Goal: Task Accomplishment & Management: Use online tool/utility

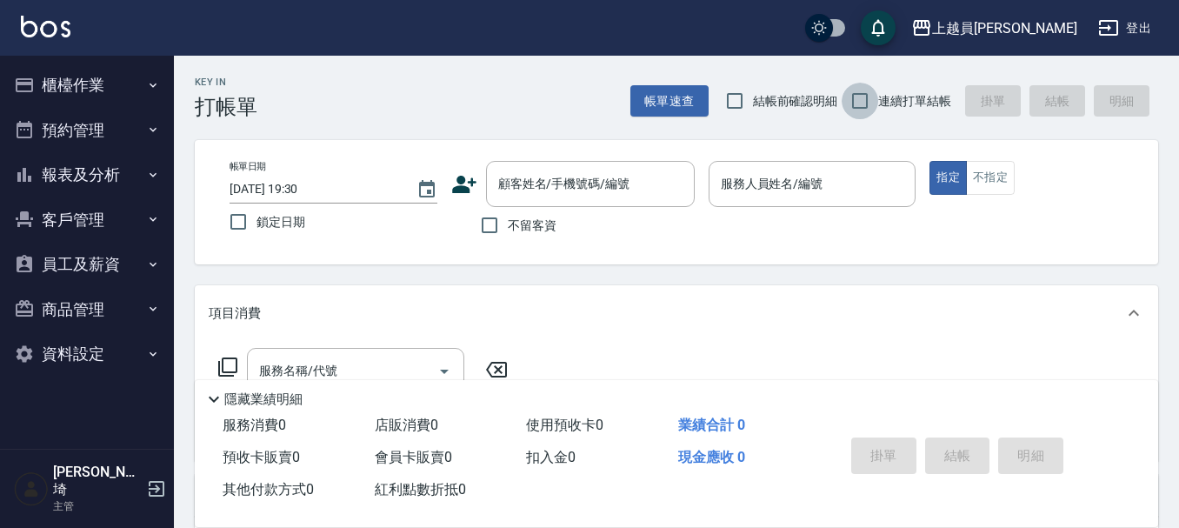
click at [861, 104] on input "連續打單結帳" at bounding box center [859, 101] width 37 height 37
checkbox input "true"
click at [515, 225] on span "不留客資" at bounding box center [532, 225] width 49 height 18
click at [508, 225] on input "不留客資" at bounding box center [489, 225] width 37 height 37
checkbox input "true"
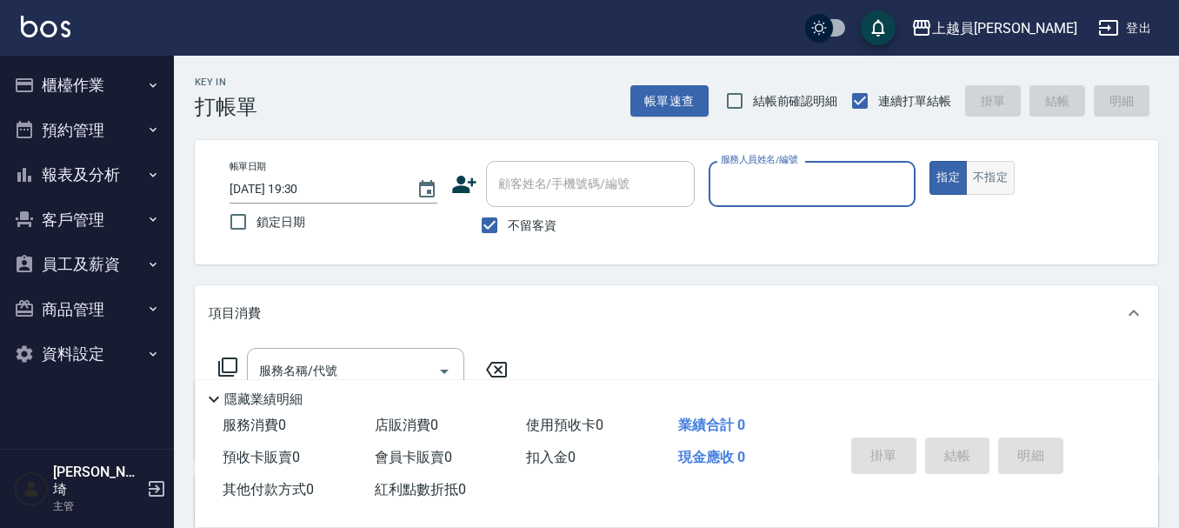
type input "ㄣ"
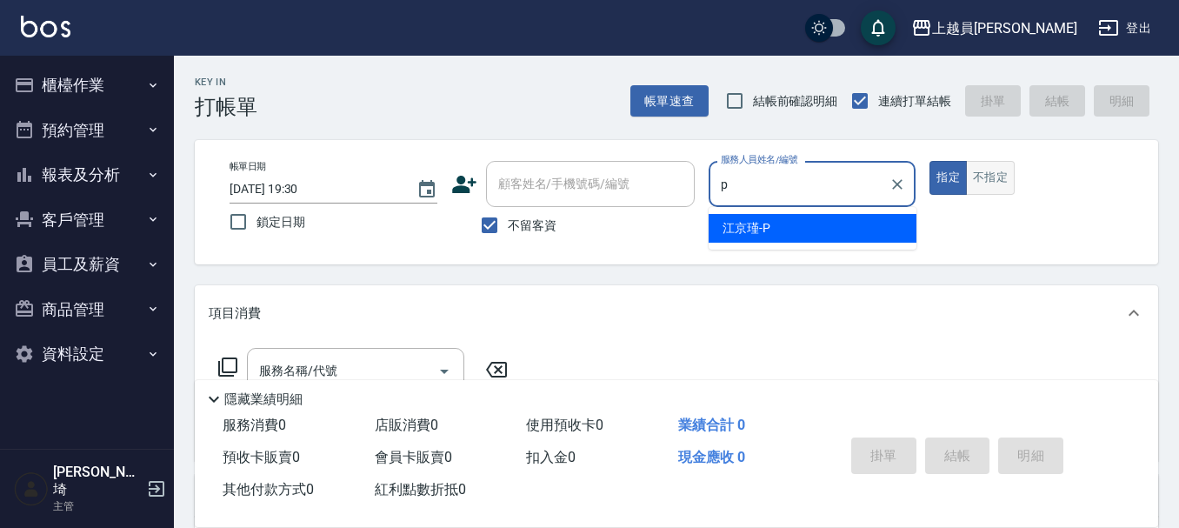
type input "[PERSON_NAME]-P"
type button "true"
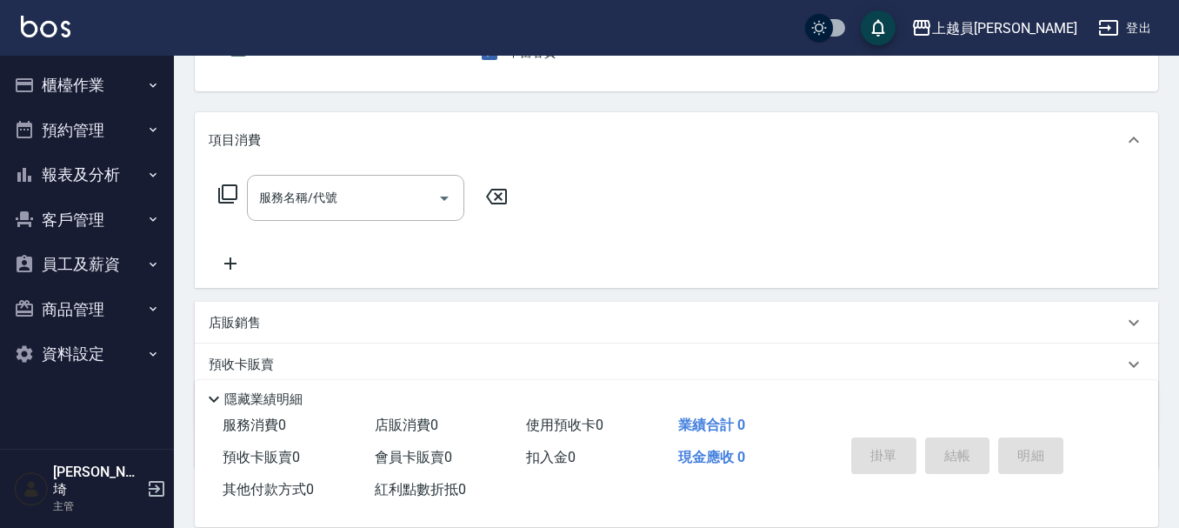
scroll to position [174, 0]
click at [359, 198] on input "服務名稱/代號" at bounding box center [343, 197] width 176 height 30
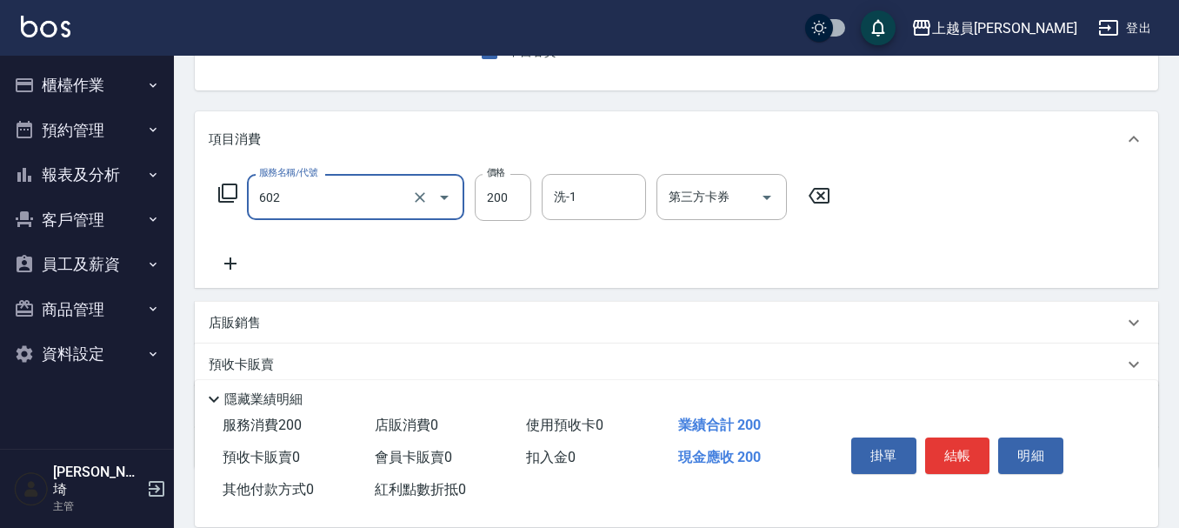
type input "一般洗髮(602)"
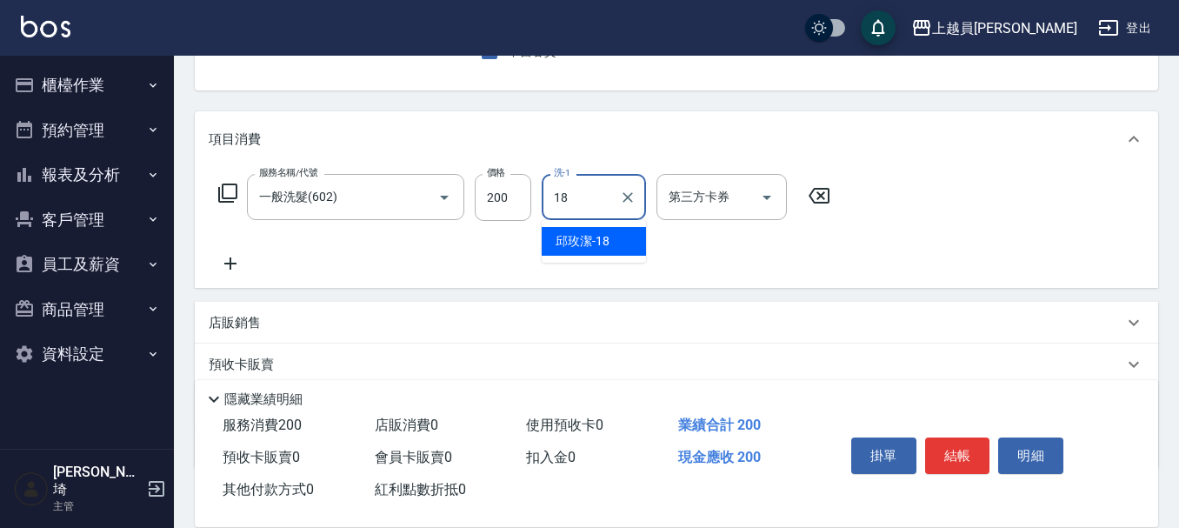
type input "[PERSON_NAME]-18"
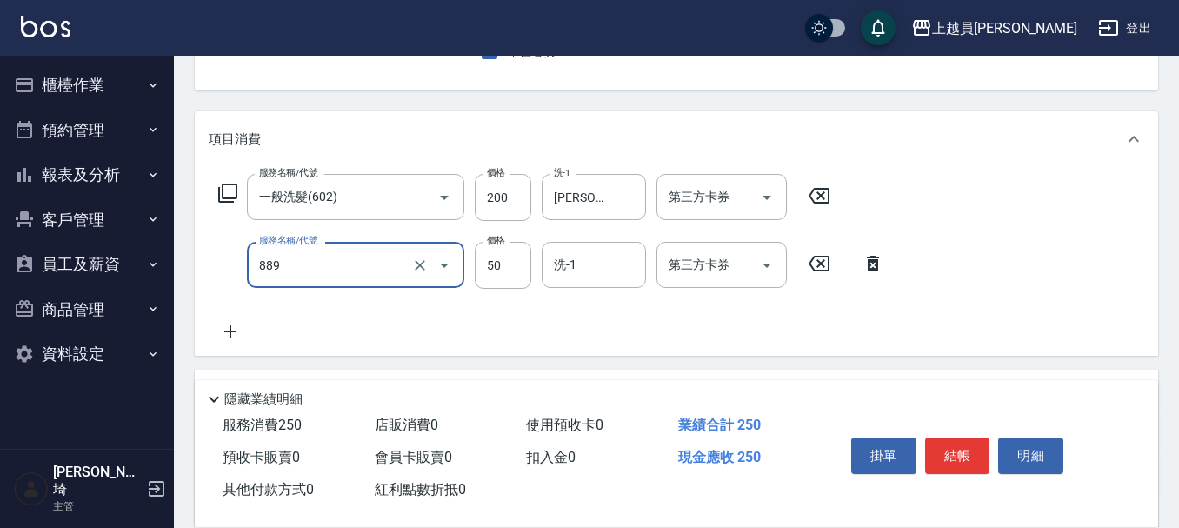
type input "精油(889)"
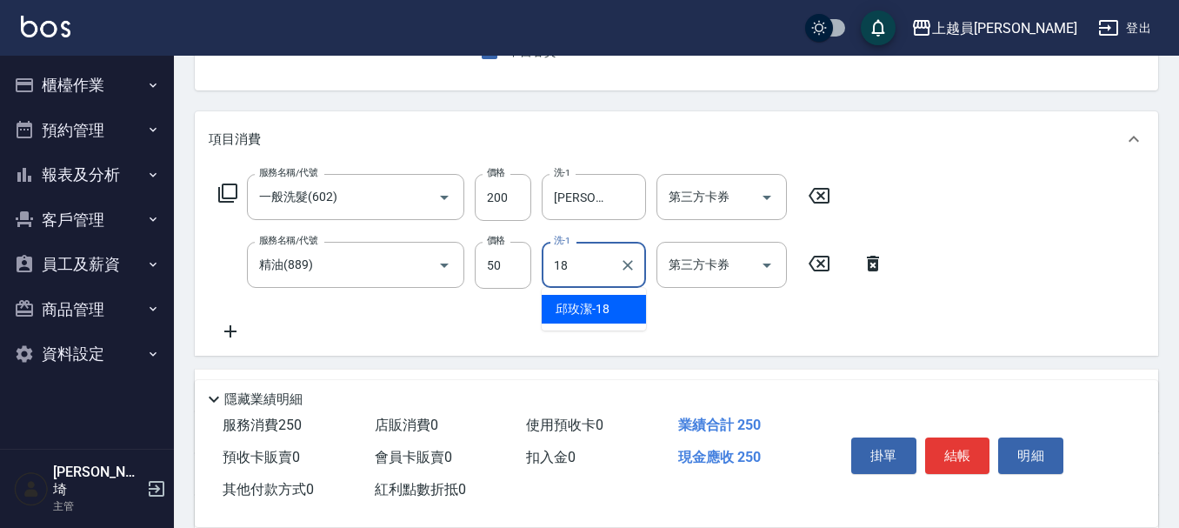
type input "[PERSON_NAME]-18"
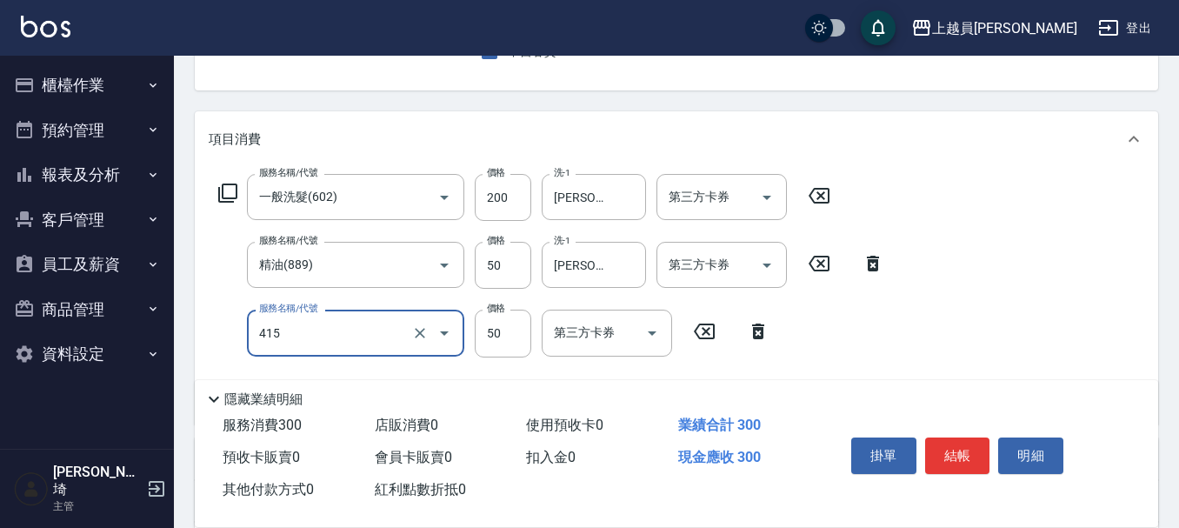
type input "瞬間保養(415)"
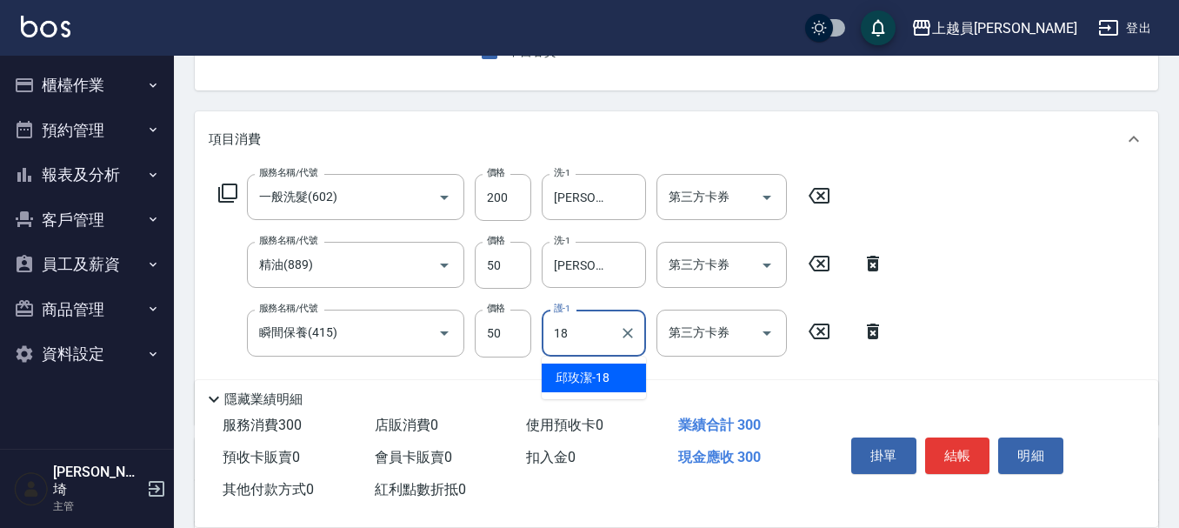
type input "[PERSON_NAME]-18"
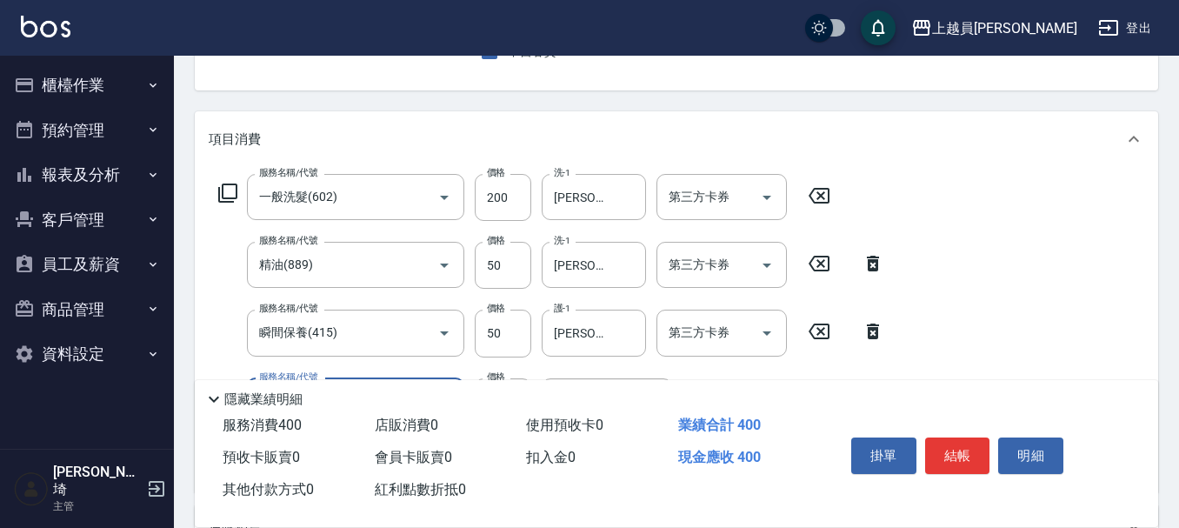
type input "剪髮(302)"
type input "180"
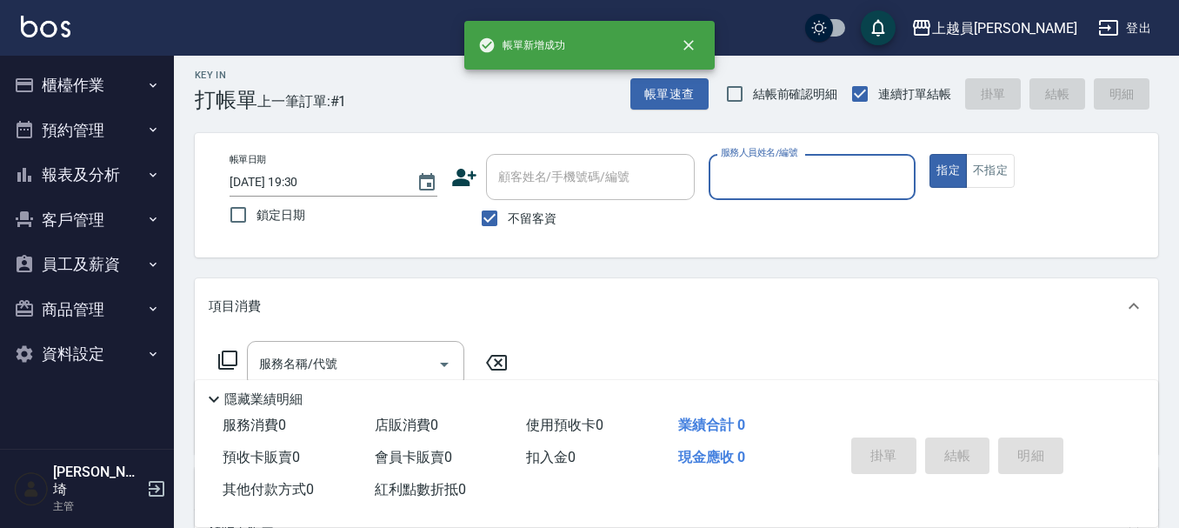
scroll to position [0, 0]
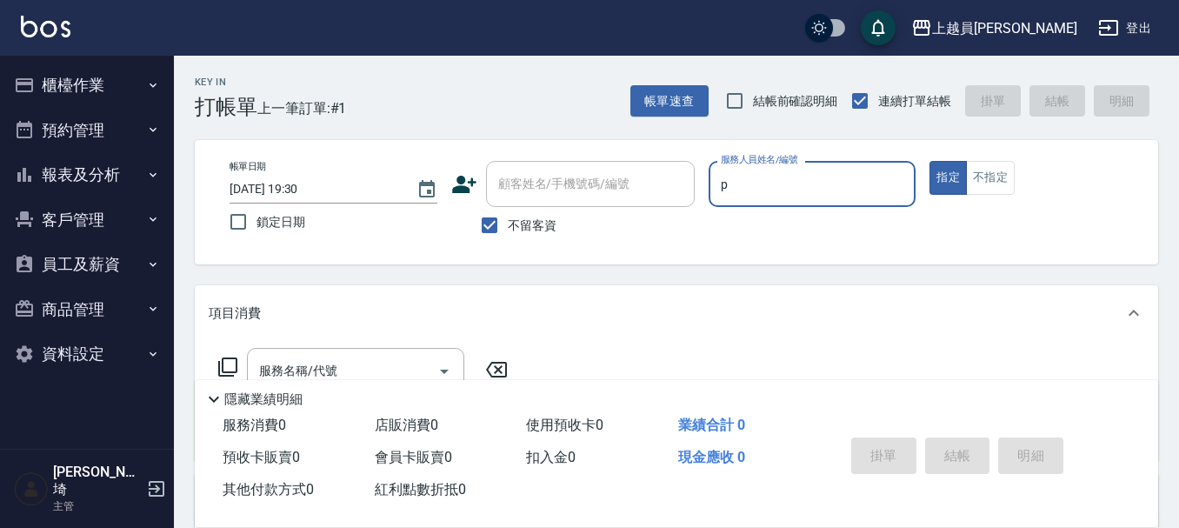
type input "[PERSON_NAME]-P"
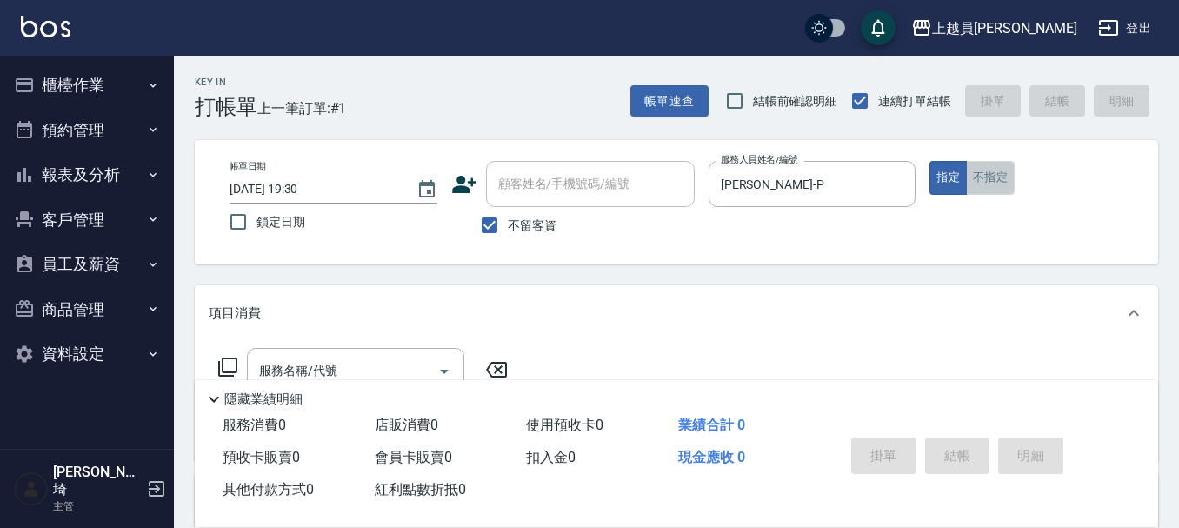
click at [992, 192] on button "不指定" at bounding box center [990, 178] width 49 height 34
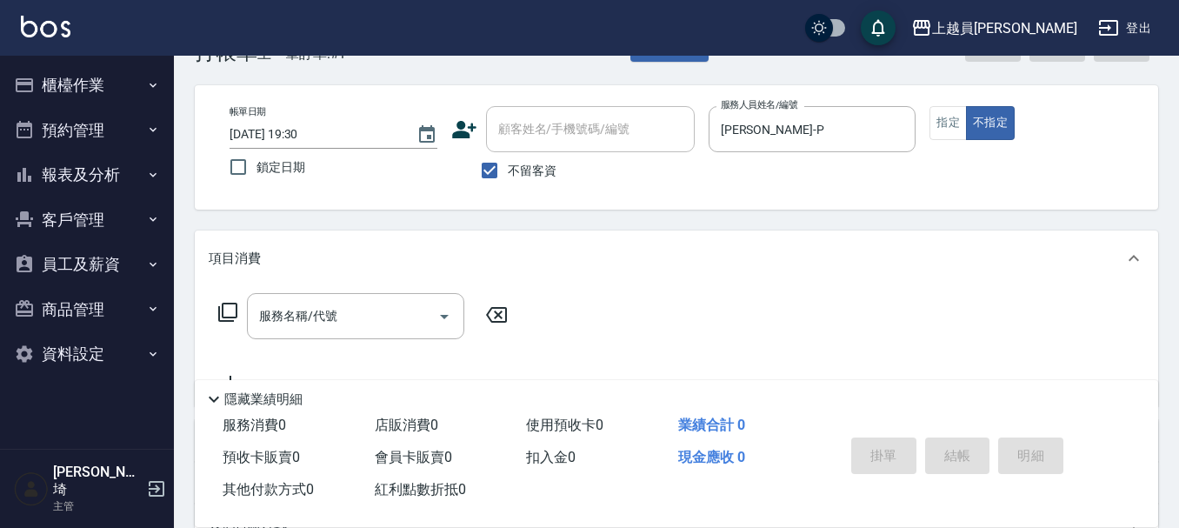
scroll to position [174, 0]
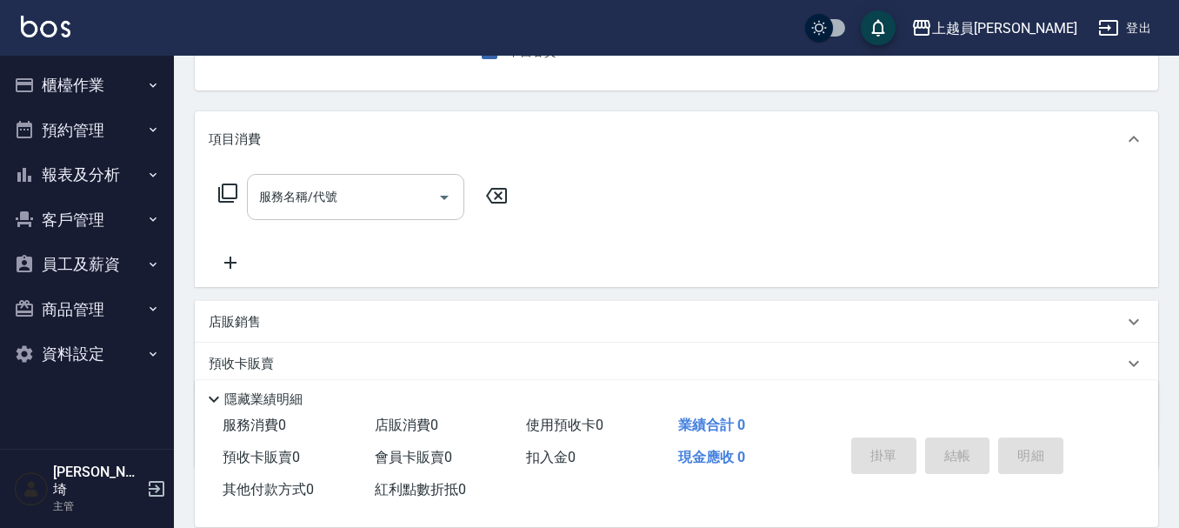
click at [369, 196] on input "服務名稱/代號" at bounding box center [343, 197] width 176 height 30
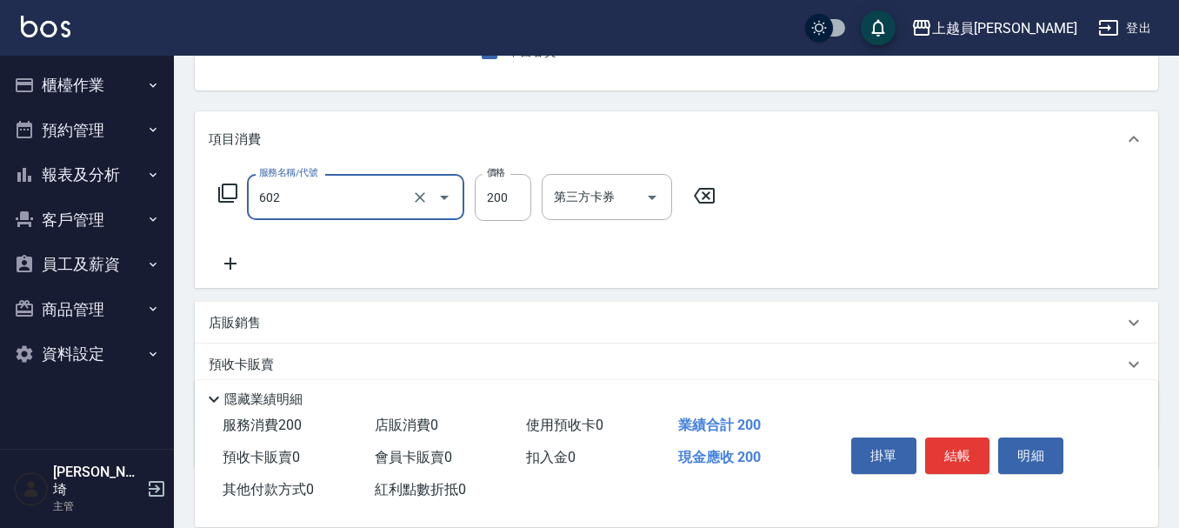
type input "一般洗髮(602)"
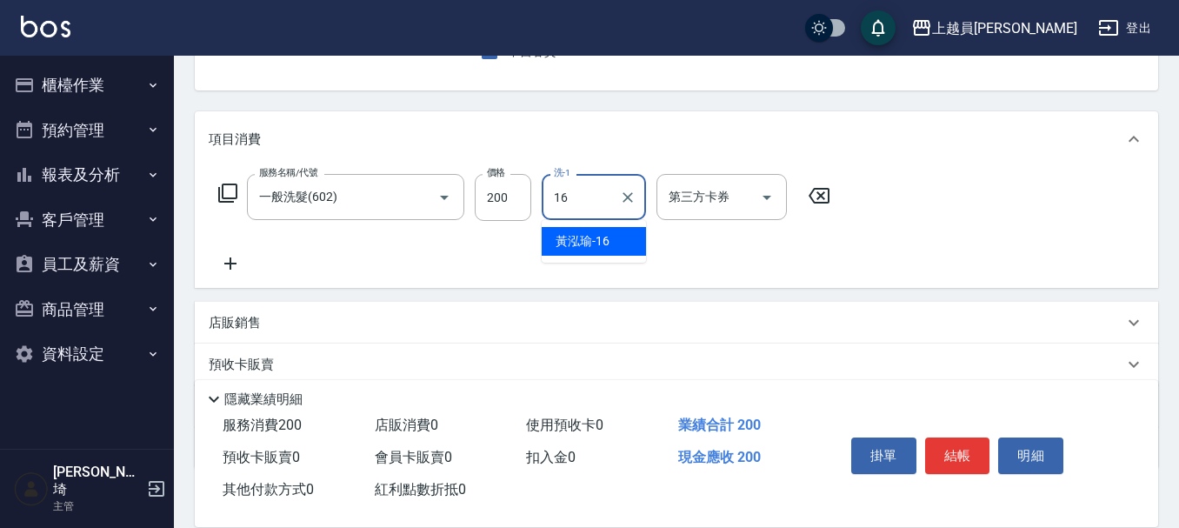
type input "[PERSON_NAME]-16"
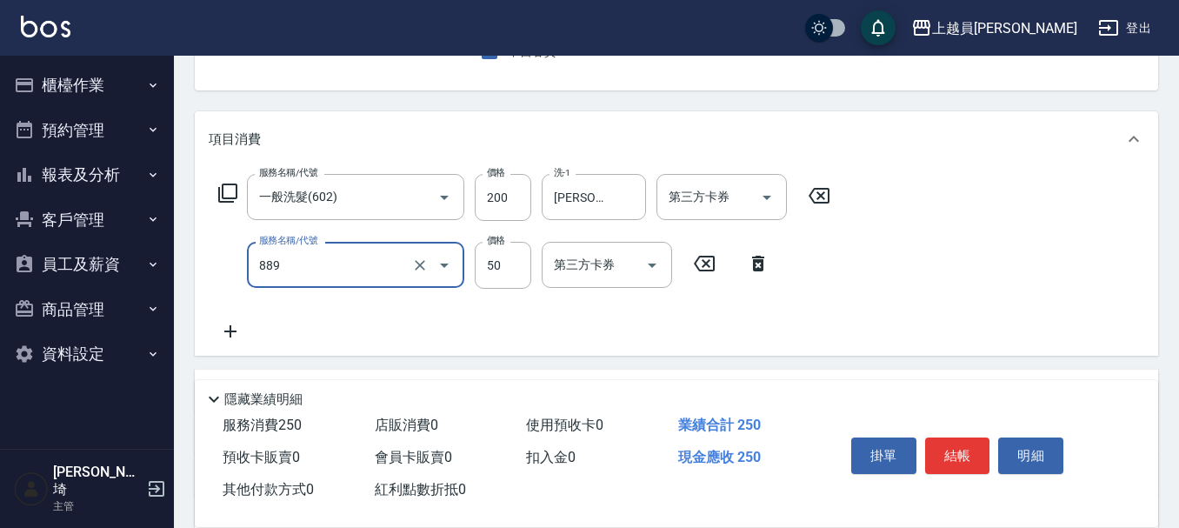
type input "精油(889)"
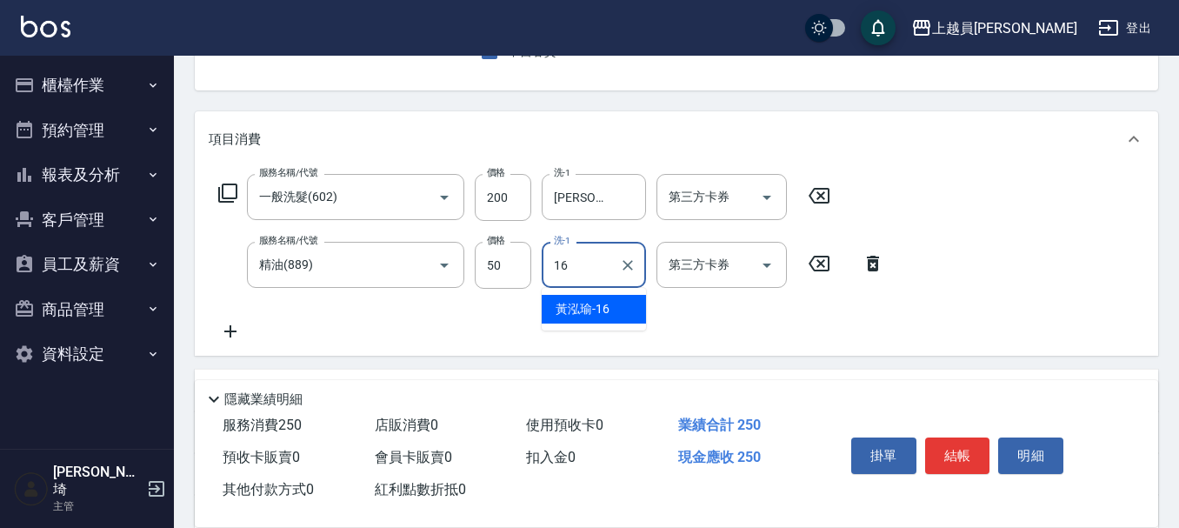
type input "[PERSON_NAME]-16"
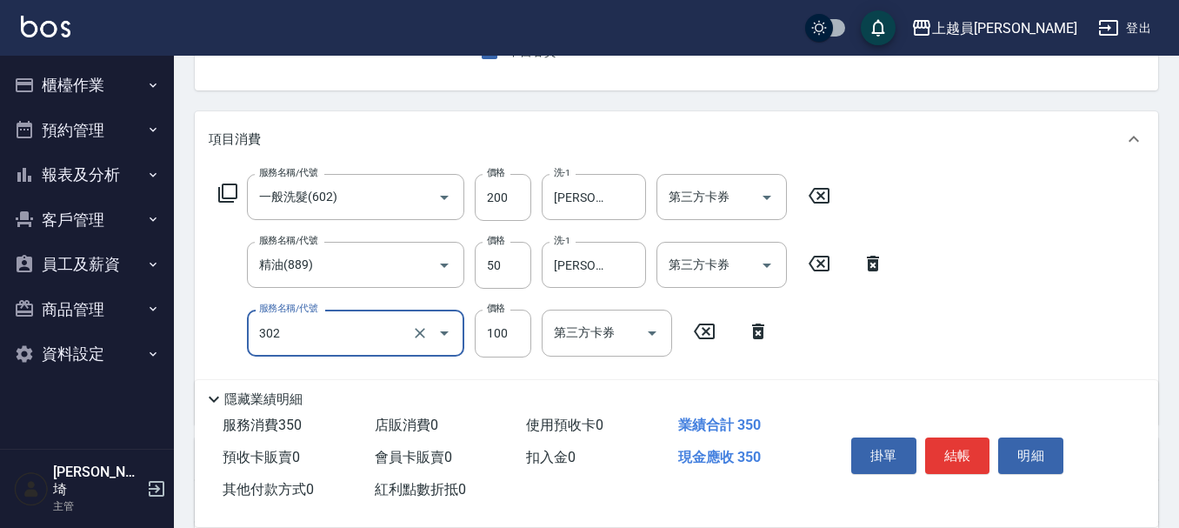
type input "剪髮(302)"
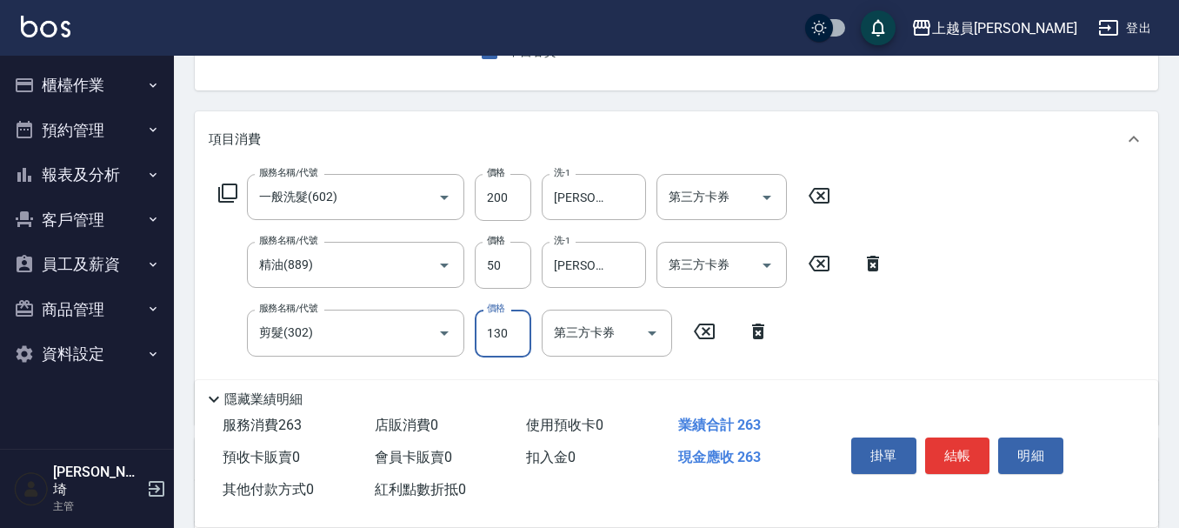
type input "130"
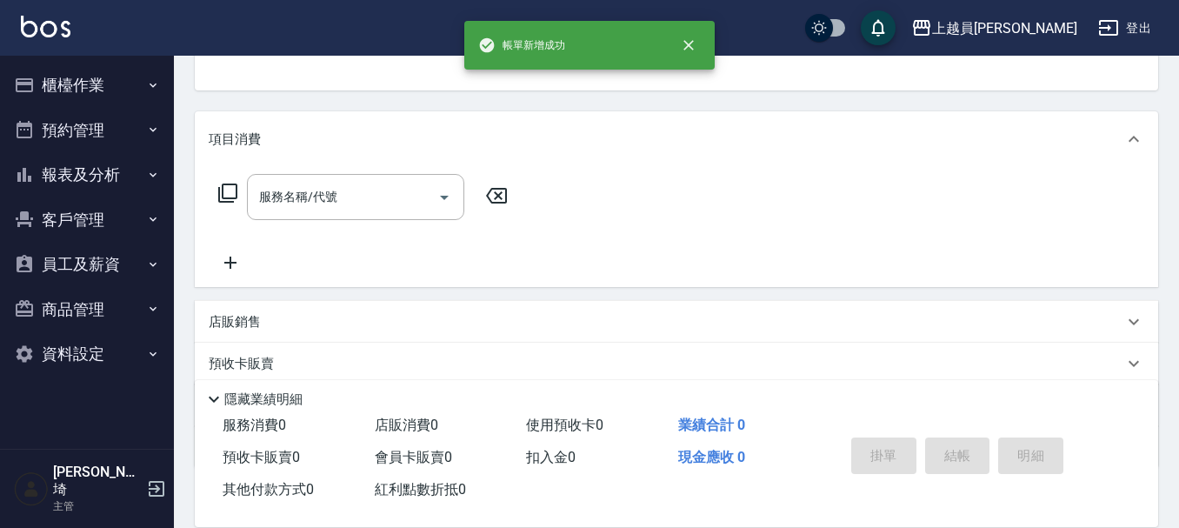
scroll to position [169, 0]
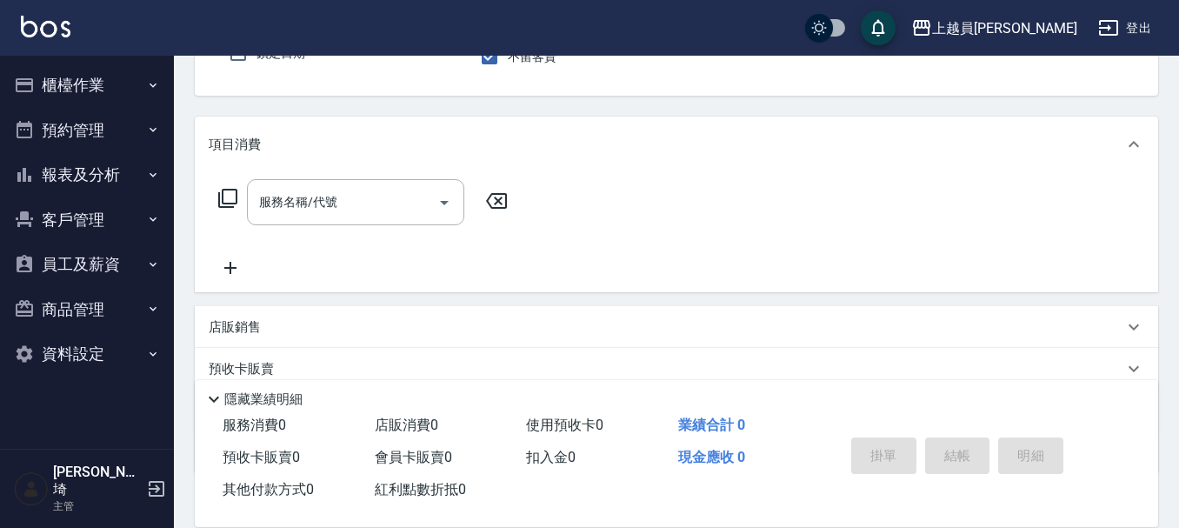
type input "[PERSON_NAME]-P"
type button "false"
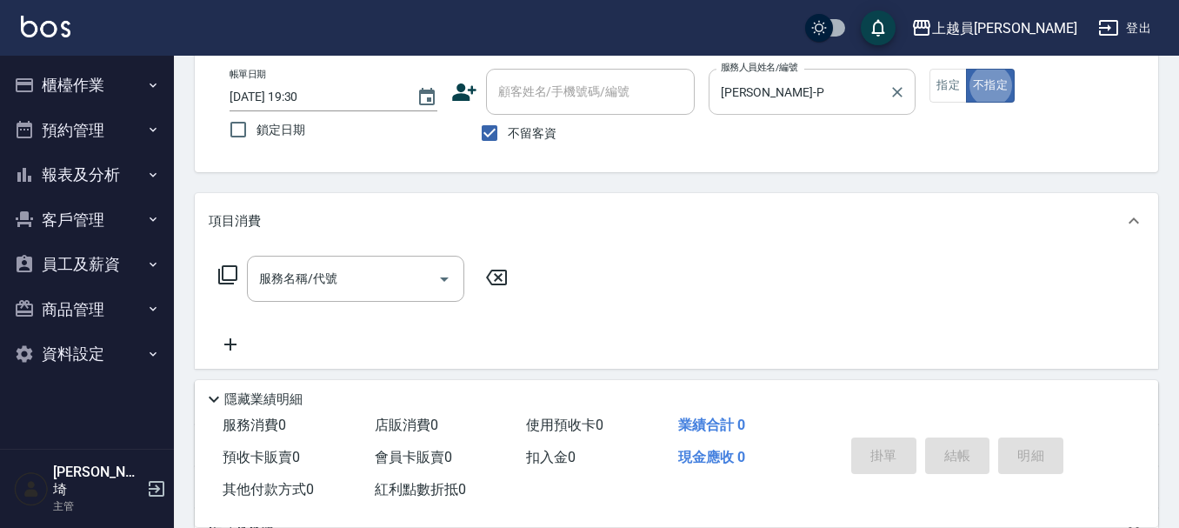
scroll to position [0, 0]
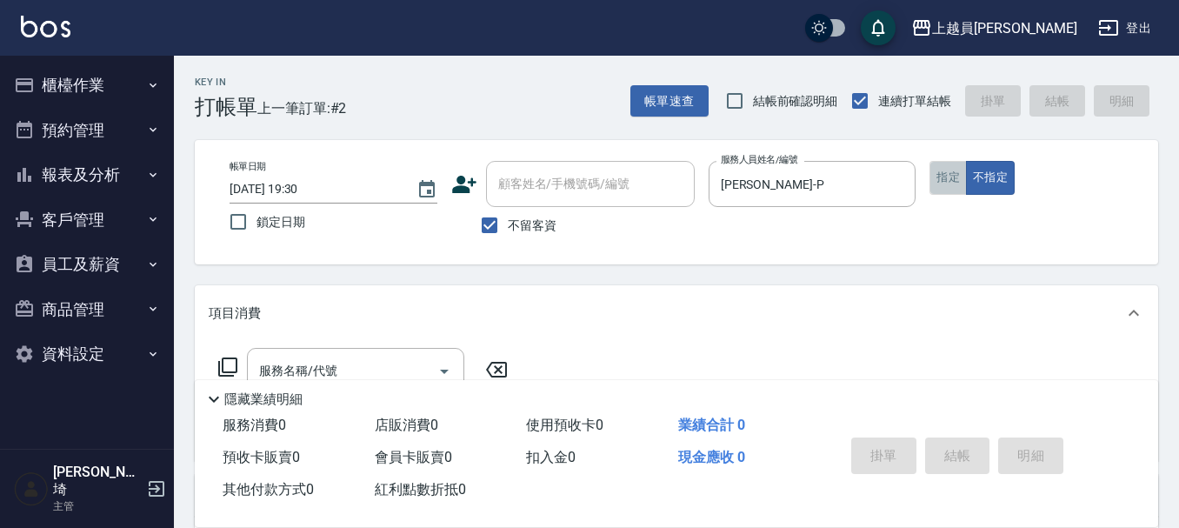
click at [943, 173] on button "指定" at bounding box center [947, 178] width 37 height 34
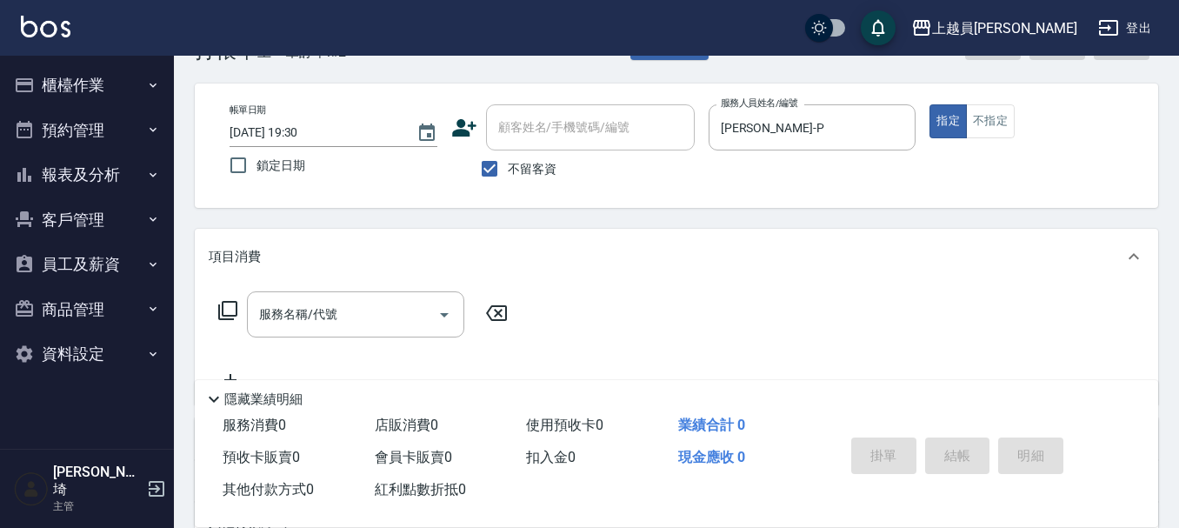
scroll to position [87, 0]
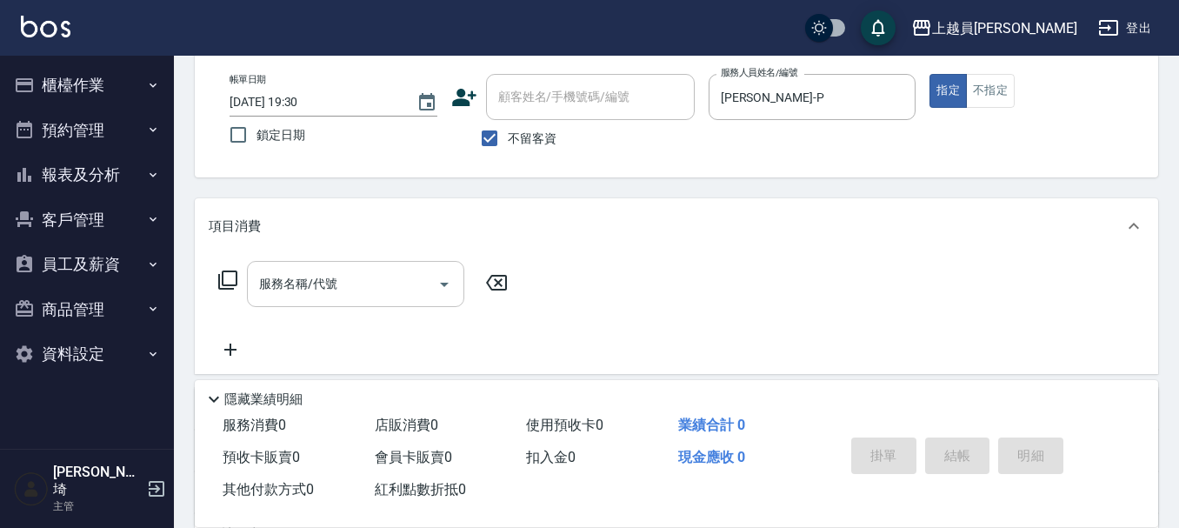
click at [340, 261] on div "服務名稱/代號" at bounding box center [355, 284] width 217 height 46
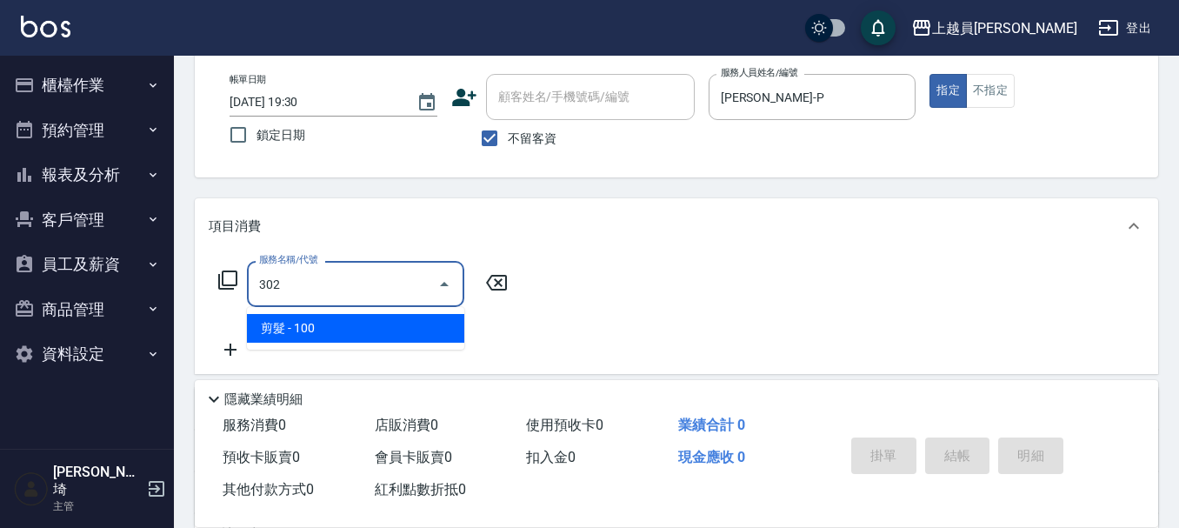
type input "剪髮(302)"
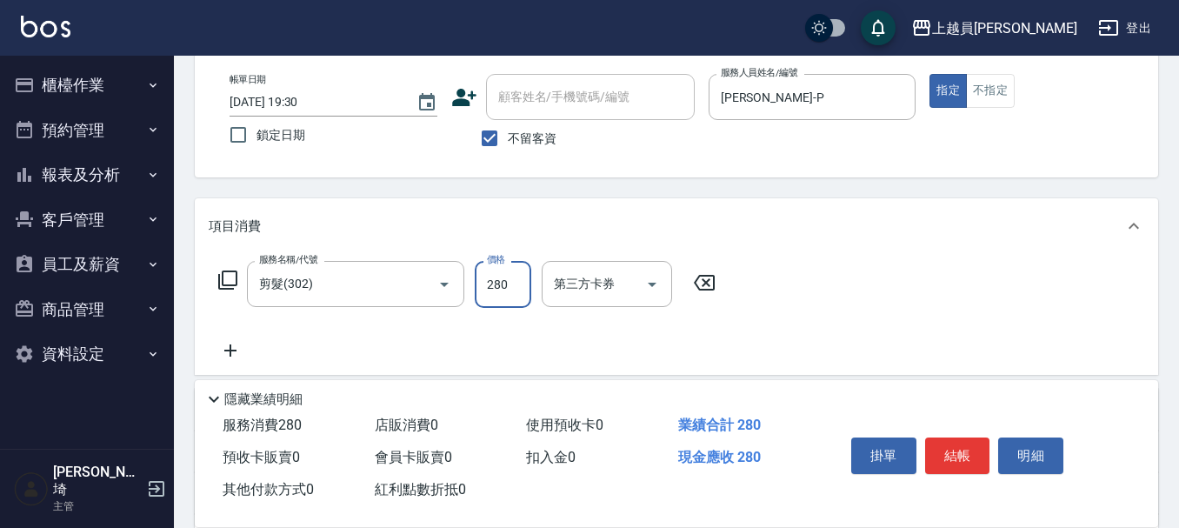
type input "280"
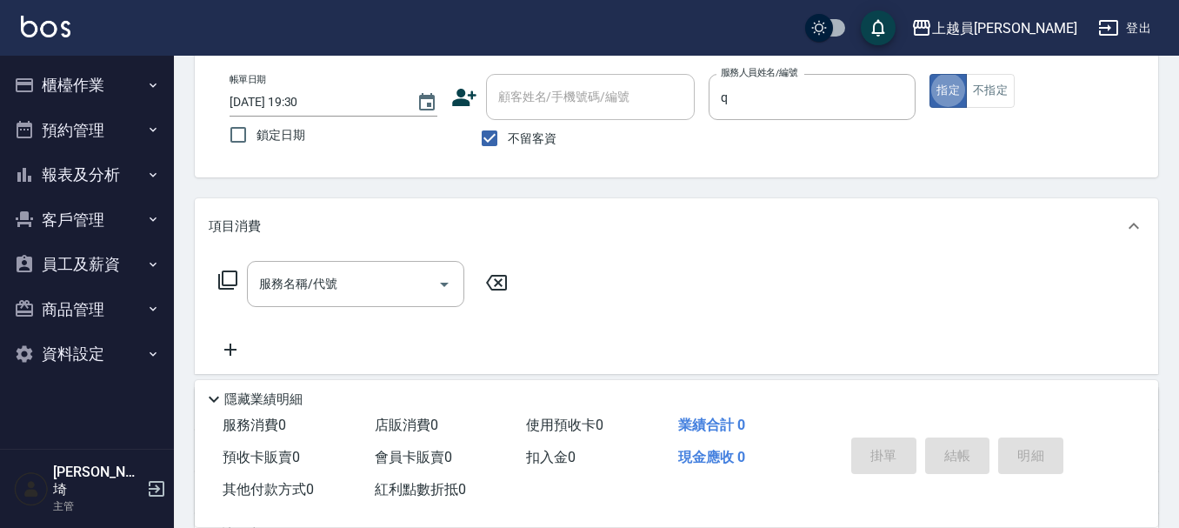
type input "[PERSON_NAME]"
click at [980, 90] on button "不指定" at bounding box center [990, 91] width 49 height 34
click at [423, 278] on input "服務名稱/代號" at bounding box center [343, 284] width 176 height 30
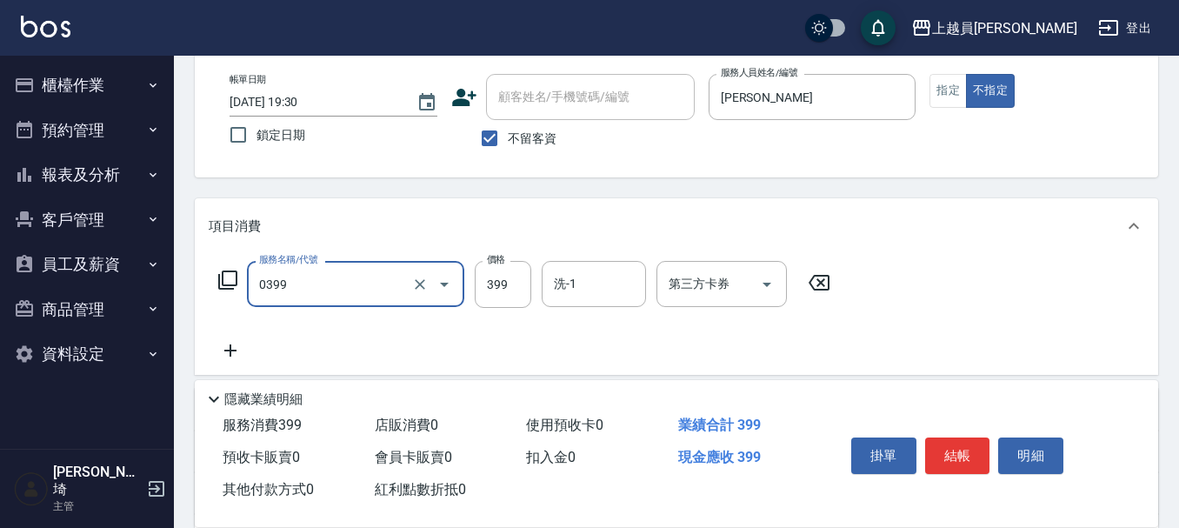
type input "海鹽SPA(0399)"
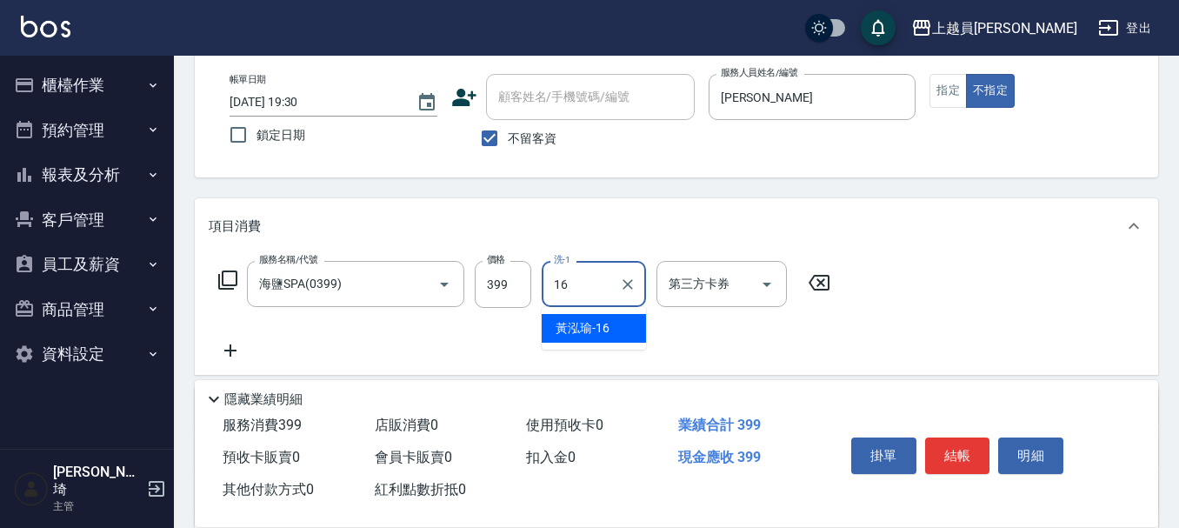
type input "[PERSON_NAME]-16"
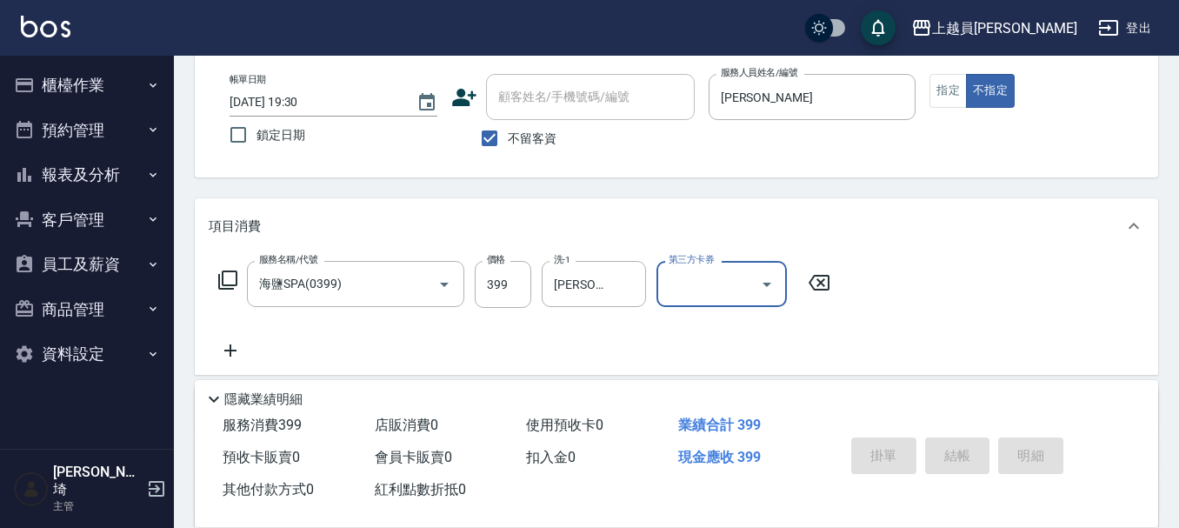
type input "[DATE] 19:31"
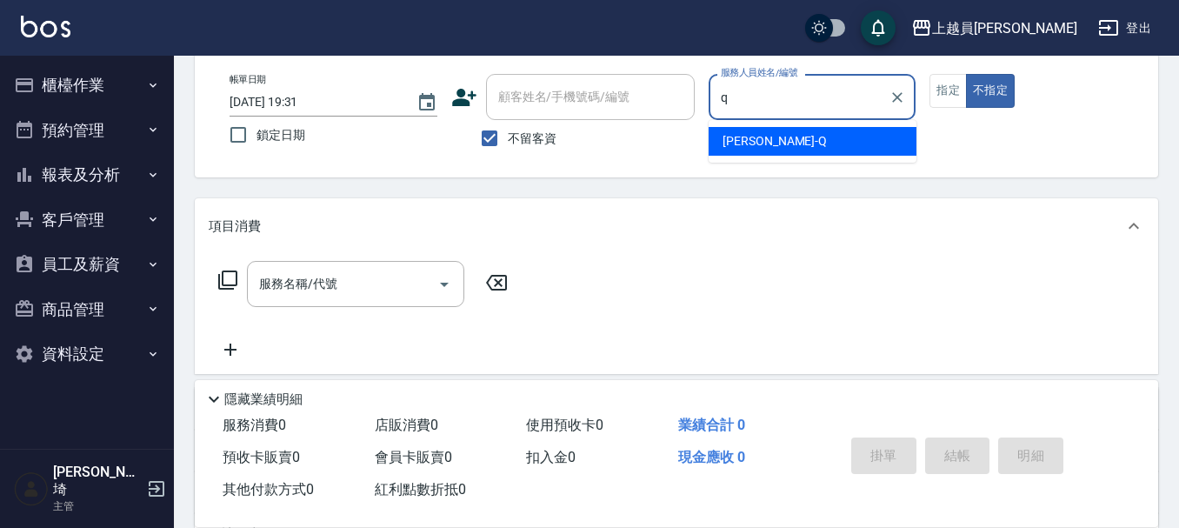
type input "[PERSON_NAME]"
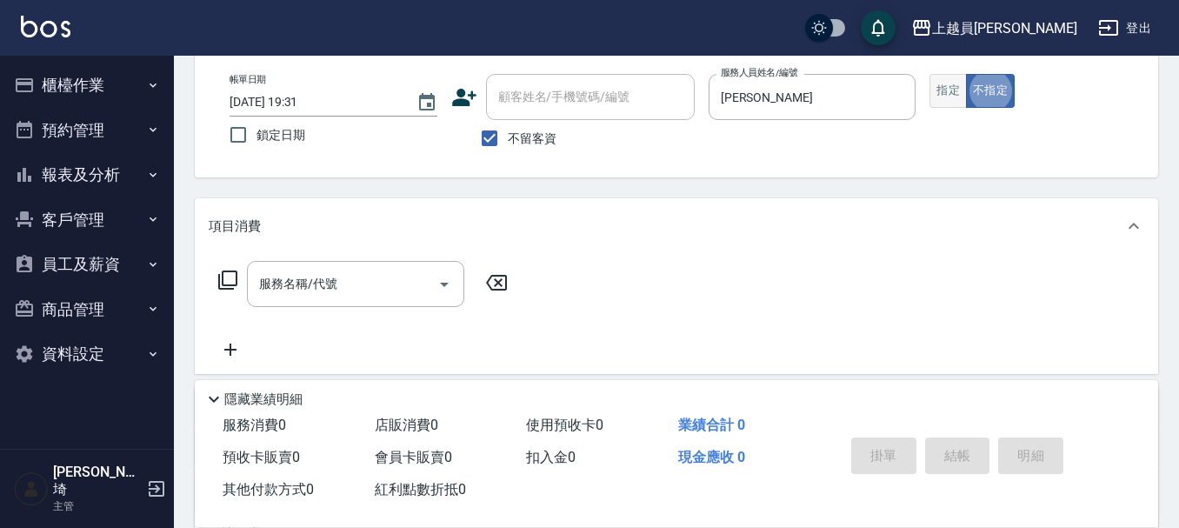
click at [949, 97] on button "指定" at bounding box center [947, 91] width 37 height 34
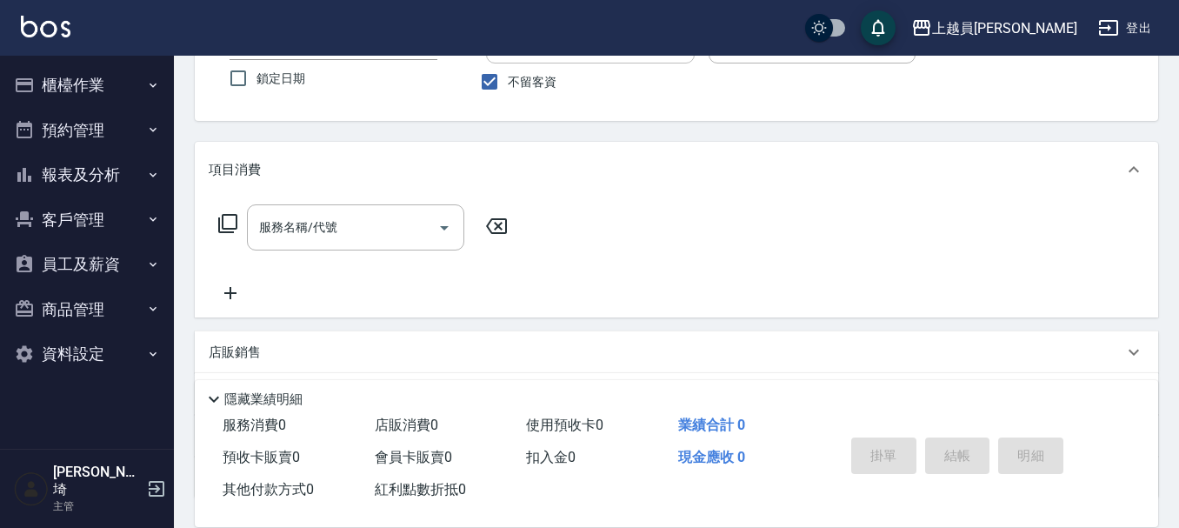
scroll to position [174, 0]
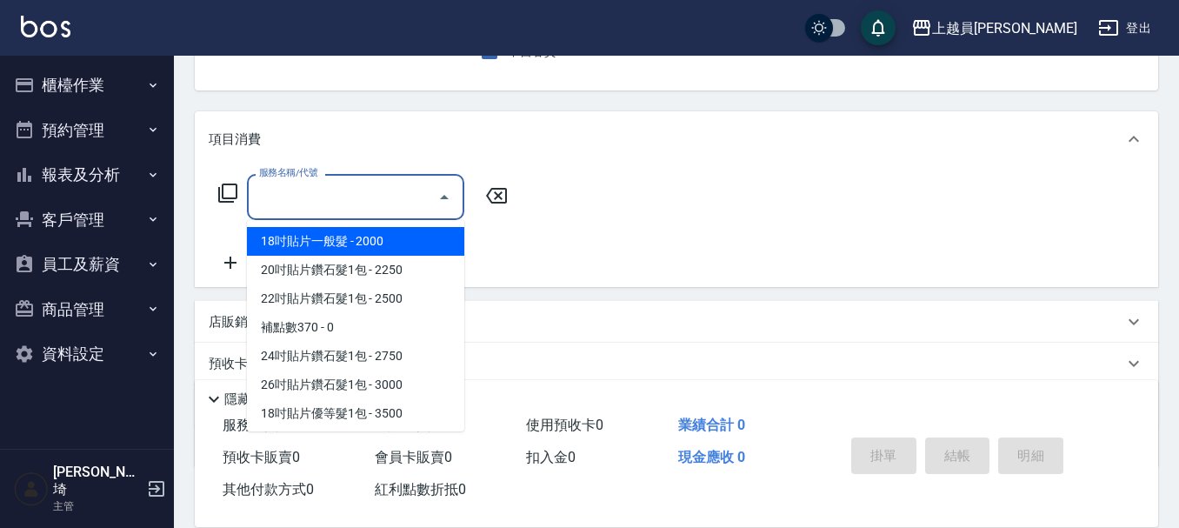
drag, startPoint x: 399, startPoint y: 190, endPoint x: 1187, endPoint y: 209, distance: 787.8
click at [435, 180] on div "服務名稱/代號" at bounding box center [355, 197] width 217 height 46
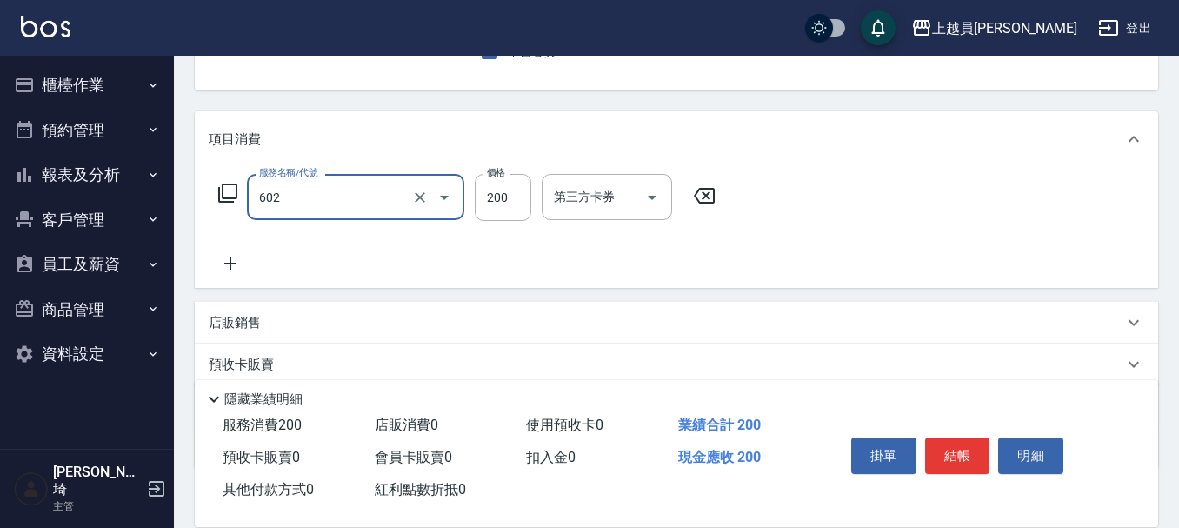
type input "一般洗髮(602)"
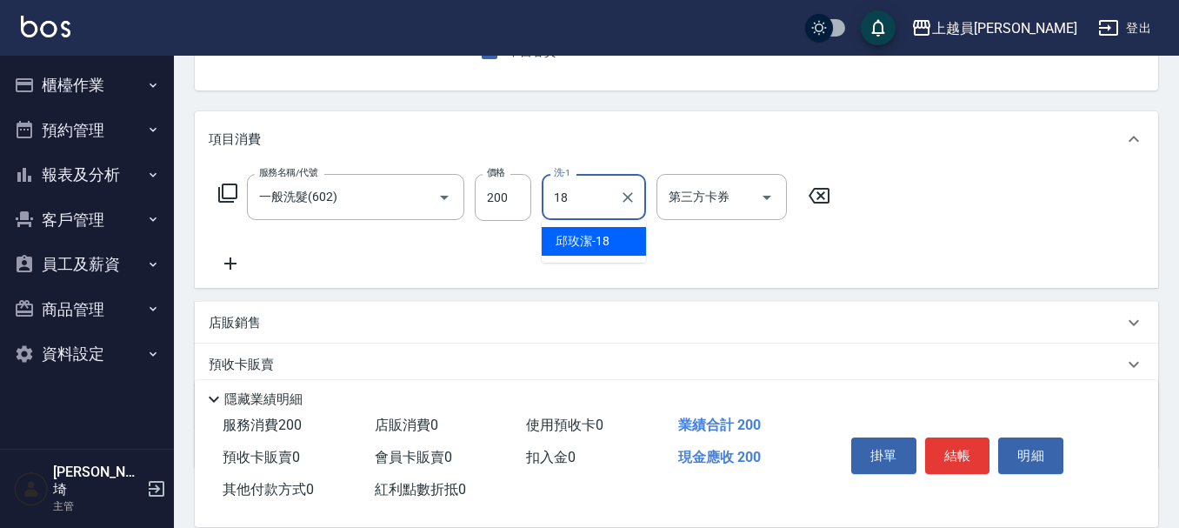
type input "[PERSON_NAME]-18"
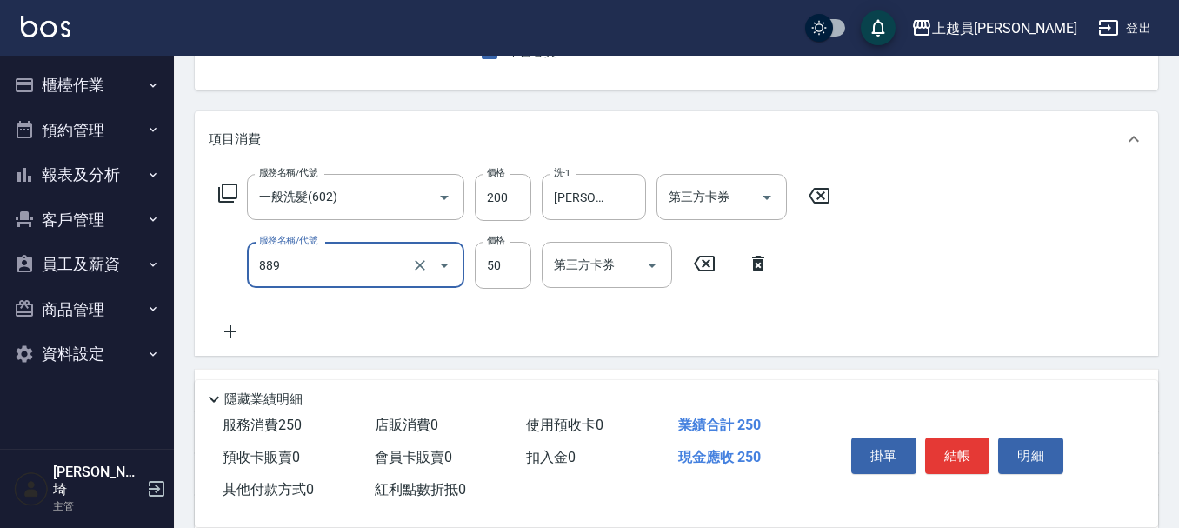
type input "精油(889)"
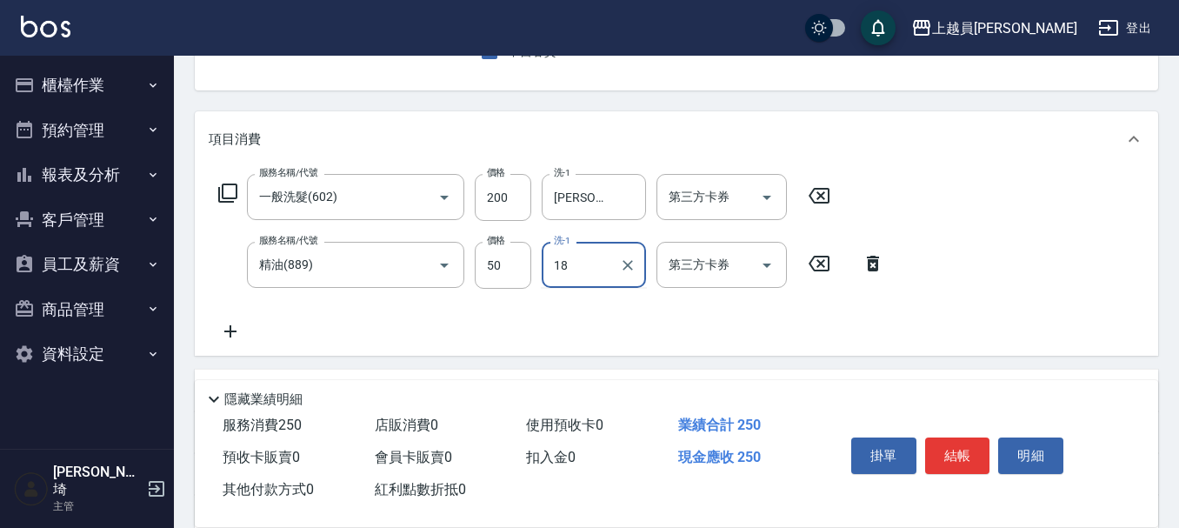
type input "[PERSON_NAME]-18"
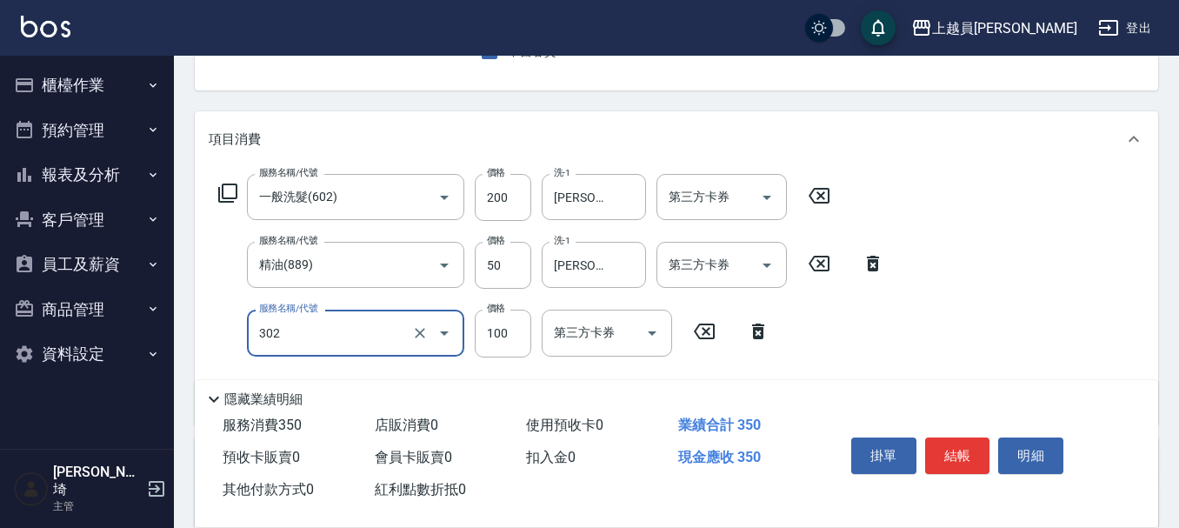
type input "剪髮(302)"
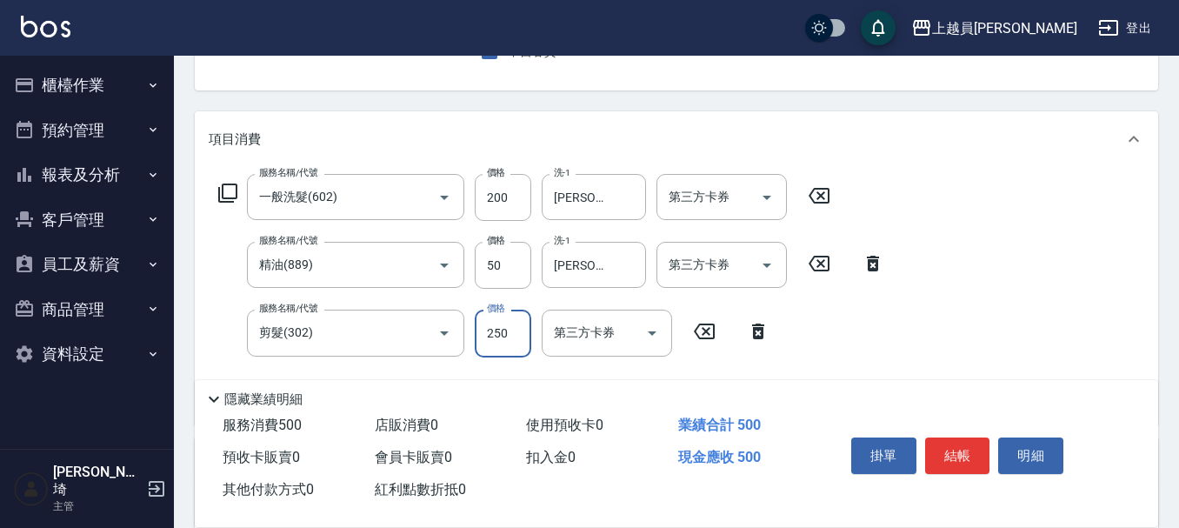
type input "250"
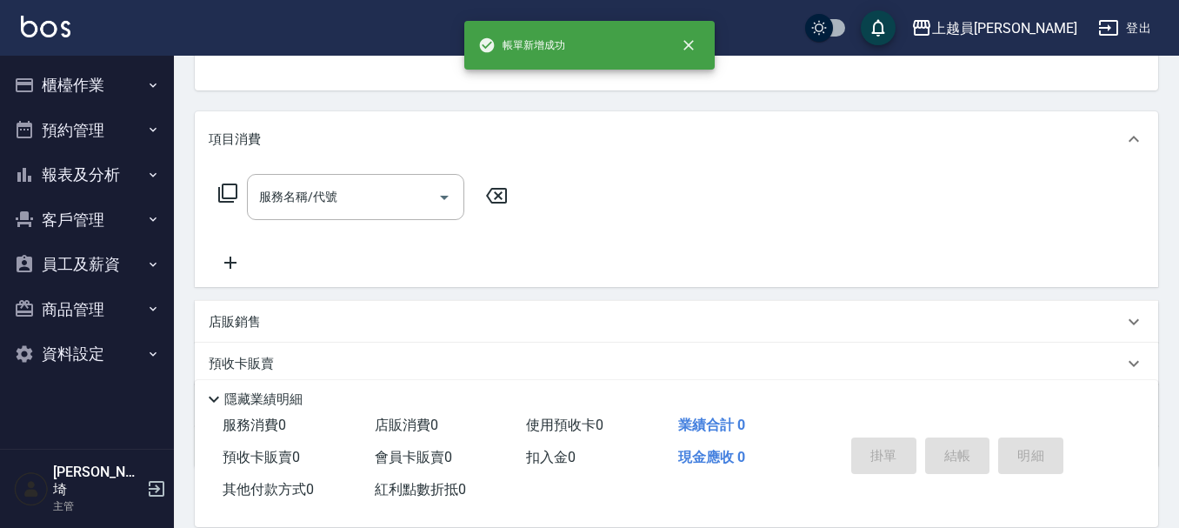
scroll to position [169, 0]
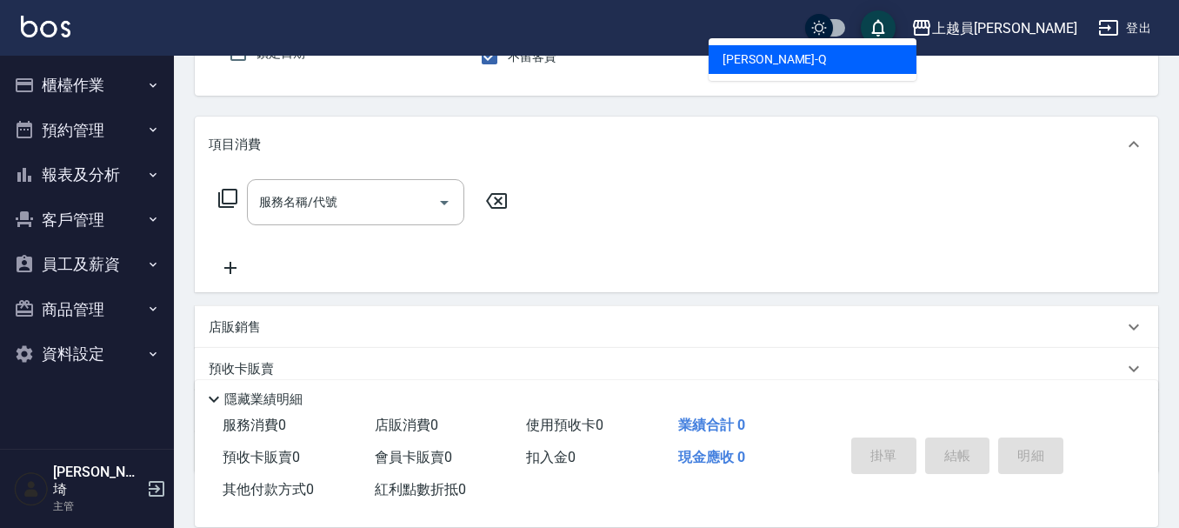
type input "[PERSON_NAME]"
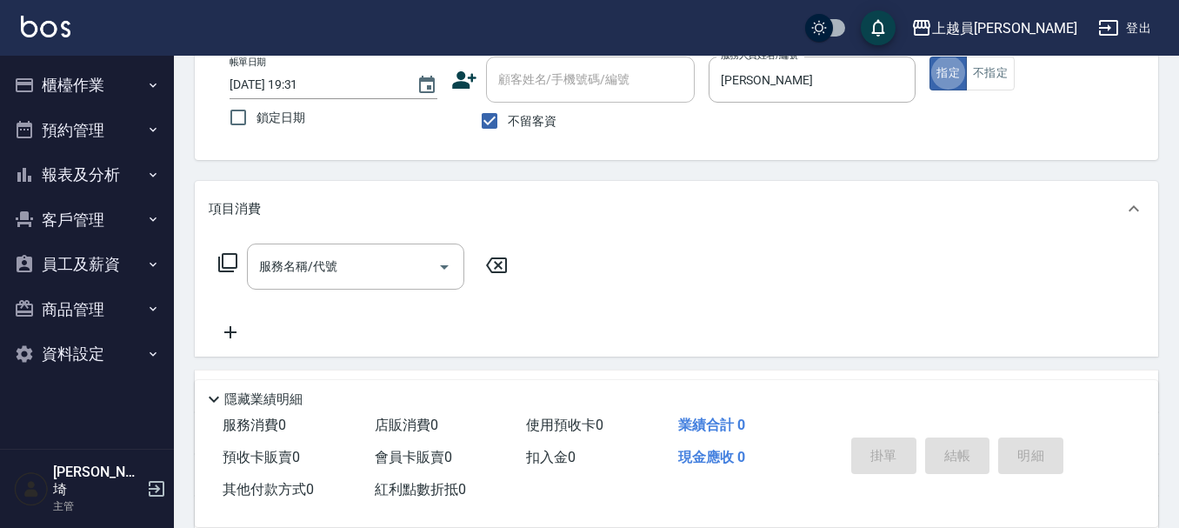
scroll to position [74, 0]
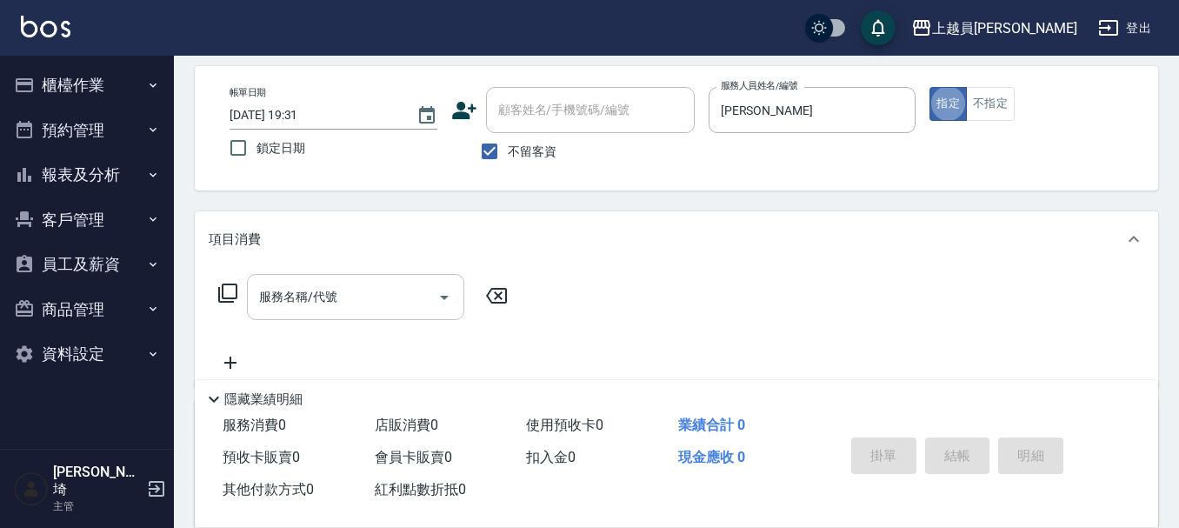
click at [338, 286] on input "服務名稱/代號" at bounding box center [343, 297] width 176 height 30
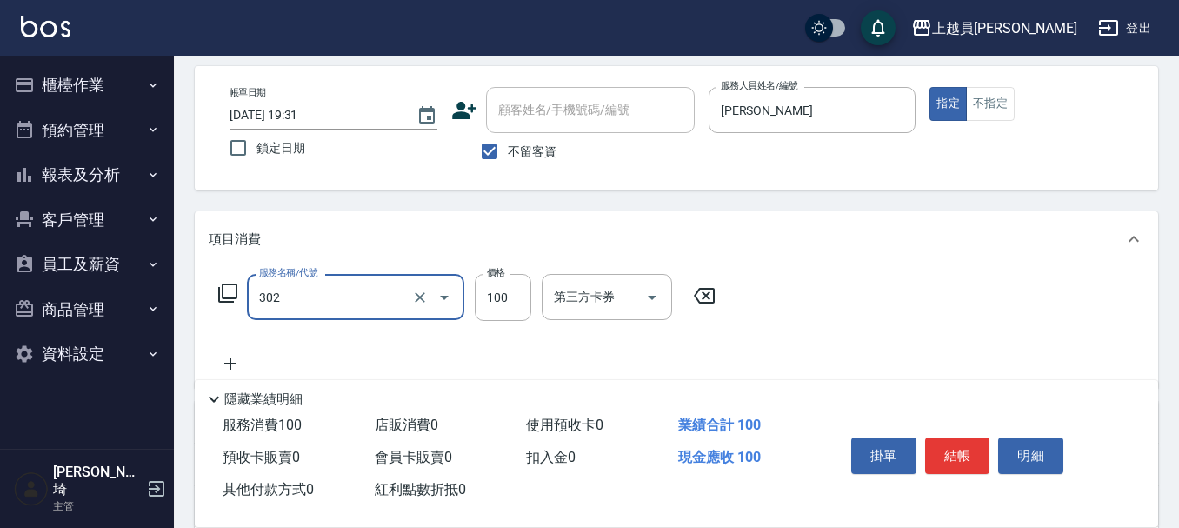
type input "剪髮(302)"
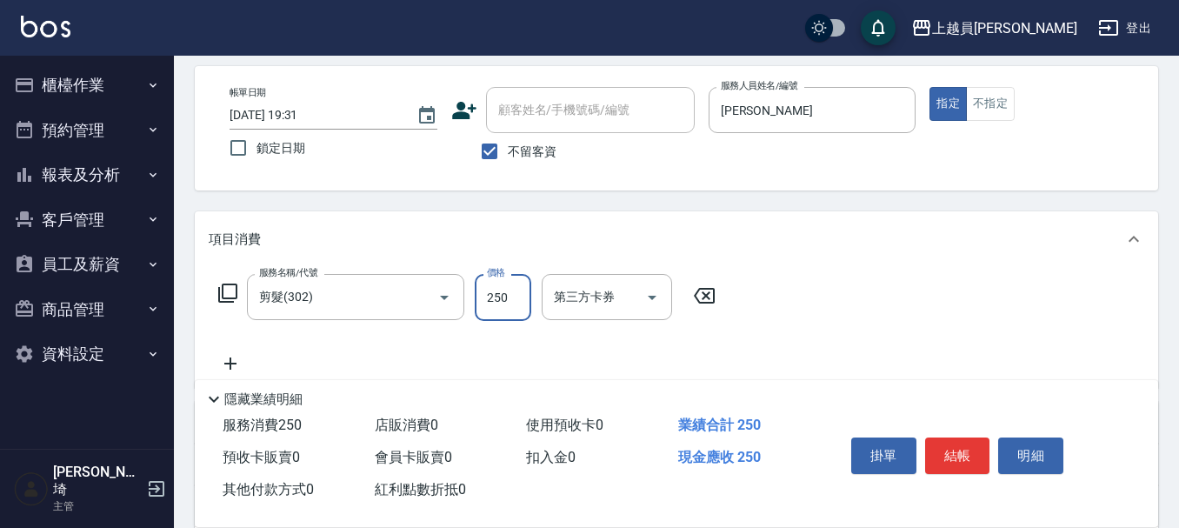
type input "250"
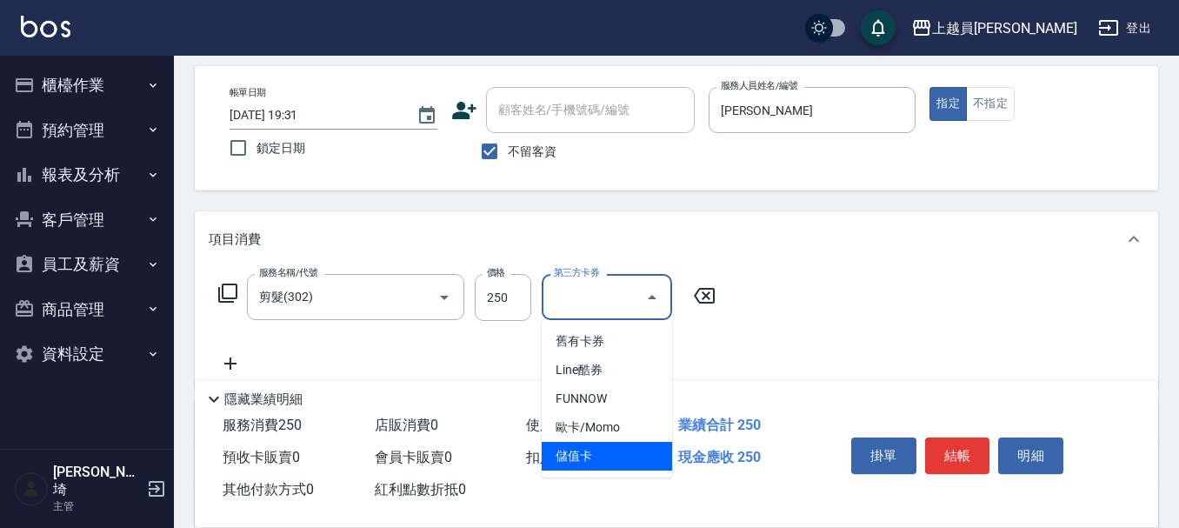
type input "儲值卡"
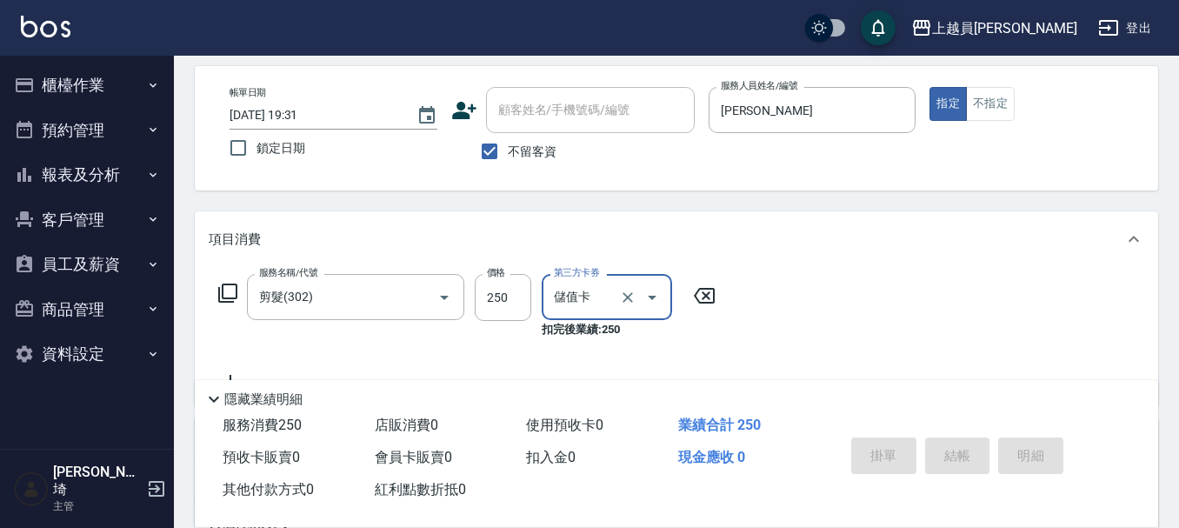
type input "[DATE] 19:32"
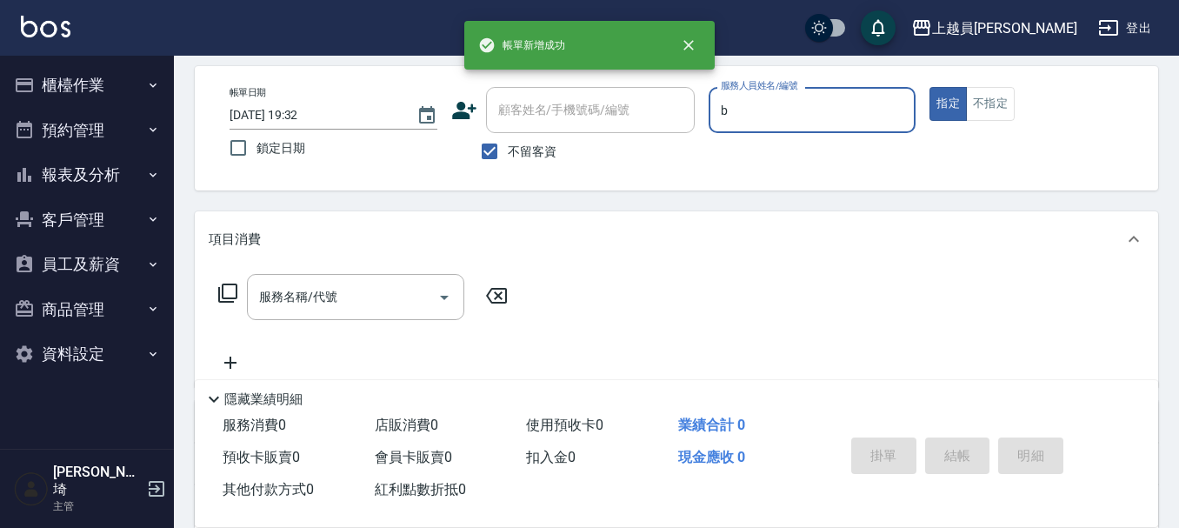
type input "Bonnie-B"
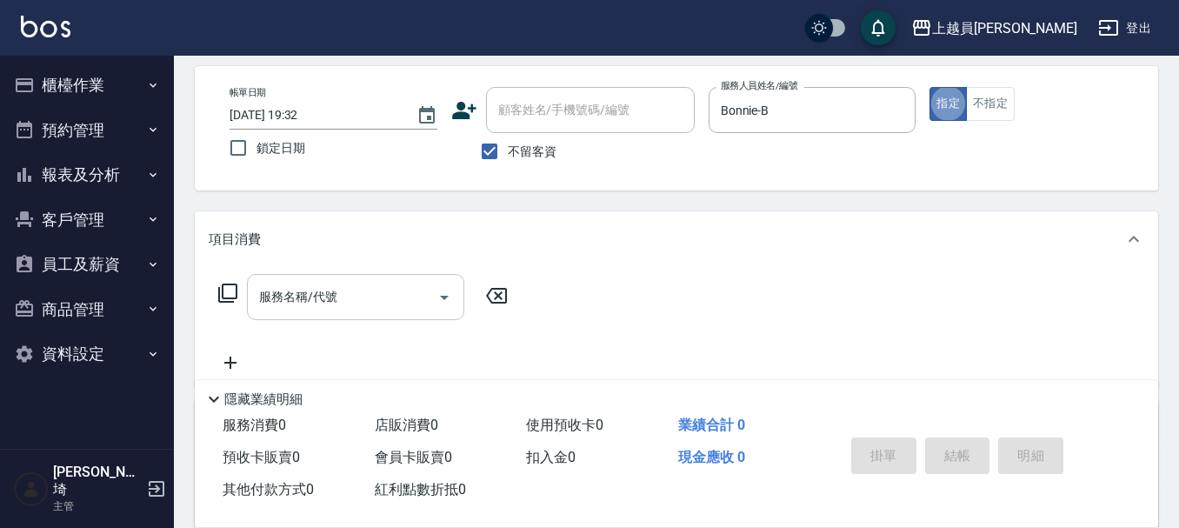
click at [380, 278] on div "服務名稱/代號" at bounding box center [355, 297] width 217 height 46
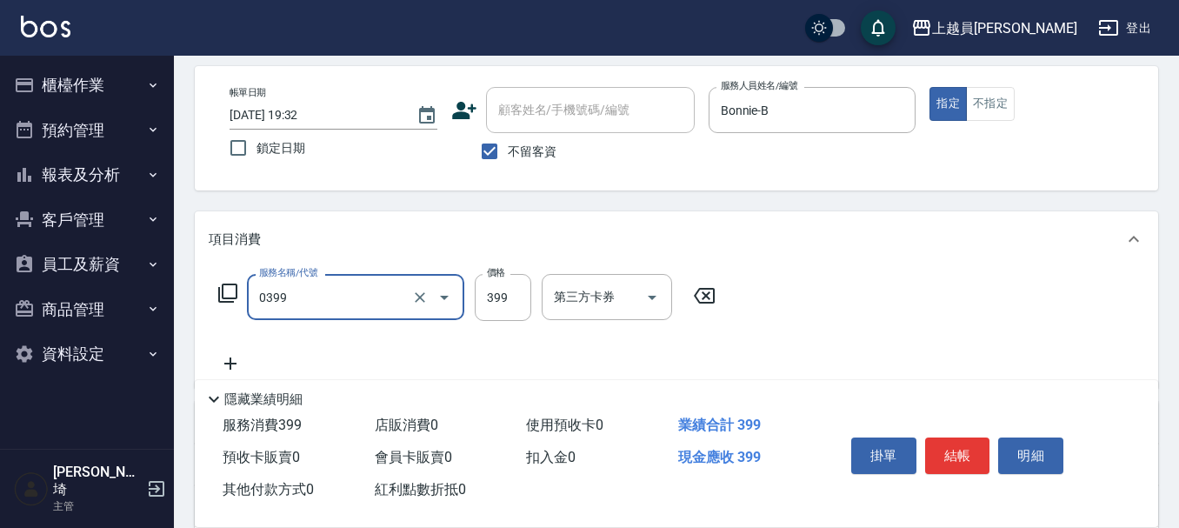
type input "海鹽SPA(0399)"
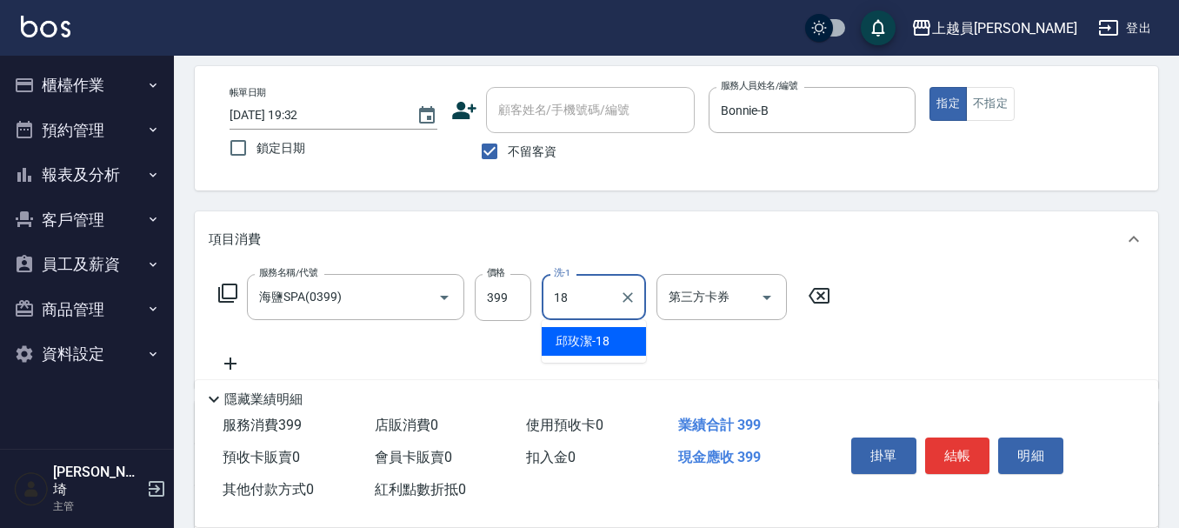
type input "[PERSON_NAME]-18"
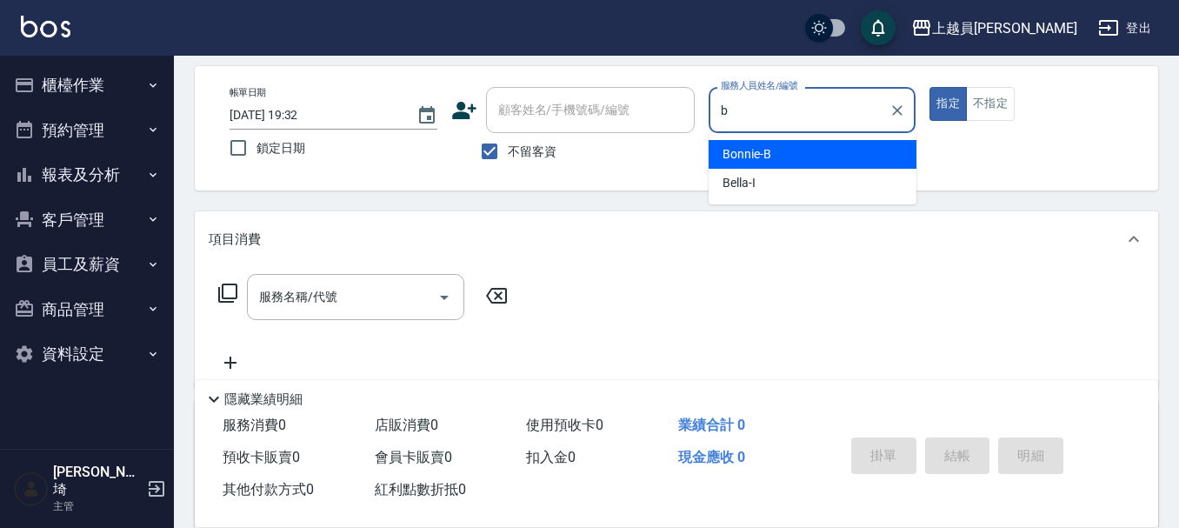
type input "Bonnie-B"
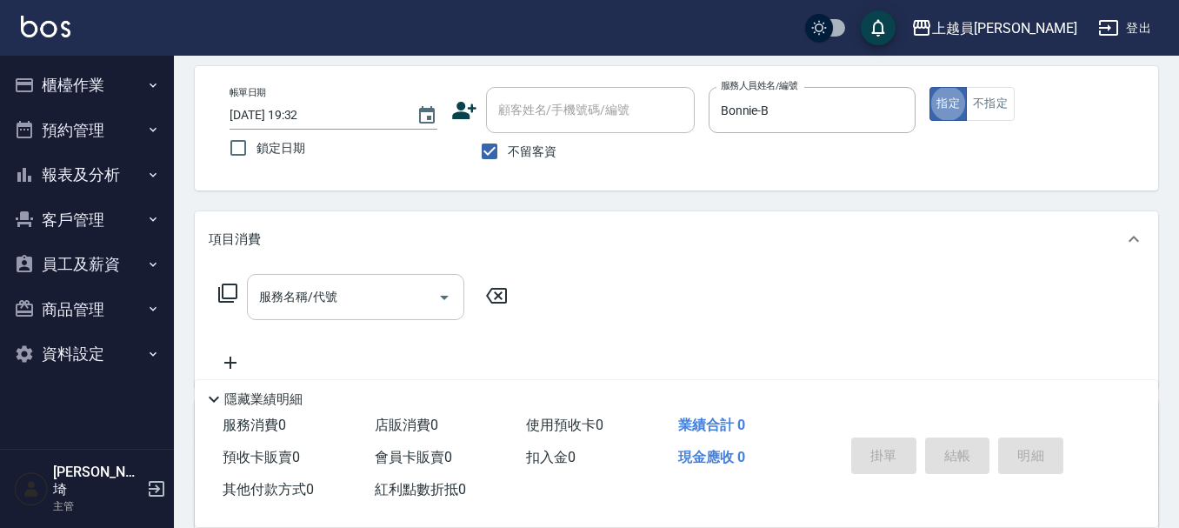
click at [345, 292] on input "服務名稱/代號" at bounding box center [343, 297] width 176 height 30
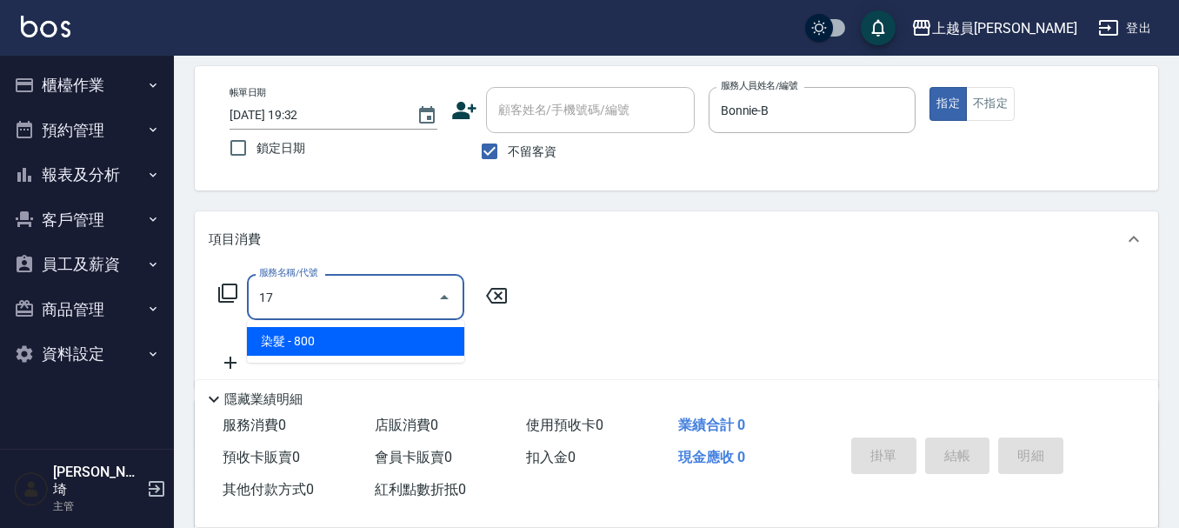
type input "染髮(17)"
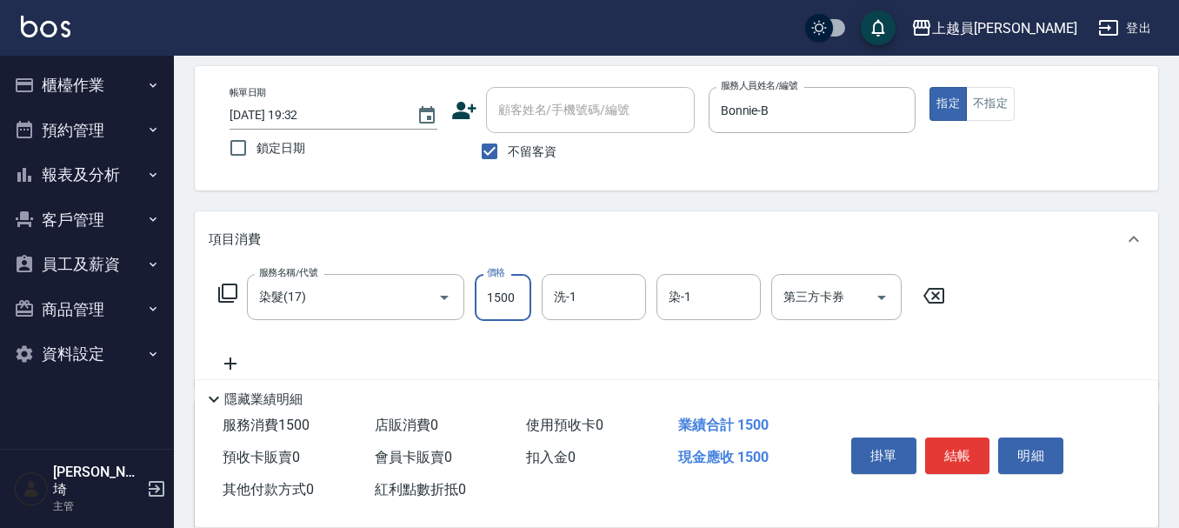
type input "1500"
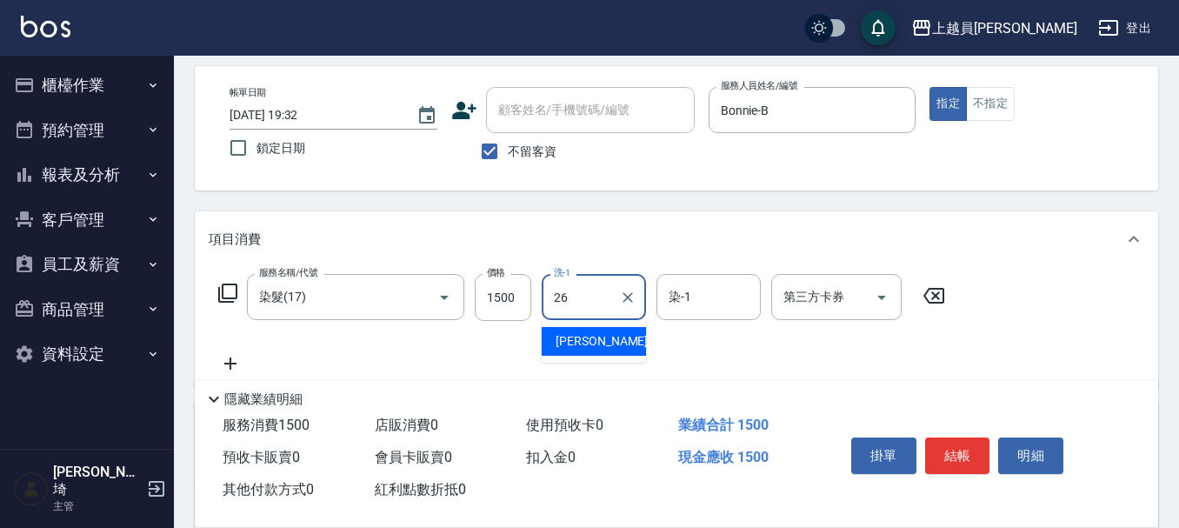
type input "[PERSON_NAME]-26"
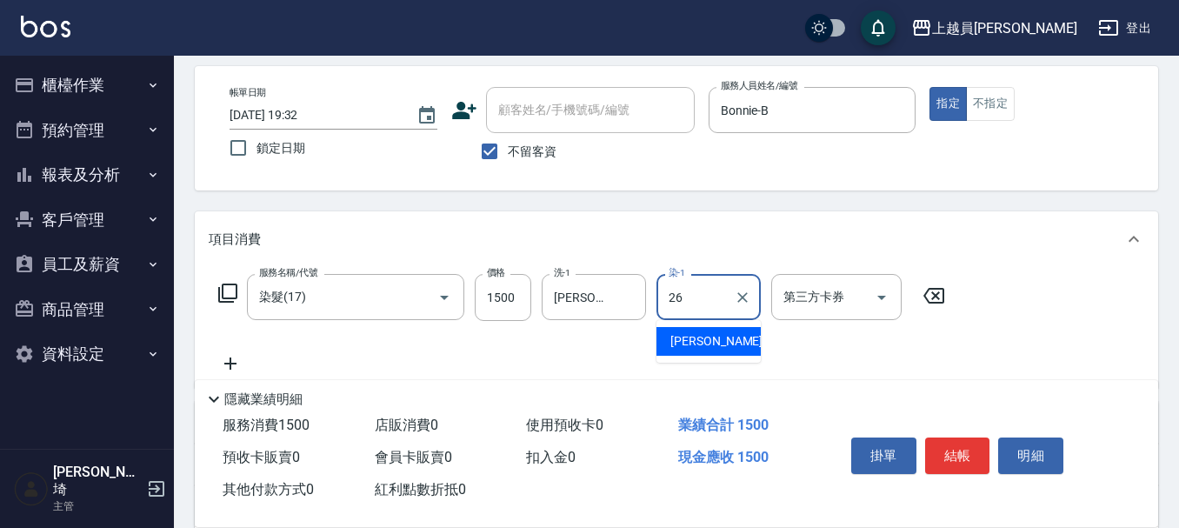
type input "[PERSON_NAME]-26"
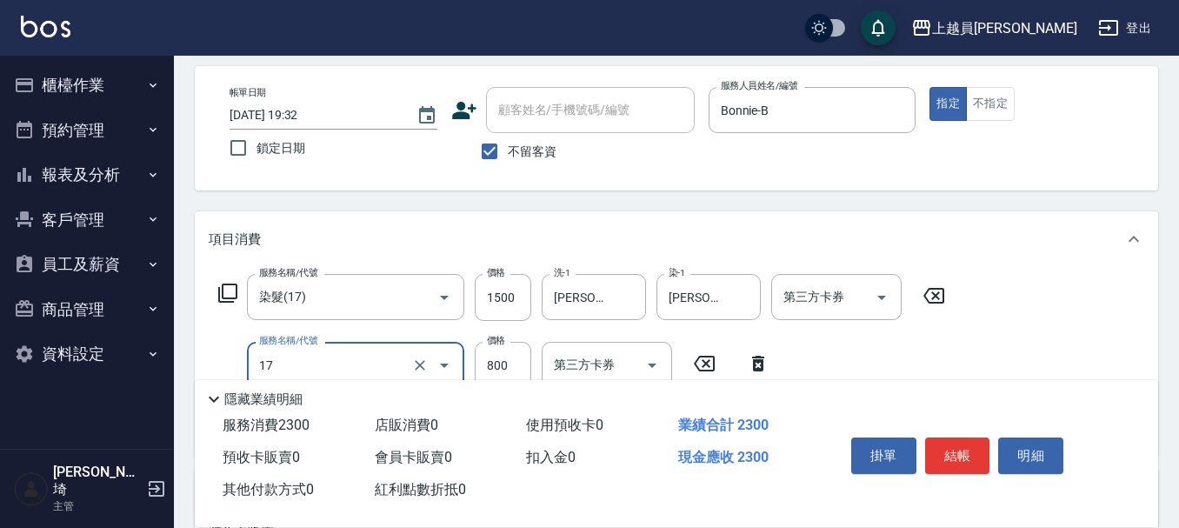
type input "染髮(17)"
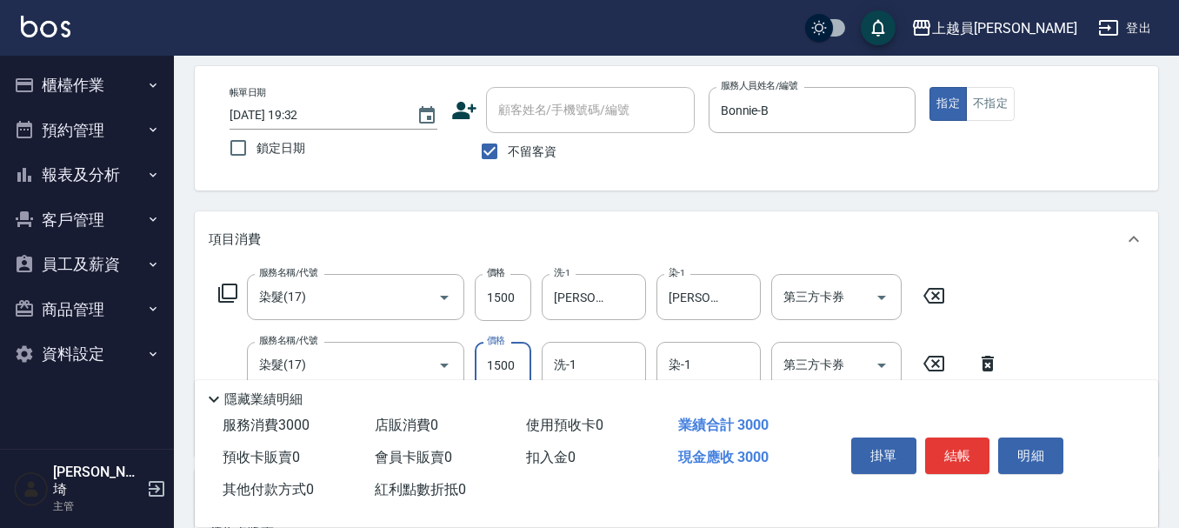
type input "1500"
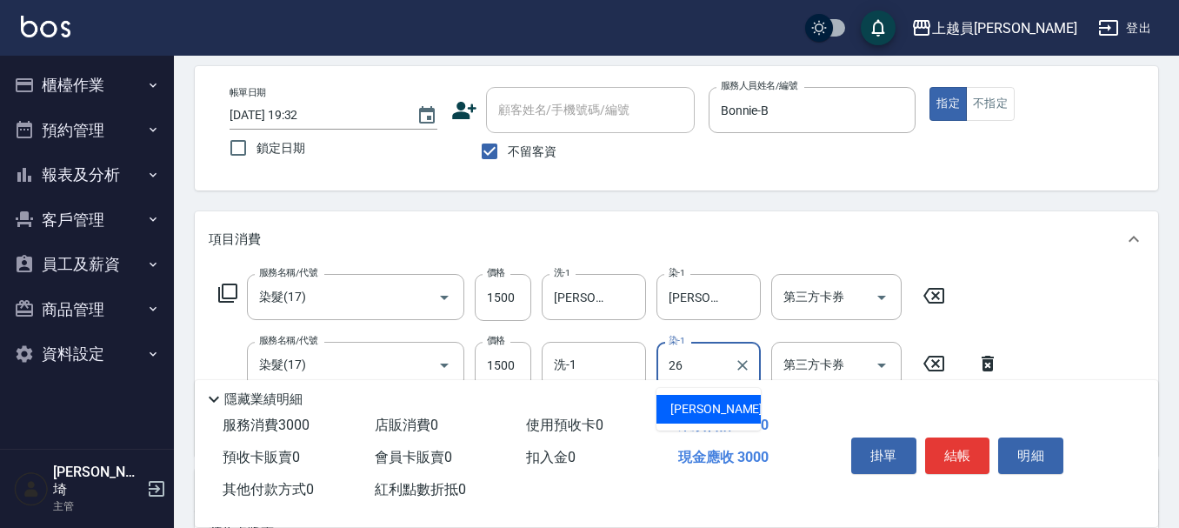
type input "[PERSON_NAME]-26"
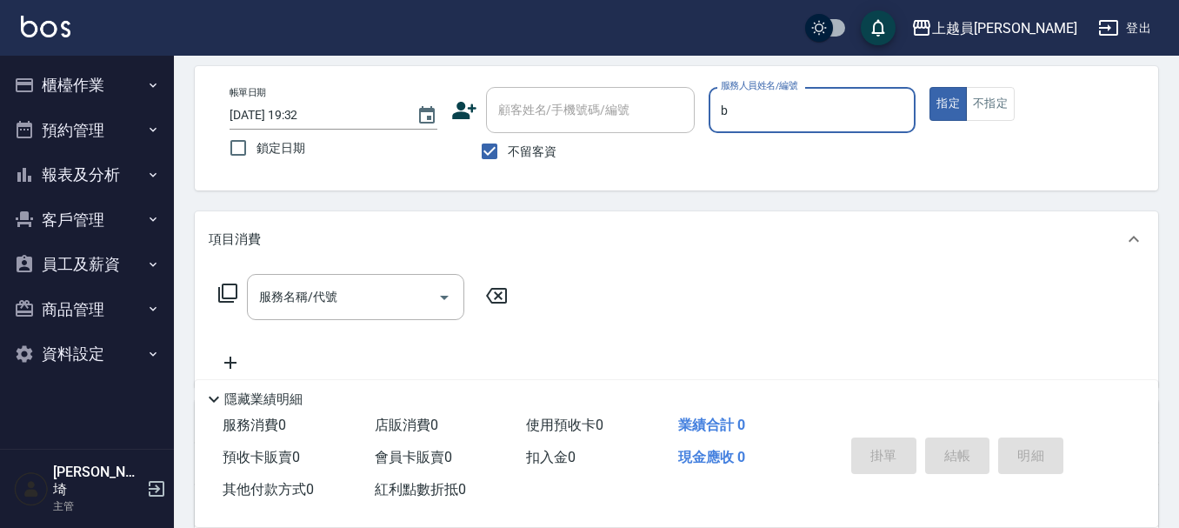
type input "Bonnie-B"
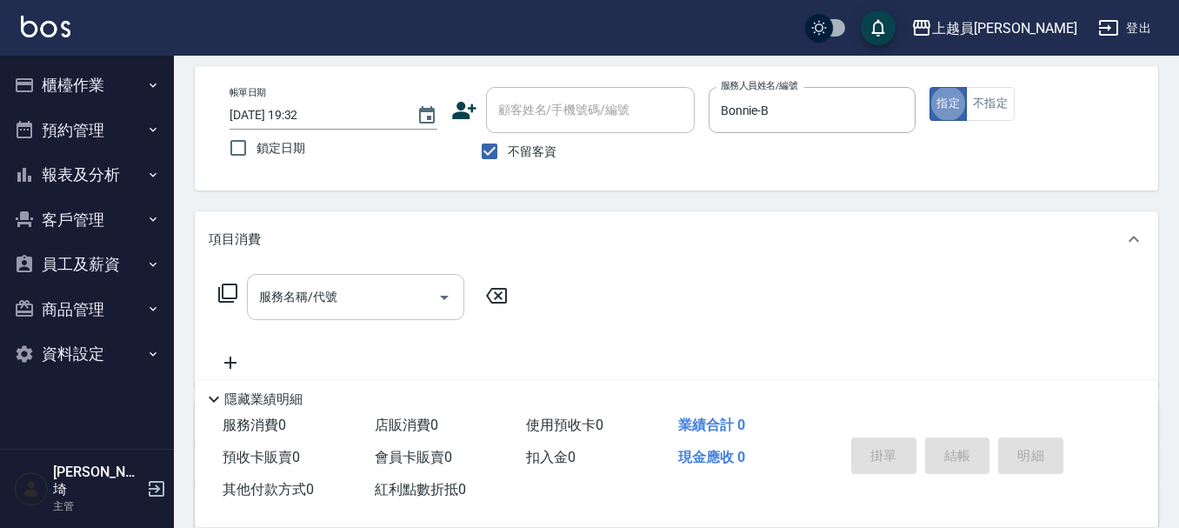
click at [307, 299] on input "服務名稱/代號" at bounding box center [343, 297] width 176 height 30
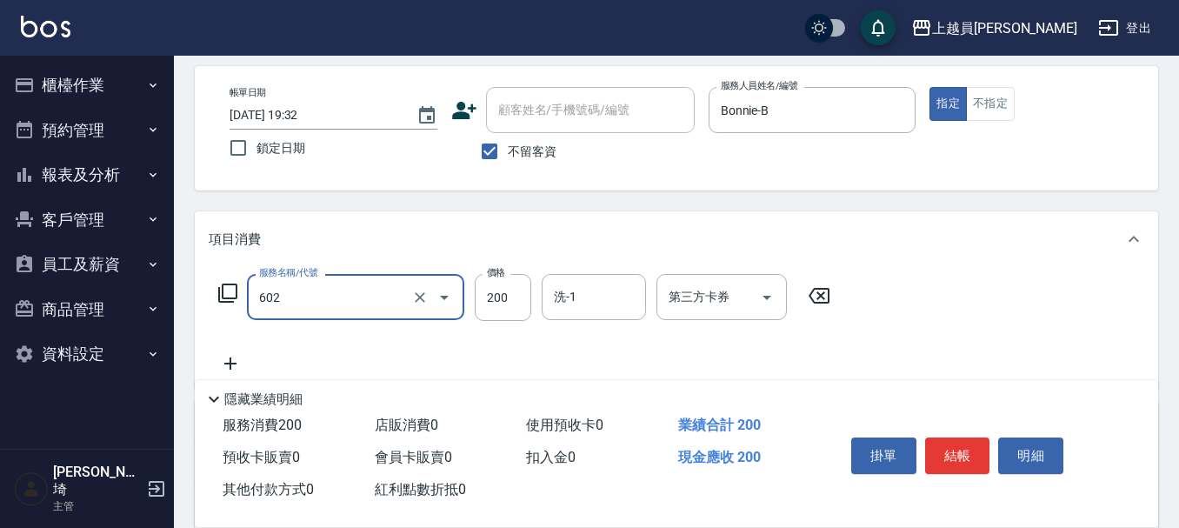
type input "一般洗髮(602)"
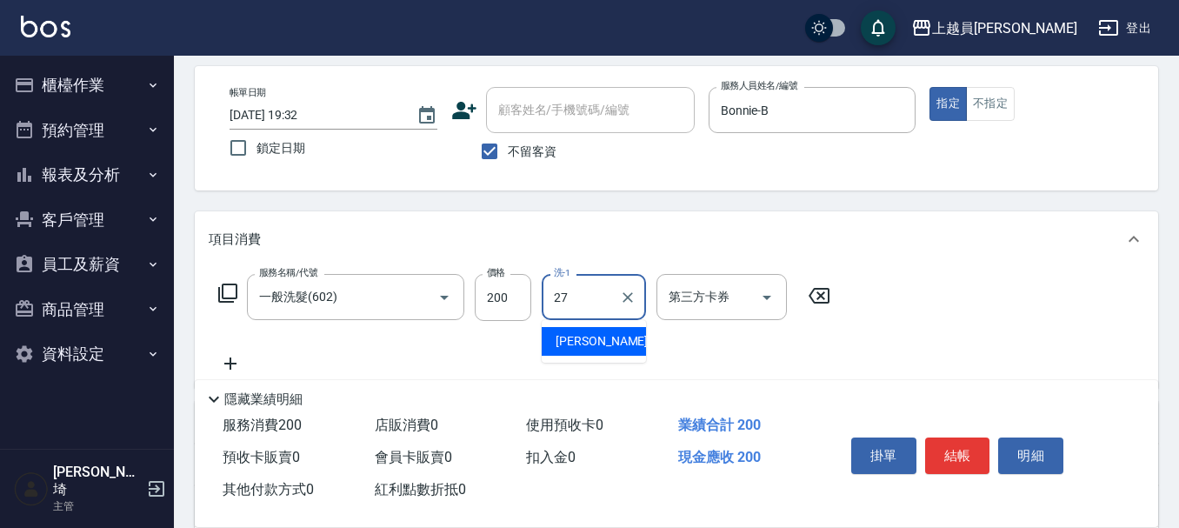
type input "[PERSON_NAME]-27"
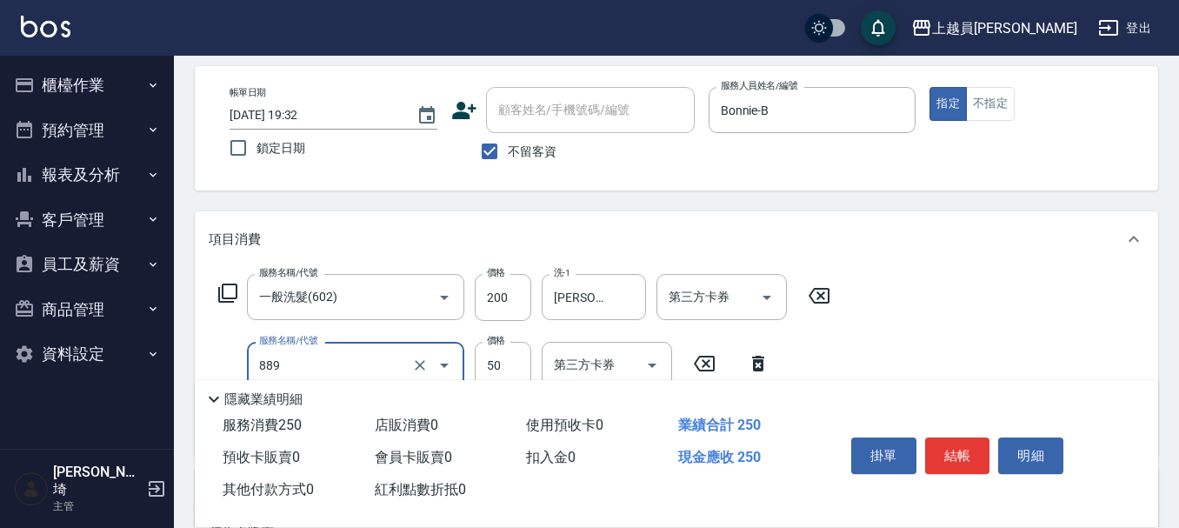
type input "精油(889)"
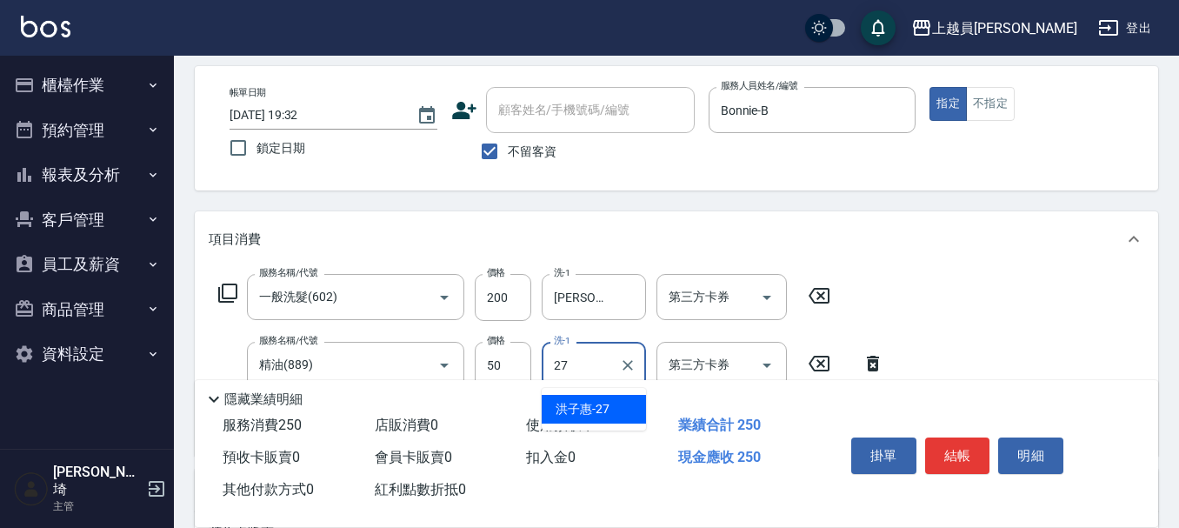
type input "[PERSON_NAME]-27"
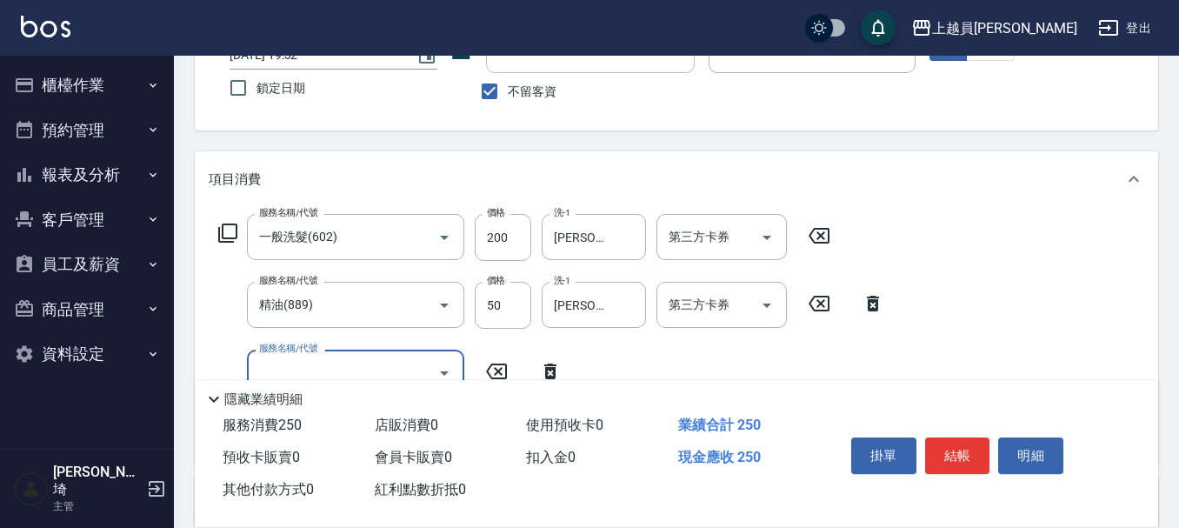
scroll to position [161, 0]
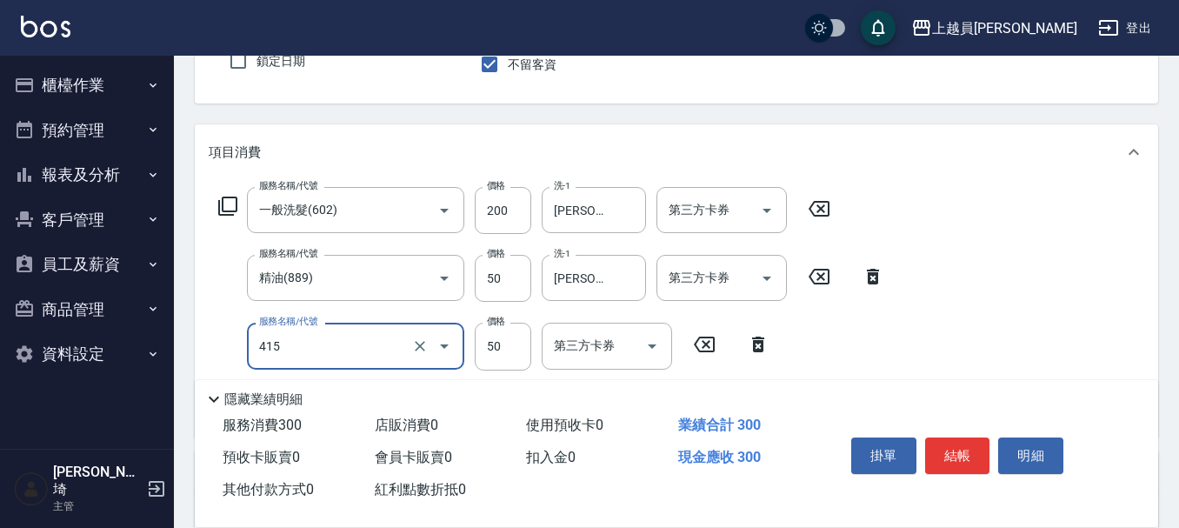
type input "瞬間保養(415)"
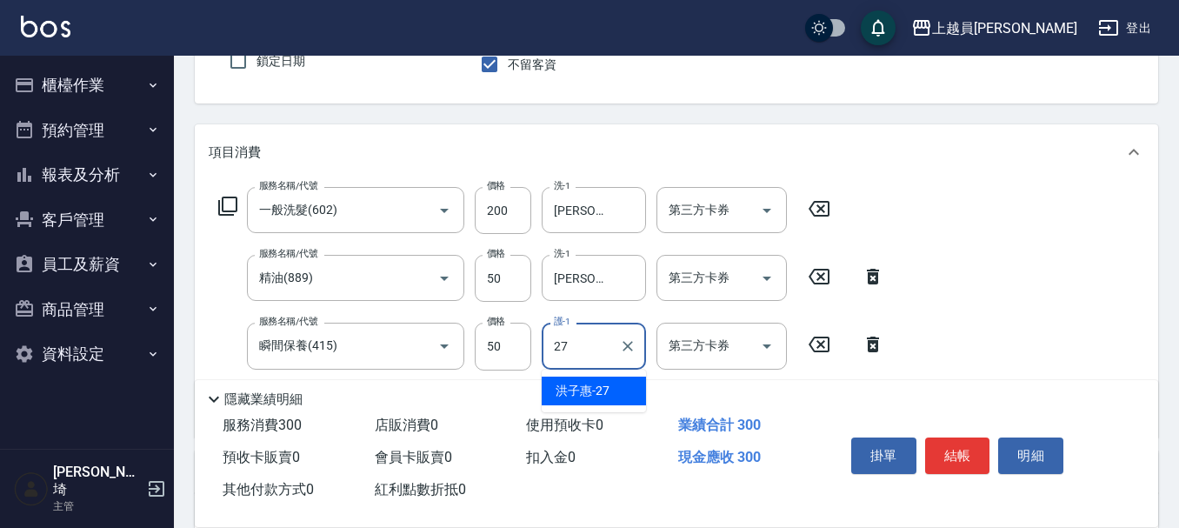
type input "[PERSON_NAME]-27"
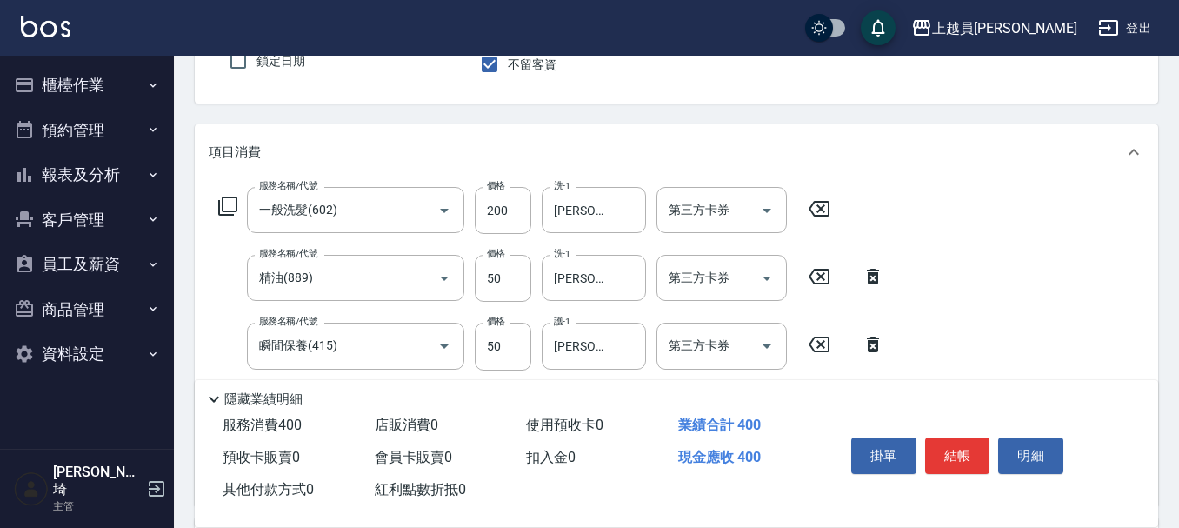
type input "剪髮(302)"
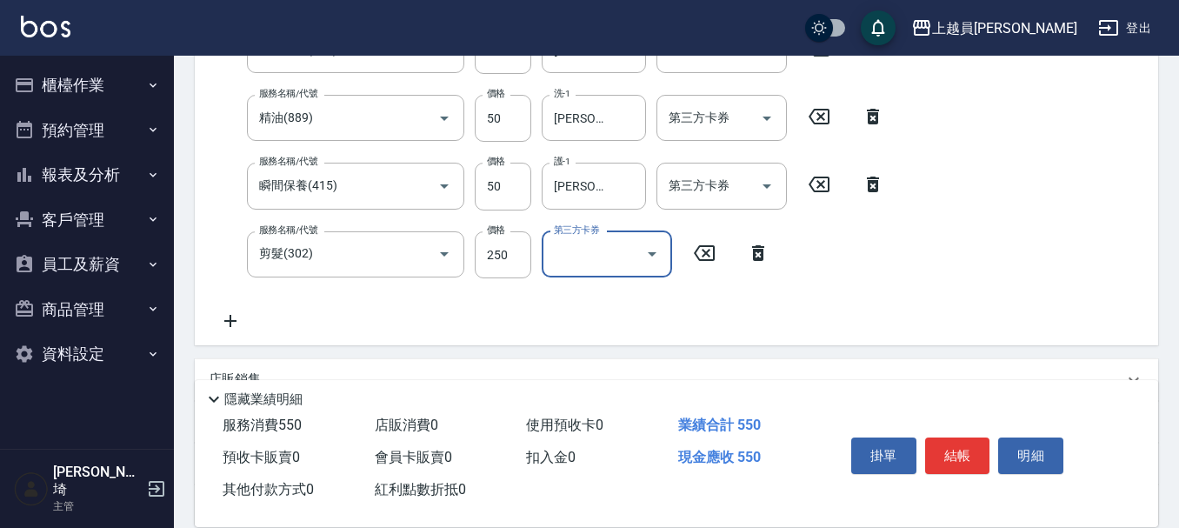
scroll to position [335, 0]
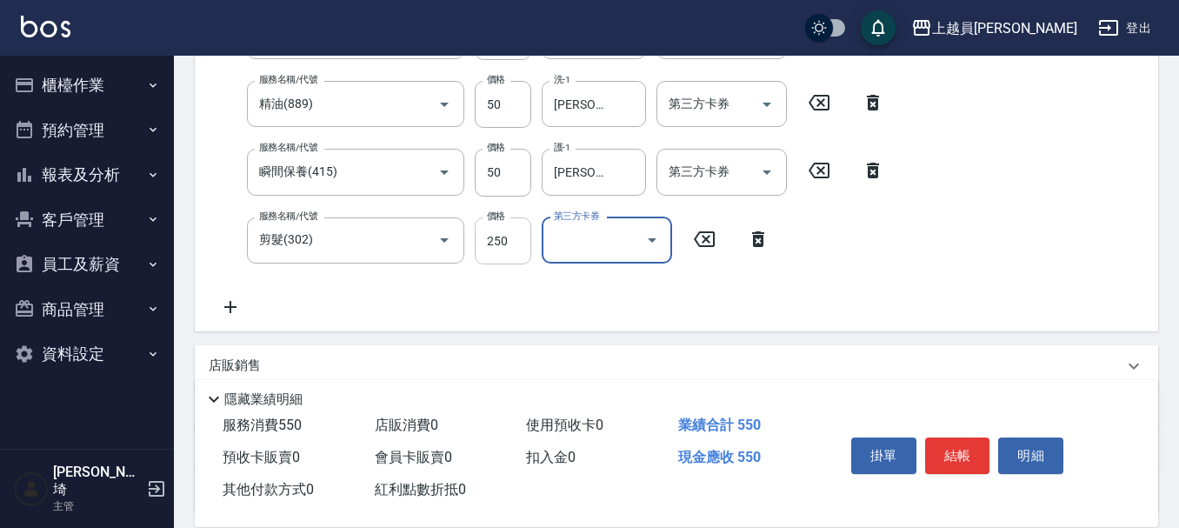
drag, startPoint x: 500, startPoint y: 254, endPoint x: 1030, endPoint y: 112, distance: 548.8
click at [500, 254] on input "250" at bounding box center [503, 240] width 57 height 47
type input "200"
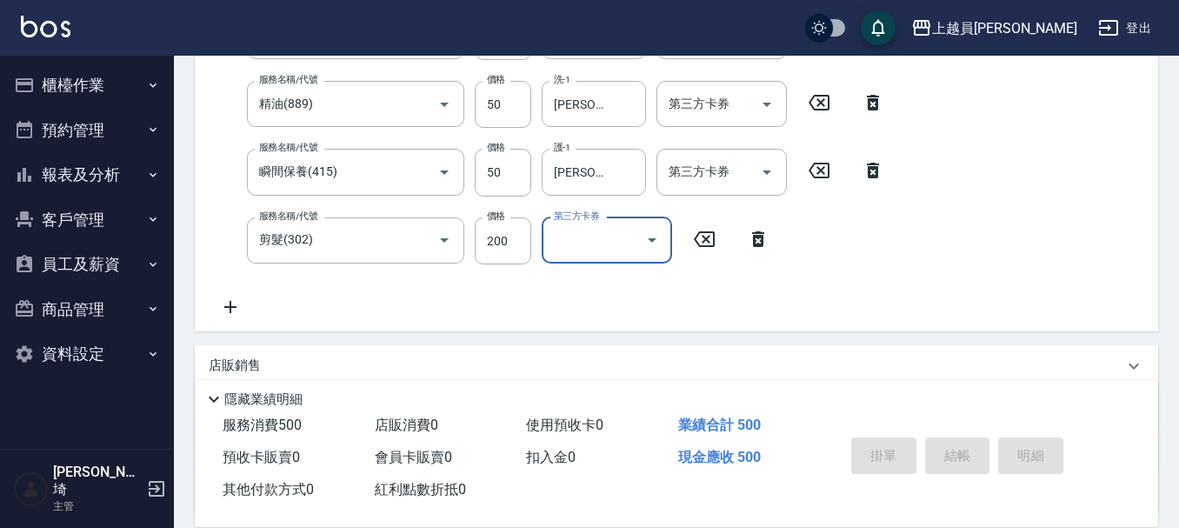
type input "[DATE] 19:33"
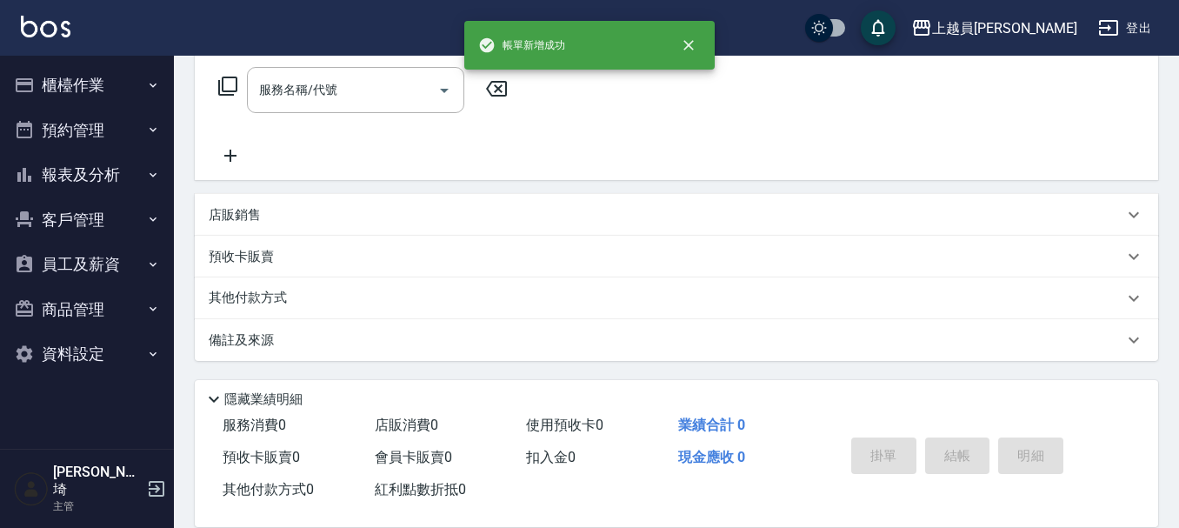
scroll to position [0, 0]
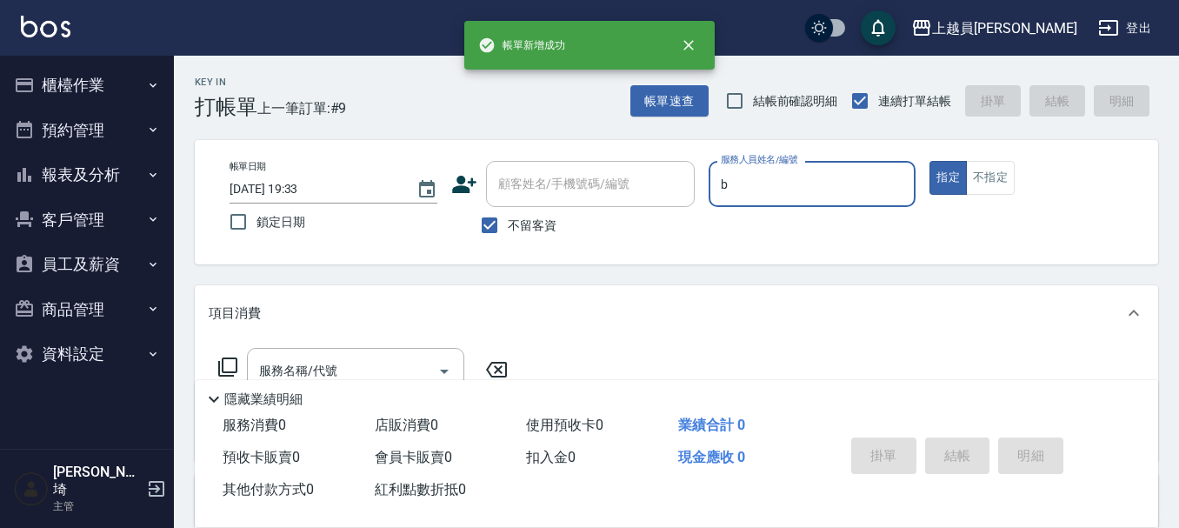
type input "Bonnie-B"
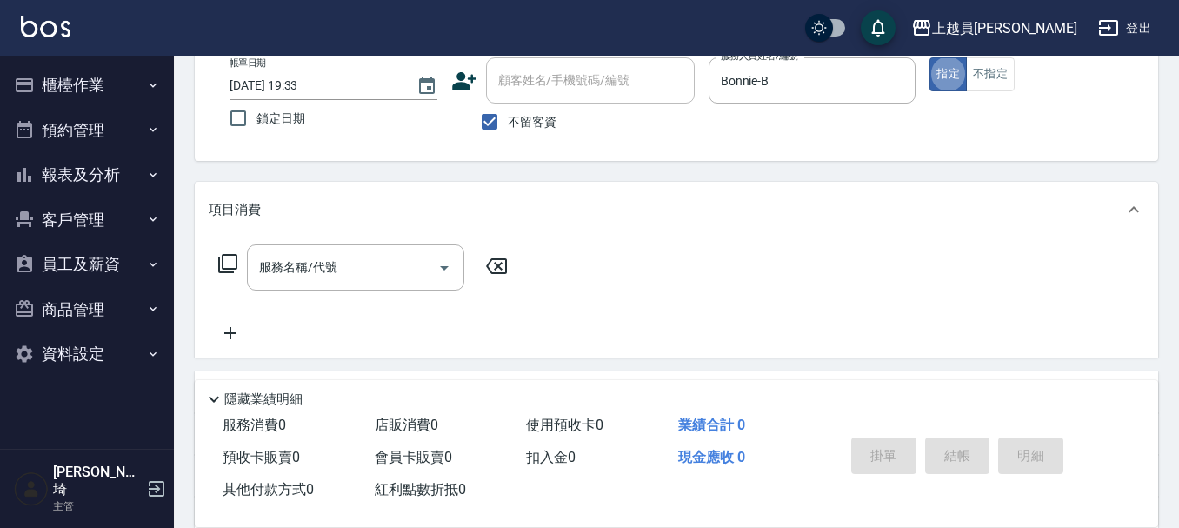
scroll to position [261, 0]
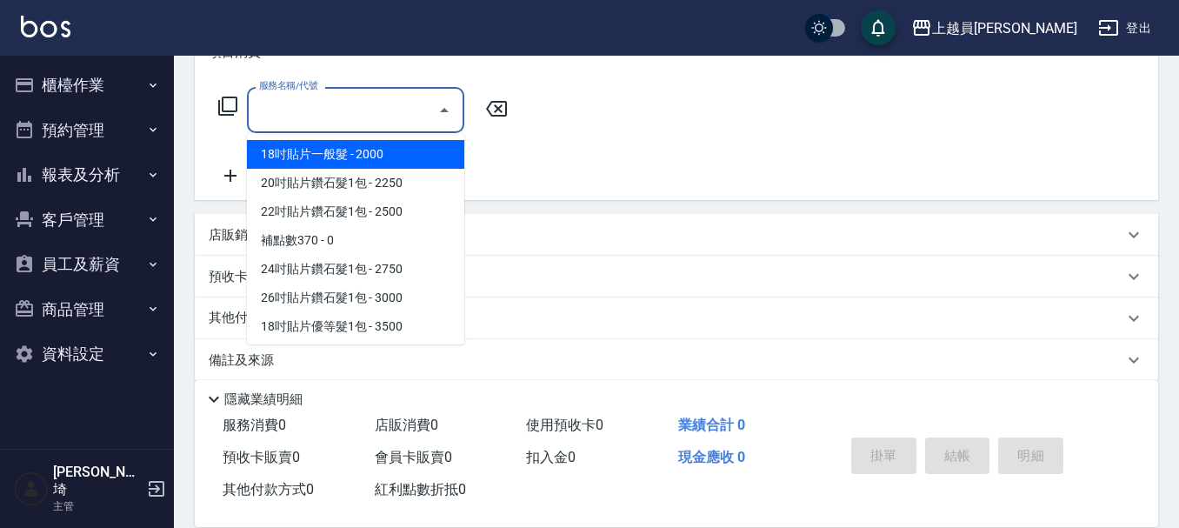
click at [413, 122] on input "服務名稱/代號" at bounding box center [343, 110] width 176 height 30
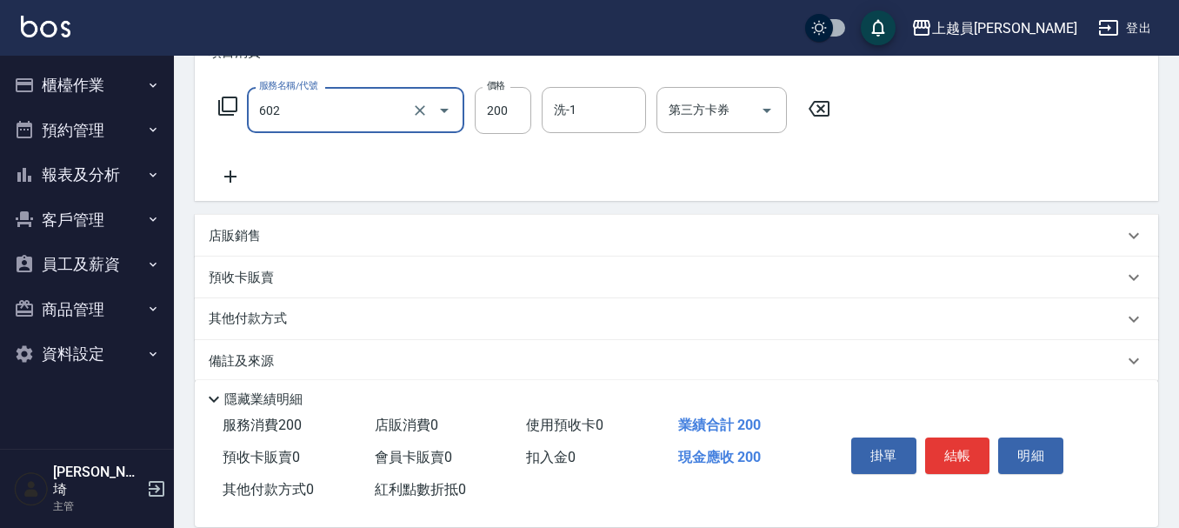
type input "一般洗髮(602)"
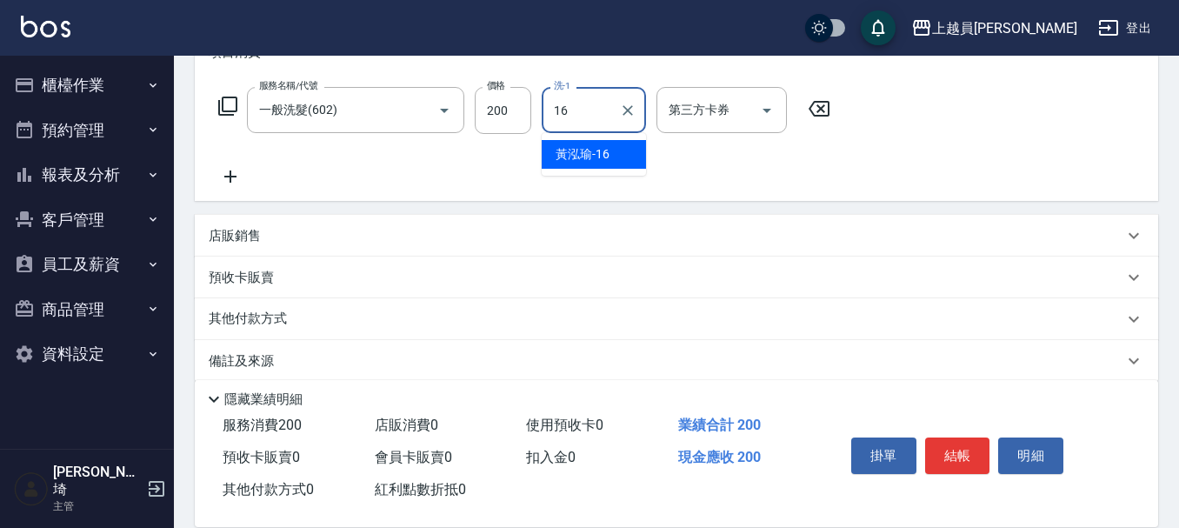
type input "[PERSON_NAME]-16"
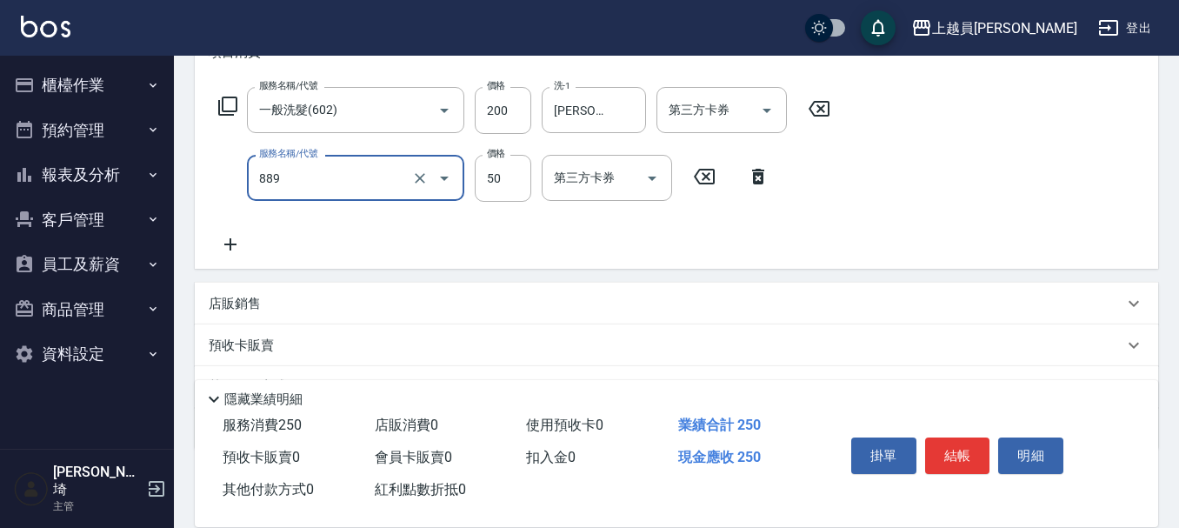
type input "精油(889)"
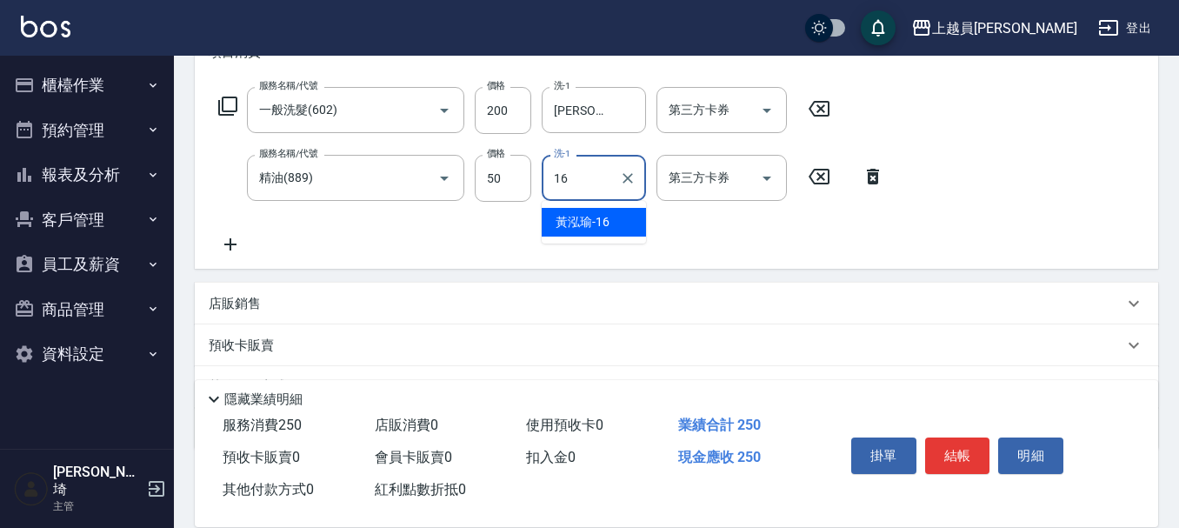
type input "[PERSON_NAME]-16"
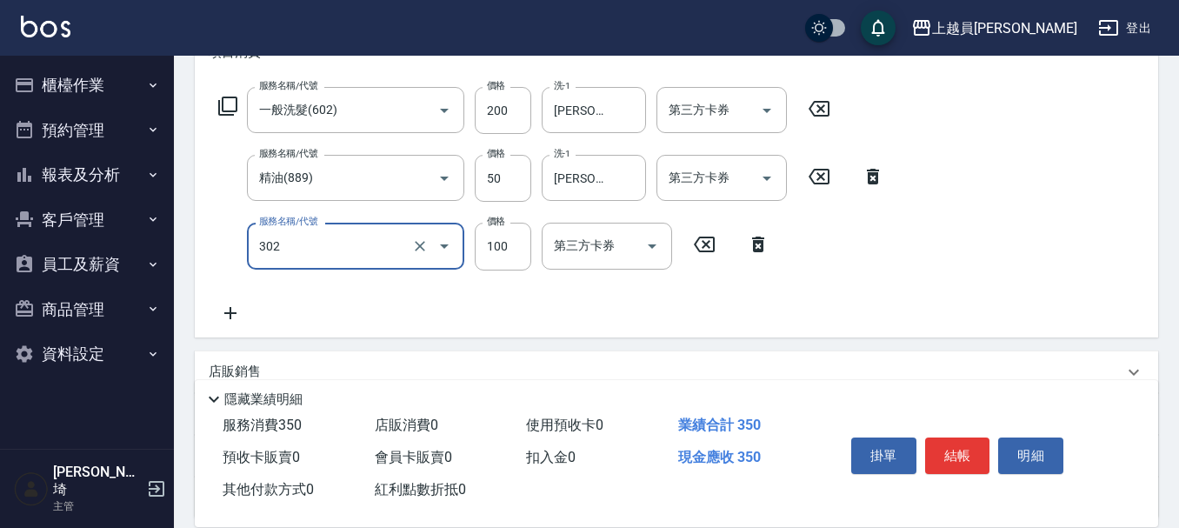
type input "剪髮(302)"
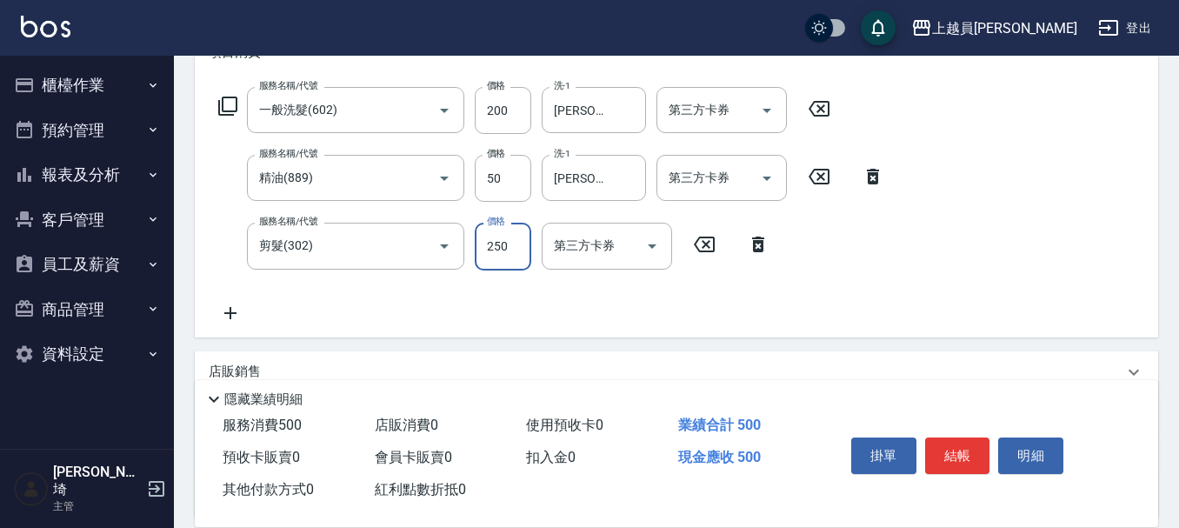
type input "250"
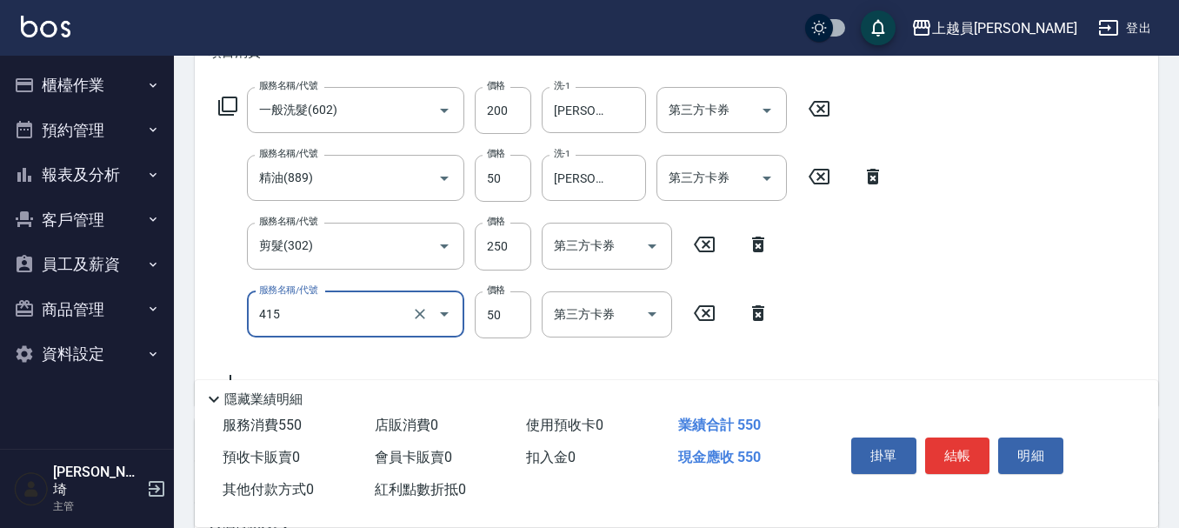
type input "瞬間保養(415)"
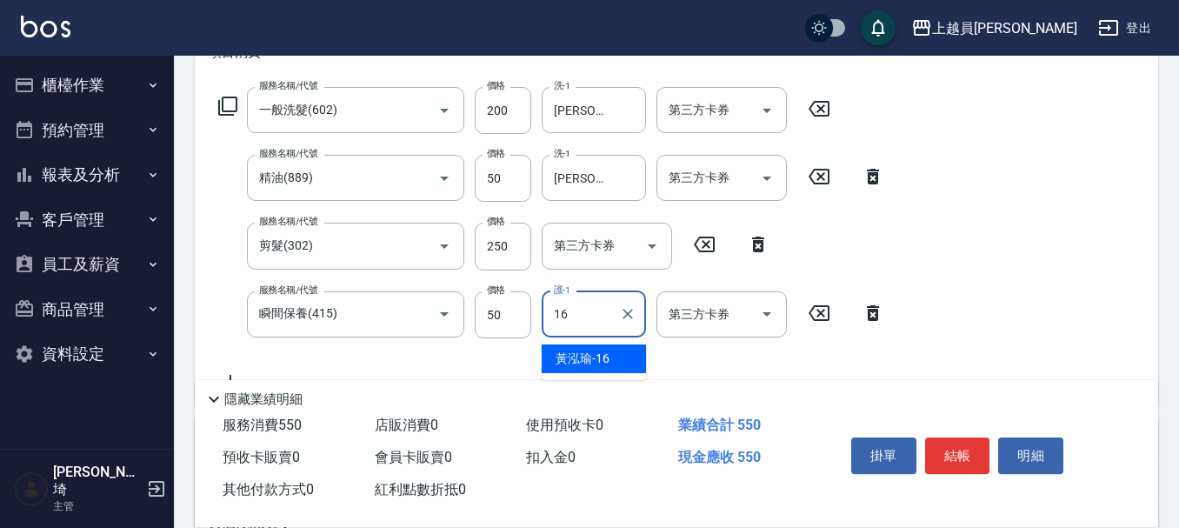
type input "[PERSON_NAME]-16"
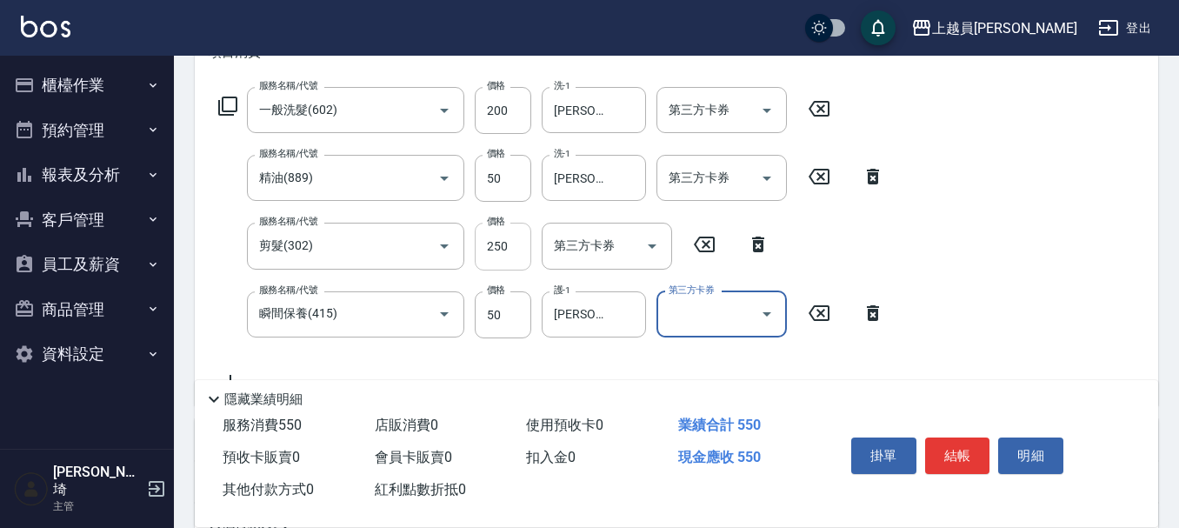
click at [504, 266] on input "250" at bounding box center [503, 246] width 57 height 47
click at [503, 244] on input "250" at bounding box center [503, 246] width 57 height 47
type input "200"
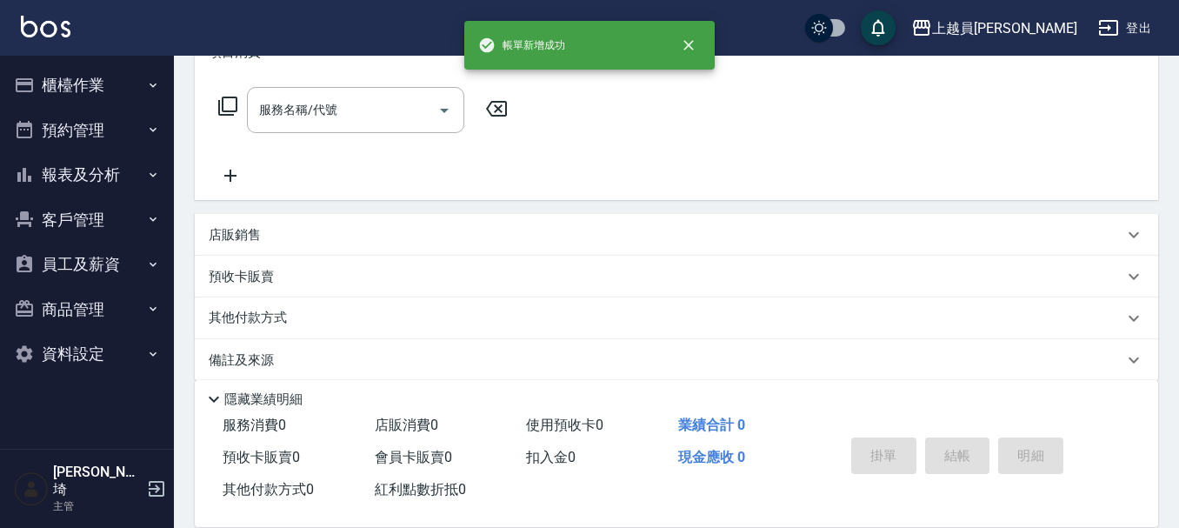
scroll to position [0, 0]
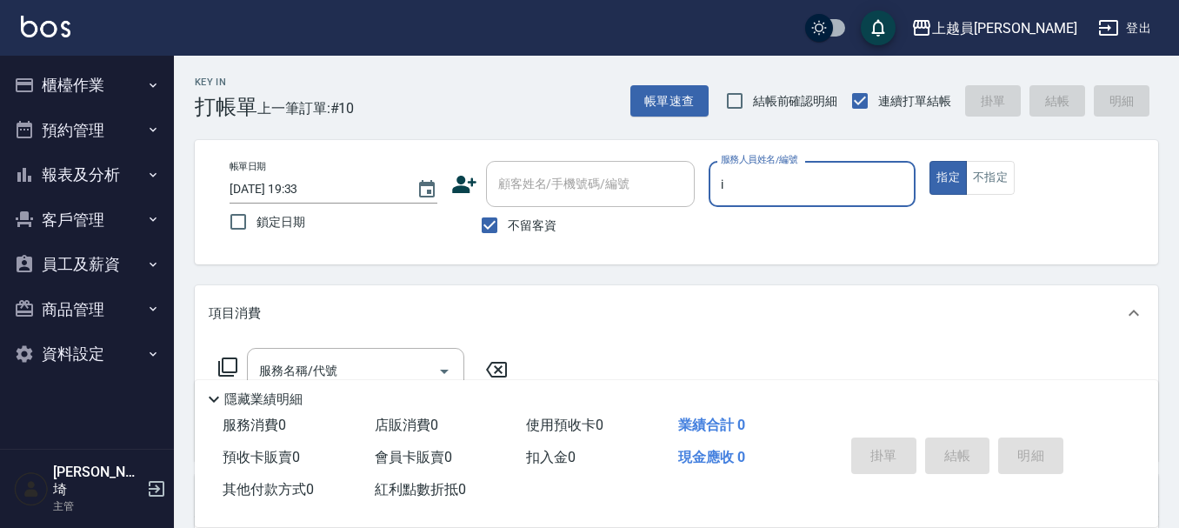
type input "Bella-I"
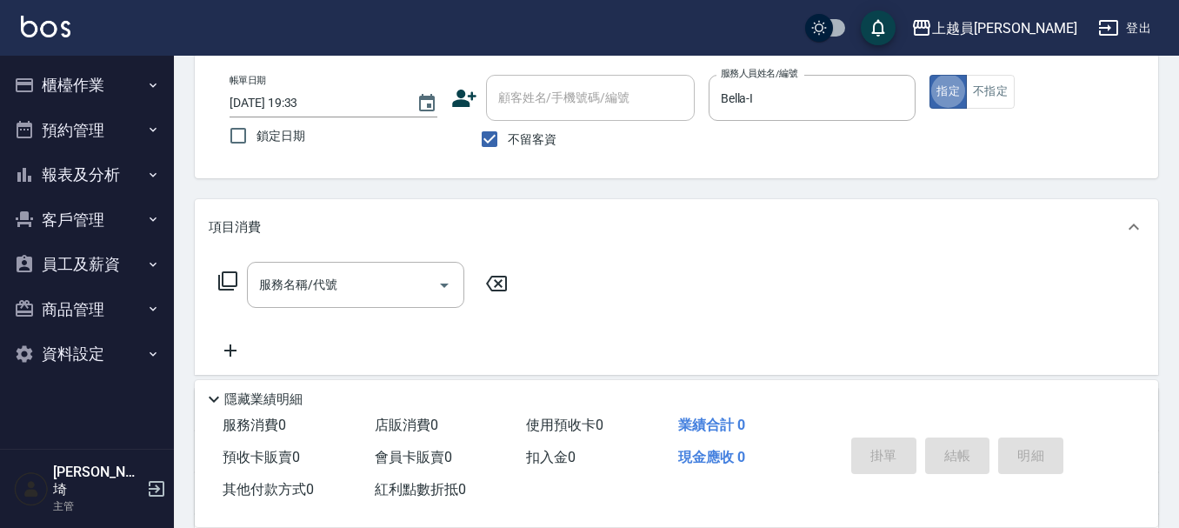
scroll to position [87, 0]
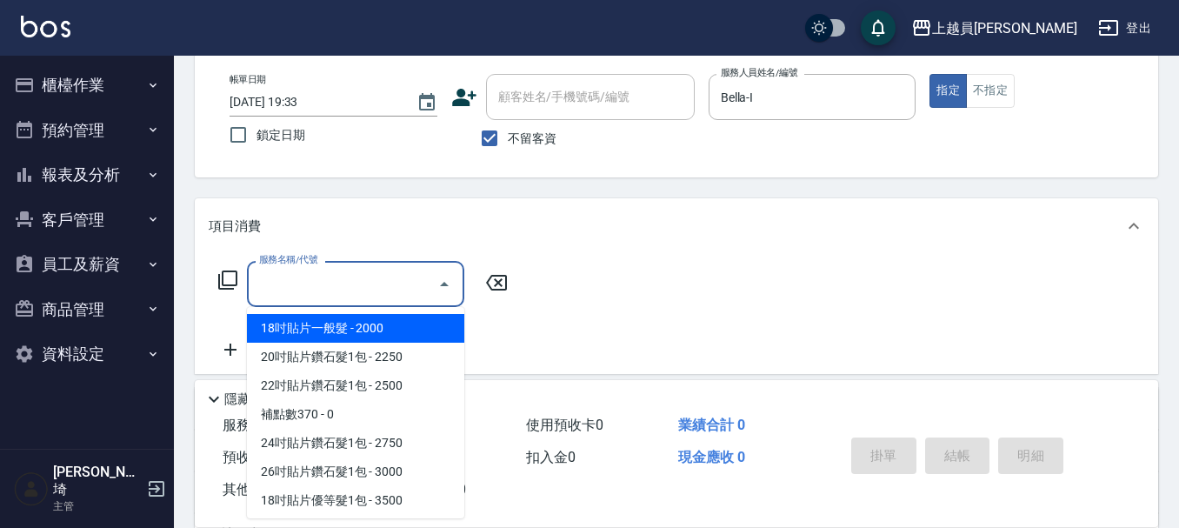
drag, startPoint x: 339, startPoint y: 296, endPoint x: 1187, endPoint y: 175, distance: 856.1
click at [342, 295] on input "服務名稱/代號" at bounding box center [343, 284] width 176 height 30
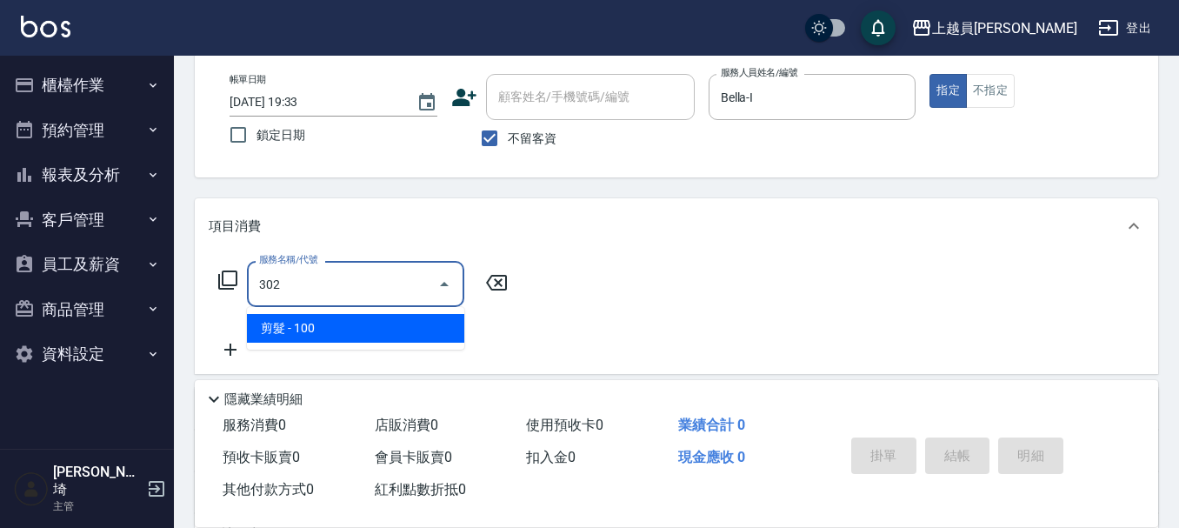
type input "剪髮(302)"
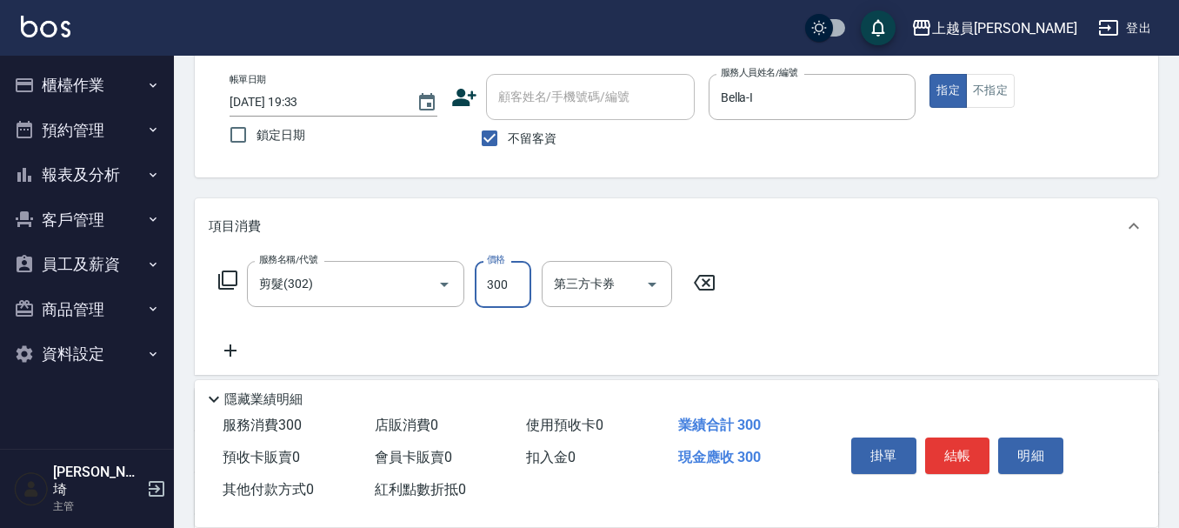
type input "300"
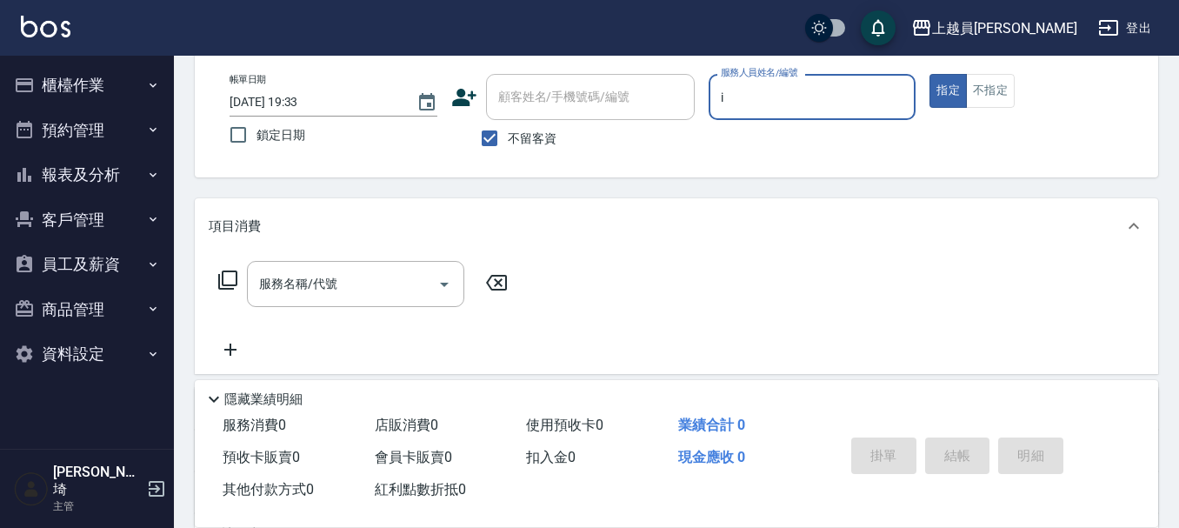
type input "Bella-I"
click at [977, 102] on button "不指定" at bounding box center [990, 91] width 49 height 34
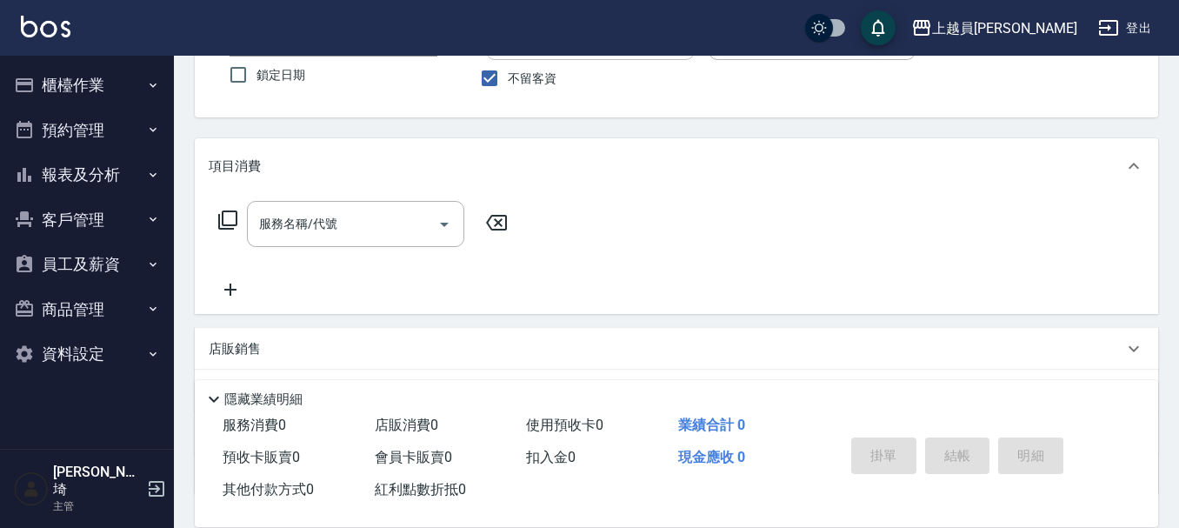
scroll to position [261, 0]
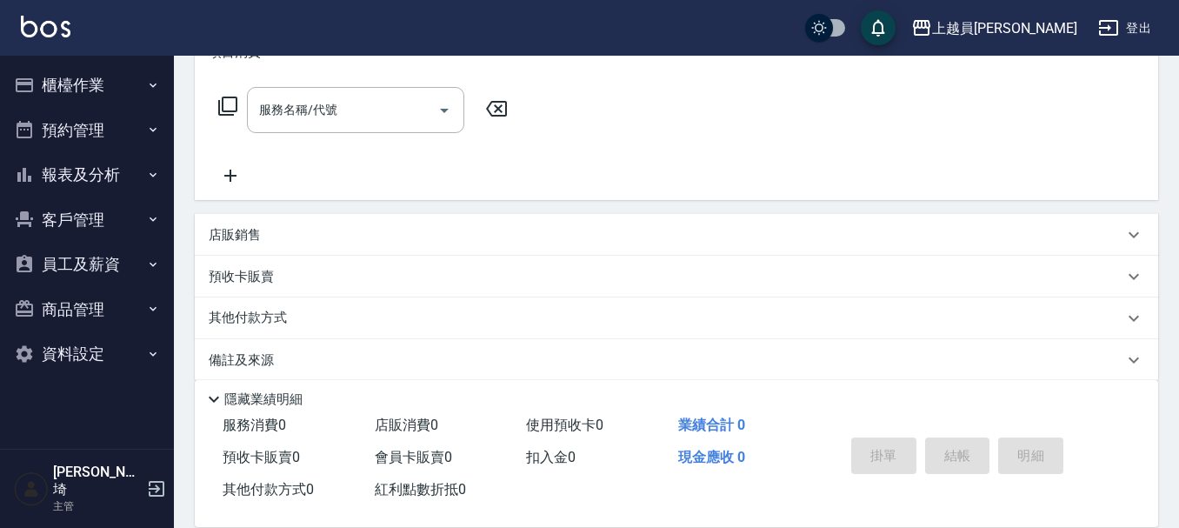
click at [289, 96] on div "服務名稱/代號 服務名稱/代號" at bounding box center [355, 110] width 217 height 46
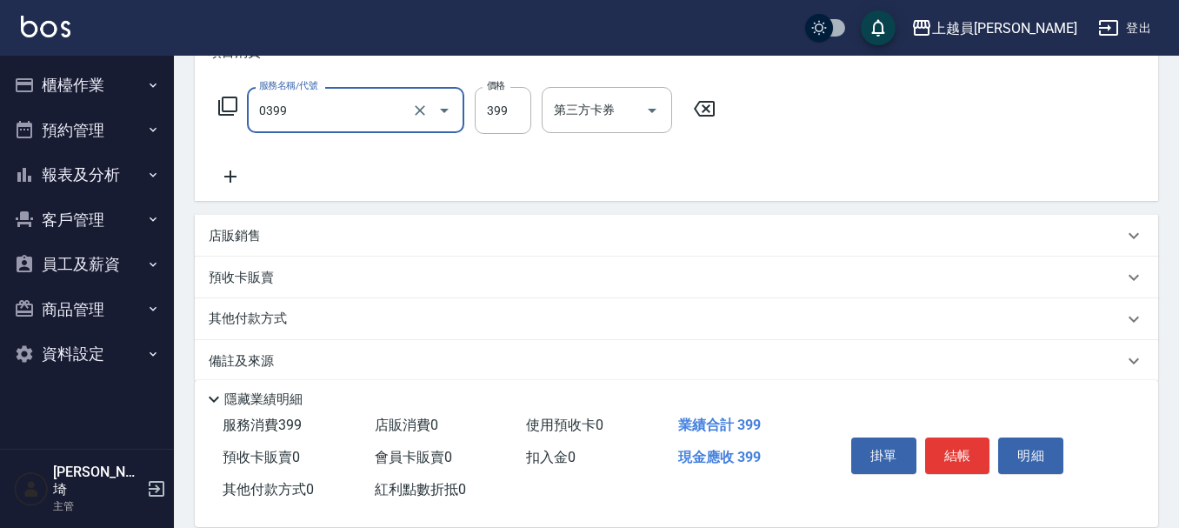
type input "海鹽SPA(0399)"
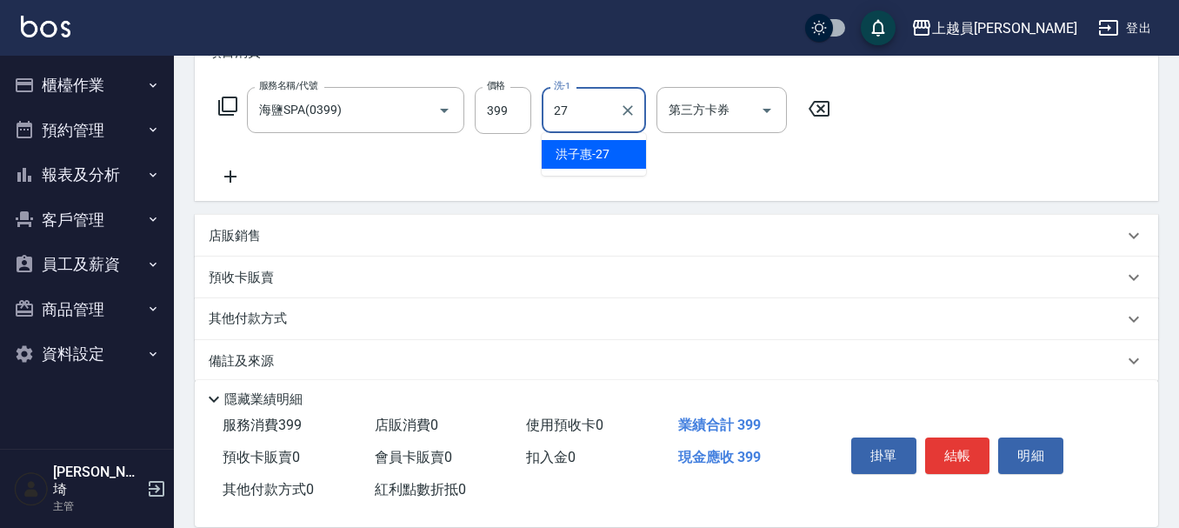
type input "[PERSON_NAME]-27"
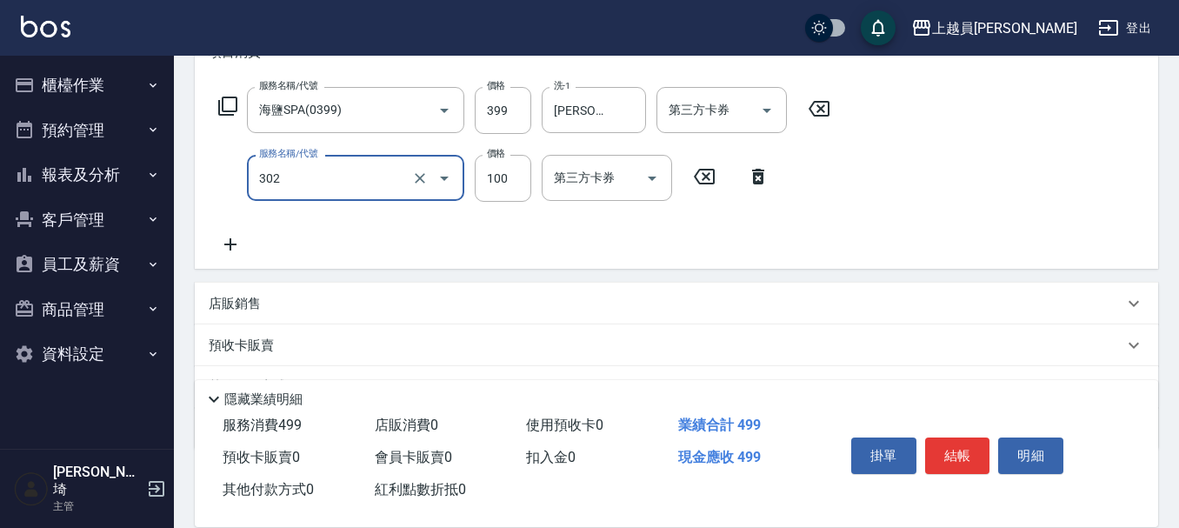
type input "剪髮(302)"
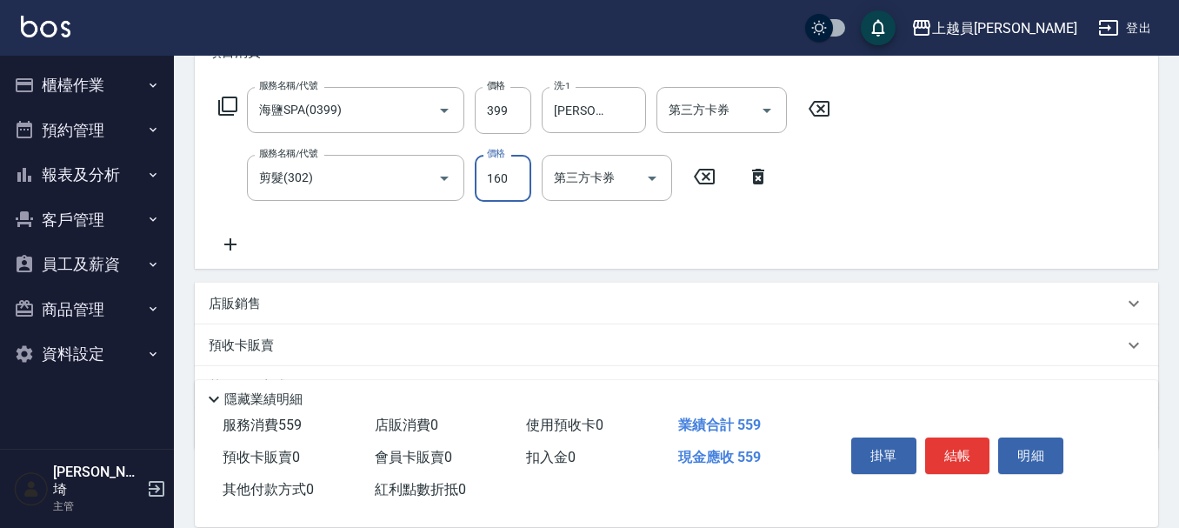
type input "160"
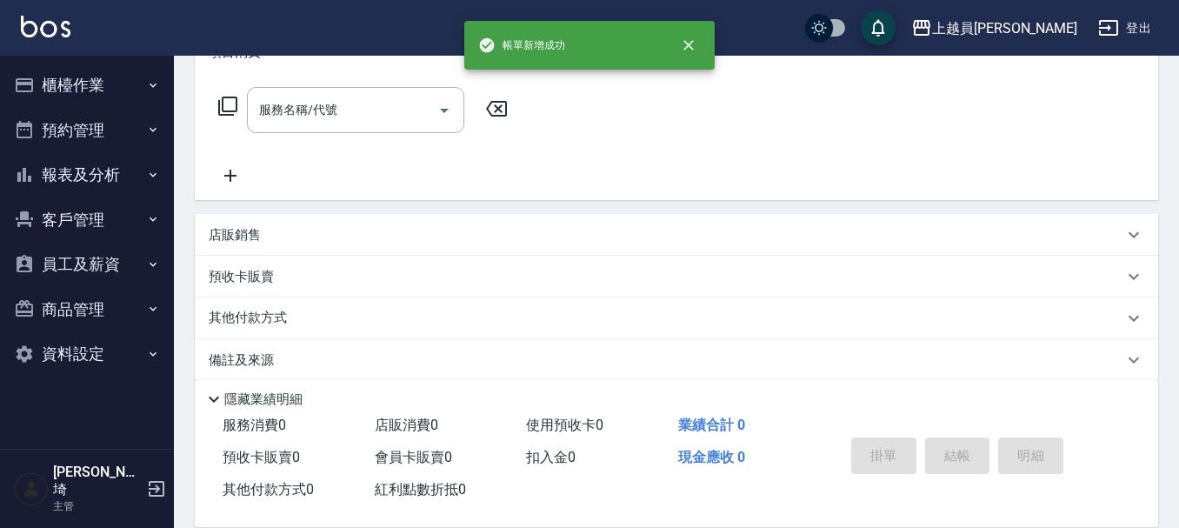
scroll to position [0, 0]
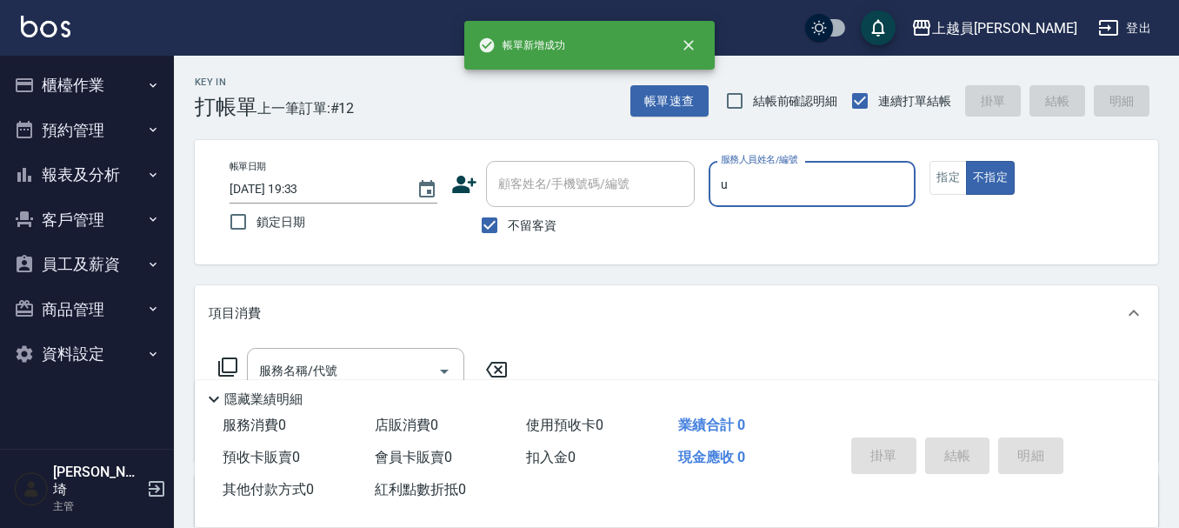
type input "Uni-U"
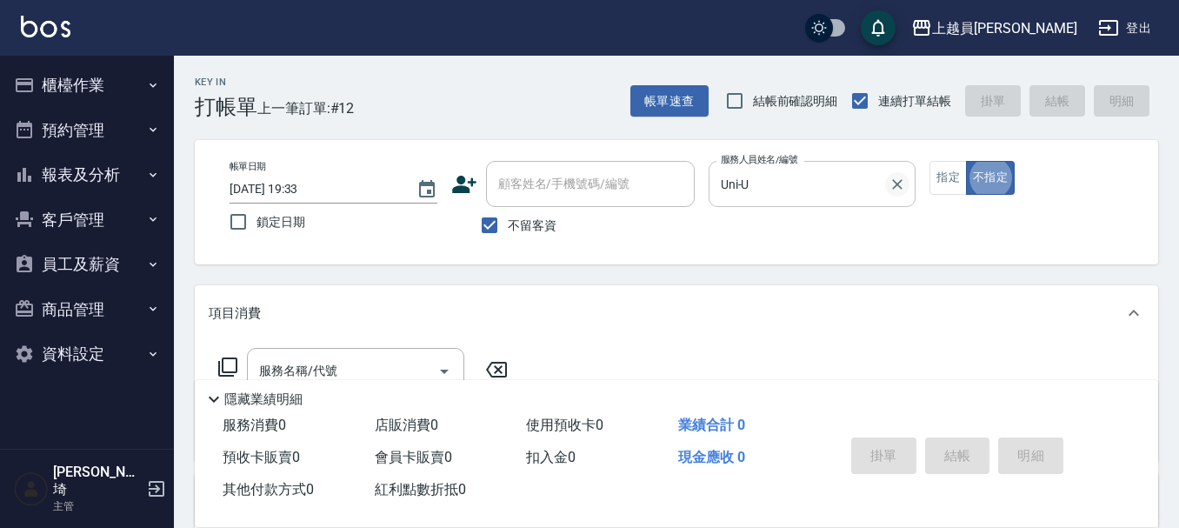
click at [892, 176] on icon "Clear" at bounding box center [896, 184] width 17 height 17
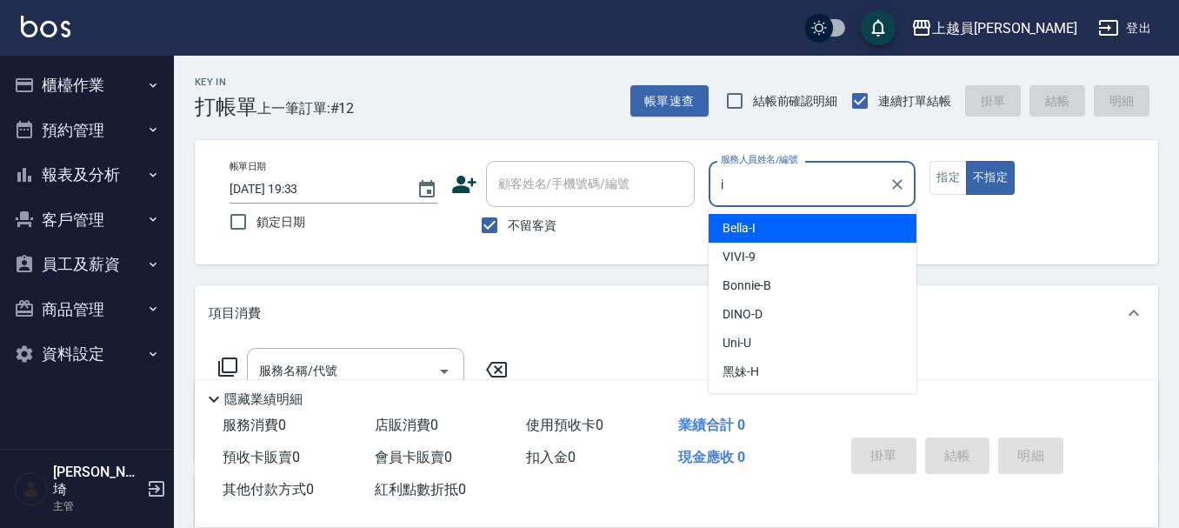
type input "Bella-I"
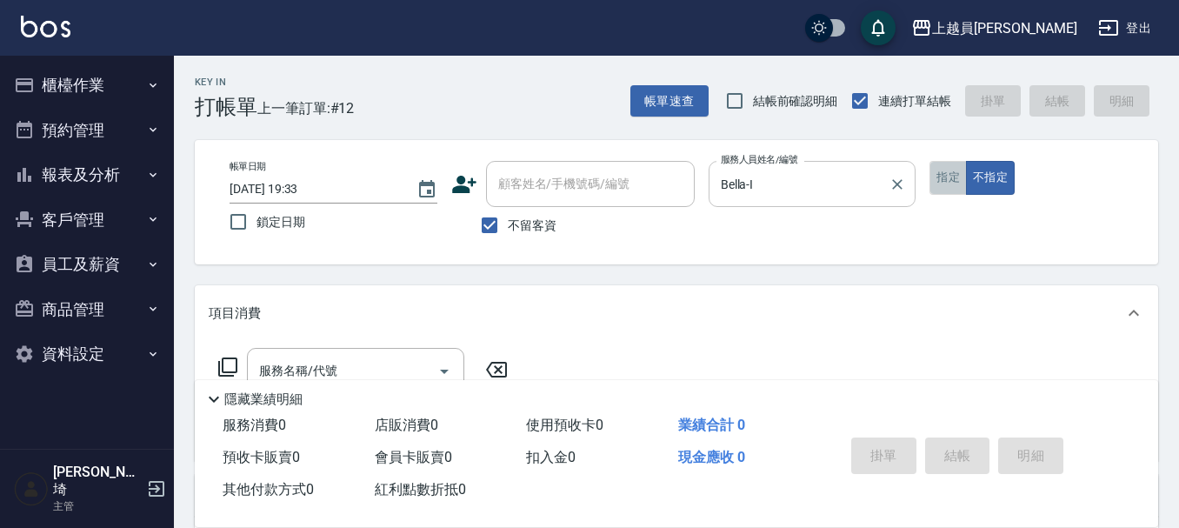
click at [941, 180] on button "指定" at bounding box center [947, 178] width 37 height 34
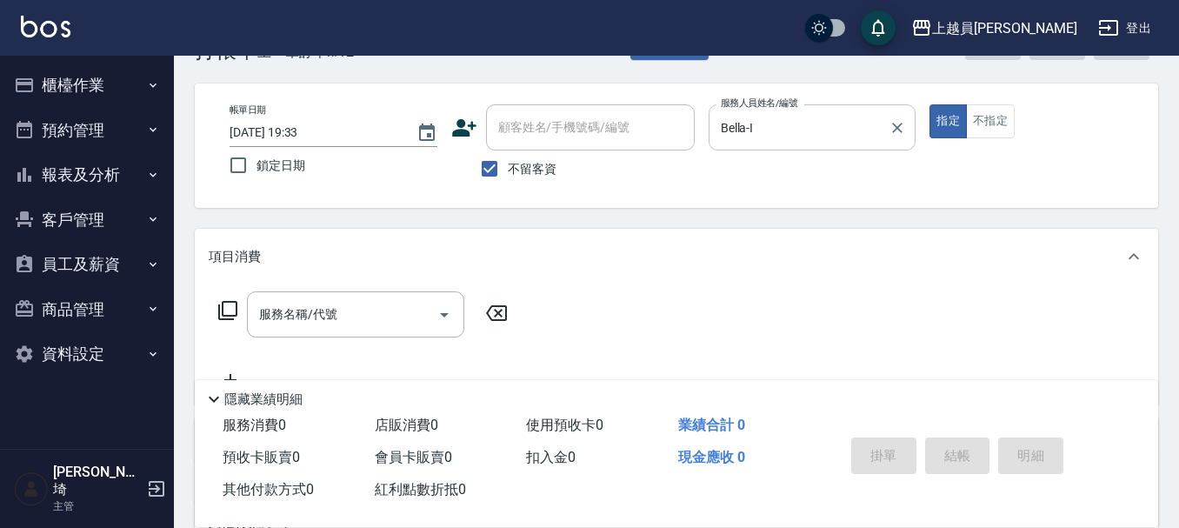
scroll to position [87, 0]
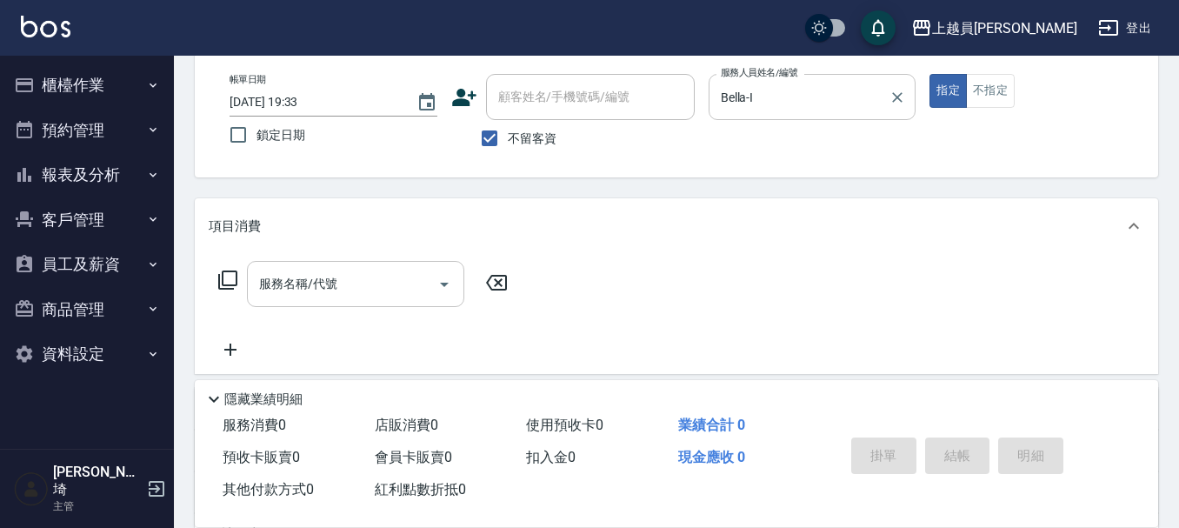
click at [300, 286] on input "服務名稱/代號" at bounding box center [343, 284] width 176 height 30
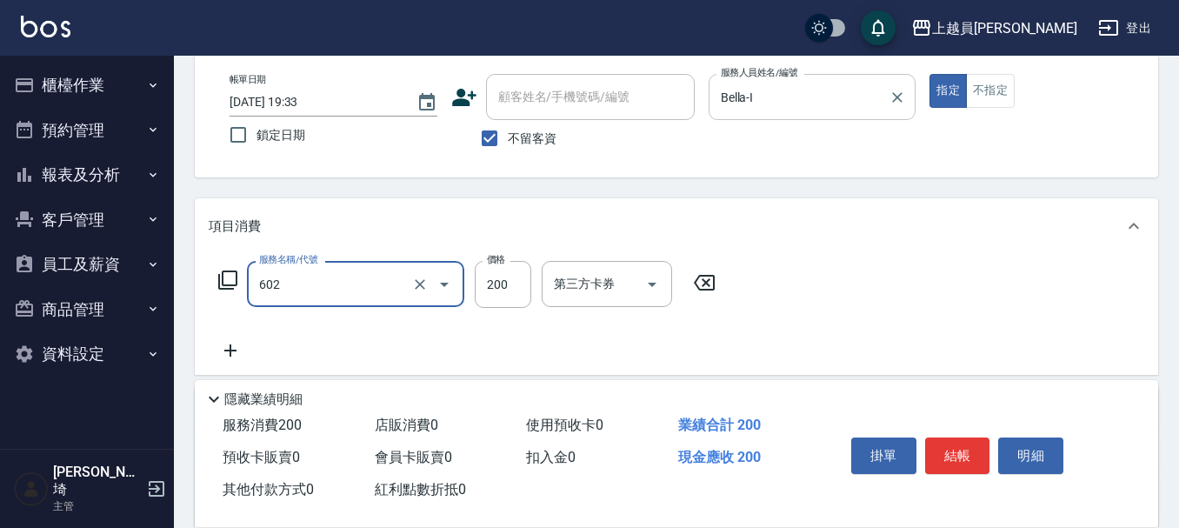
type input "一般洗髮(602)"
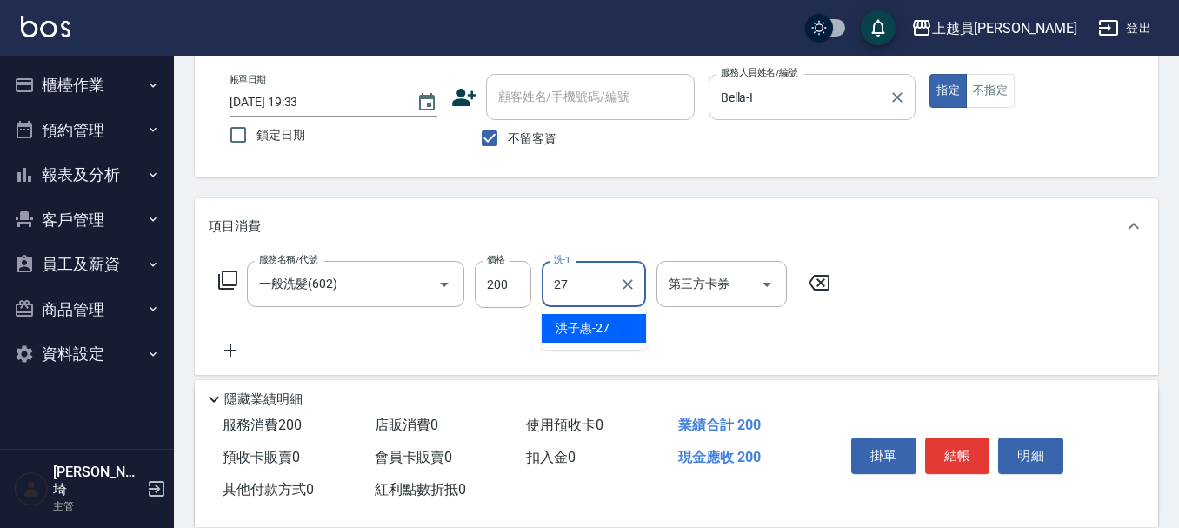
type input "[PERSON_NAME]-27"
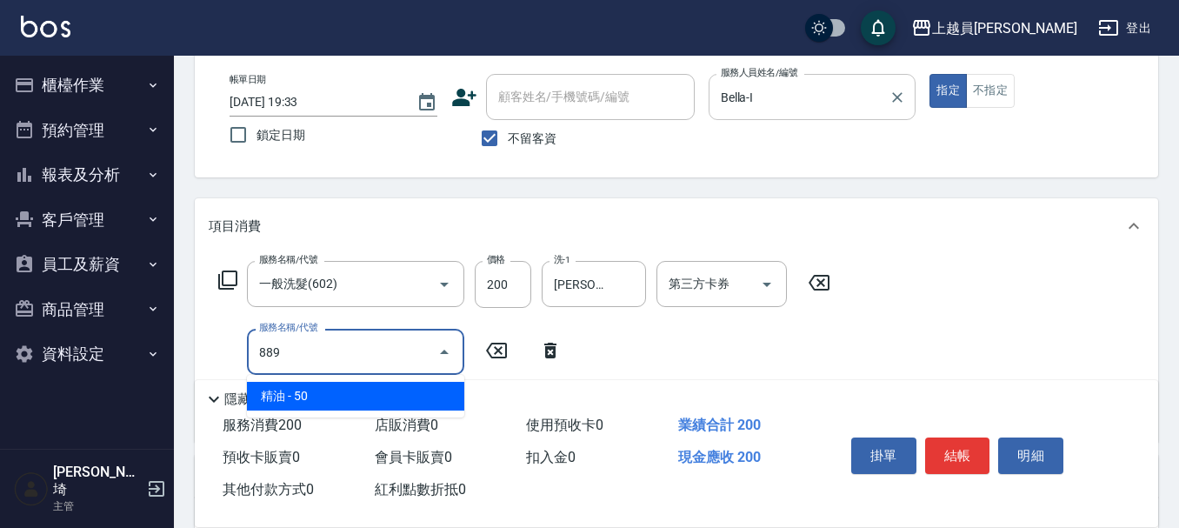
type input "精油(889)"
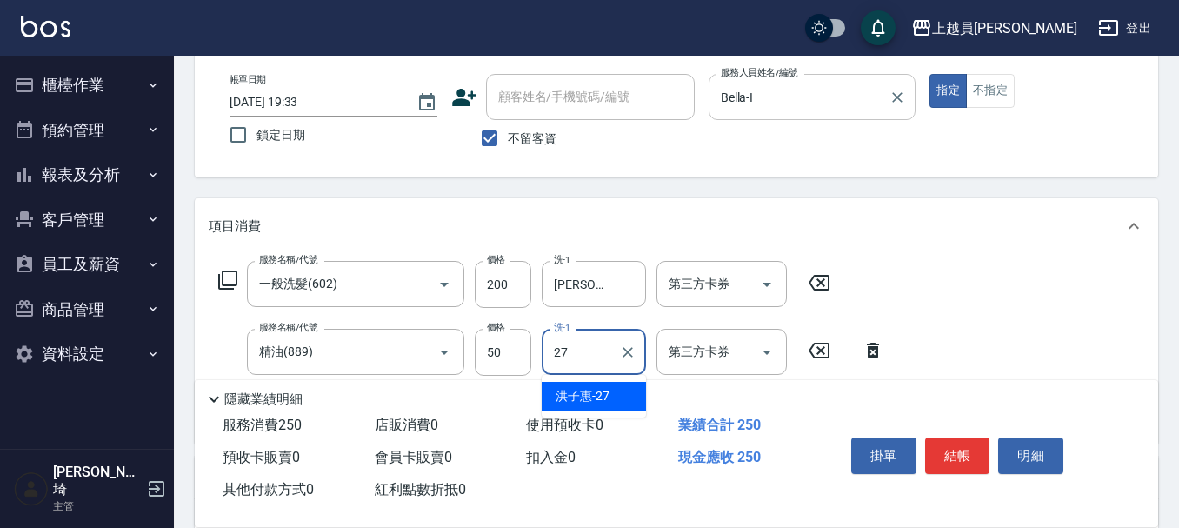
type input "[PERSON_NAME]-27"
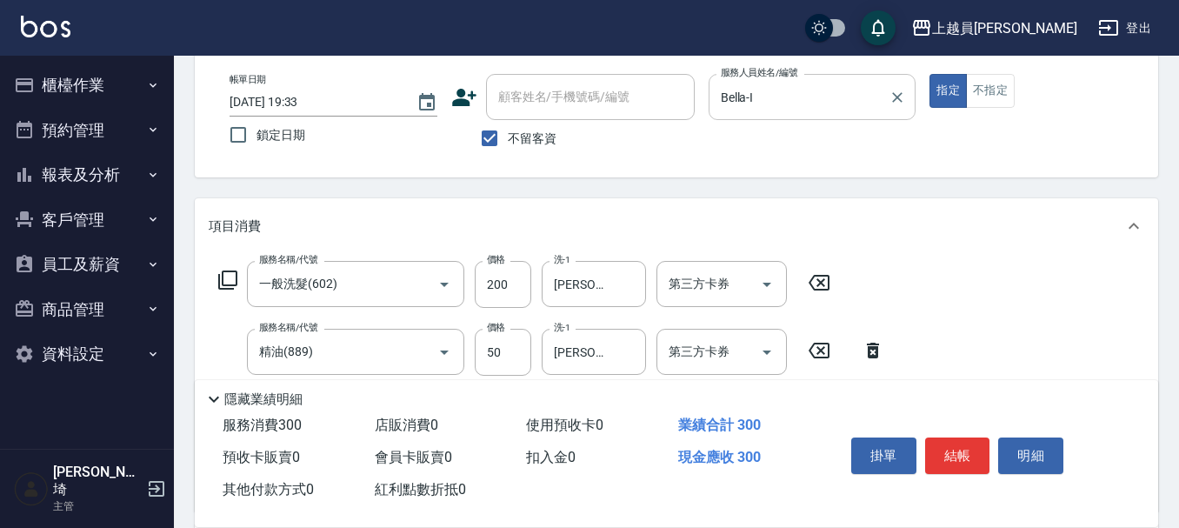
type input "瞬間保養(415)"
type input "[PERSON_NAME]-27"
type input "剪髮(302)"
type input "200"
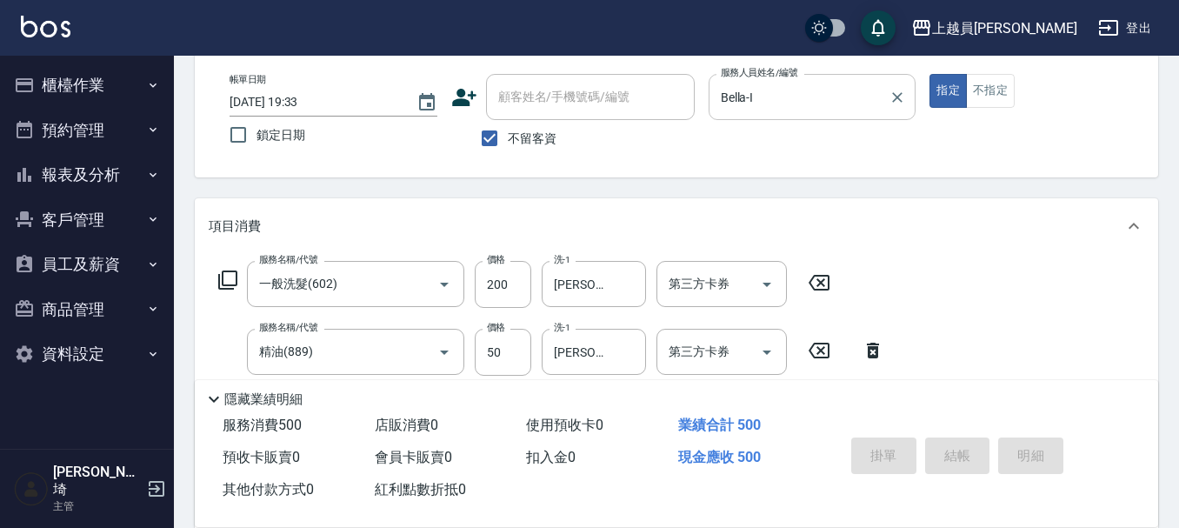
type input "[DATE] 19:34"
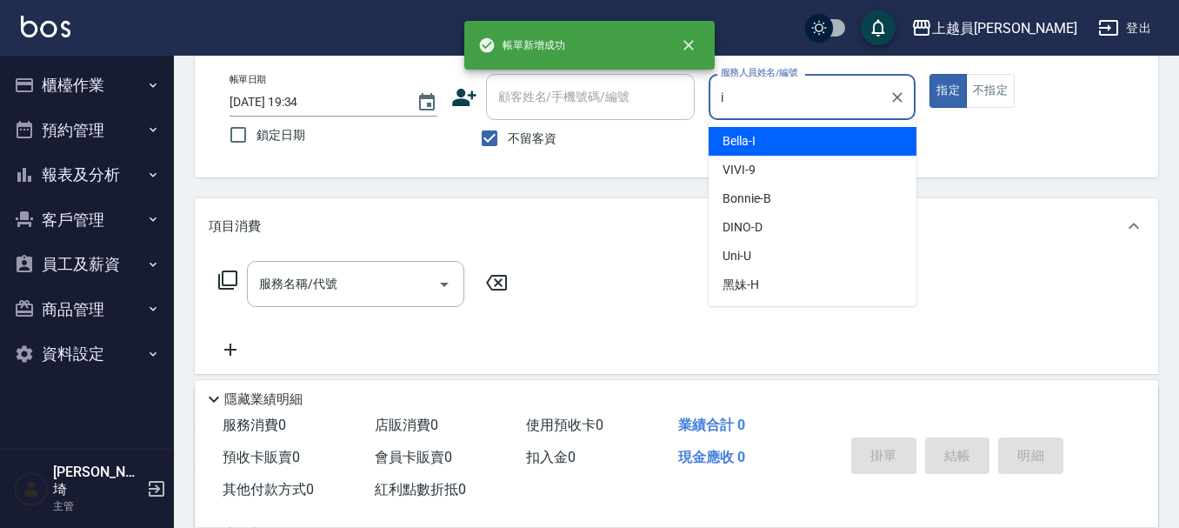
type input "Bella-I"
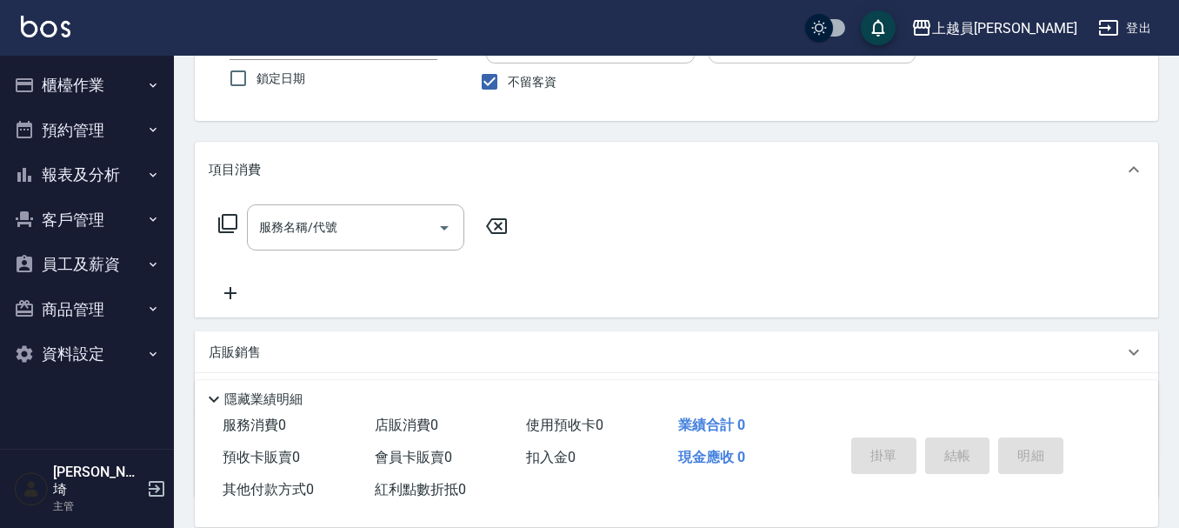
scroll to position [174, 0]
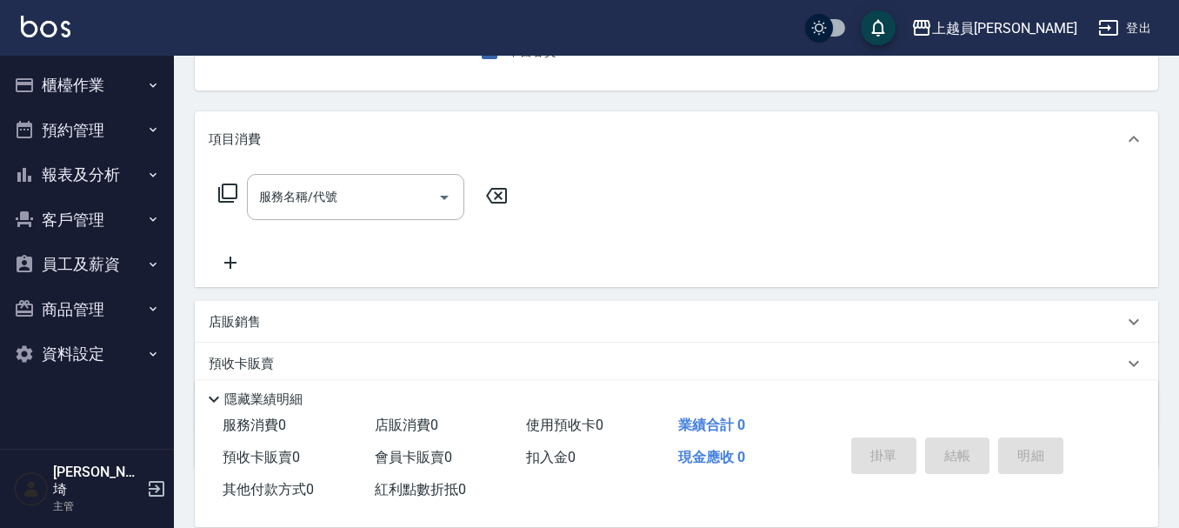
click at [320, 196] on input "服務名稱/代號" at bounding box center [343, 197] width 176 height 30
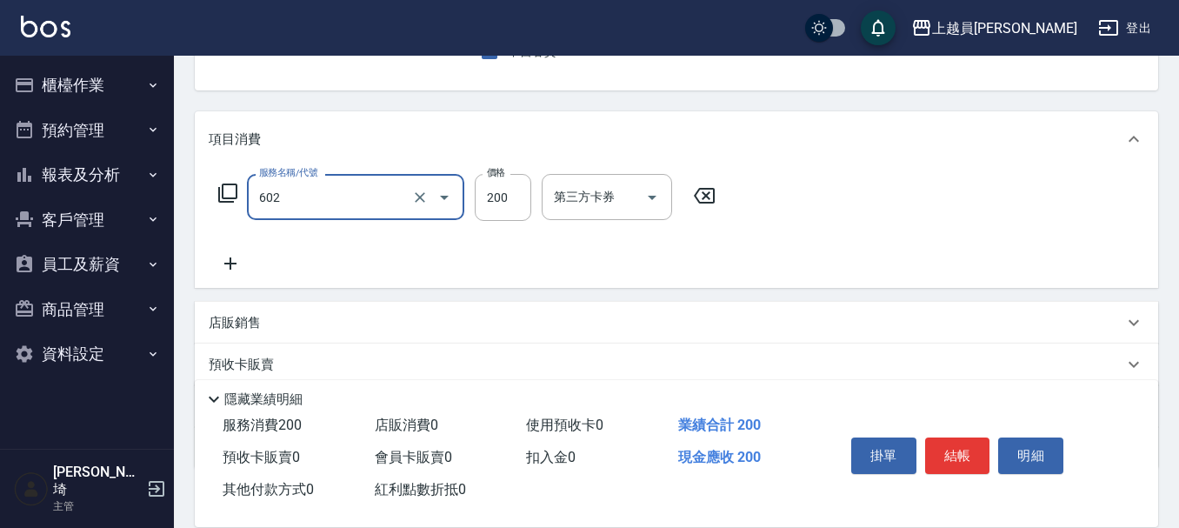
type input "一般洗髮(602)"
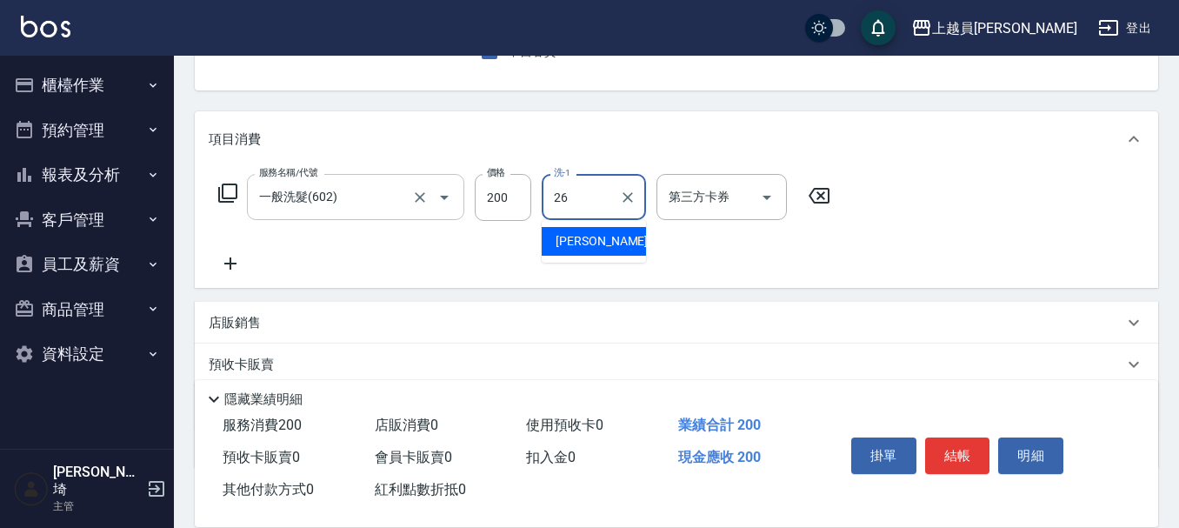
type input "[PERSON_NAME]-26"
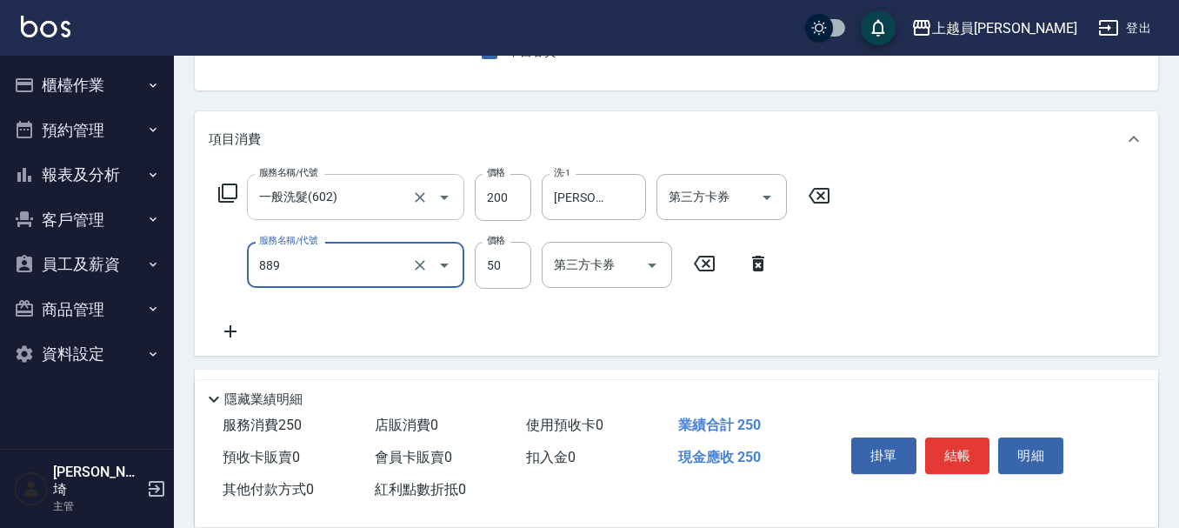
type input "精油(889)"
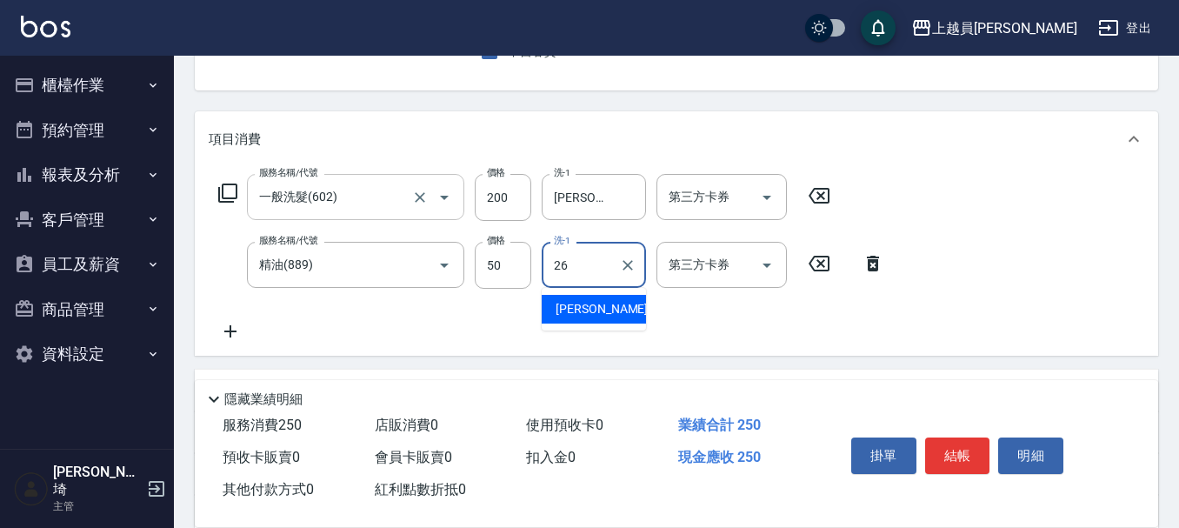
type input "[PERSON_NAME]-26"
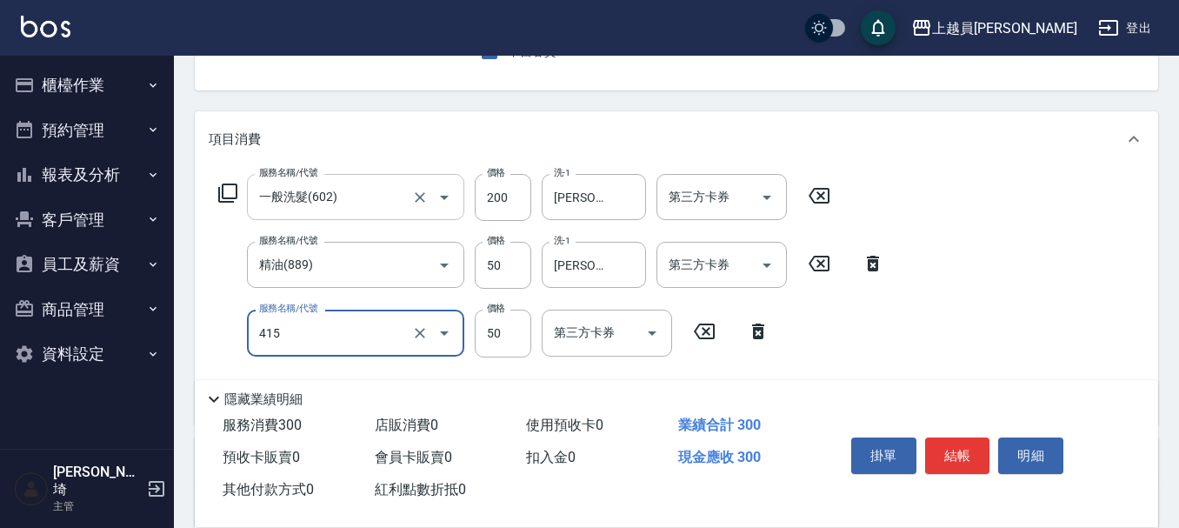
type input "瞬間保養(415)"
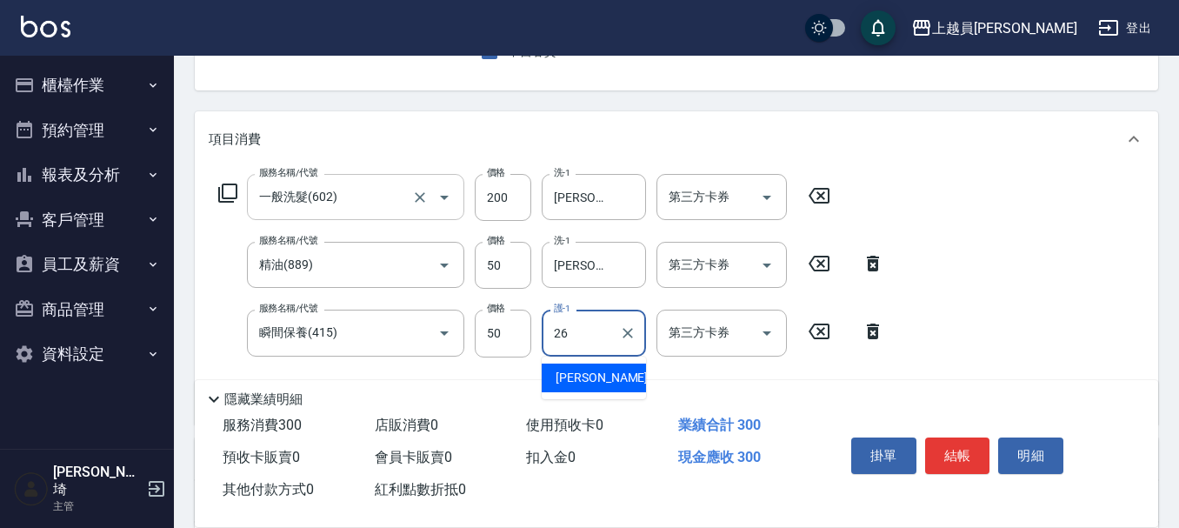
type input "[PERSON_NAME]-26"
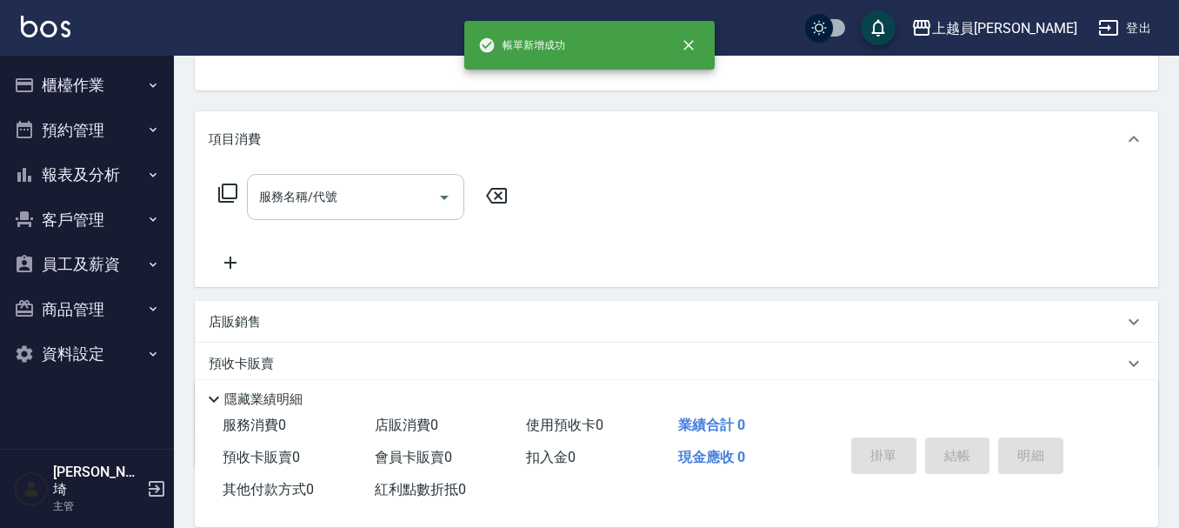
scroll to position [169, 0]
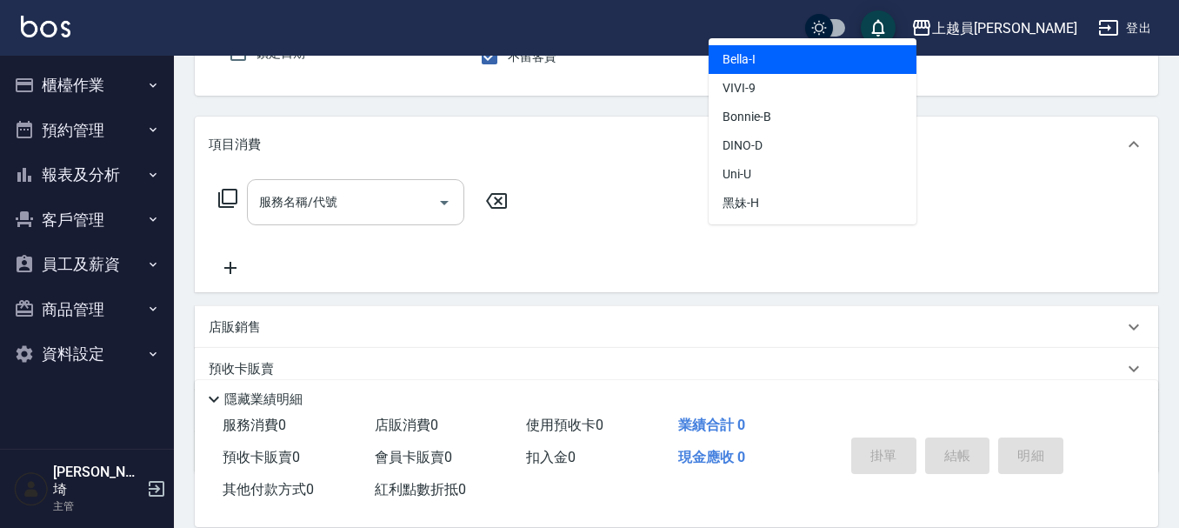
type input "Bella-I"
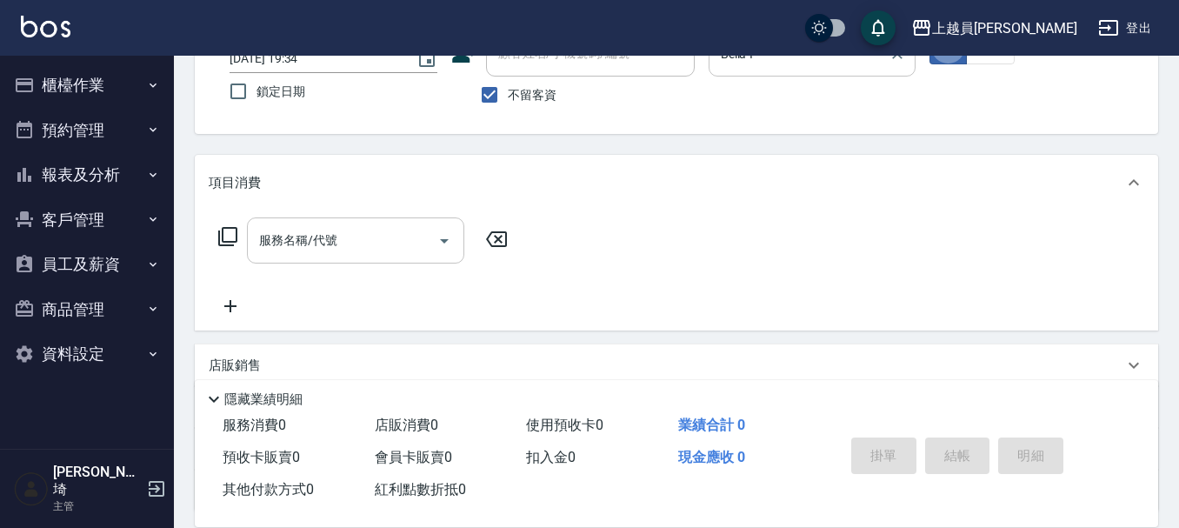
scroll to position [161, 0]
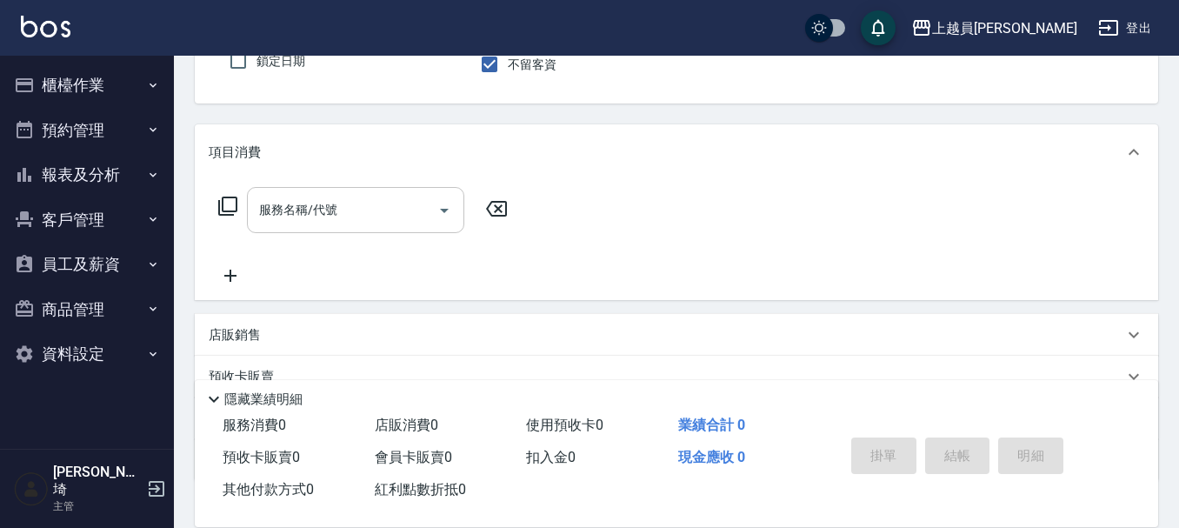
click at [261, 231] on div "服務名稱/代號" at bounding box center [355, 210] width 217 height 46
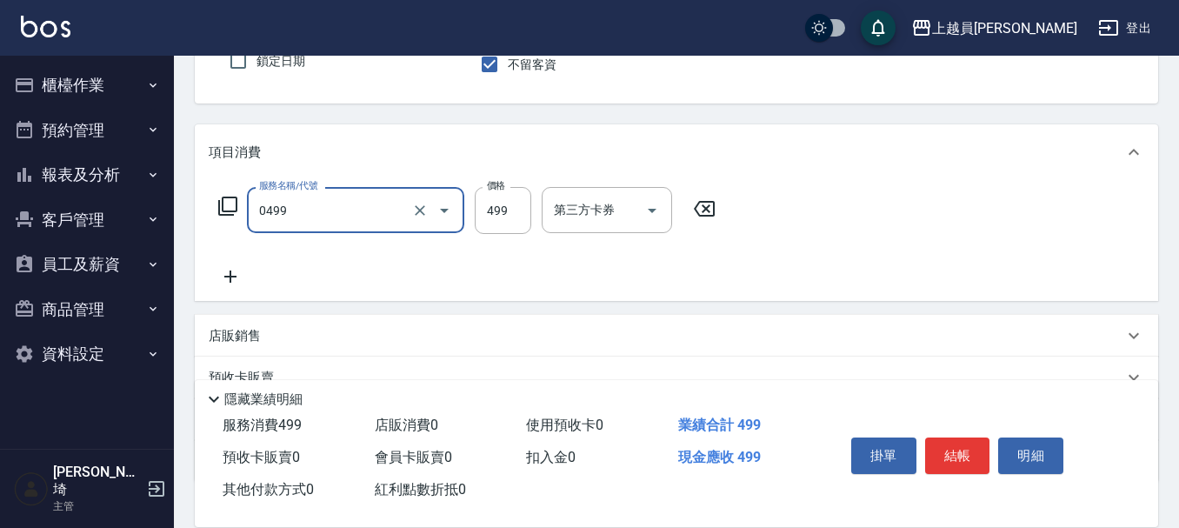
type input "去角質洗髮(0499)"
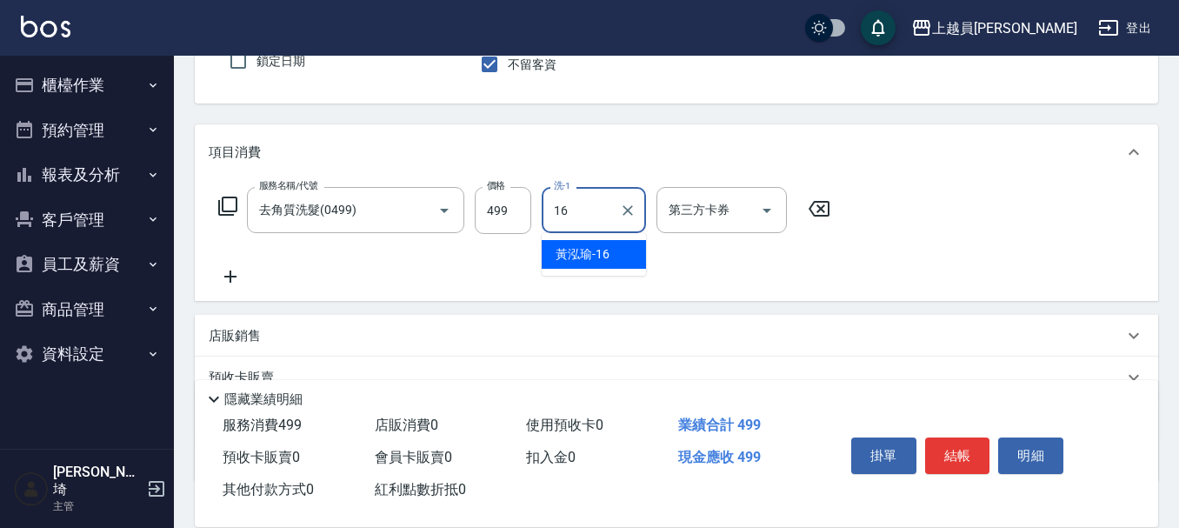
type input "[PERSON_NAME]-16"
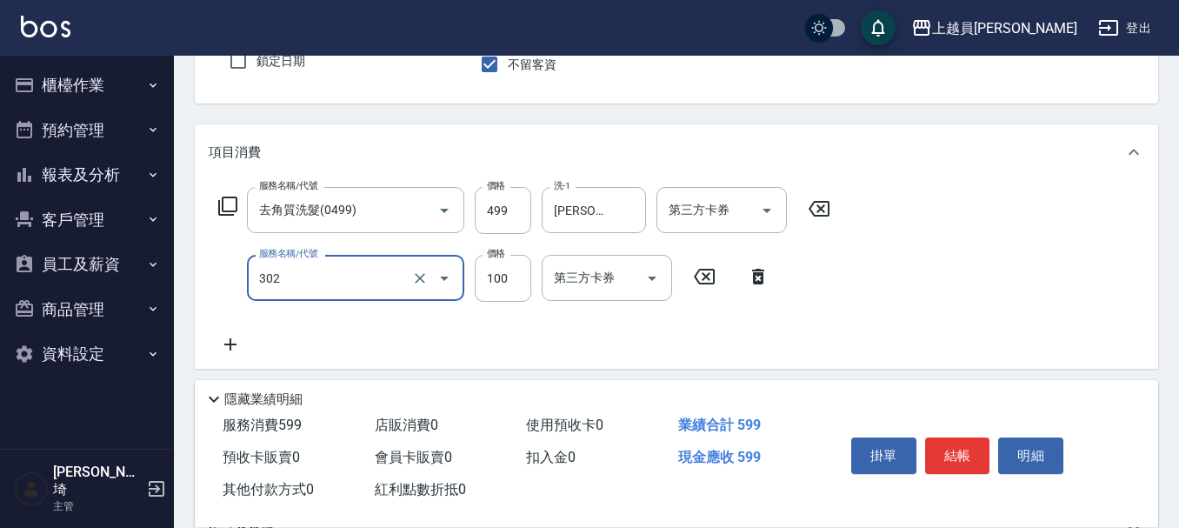
type input "剪髮(302)"
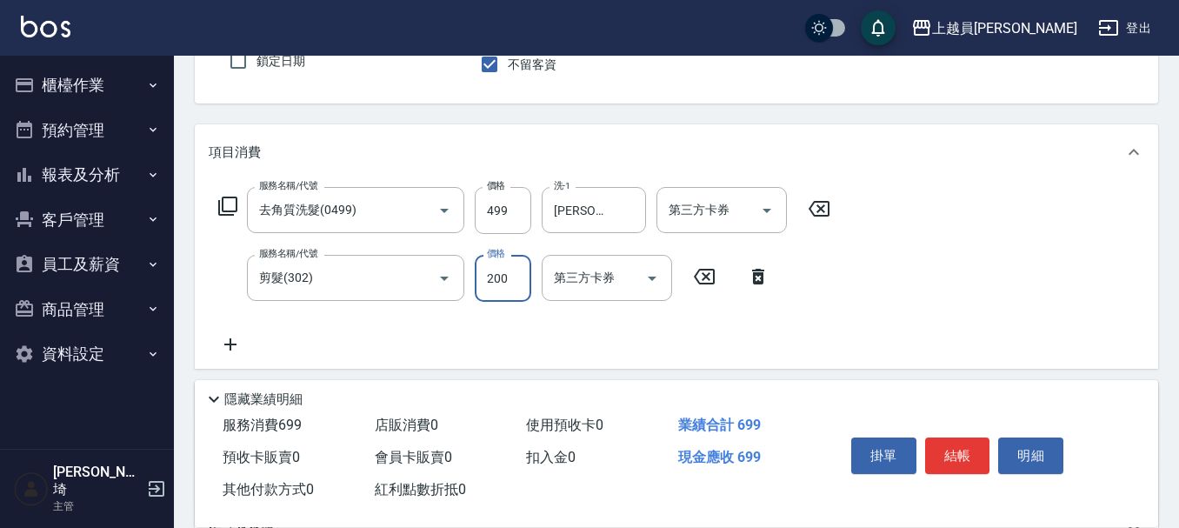
type input "200"
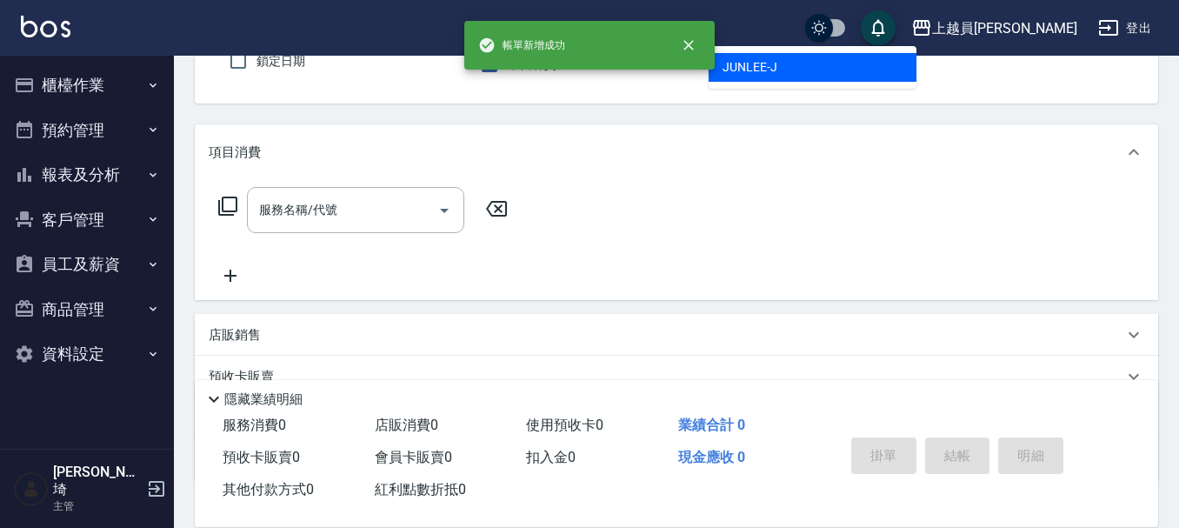
type input "[PERSON_NAME]"
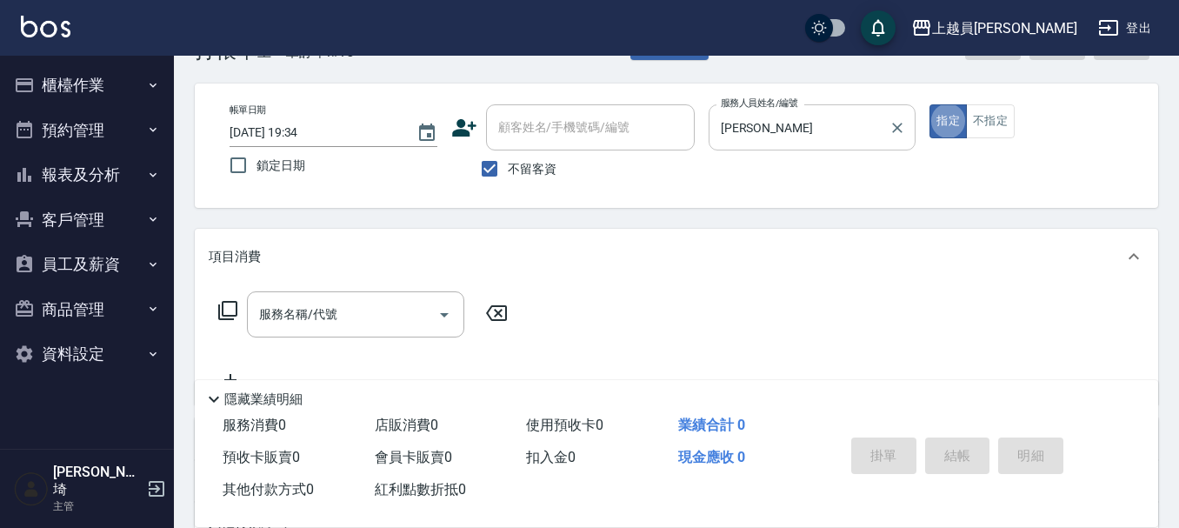
scroll to position [87, 0]
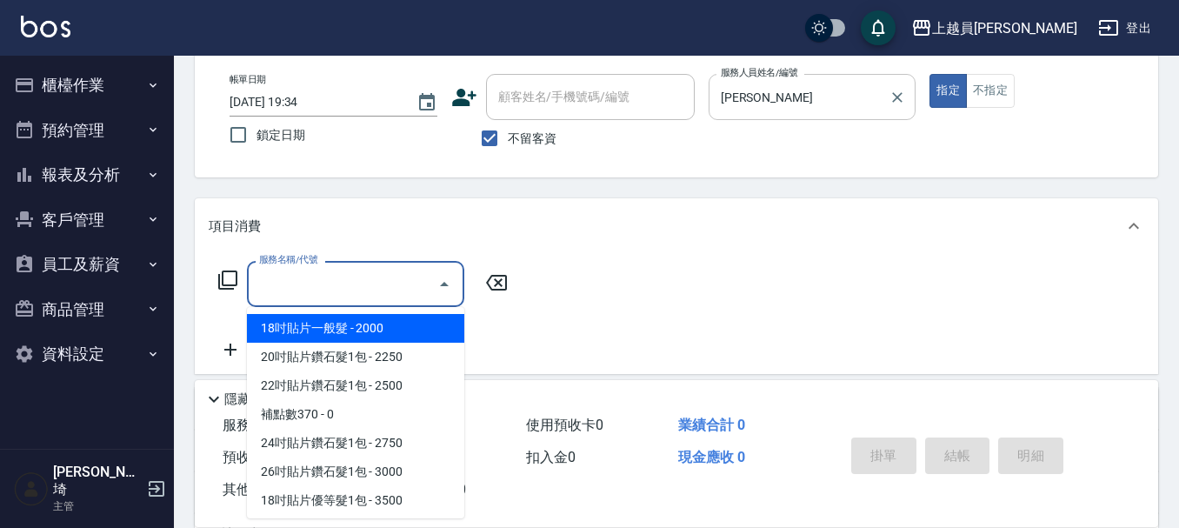
click at [329, 278] on div "服務名稱/代號 服務名稱/代號" at bounding box center [355, 284] width 217 height 46
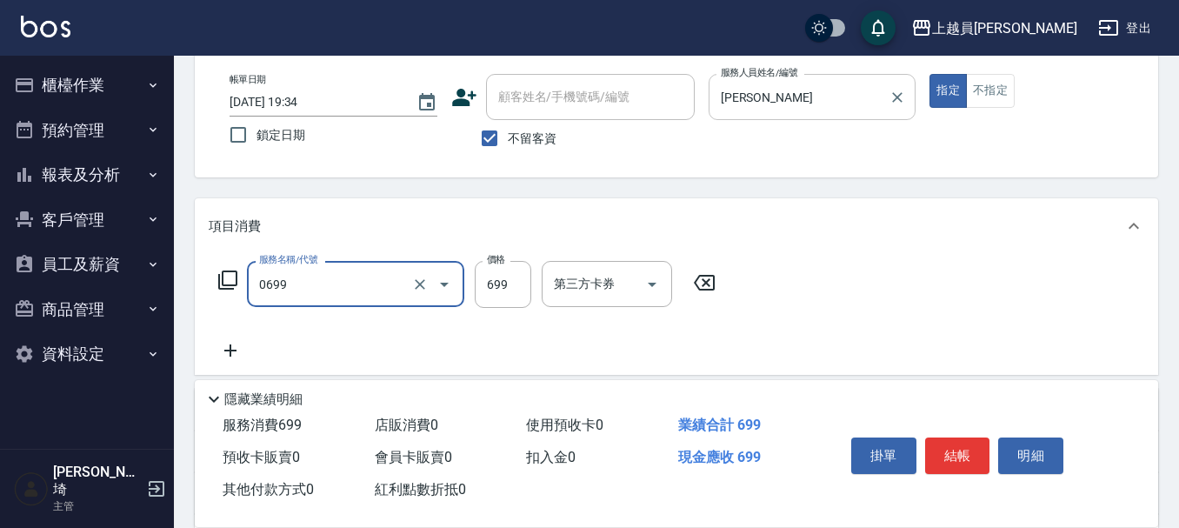
type input "精油洗髮(0699)"
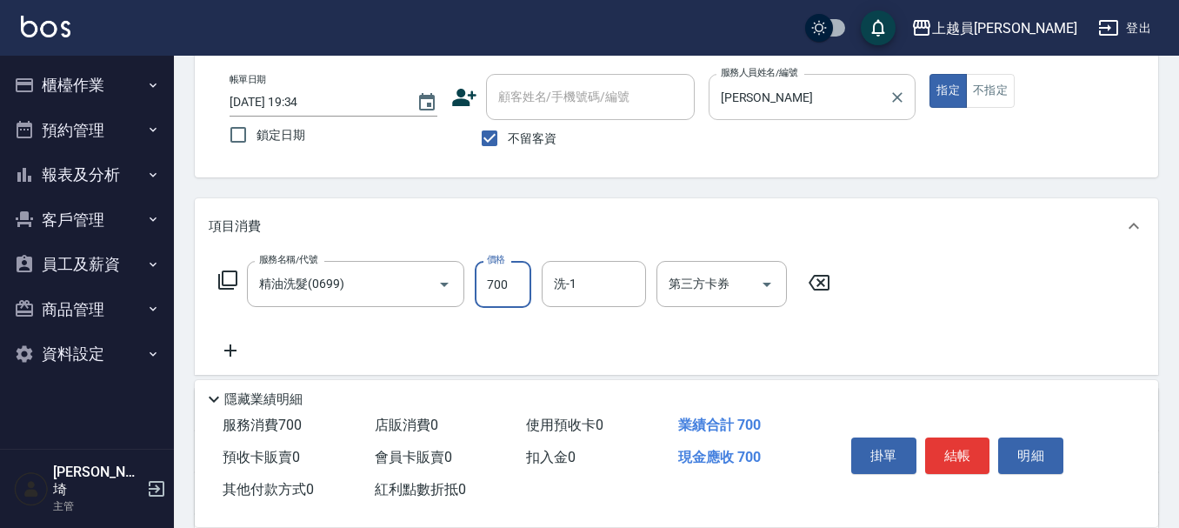
type input "700"
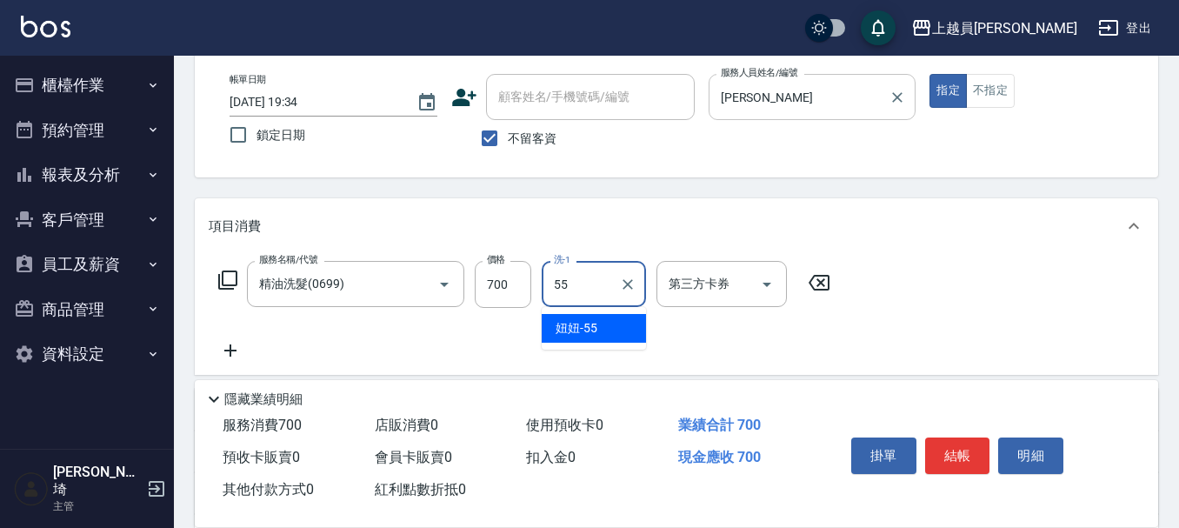
type input "妞妞-55"
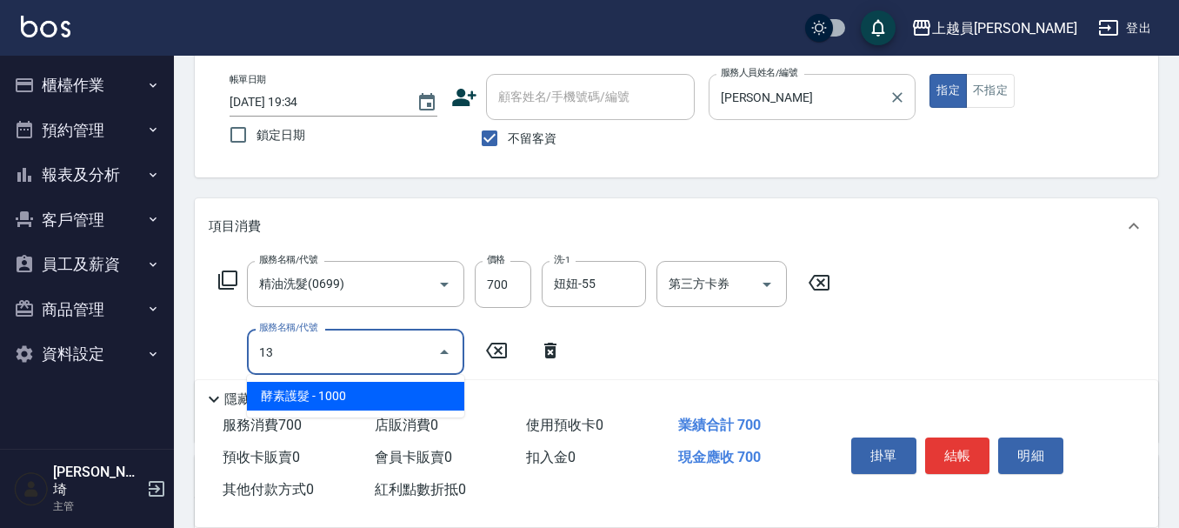
type input "酵素護髮(13)"
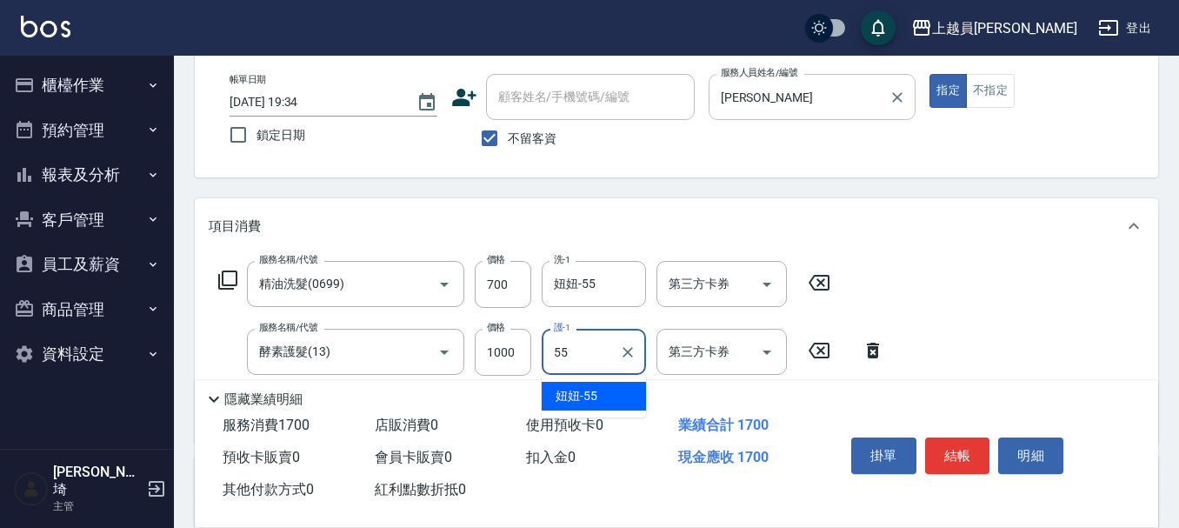
type input "妞妞-55"
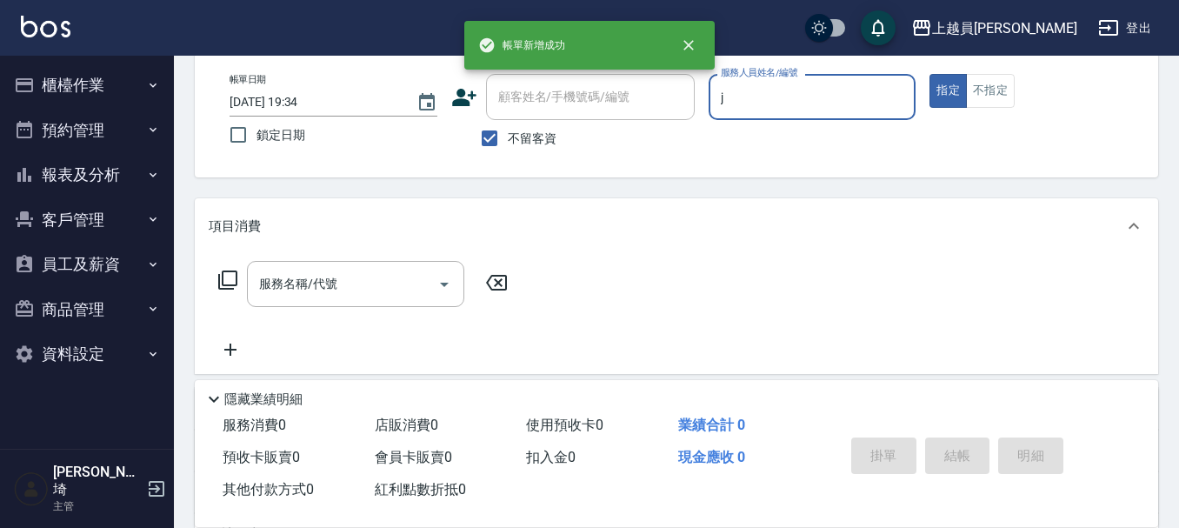
type input "[PERSON_NAME]"
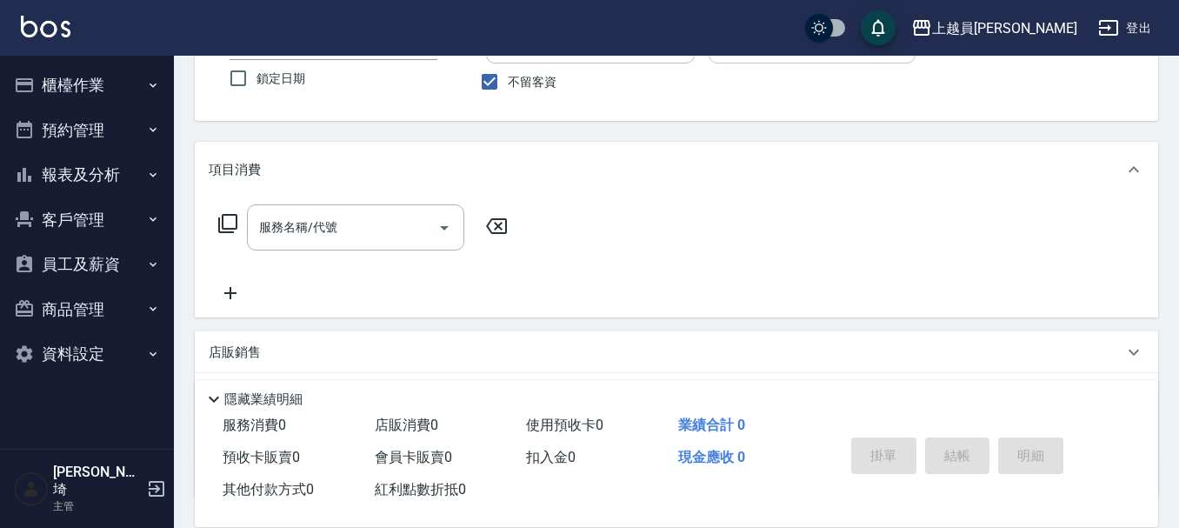
scroll to position [174, 0]
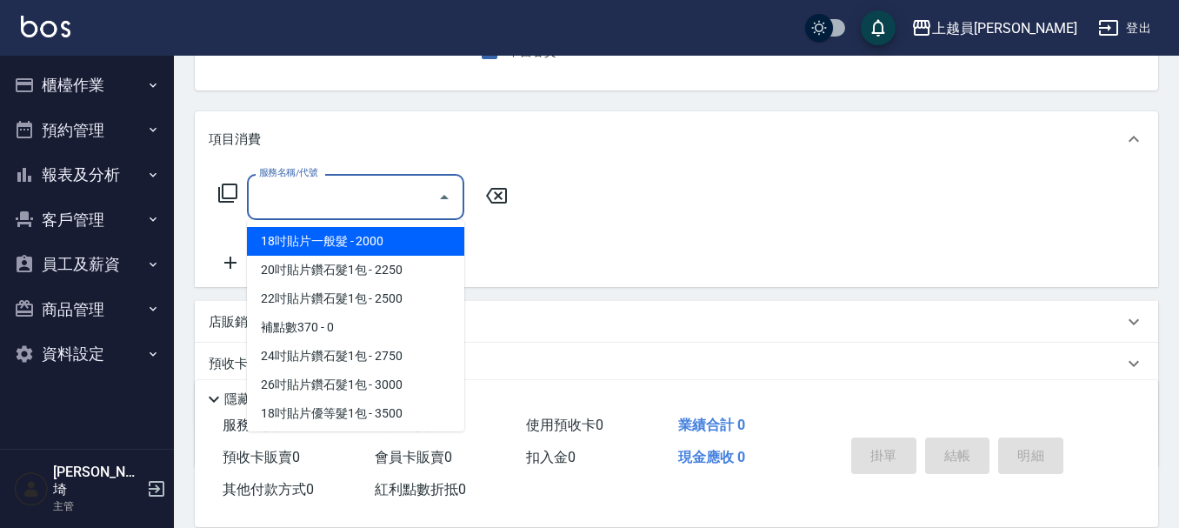
drag, startPoint x: 358, startPoint y: 196, endPoint x: 511, endPoint y: 149, distance: 160.3
click at [359, 196] on input "服務名稱/代號" at bounding box center [343, 197] width 176 height 30
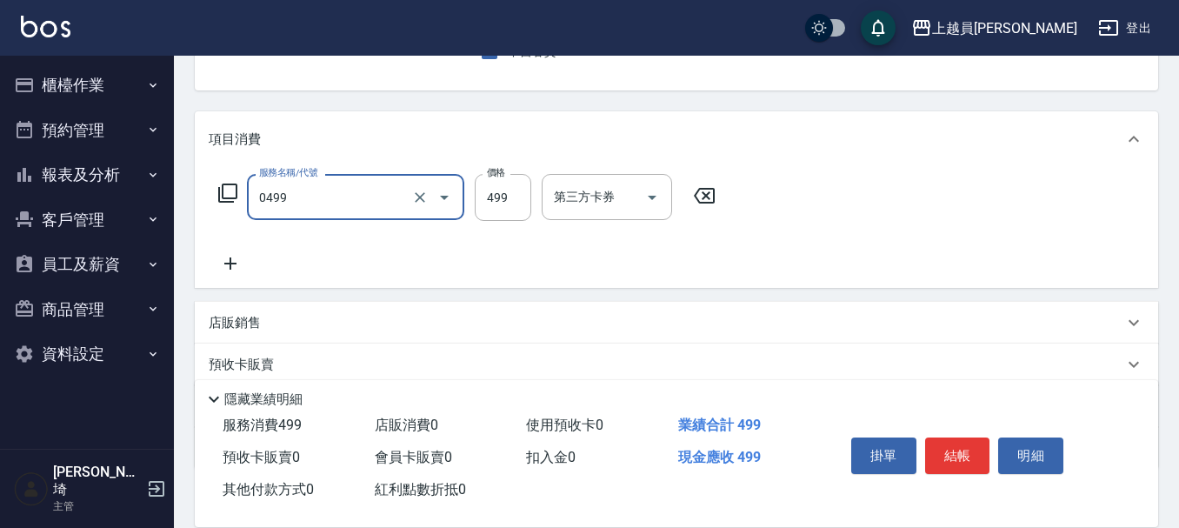
type input "去角質洗髮(0499)"
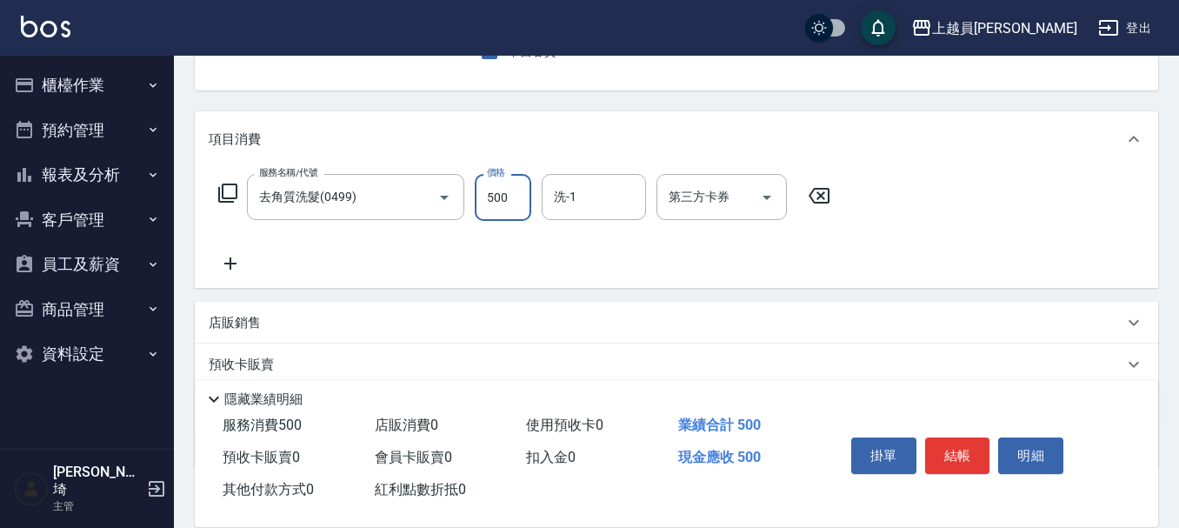
type input "500"
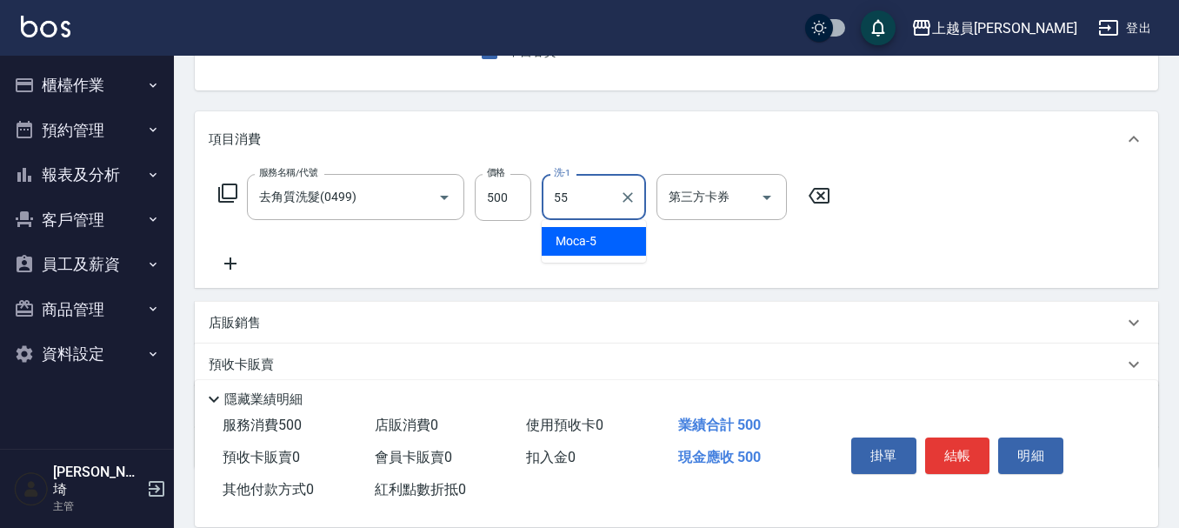
type input "妞妞-55"
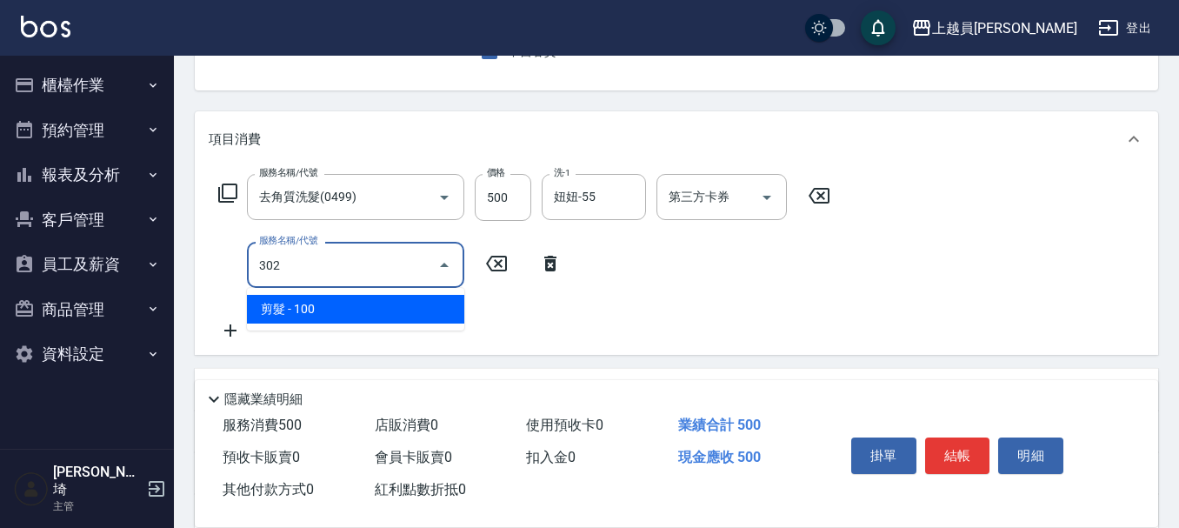
type input "剪髮(302)"
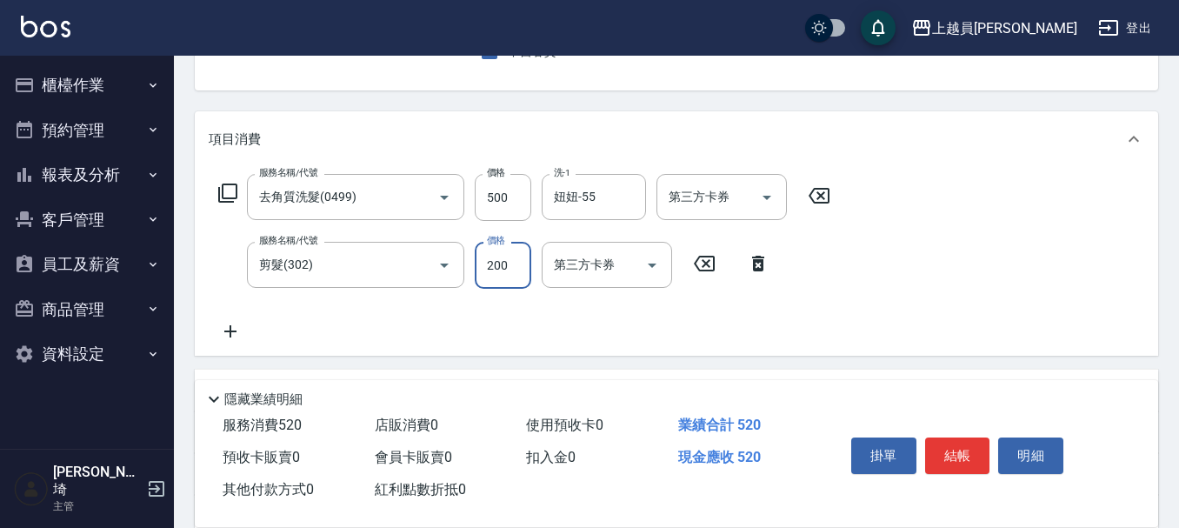
type input "200"
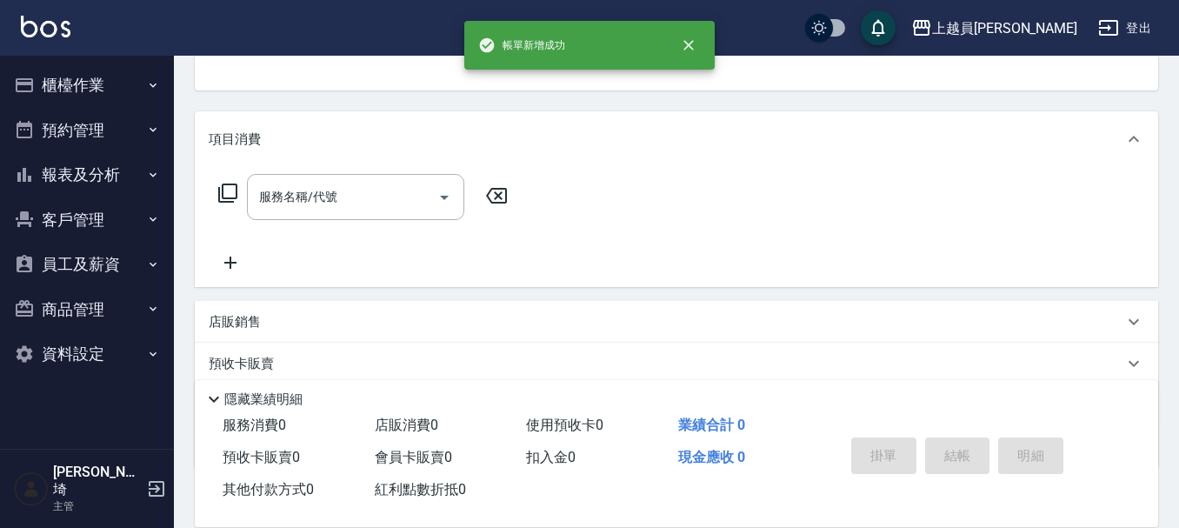
scroll to position [169, 0]
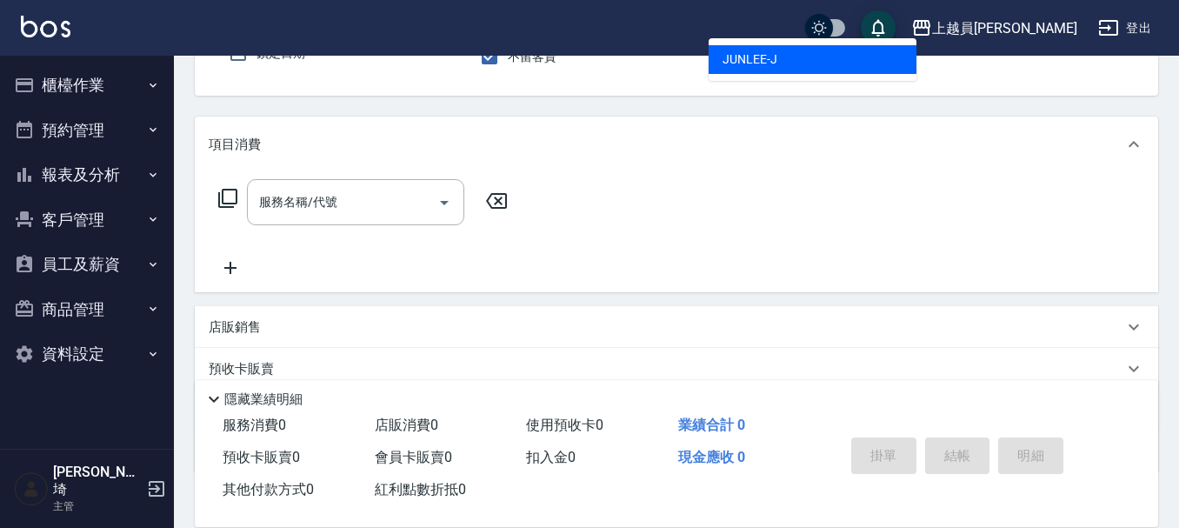
type input "[PERSON_NAME]"
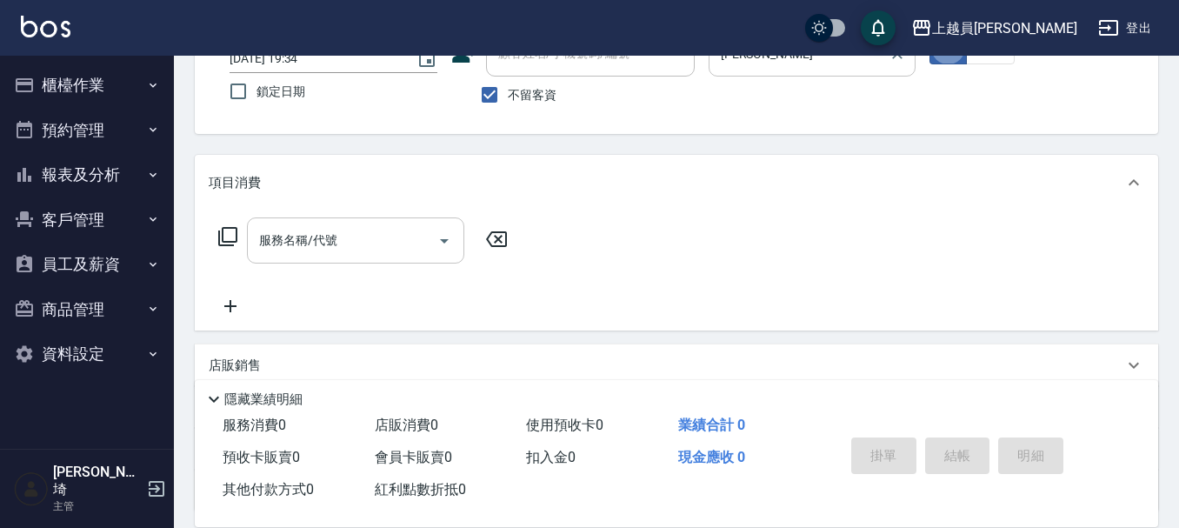
scroll to position [161, 0]
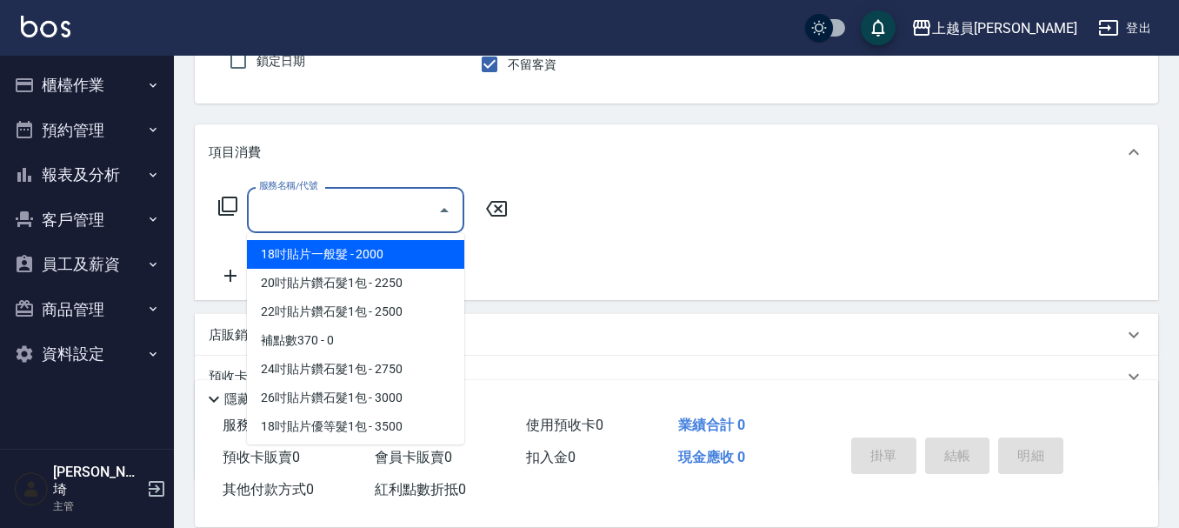
click at [376, 200] on input "服務名稱/代號" at bounding box center [343, 210] width 176 height 30
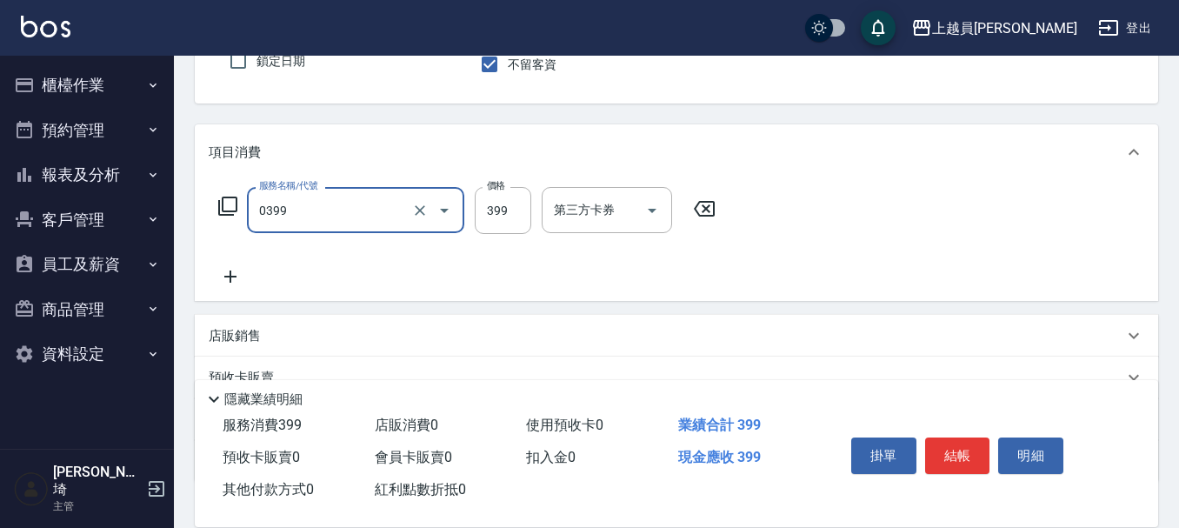
type input "海鹽SPA(0399)"
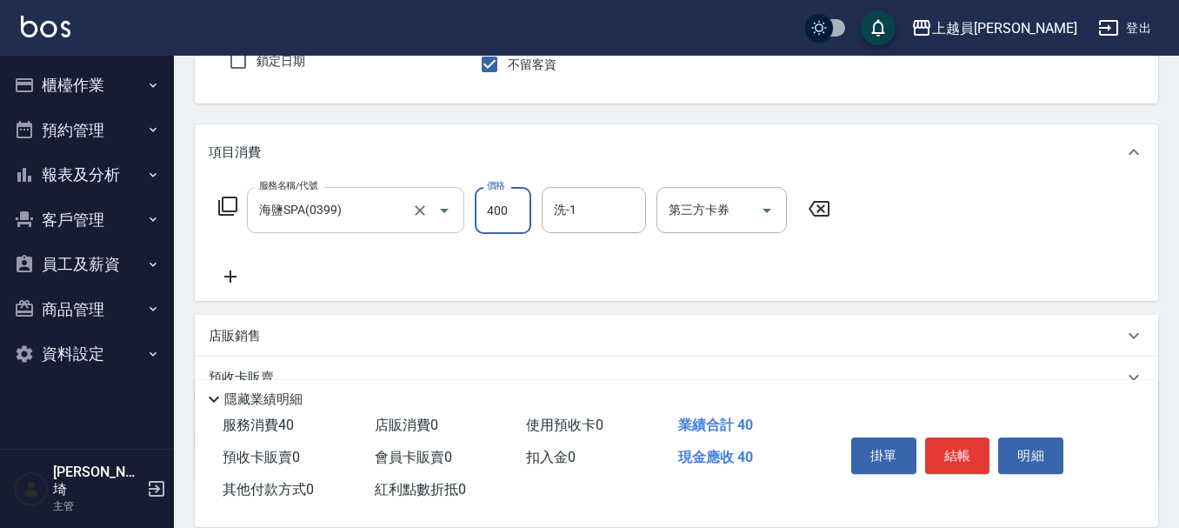
type input "400"
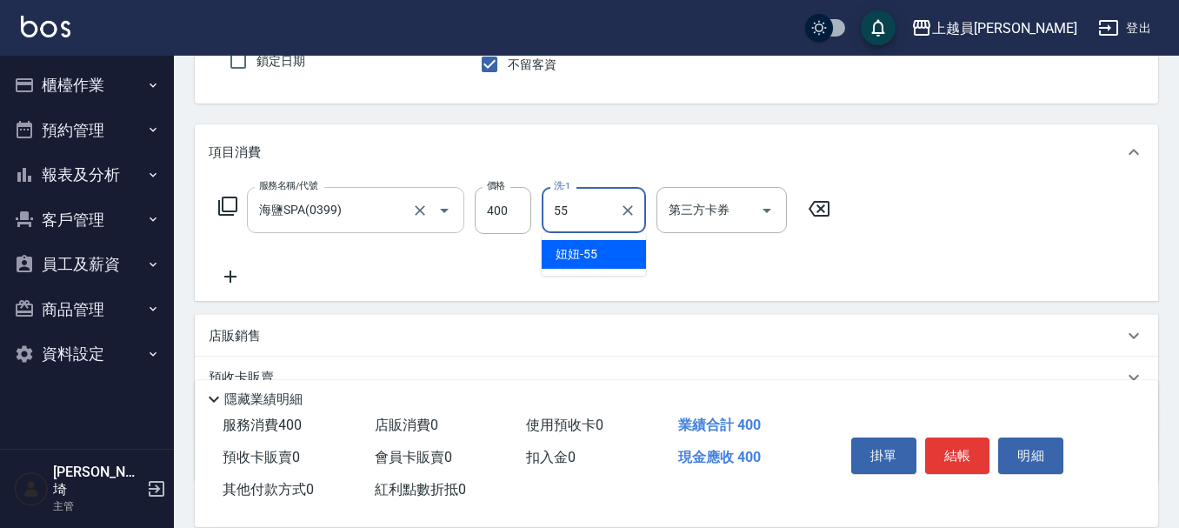
type input "妞妞-55"
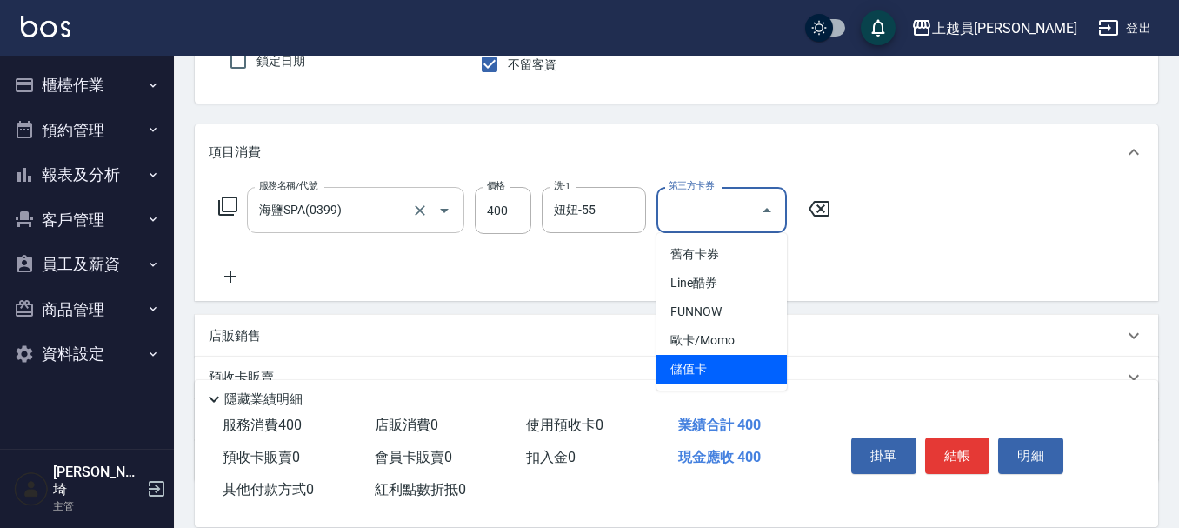
type input "儲值卡"
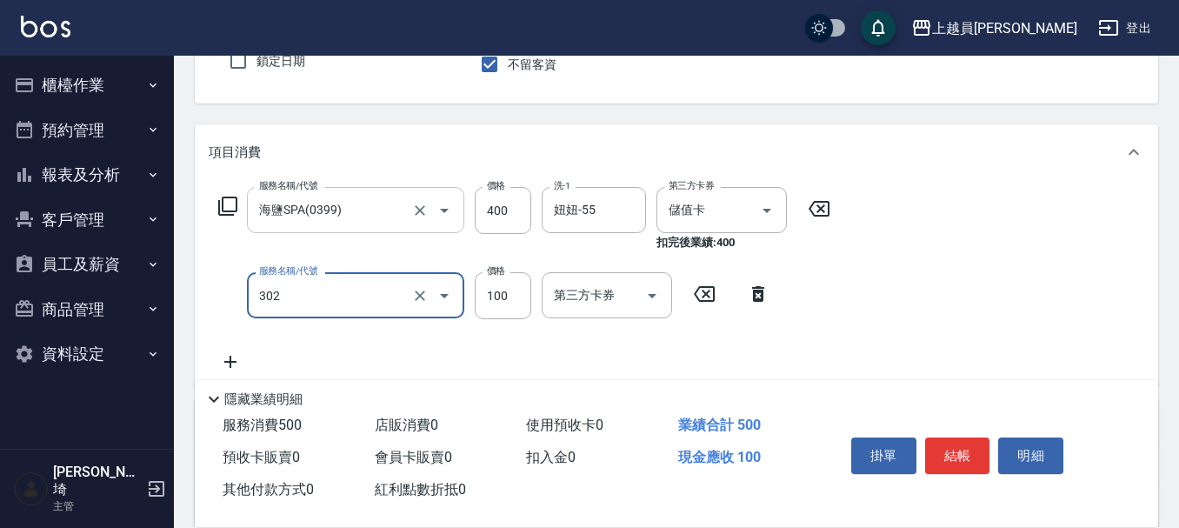
type input "剪髮(302)"
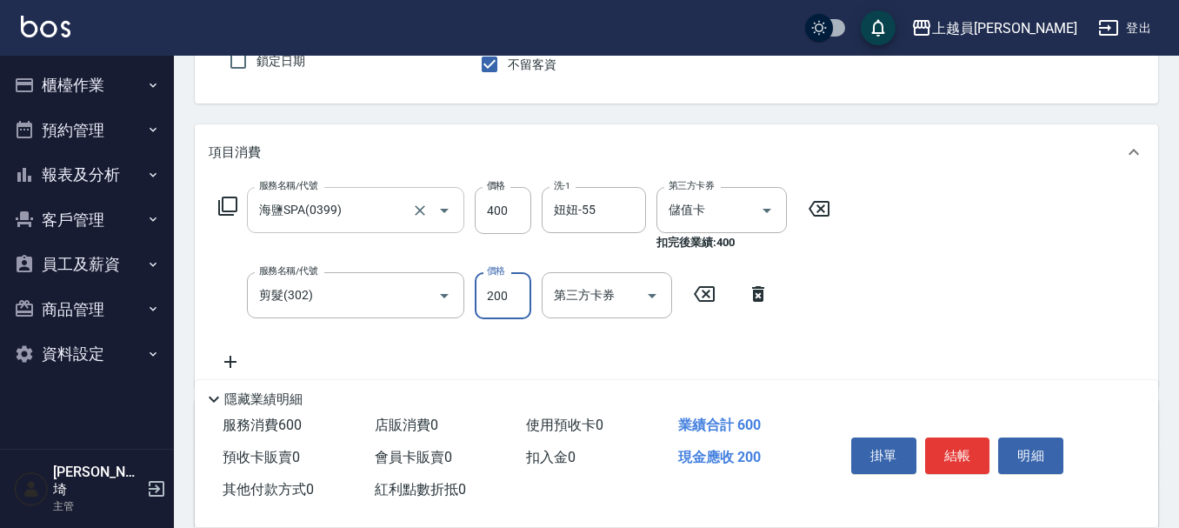
type input "200"
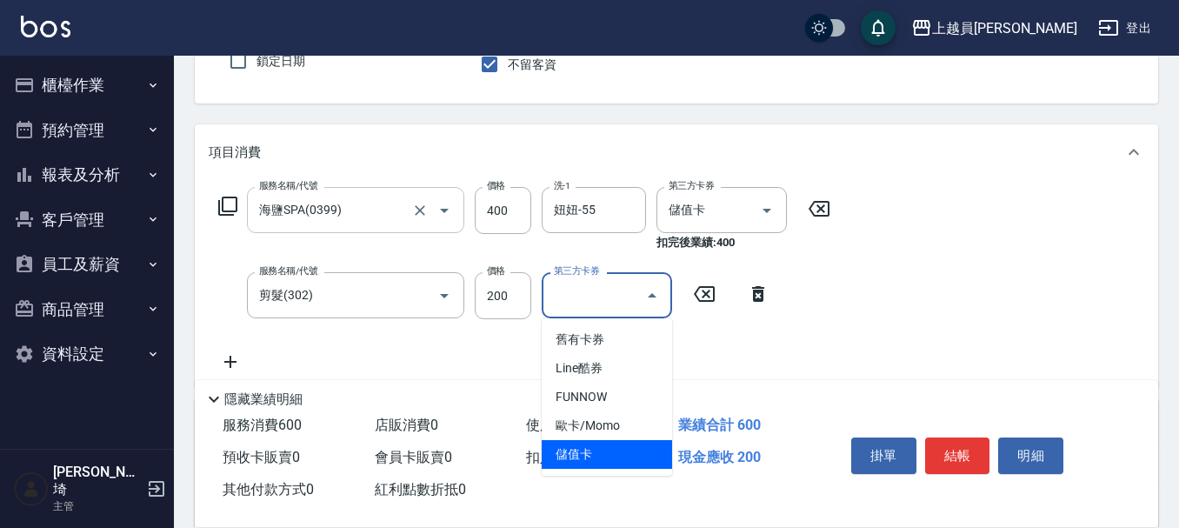
type input "儲值卡"
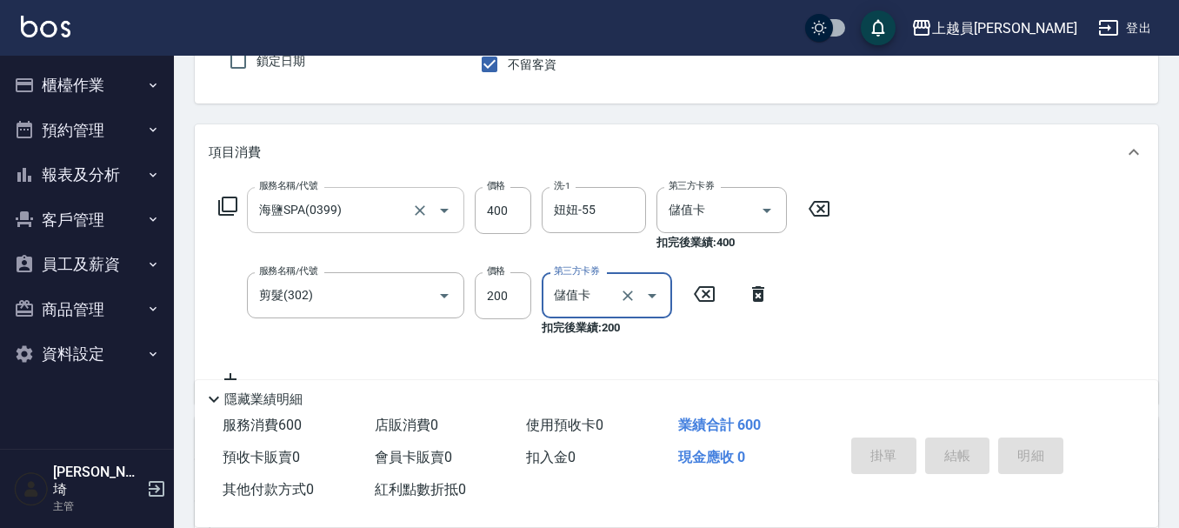
type input "[DATE] 19:35"
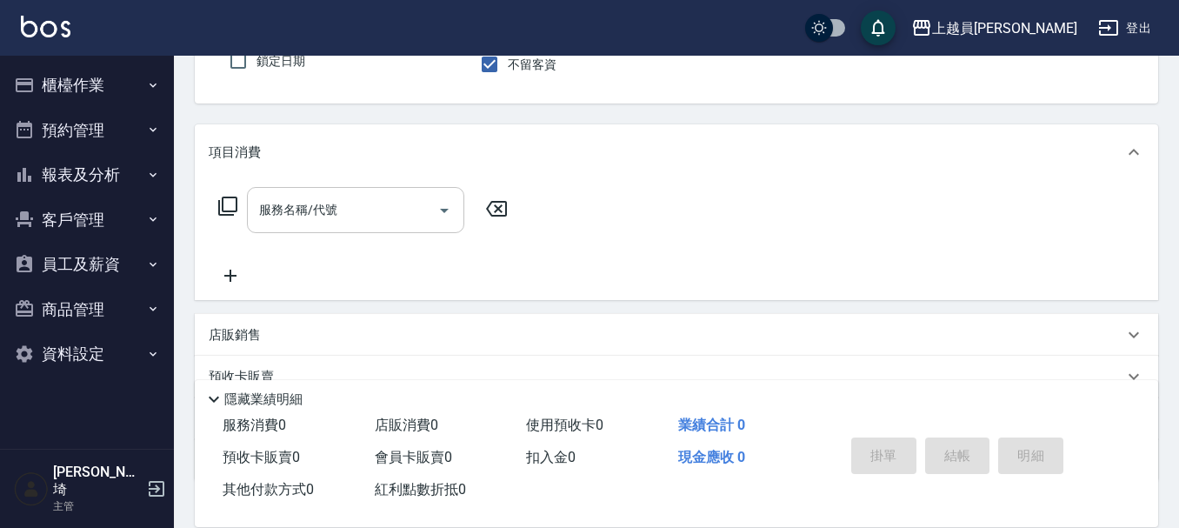
type input "[PERSON_NAME]"
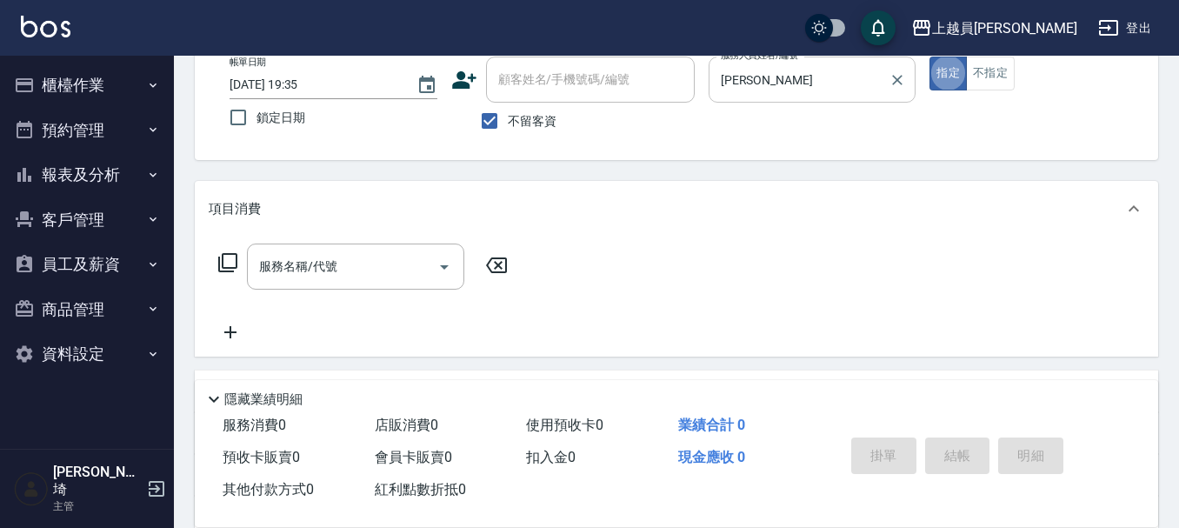
scroll to position [74, 0]
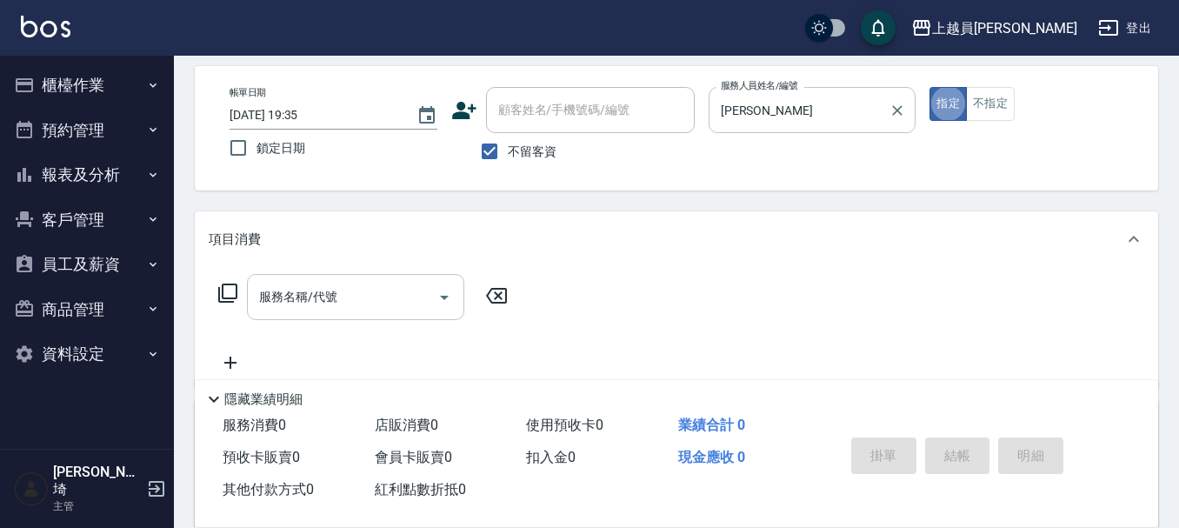
click at [388, 292] on input "服務名稱/代號" at bounding box center [343, 297] width 176 height 30
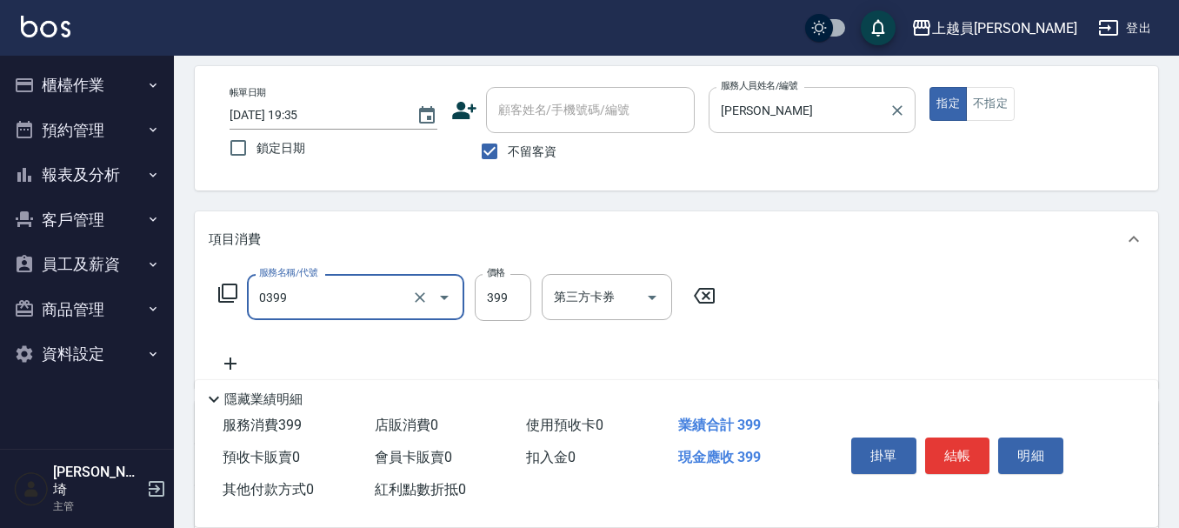
type input "海鹽SPA(0399)"
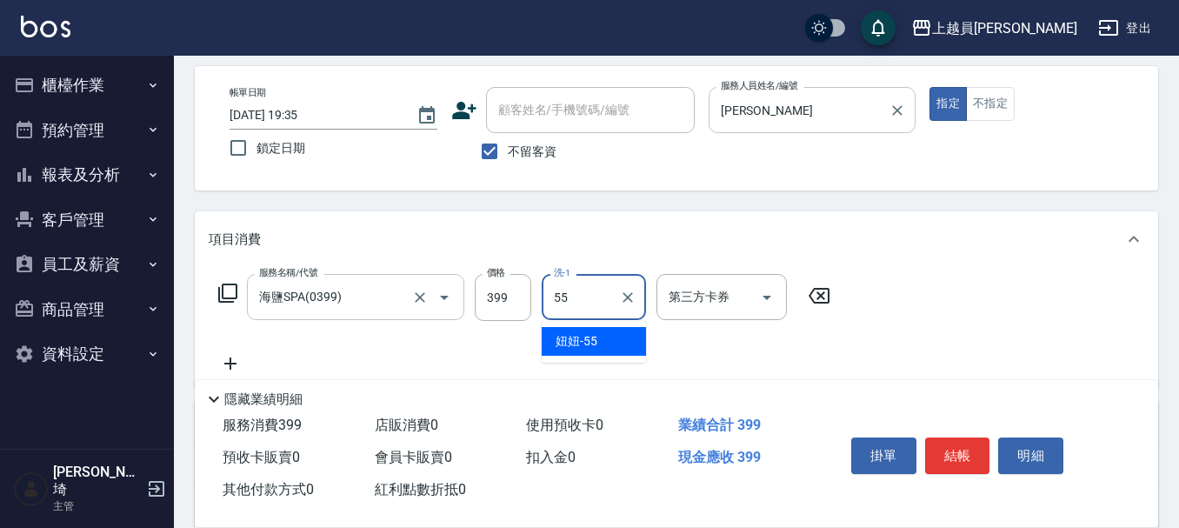
type input "妞妞-55"
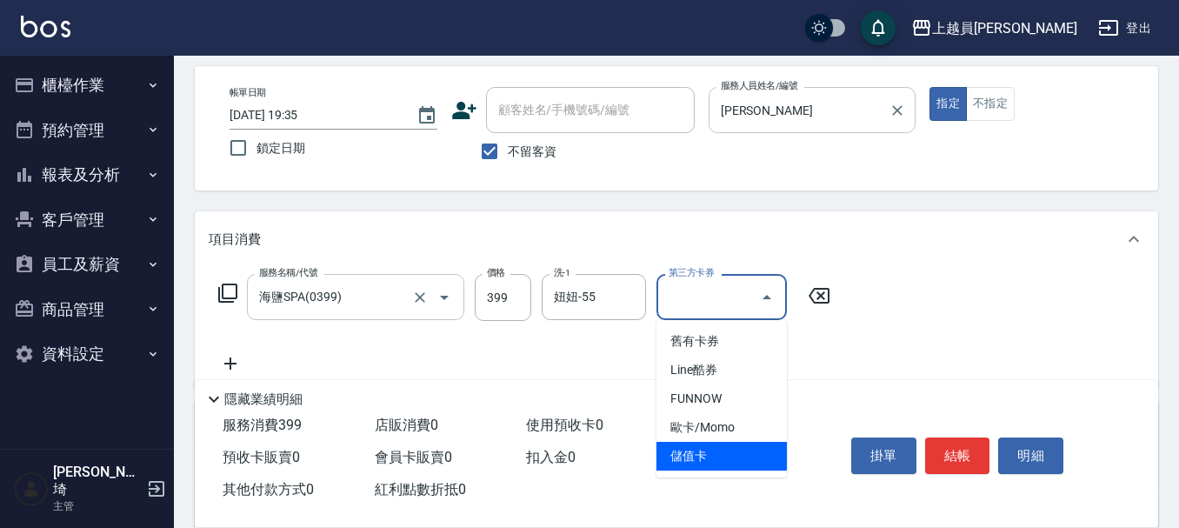
type input "儲值卡"
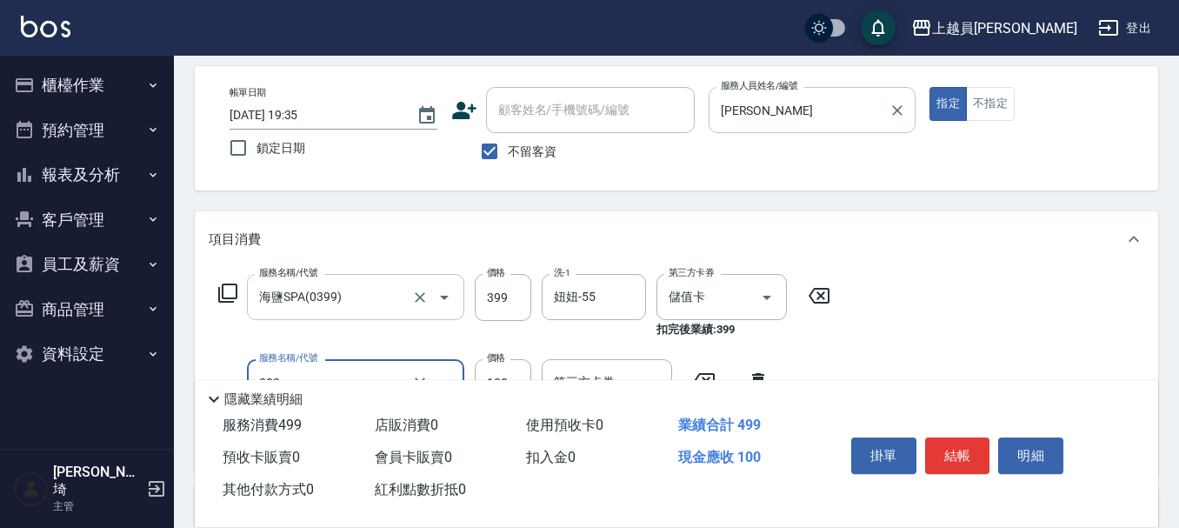
type input "剪髮(302)"
type input "201"
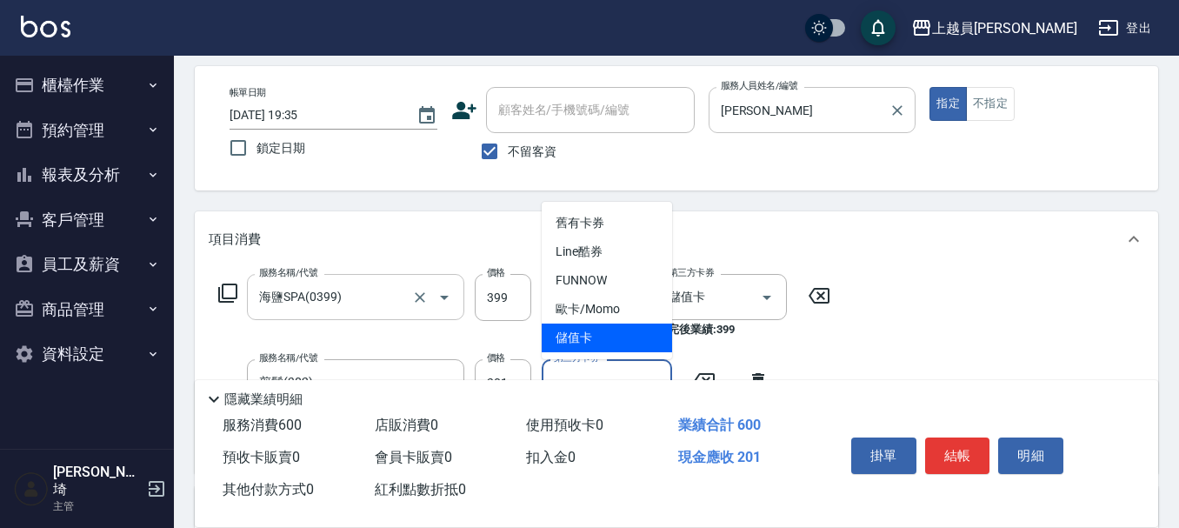
type input "儲值卡"
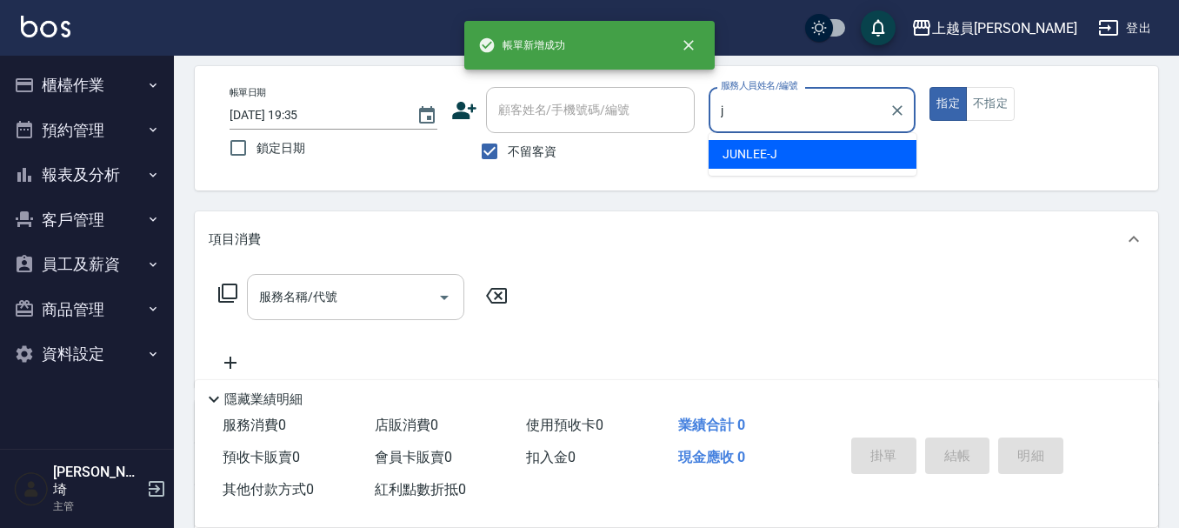
type input "[PERSON_NAME]"
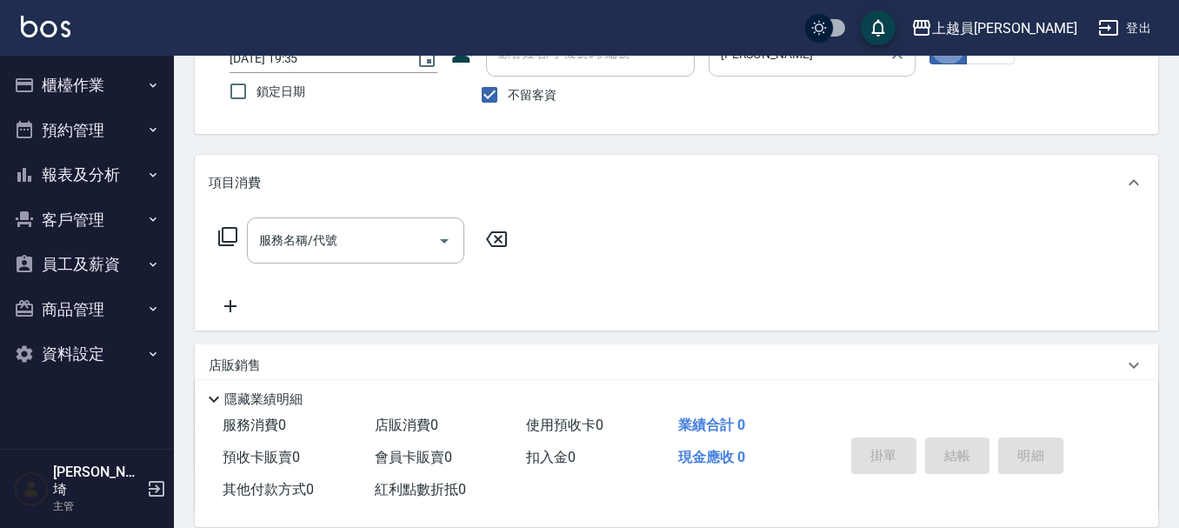
scroll to position [161, 0]
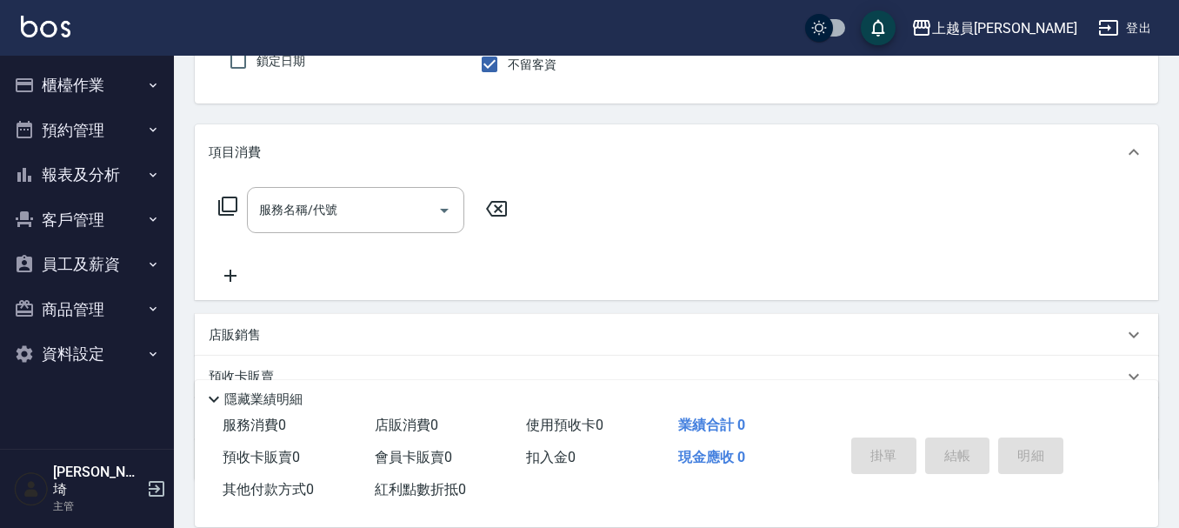
click at [376, 183] on div "服務名稱/代號 服務名稱/代號" at bounding box center [676, 240] width 963 height 120
click at [369, 193] on div "服務名稱/代號" at bounding box center [355, 210] width 217 height 46
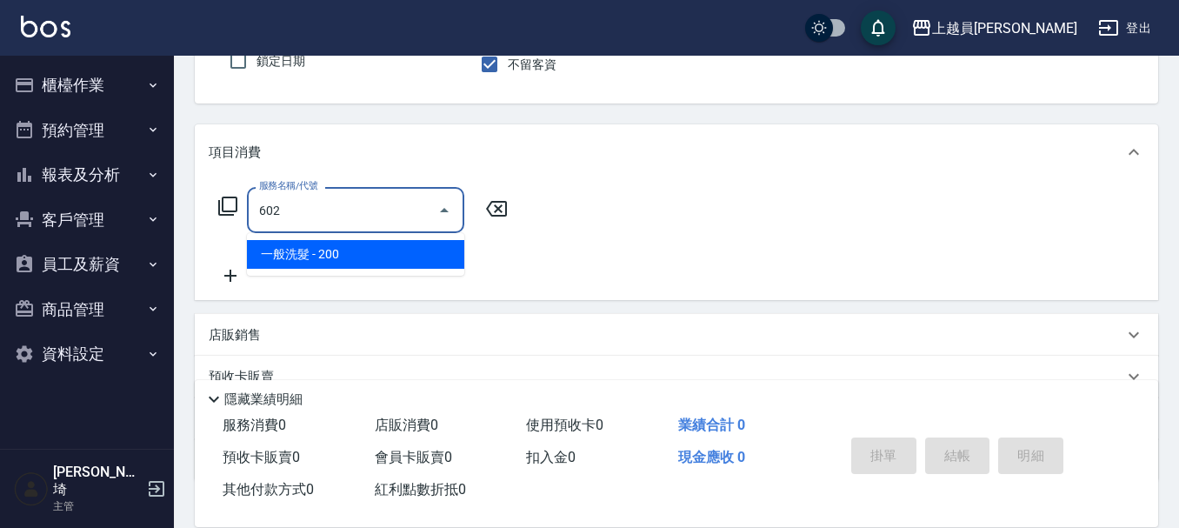
type input "一般洗髮(602)"
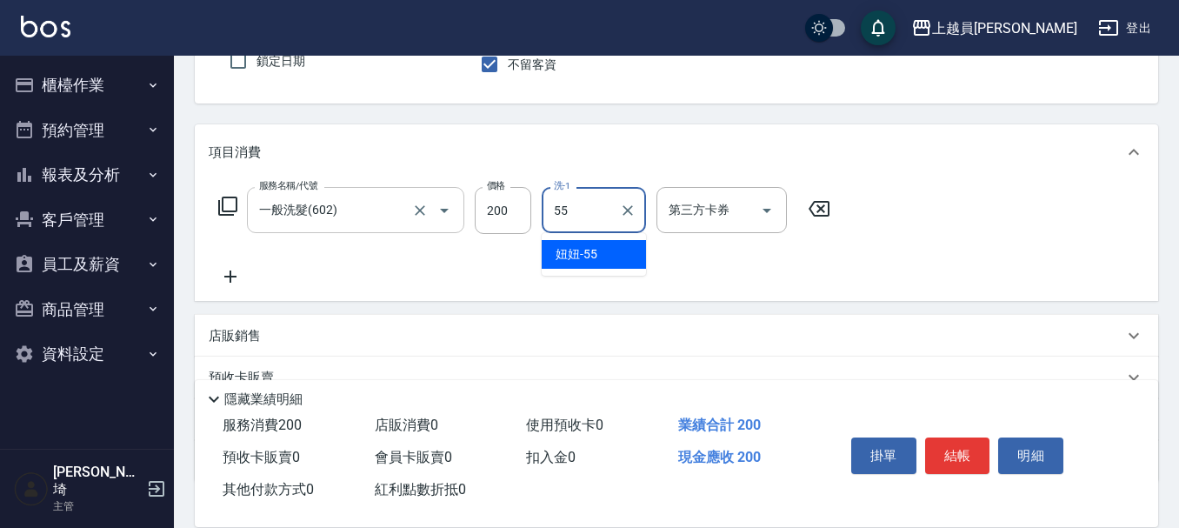
type input "妞妞-55"
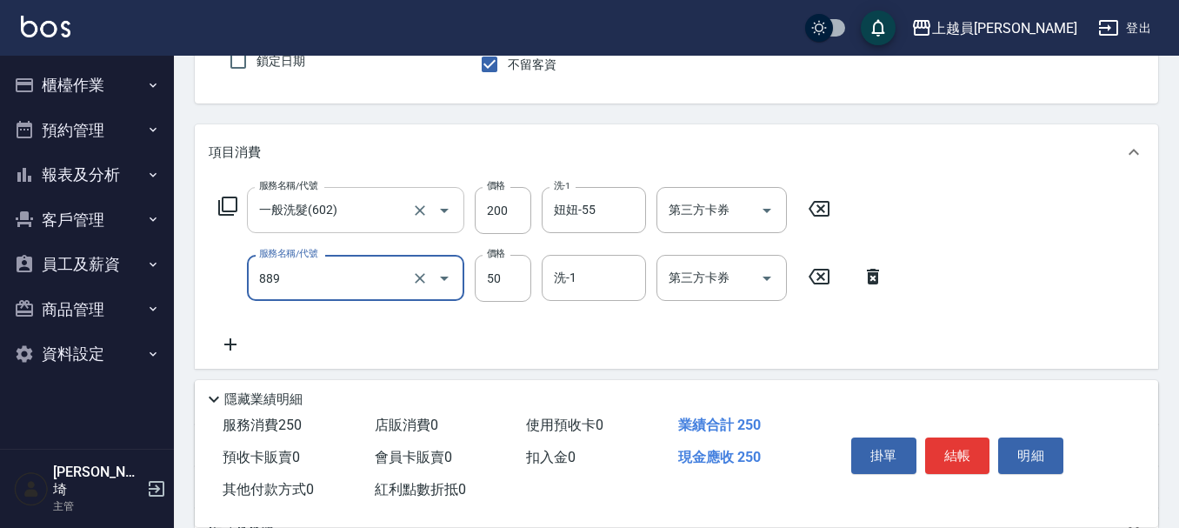
type input "精油(889)"
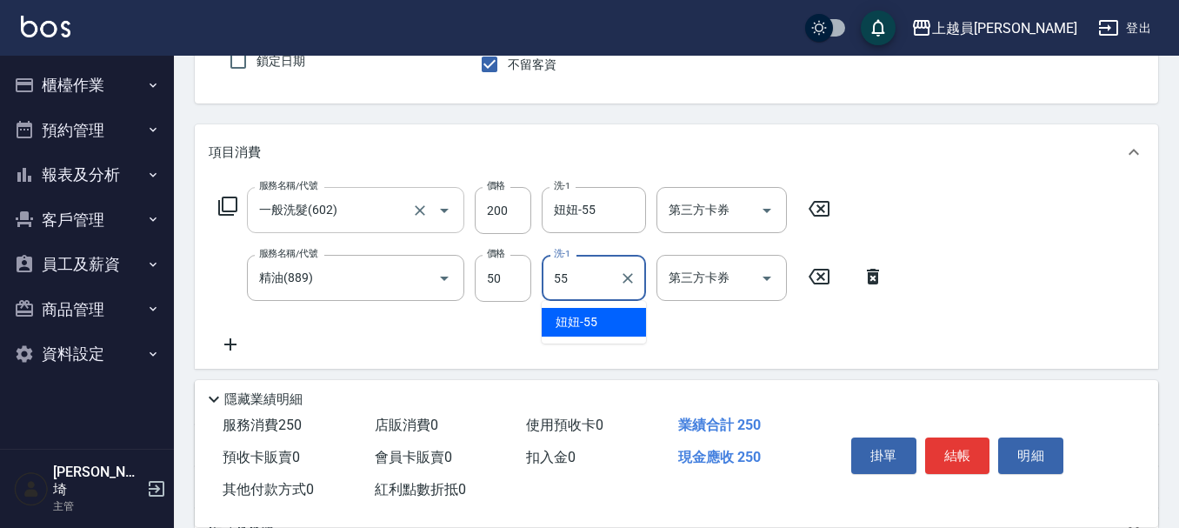
type input "妞妞-55"
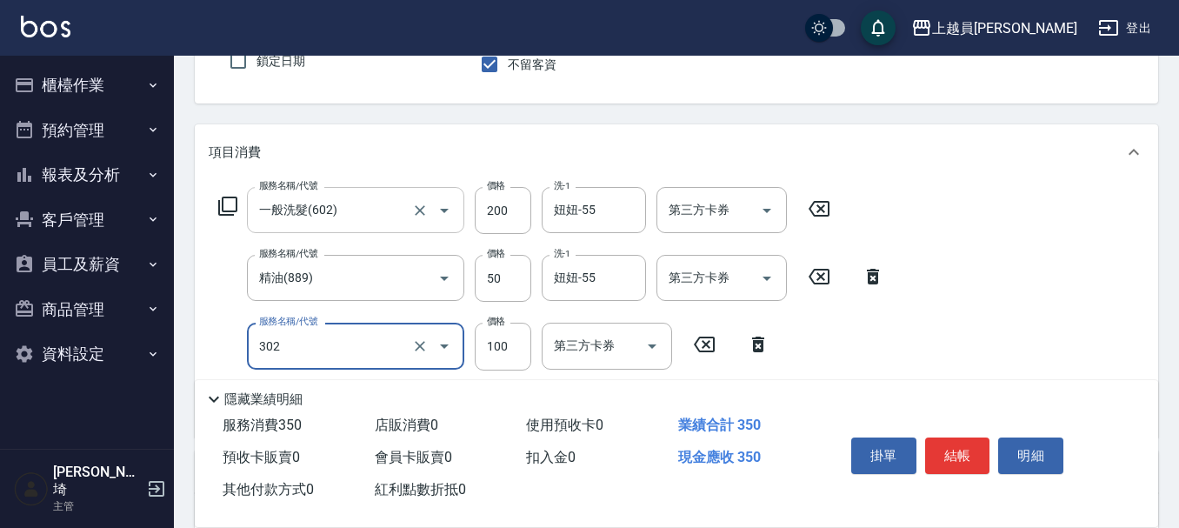
type input "剪髮(302)"
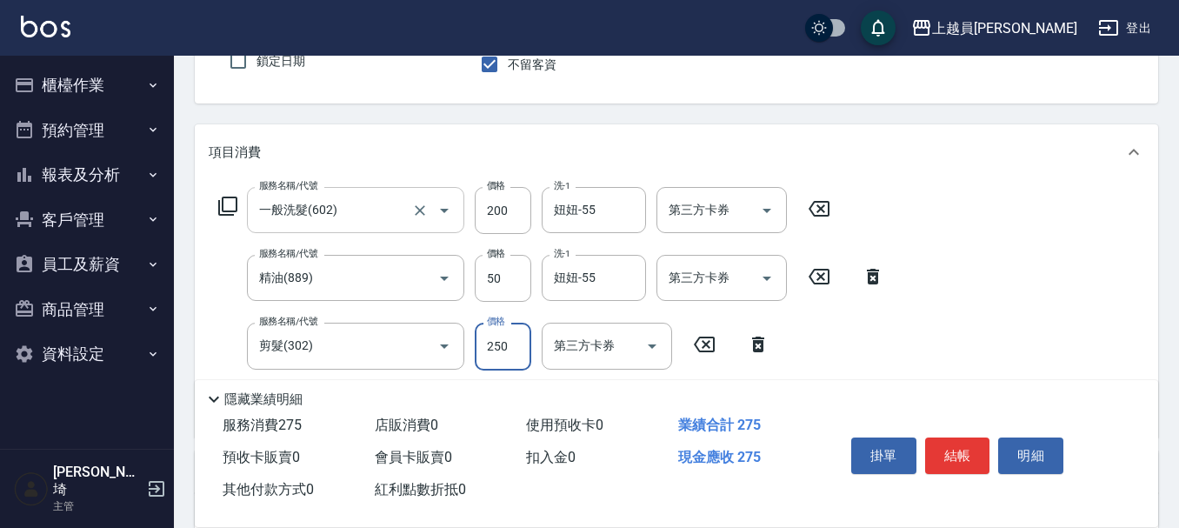
type input "250"
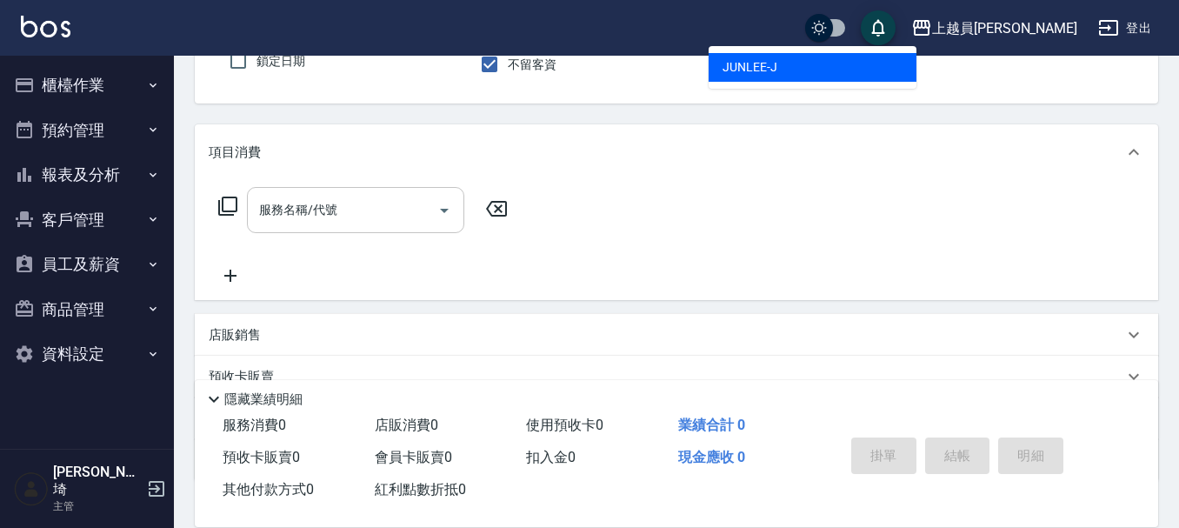
type input "[PERSON_NAME]"
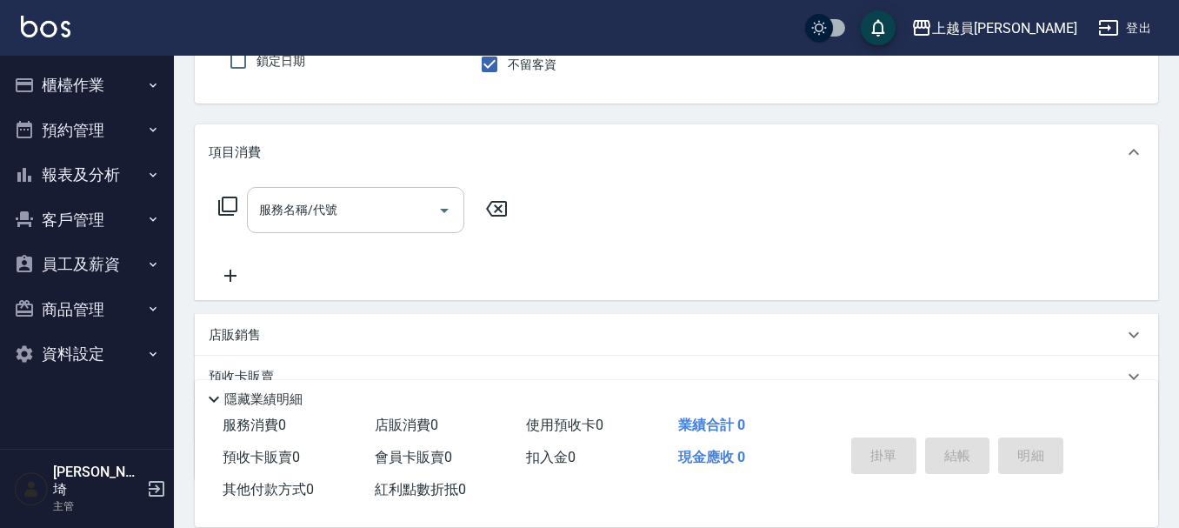
click at [363, 190] on div "服務名稱/代號" at bounding box center [355, 210] width 217 height 46
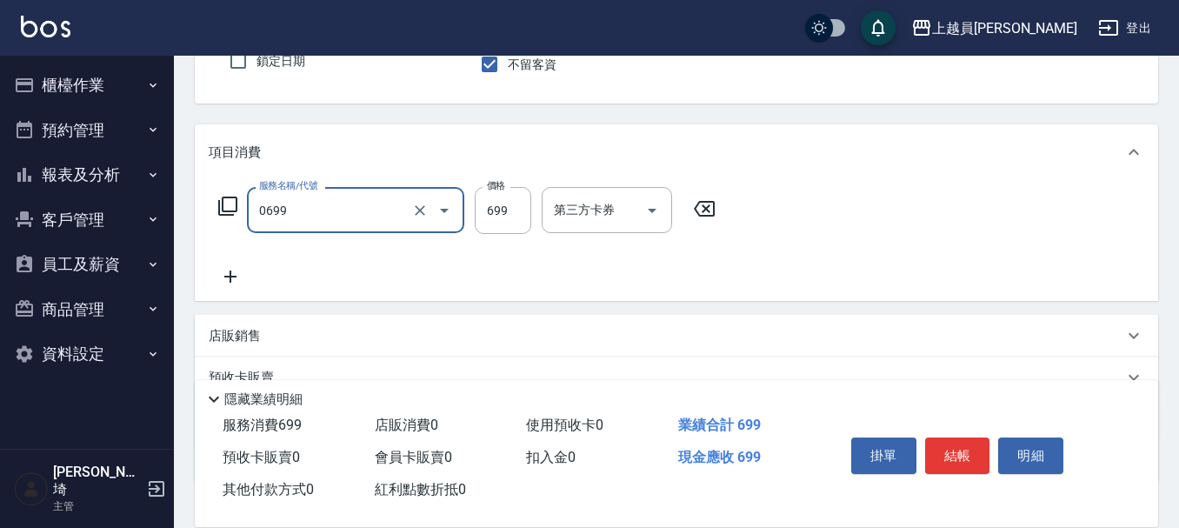
type input "精油洗髮(0699)"
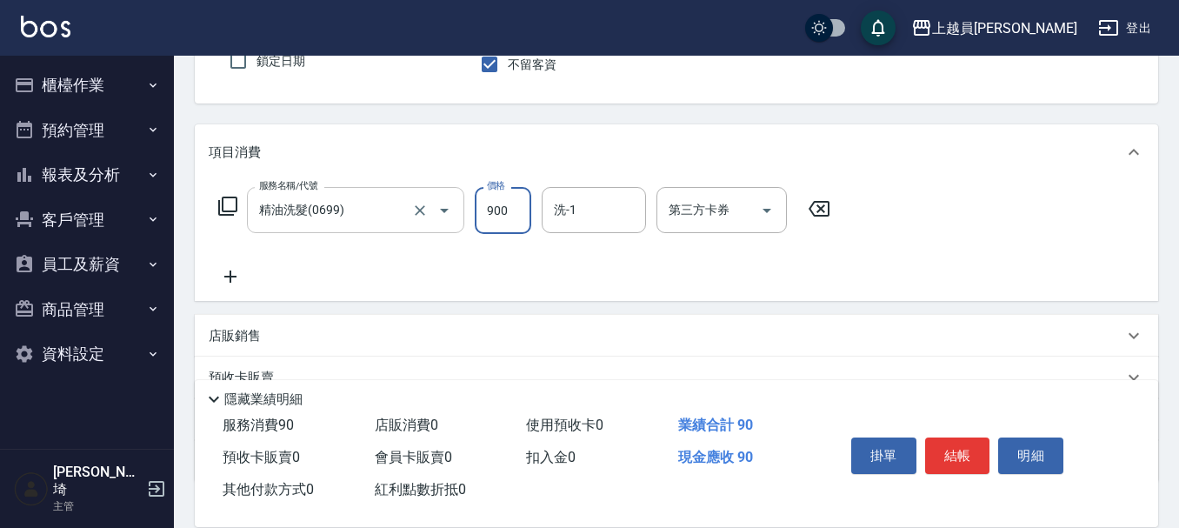
type input "900"
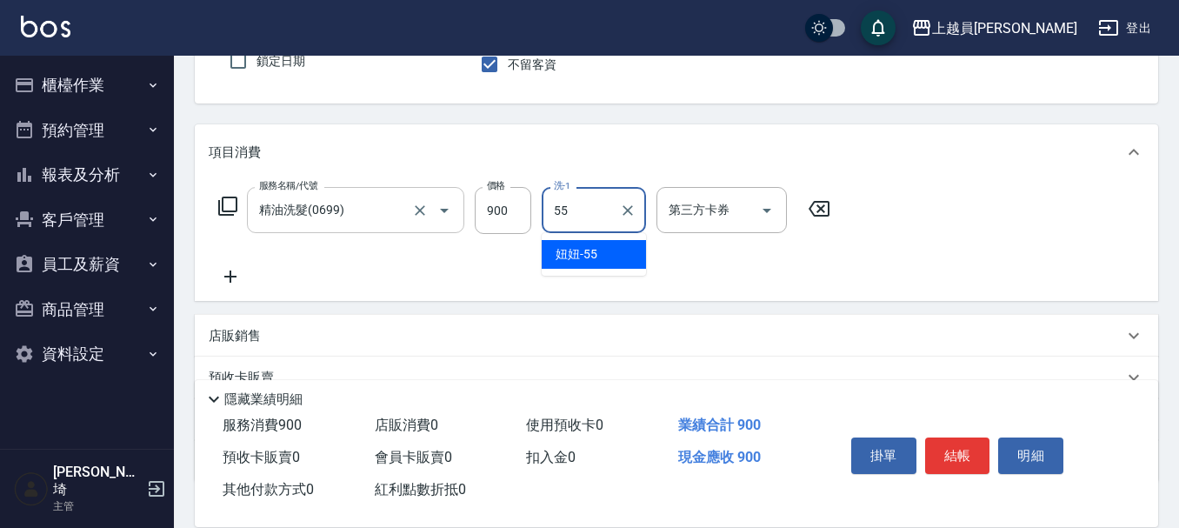
type input "妞妞-55"
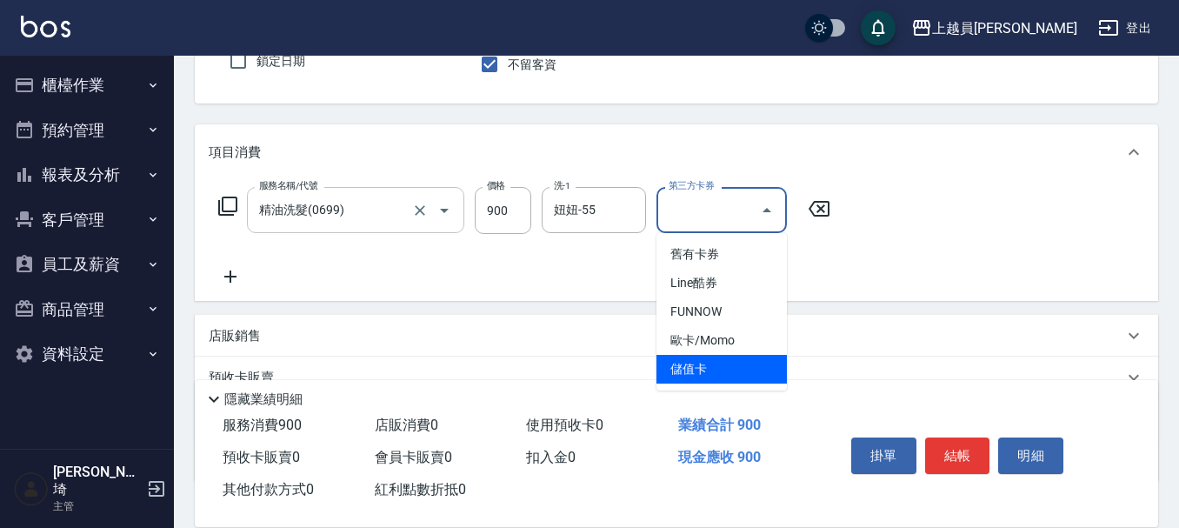
type input "儲值卡"
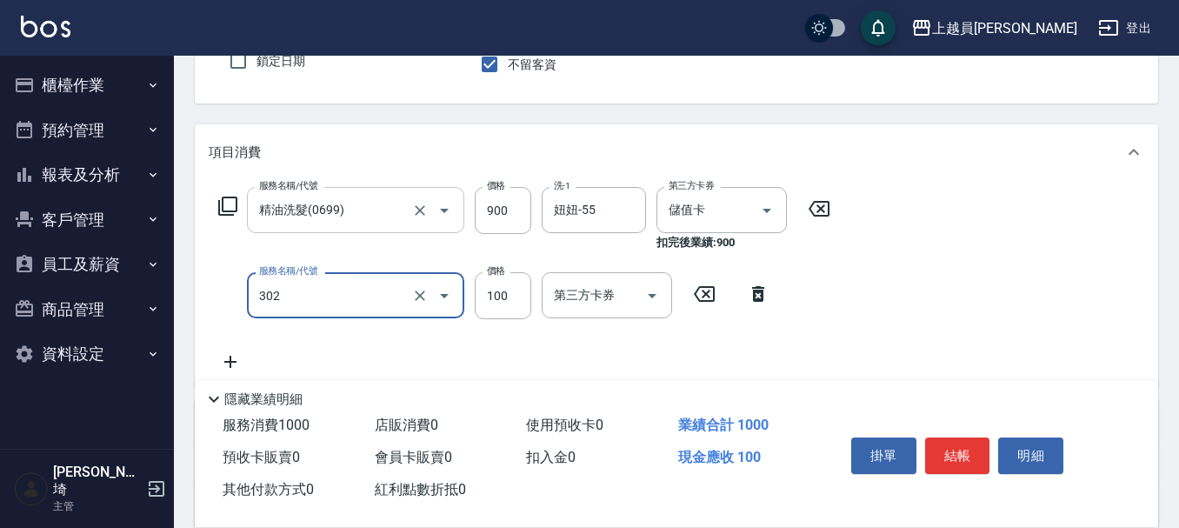
type input "剪髮(302)"
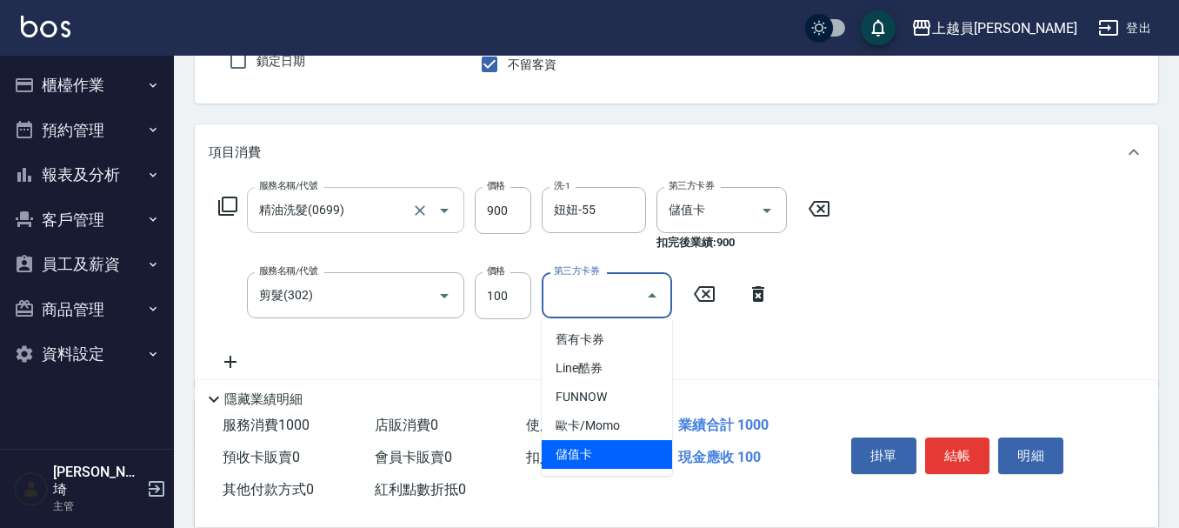
type input "儲值卡"
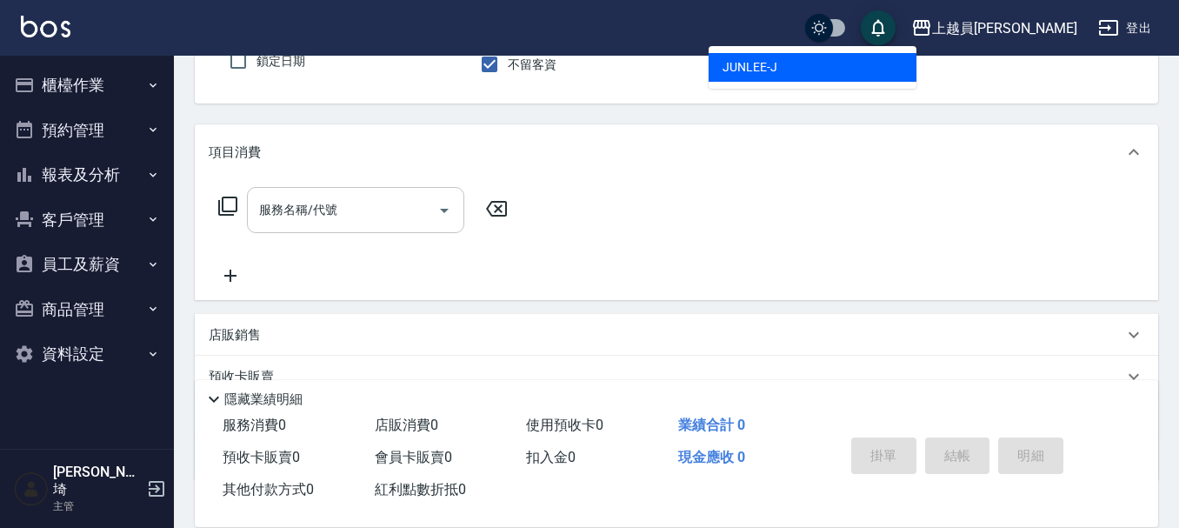
type input "[PERSON_NAME]"
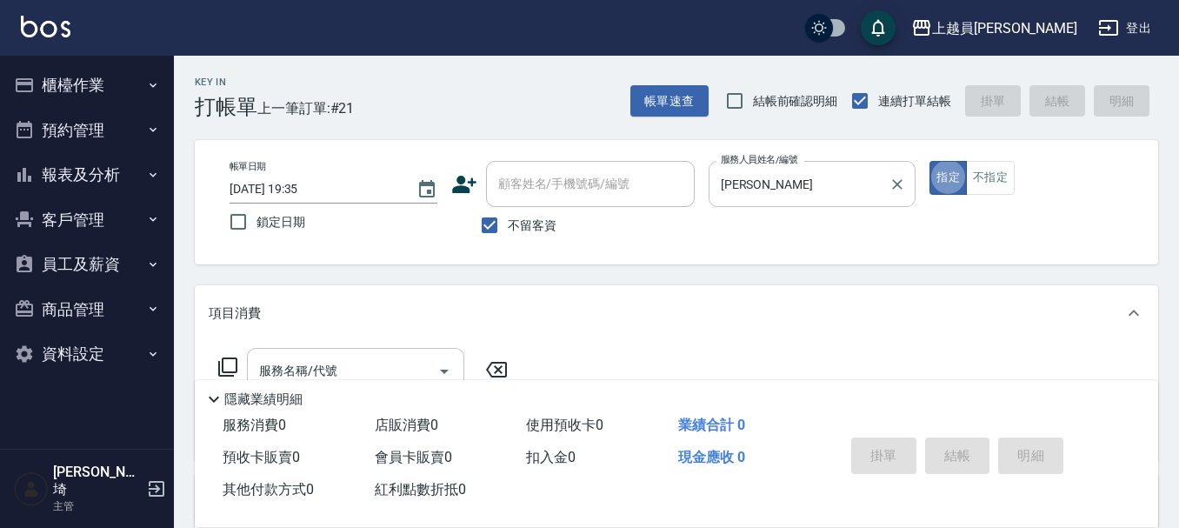
scroll to position [87, 0]
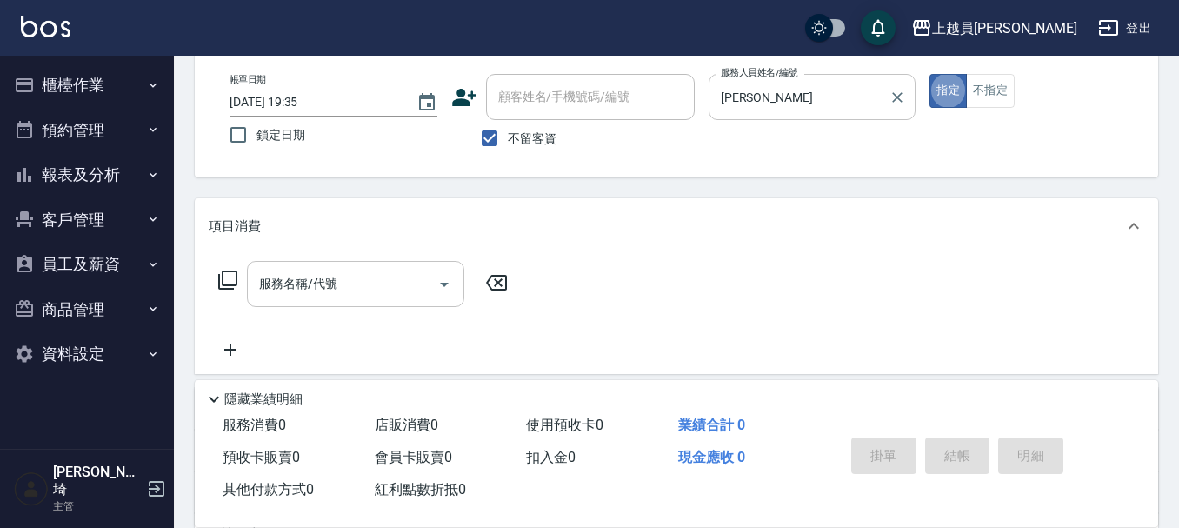
drag, startPoint x: 309, startPoint y: 283, endPoint x: 462, endPoint y: 243, distance: 158.7
click at [355, 267] on div "服務名稱/代號" at bounding box center [355, 284] width 217 height 46
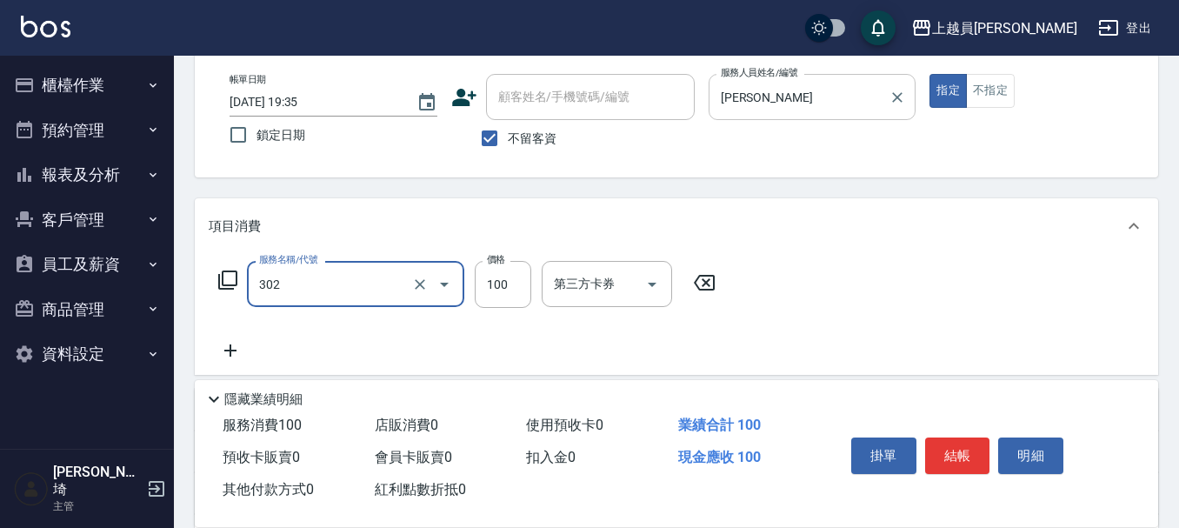
type input "剪髮(302)"
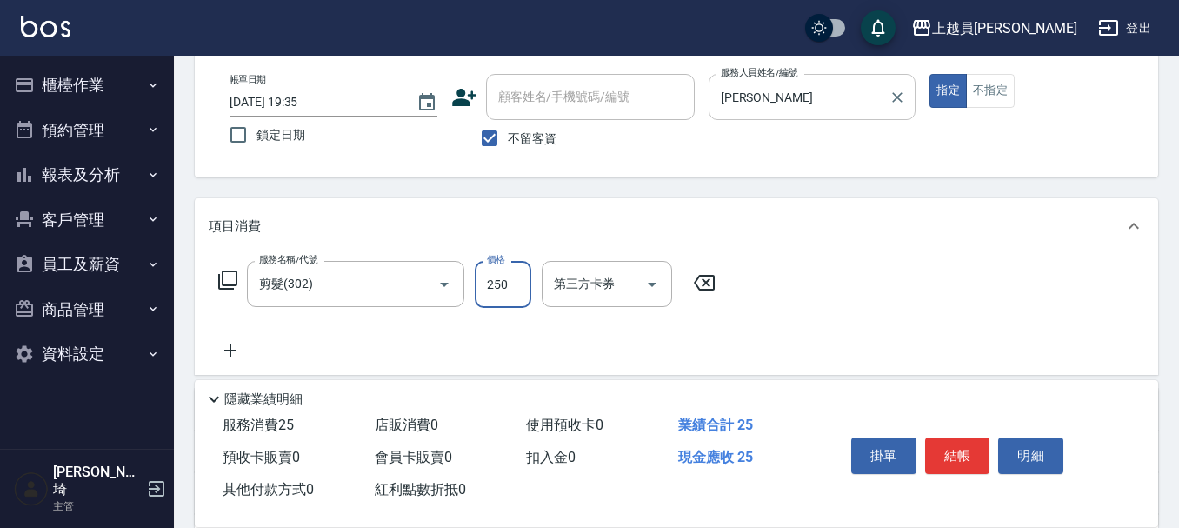
type input "250"
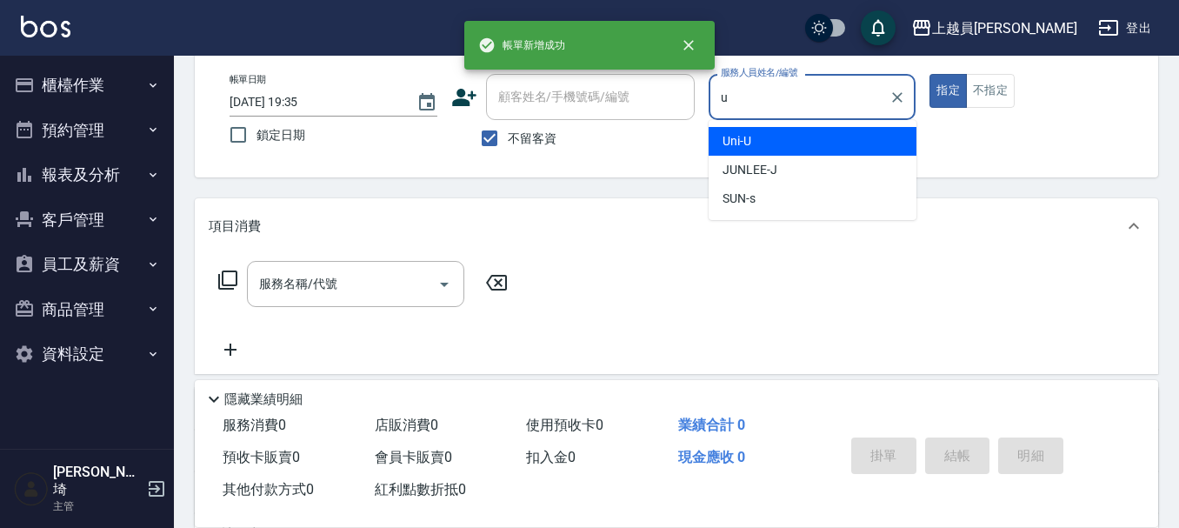
type input "Uni-U"
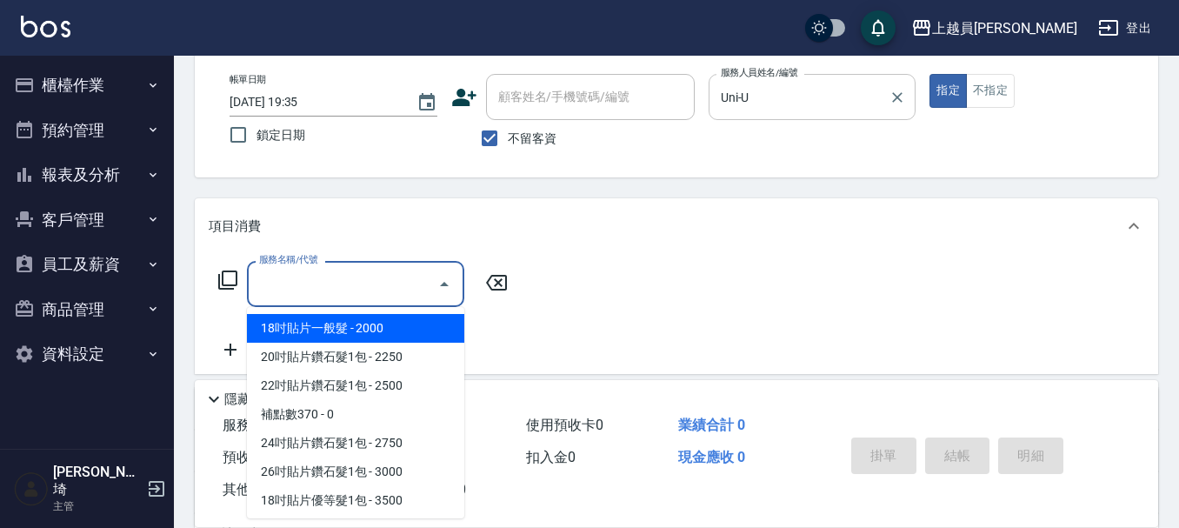
click at [419, 283] on input "服務名稱/代號" at bounding box center [343, 284] width 176 height 30
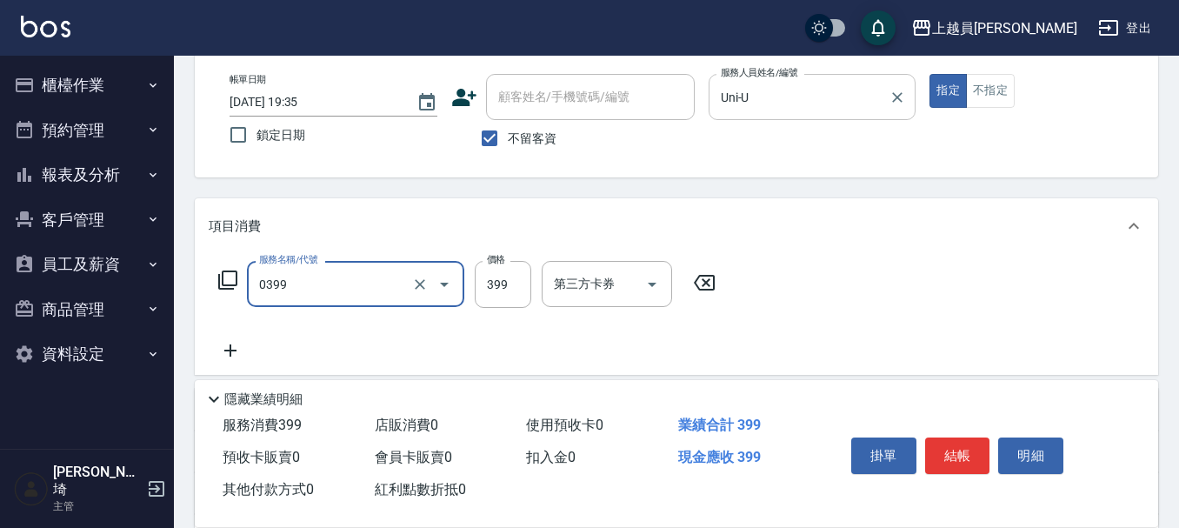
type input "海鹽SPA(0399)"
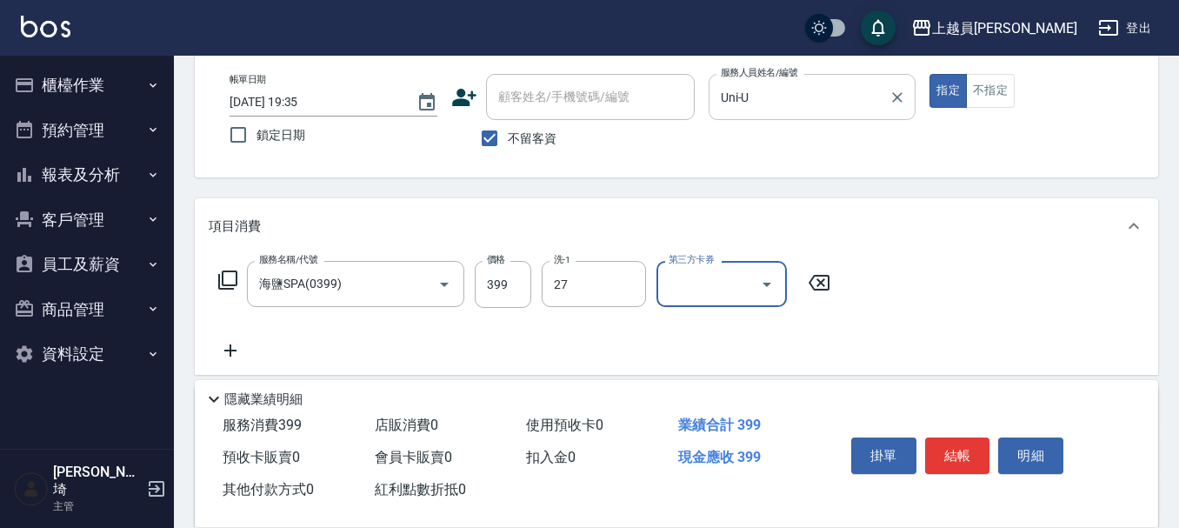
type input "[PERSON_NAME]-27"
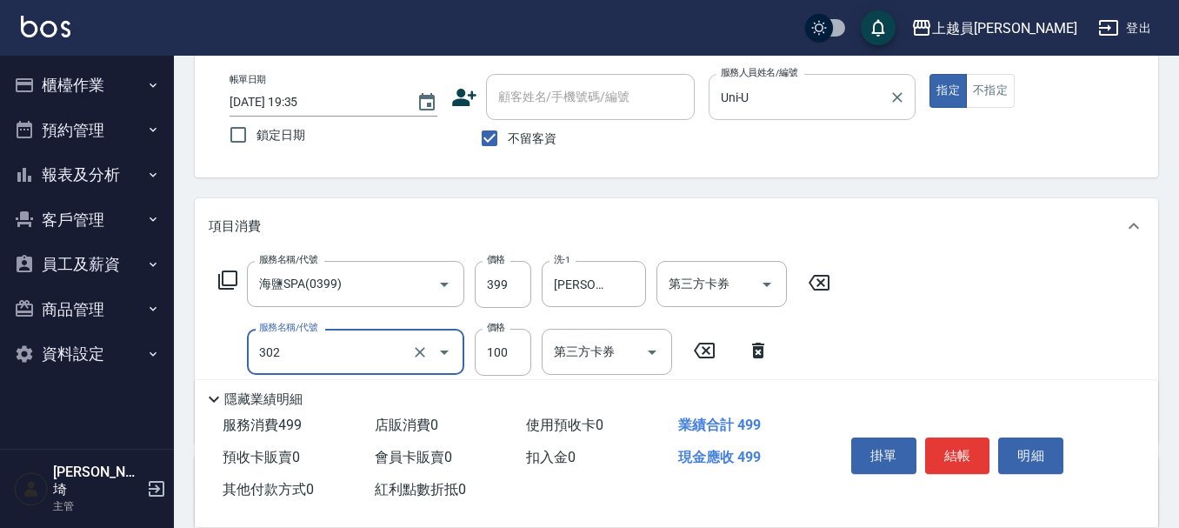
type input "剪髮(302)"
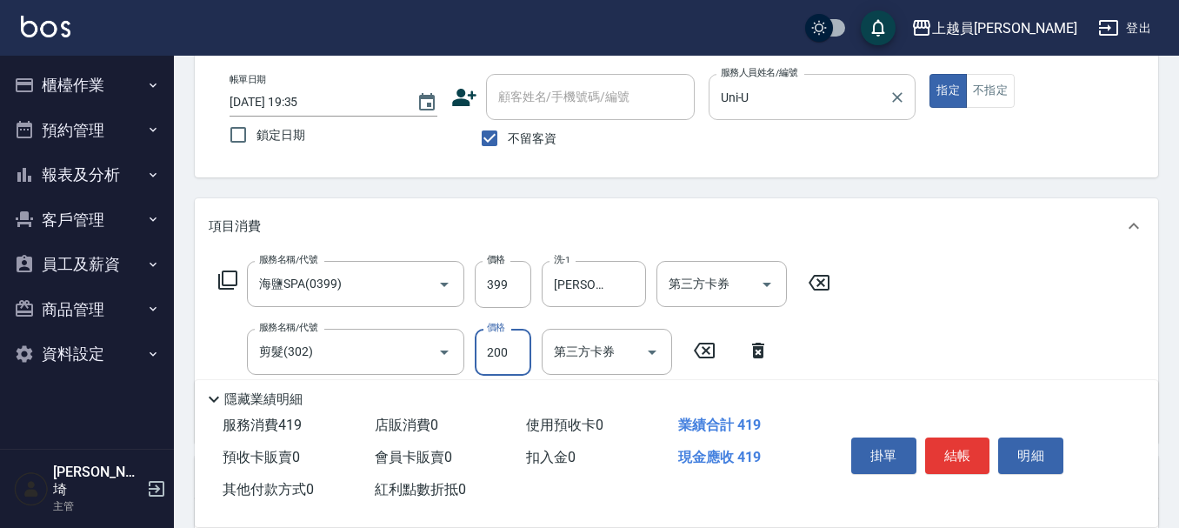
type input "200"
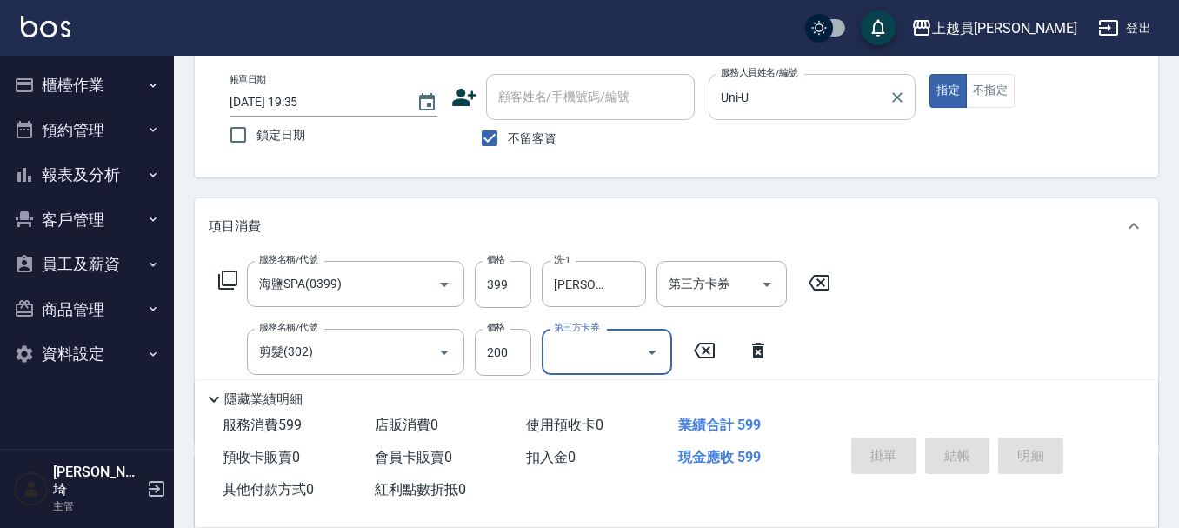
type input "[DATE] 19:36"
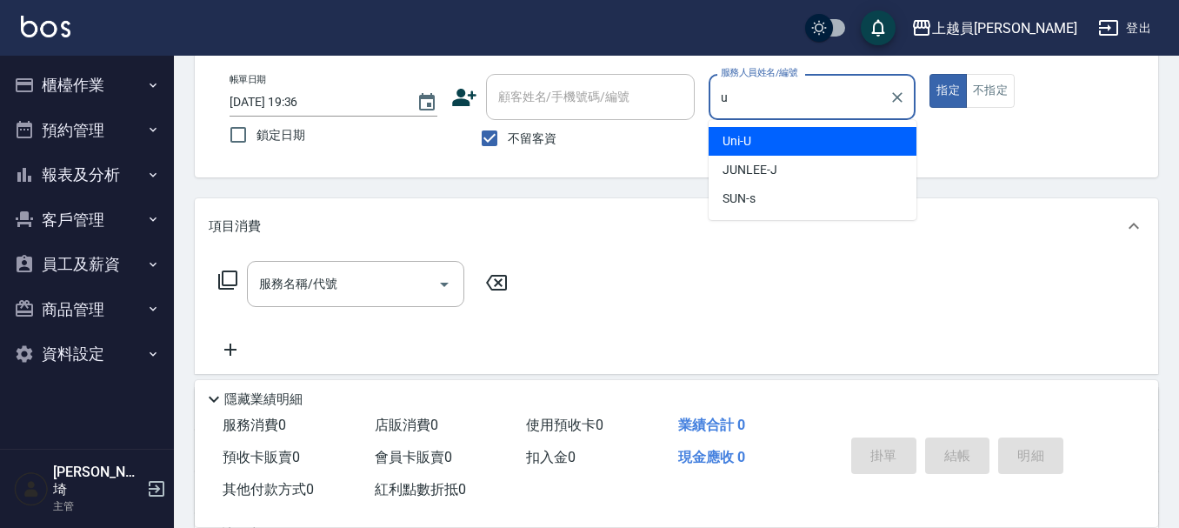
type input "Uni-U"
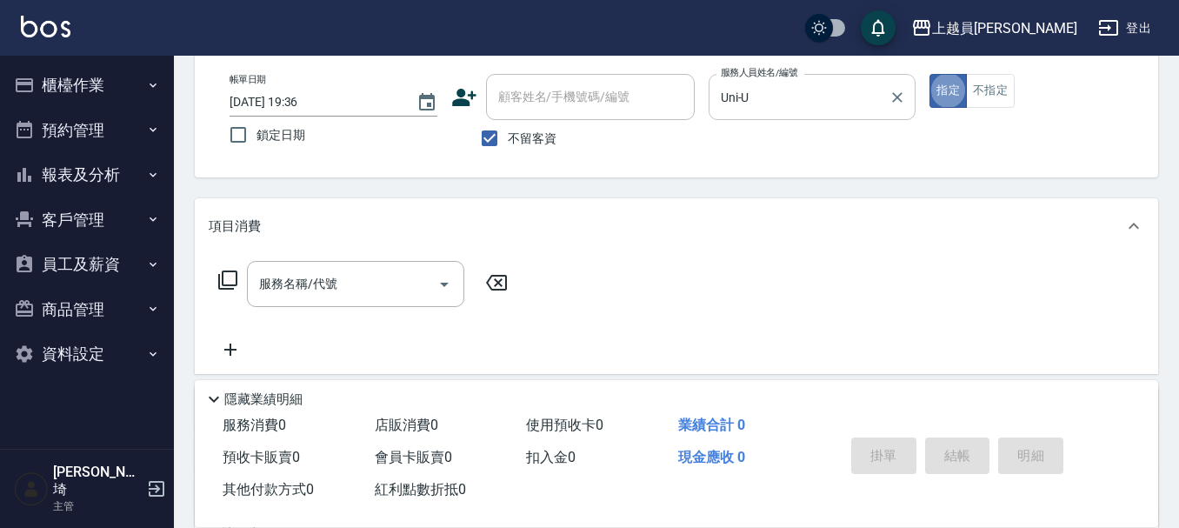
click at [269, 311] on div "服務名稱/代號 服務名稱/代號" at bounding box center [363, 310] width 309 height 99
drag, startPoint x: 283, startPoint y: 288, endPoint x: 582, endPoint y: 240, distance: 302.0
click at [306, 276] on input "服務名稱/代號" at bounding box center [343, 284] width 176 height 30
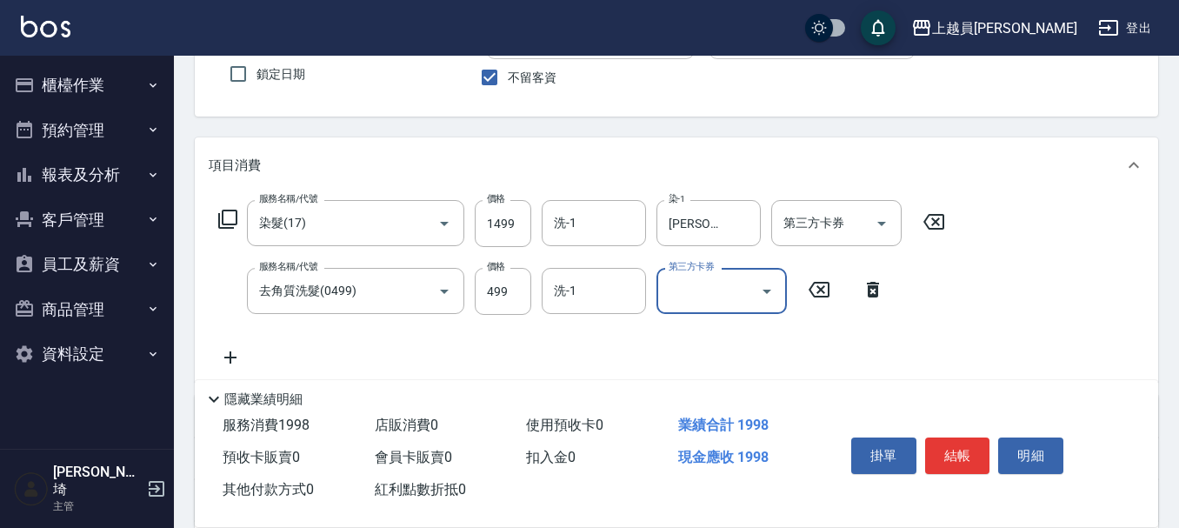
scroll to position [174, 0]
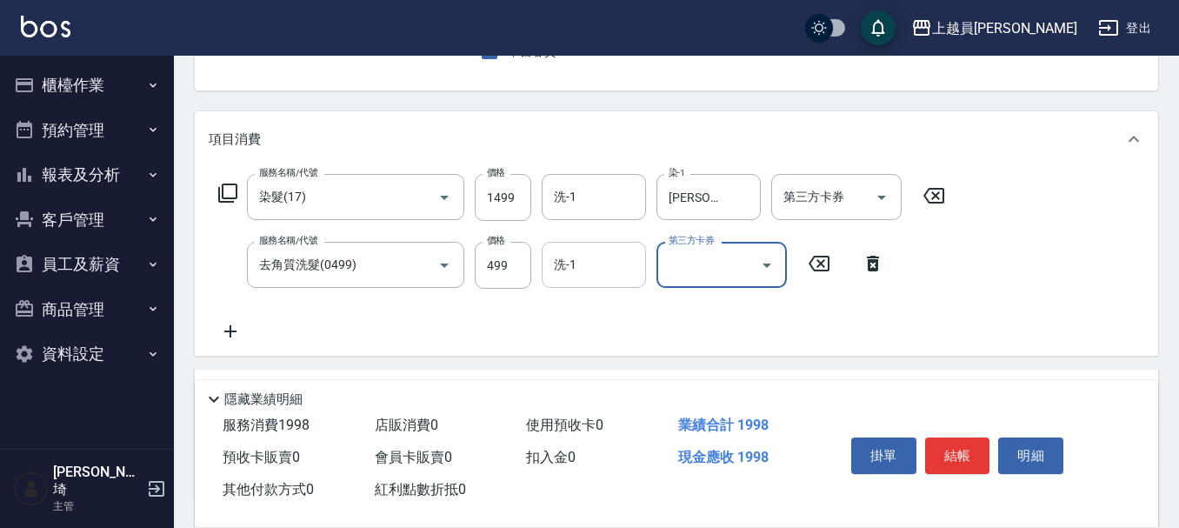
click at [592, 277] on input "洗-1" at bounding box center [593, 264] width 89 height 30
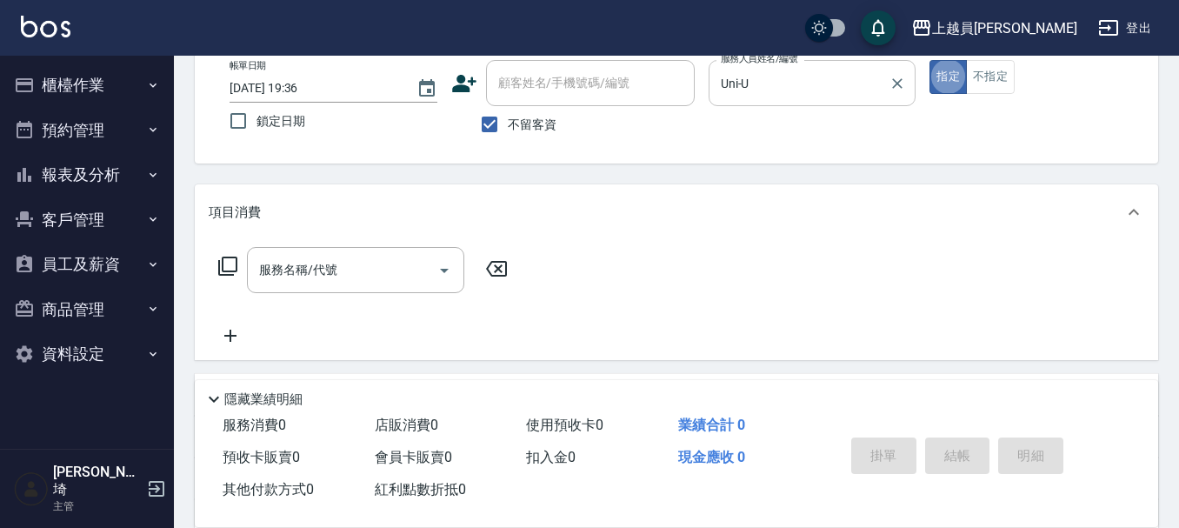
scroll to position [74, 0]
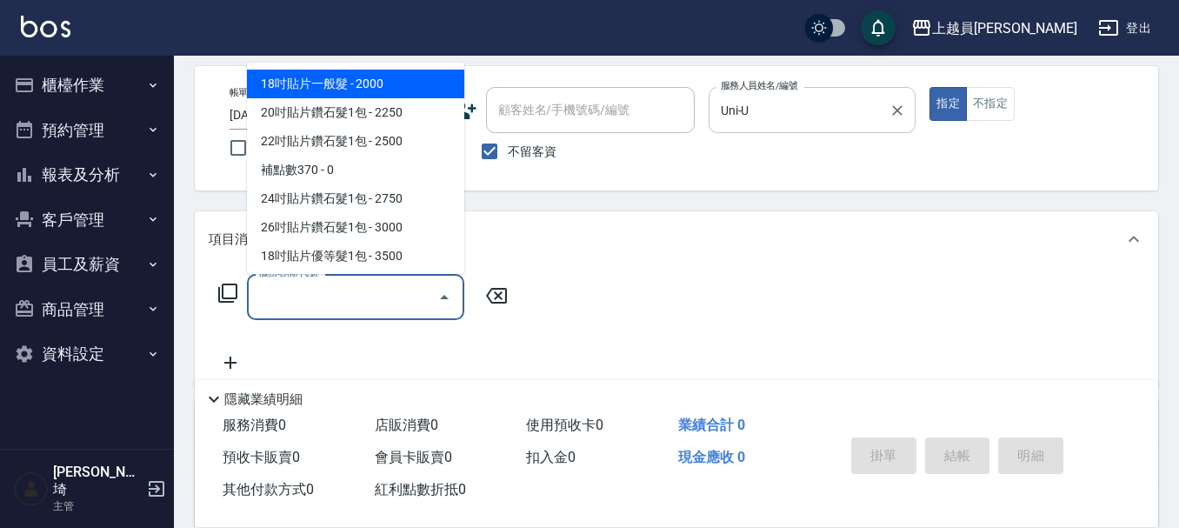
drag, startPoint x: 330, startPoint y: 290, endPoint x: 801, endPoint y: 144, distance: 492.4
click at [335, 289] on input "服務名稱/代號" at bounding box center [343, 297] width 176 height 30
drag, startPoint x: 396, startPoint y: 301, endPoint x: 520, endPoint y: 276, distance: 125.8
click at [396, 300] on input "服務名稱/代號" at bounding box center [343, 297] width 176 height 30
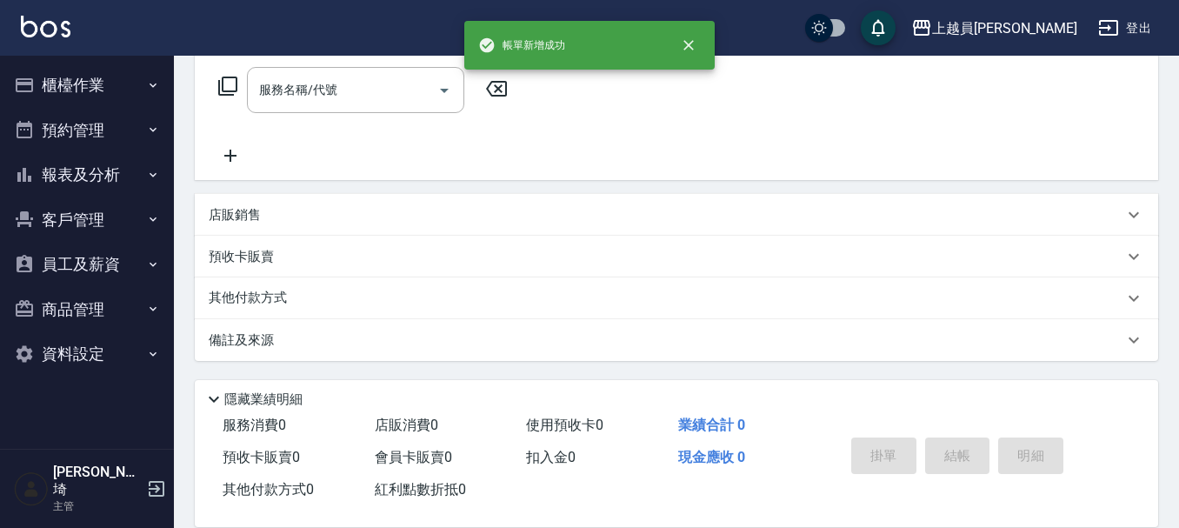
scroll to position [0, 0]
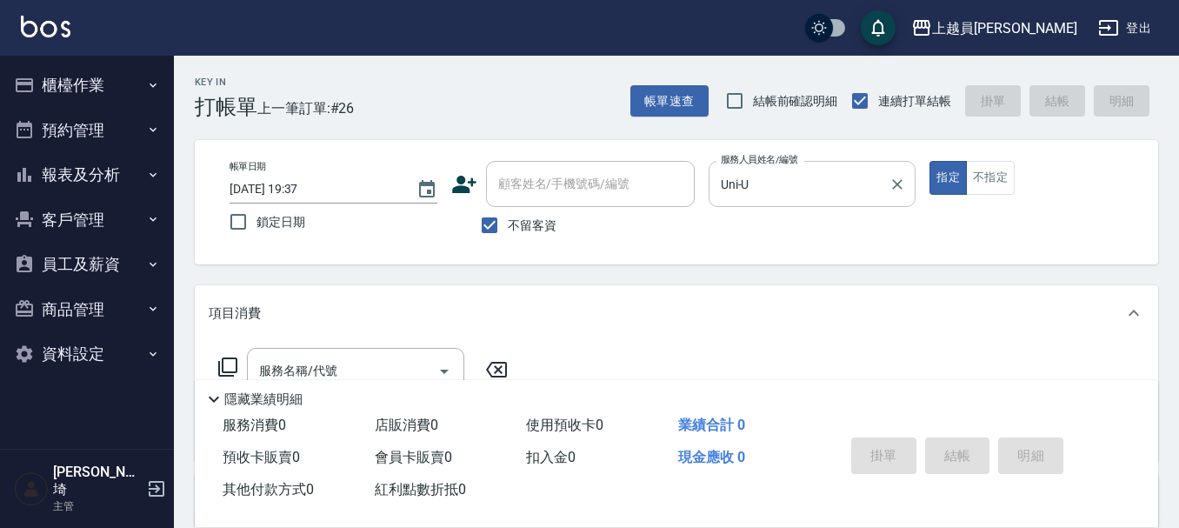
click at [336, 347] on div "服務名稱/代號 服務名稱/代號" at bounding box center [676, 401] width 963 height 120
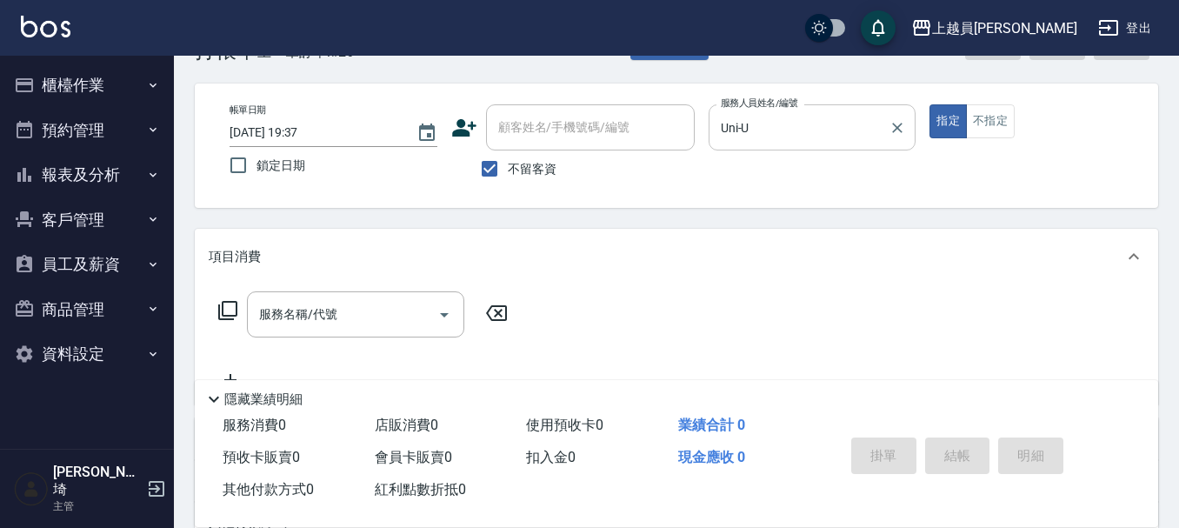
scroll to position [87, 0]
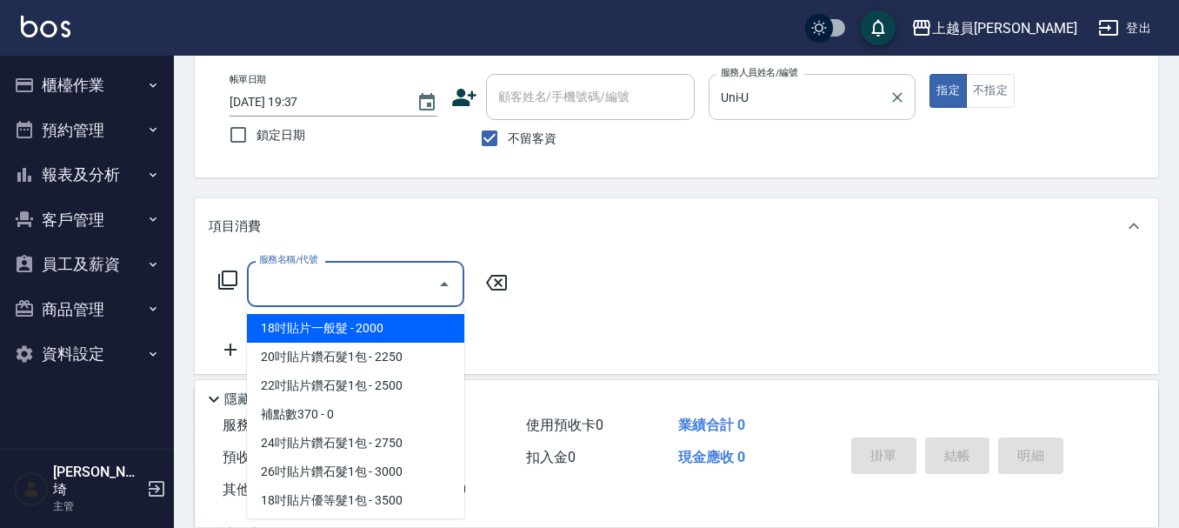
click at [396, 289] on input "服務名稱/代號" at bounding box center [343, 284] width 176 height 30
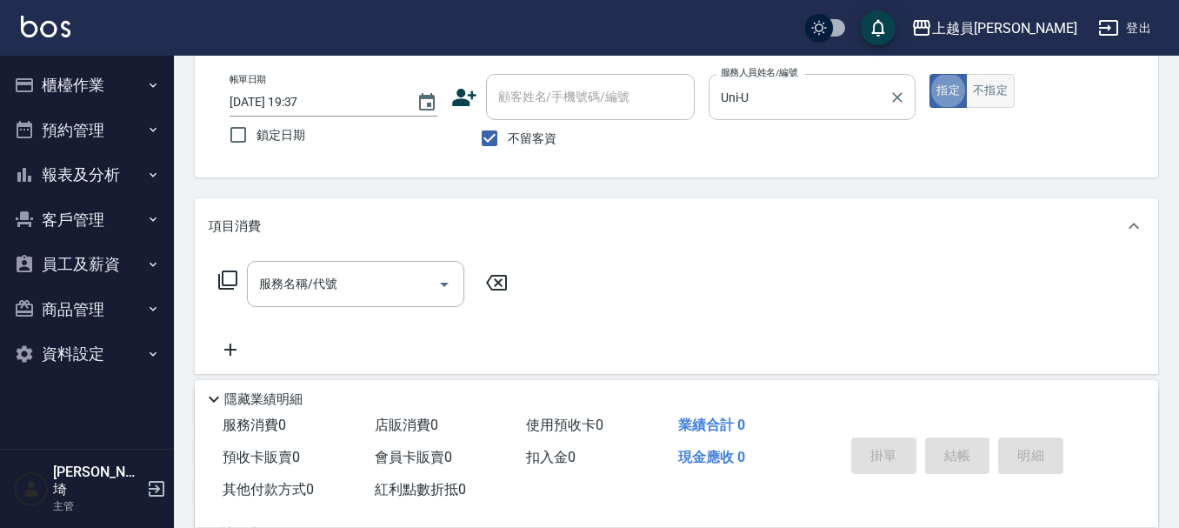
click at [977, 94] on button "不指定" at bounding box center [990, 91] width 49 height 34
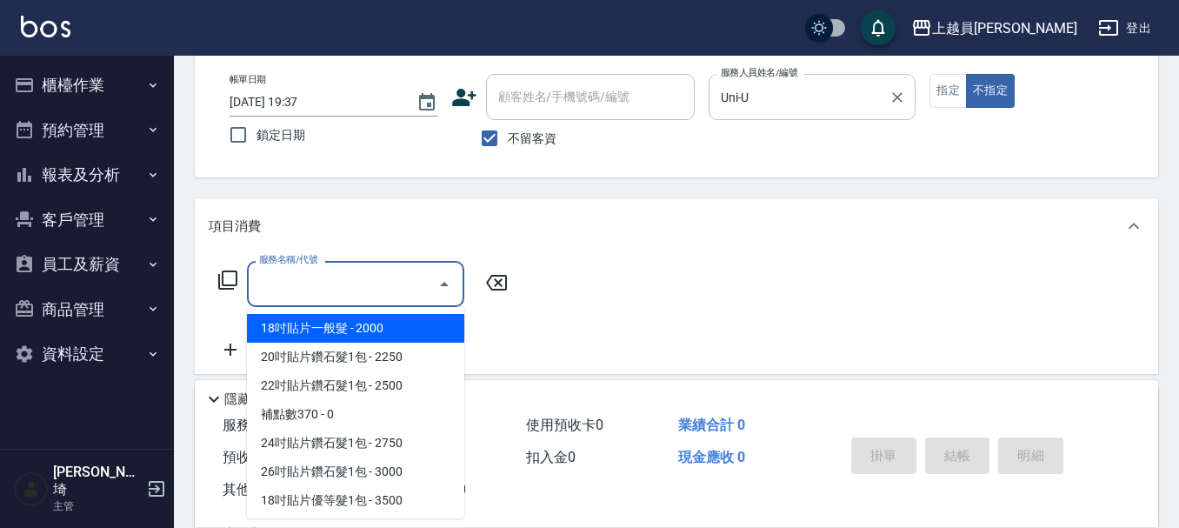
click at [352, 298] on input "服務名稱/代號" at bounding box center [343, 284] width 176 height 30
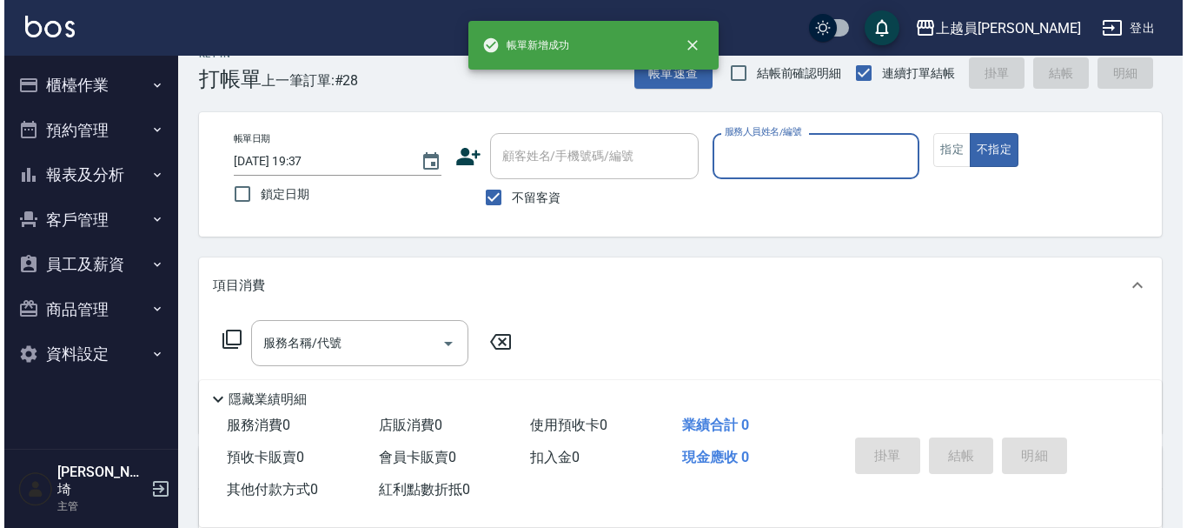
scroll to position [0, 0]
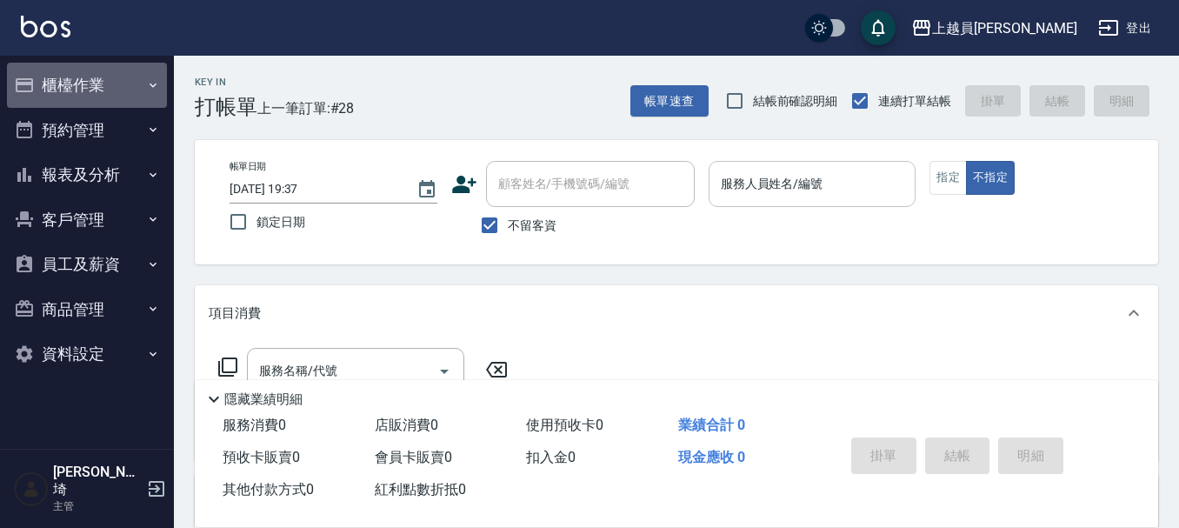
click at [99, 94] on button "櫃檯作業" at bounding box center [87, 85] width 160 height 45
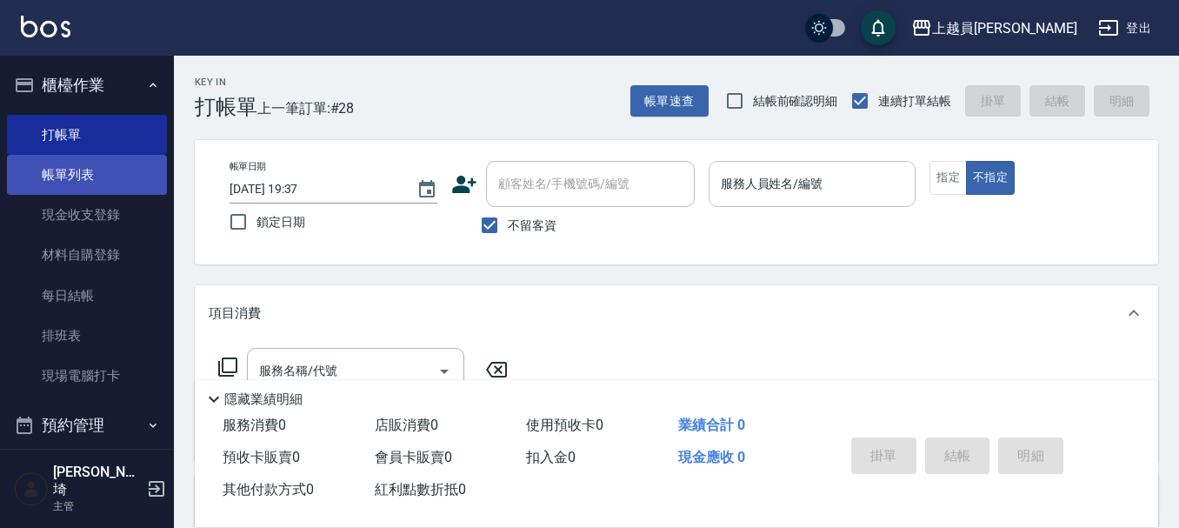
click at [90, 166] on link "帳單列表" at bounding box center [87, 175] width 160 height 40
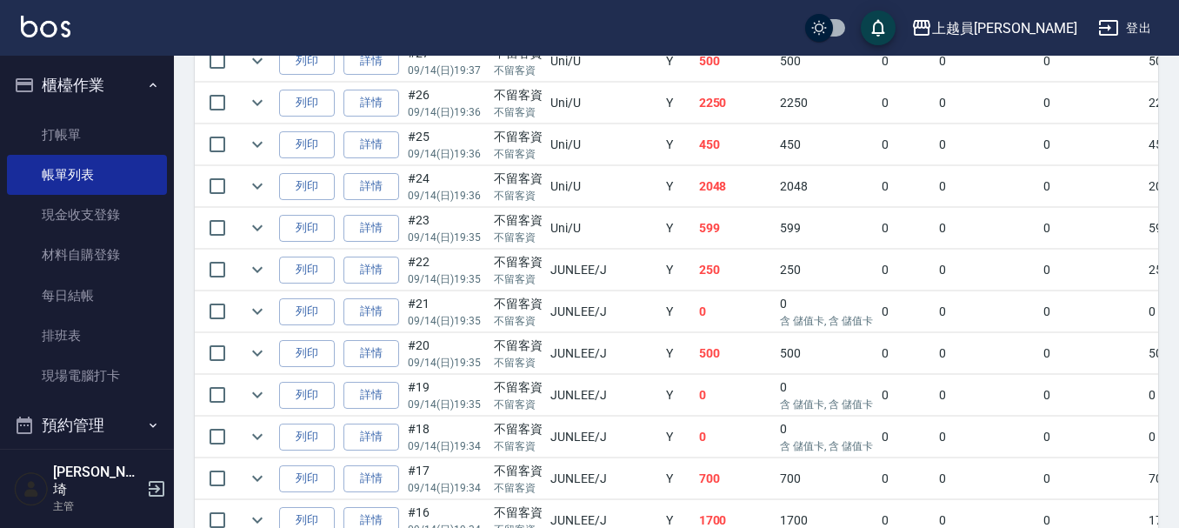
scroll to position [608, 0]
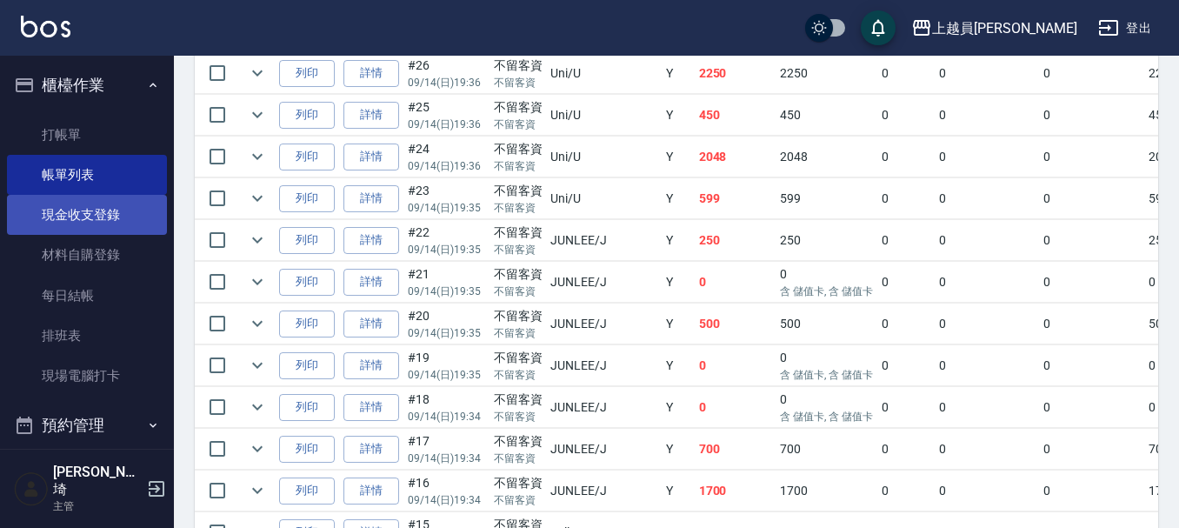
click at [143, 208] on link "現金收支登錄" at bounding box center [87, 215] width 160 height 40
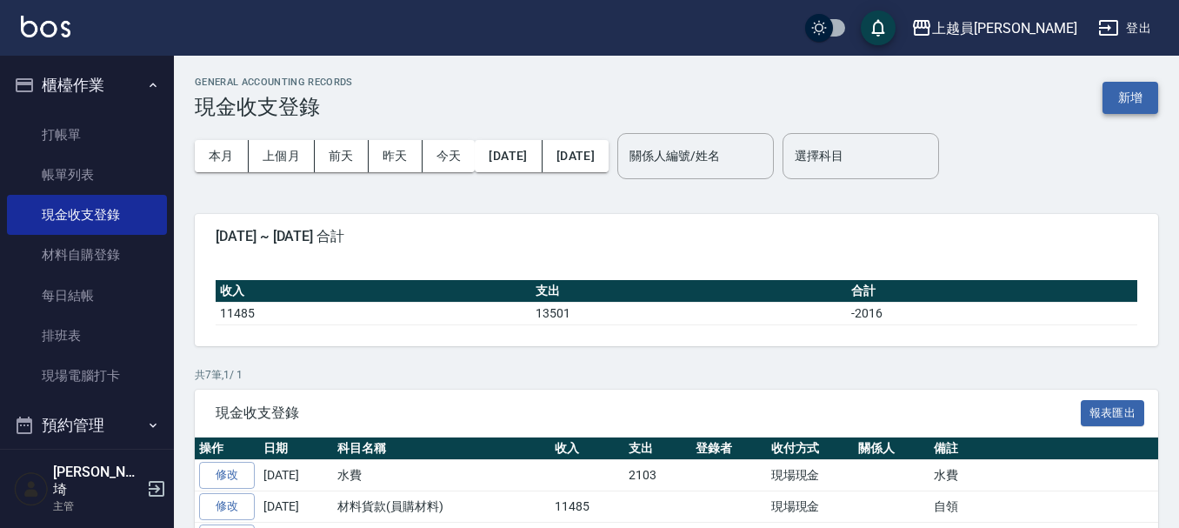
click at [1123, 99] on button "新增" at bounding box center [1130, 98] width 56 height 32
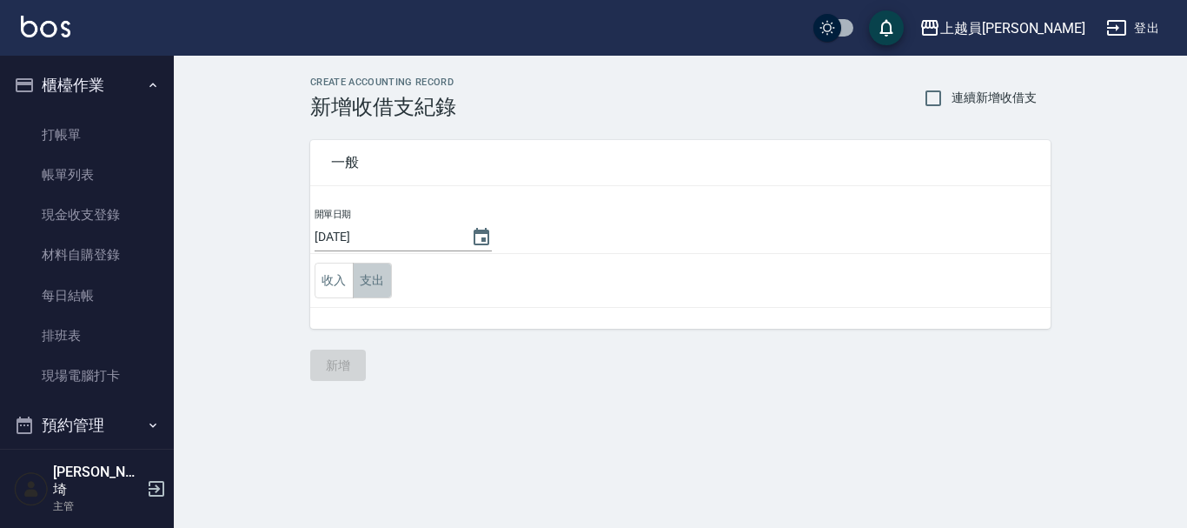
click at [372, 281] on button "支出" at bounding box center [372, 281] width 39 height 36
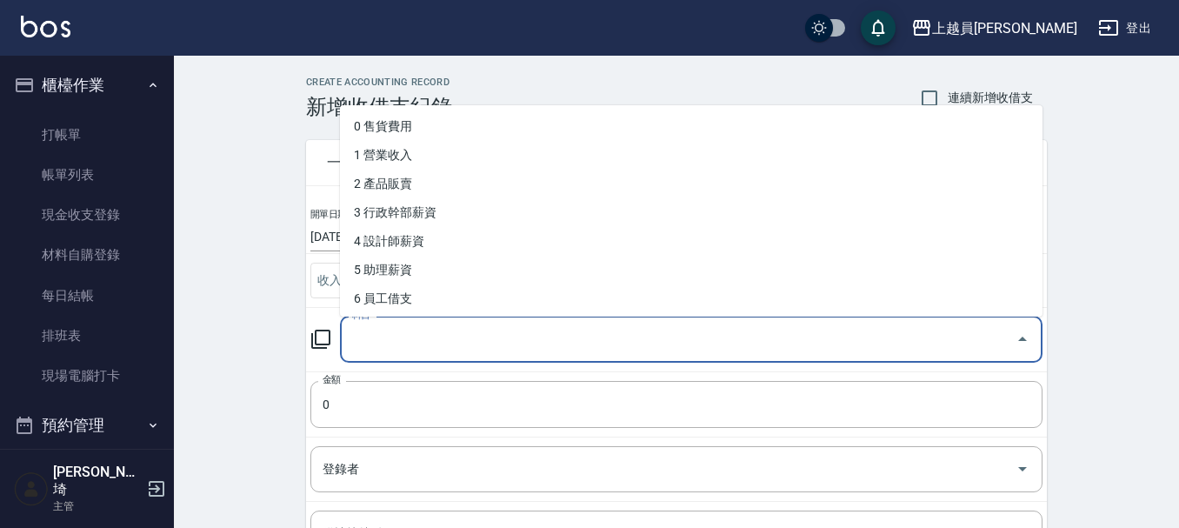
click at [419, 336] on input "科目" at bounding box center [678, 339] width 661 height 30
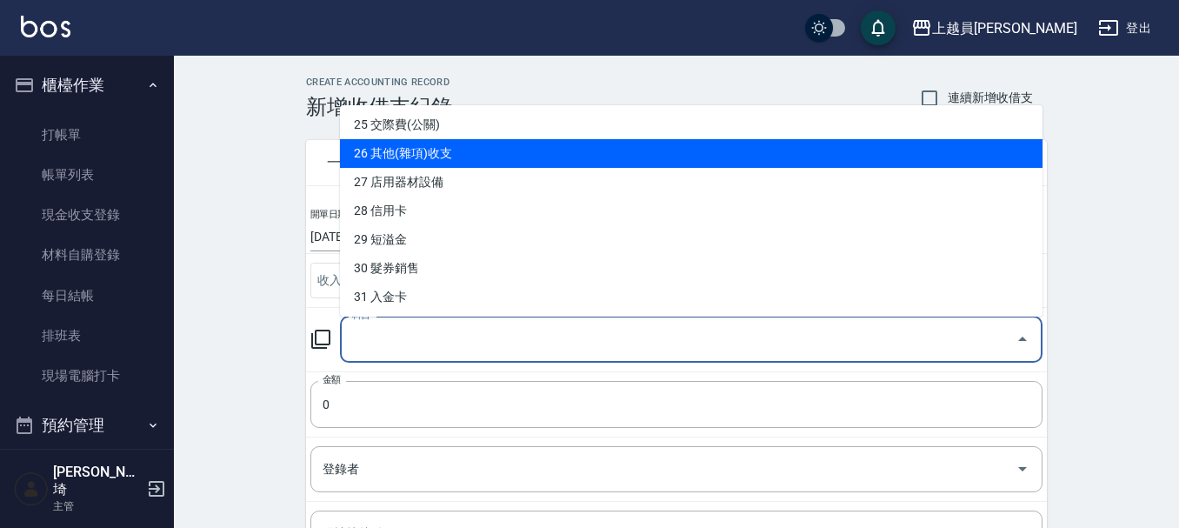
click at [512, 142] on li "26 其他(雜項)收支" at bounding box center [691, 153] width 702 height 29
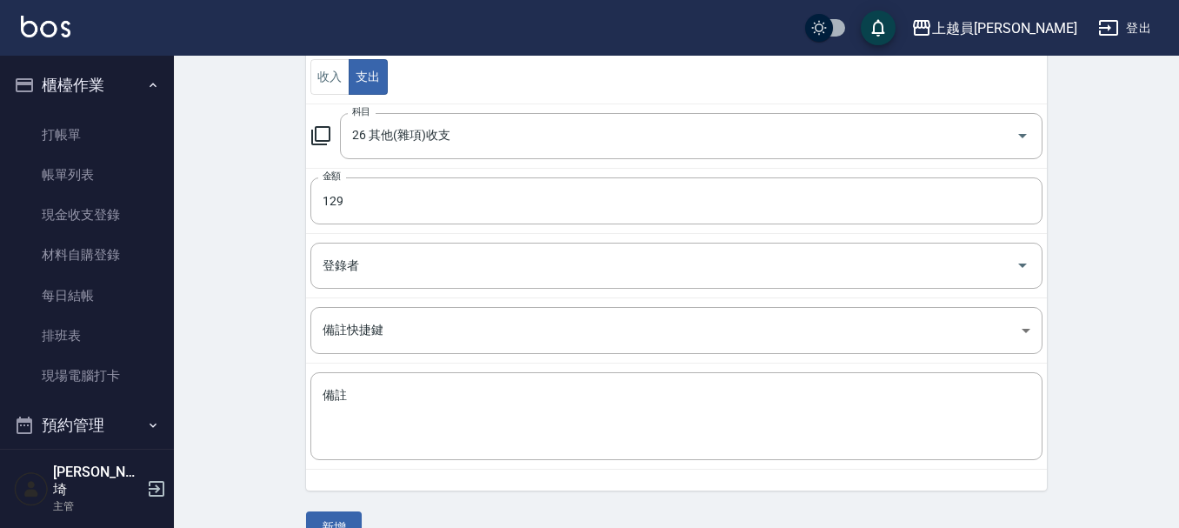
scroll to position [240, 0]
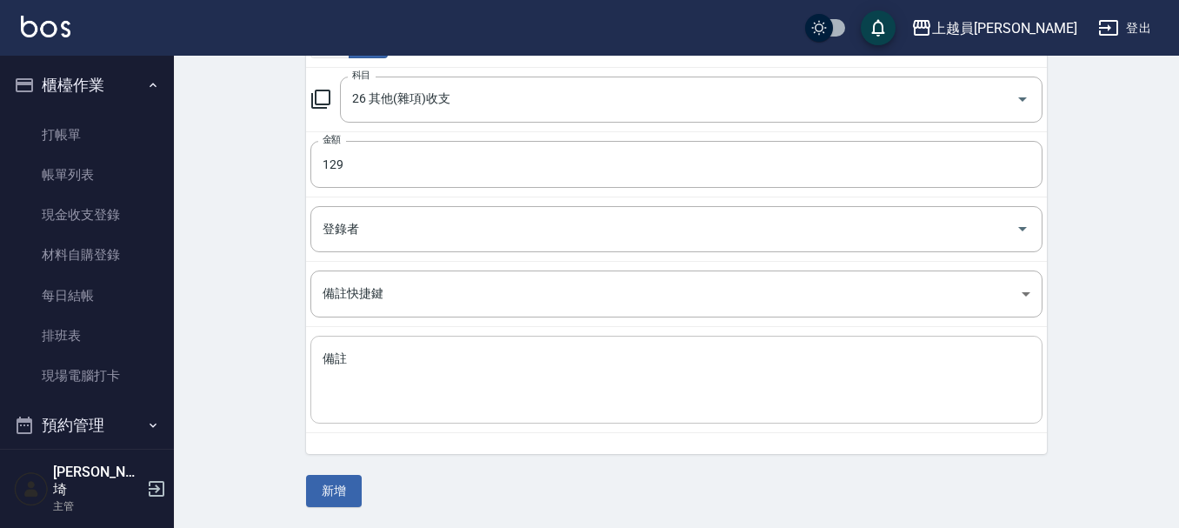
click at [350, 376] on textarea "備註" at bounding box center [676, 379] width 708 height 59
click at [339, 483] on button "新增" at bounding box center [334, 491] width 56 height 32
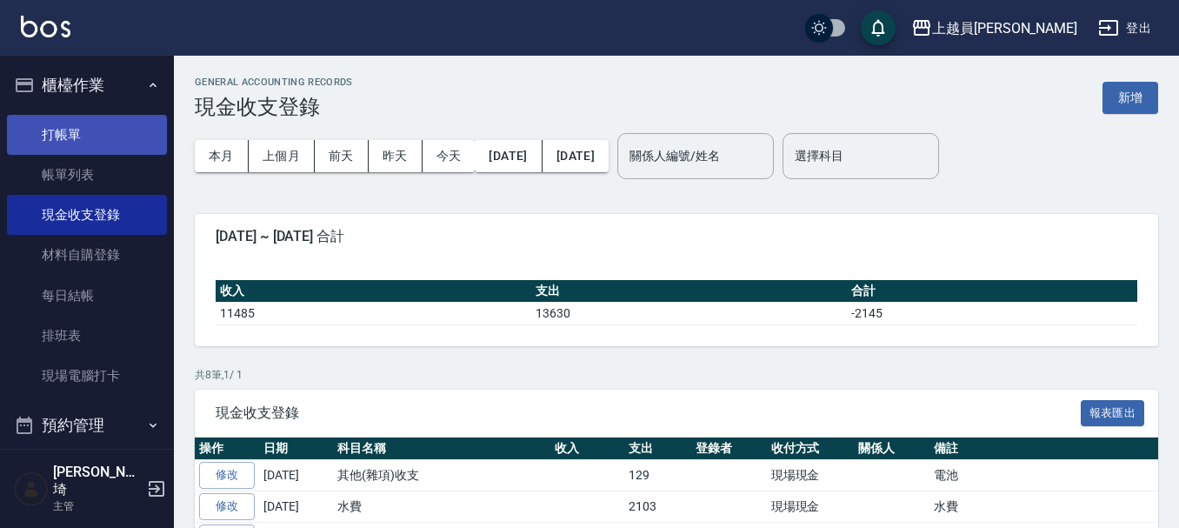
click at [48, 143] on link "打帳單" at bounding box center [87, 135] width 160 height 40
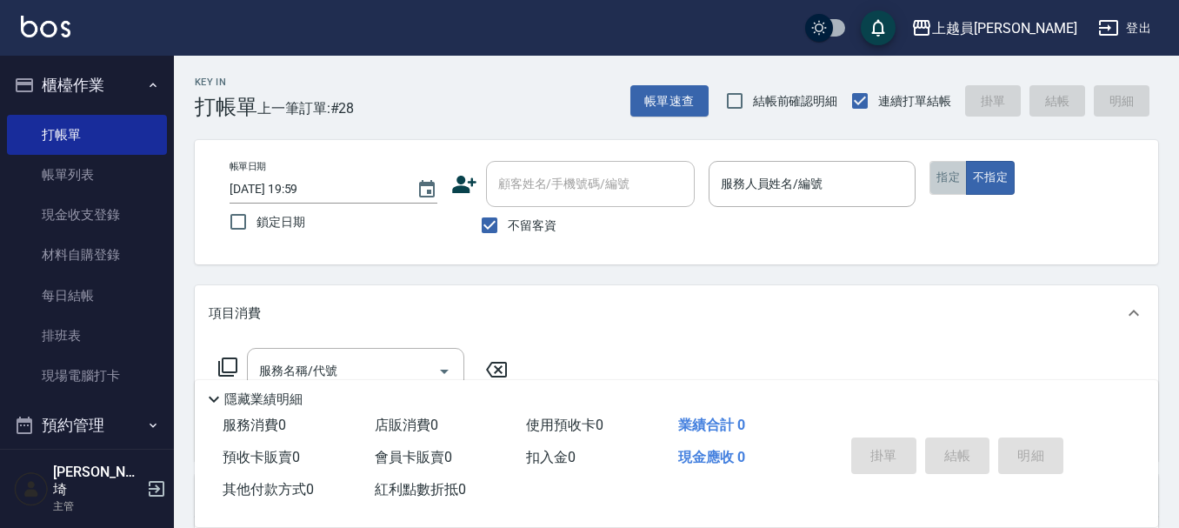
click at [934, 189] on button "指定" at bounding box center [947, 178] width 37 height 34
click at [828, 209] on p at bounding box center [812, 216] width 208 height 18
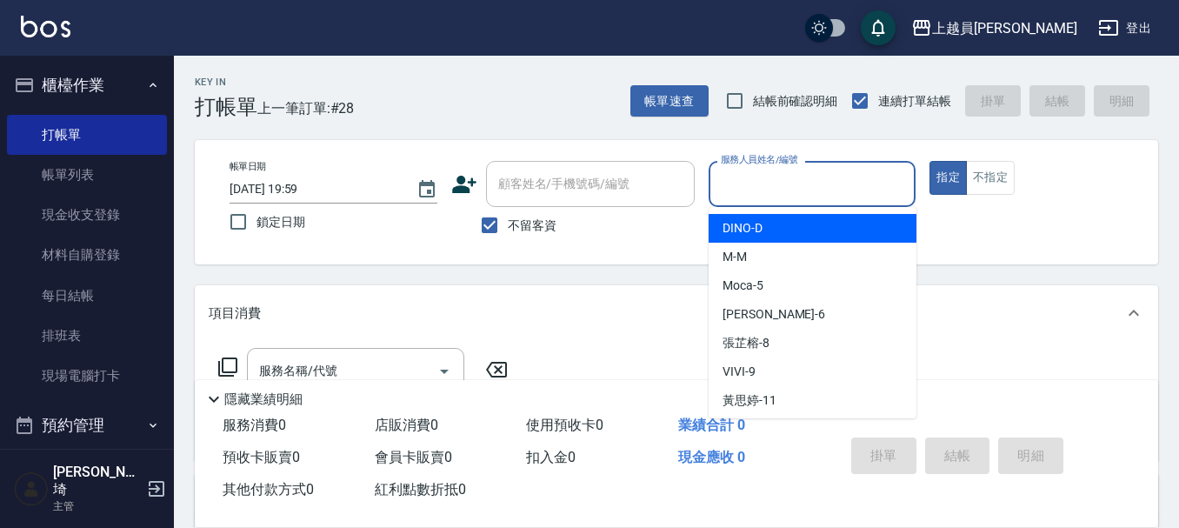
click at [832, 194] on input "服務人員姓名/編號" at bounding box center [812, 184] width 192 height 30
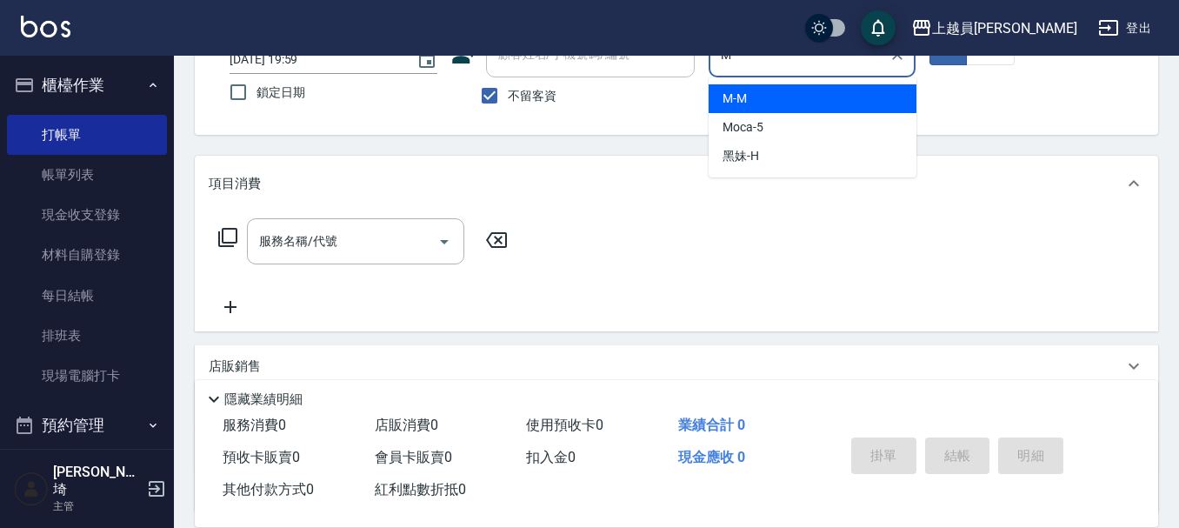
scroll to position [261, 0]
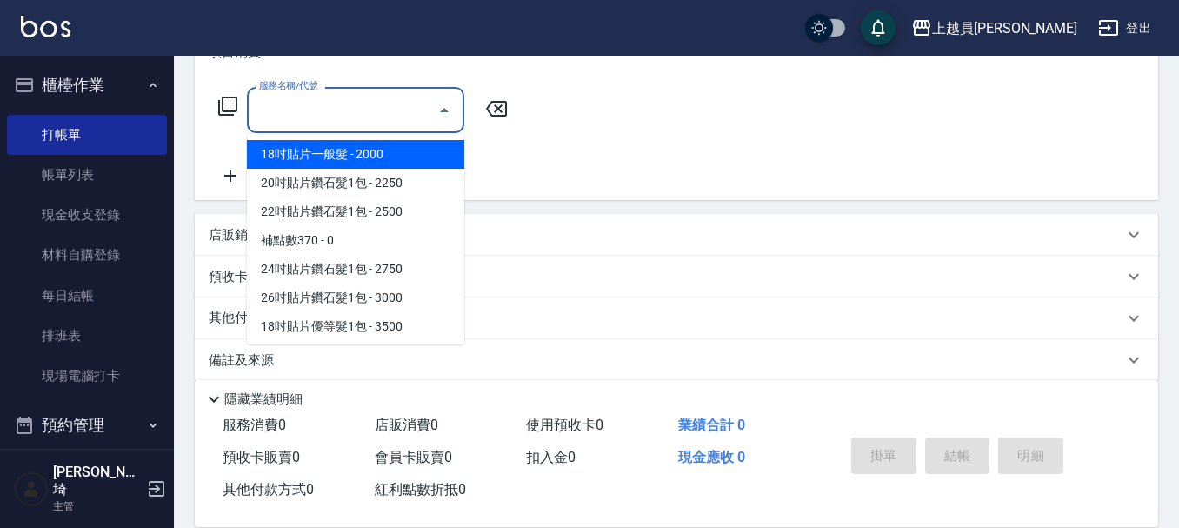
click at [406, 118] on input "服務名稱/代號" at bounding box center [343, 110] width 176 height 30
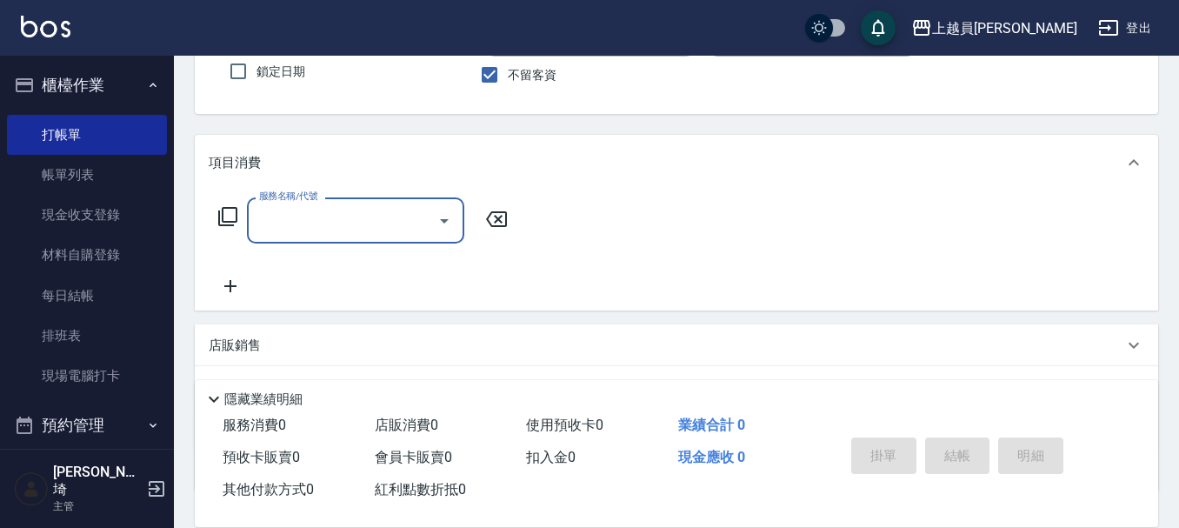
scroll to position [281, 0]
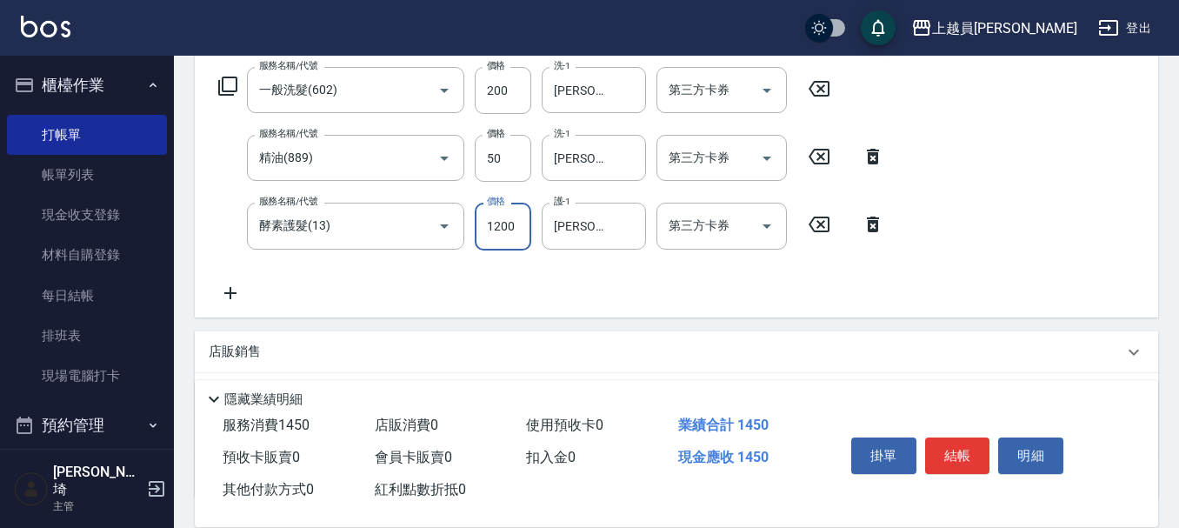
click at [522, 222] on input "1200" at bounding box center [503, 226] width 57 height 47
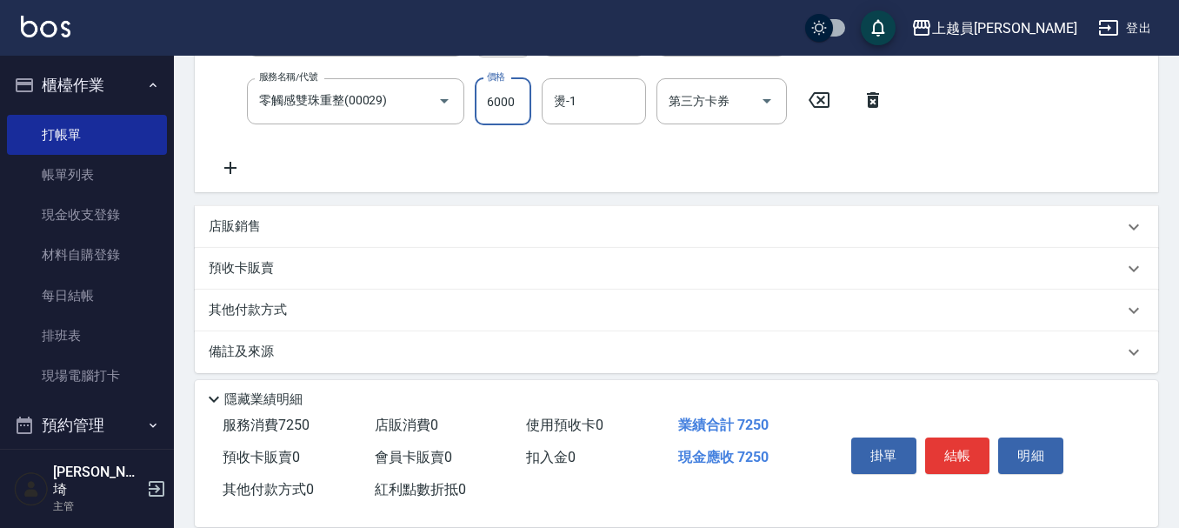
scroll to position [139, 0]
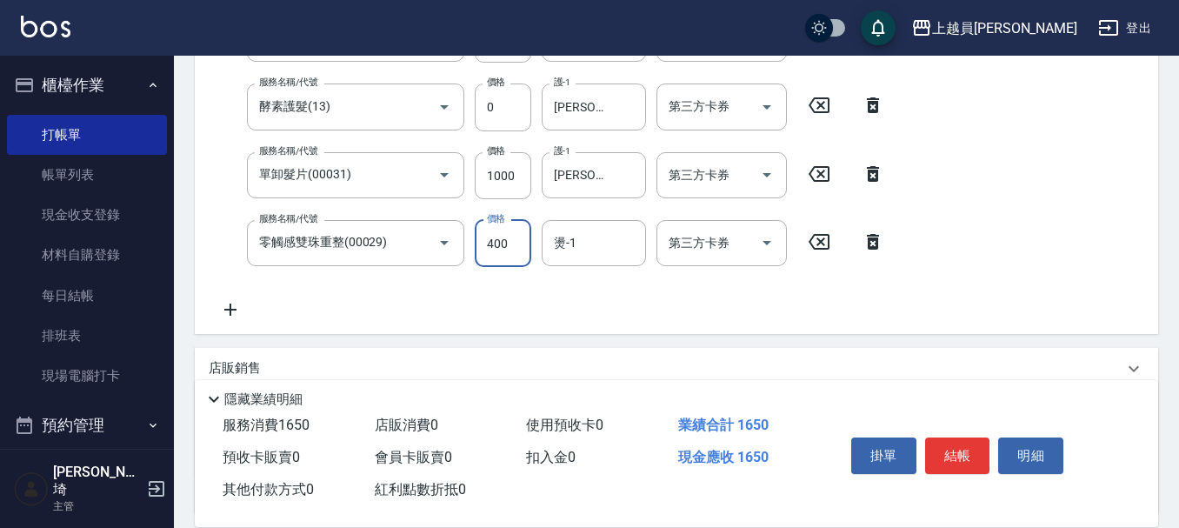
click at [511, 245] on div "服務名稱/代號 一般洗髮(602) 服務名稱/代號 價格 200 價格 洗-1 [PERSON_NAME]-67 洗-1 第三方卡券 第三方卡券 服務名稱/代…" at bounding box center [552, 134] width 686 height 372
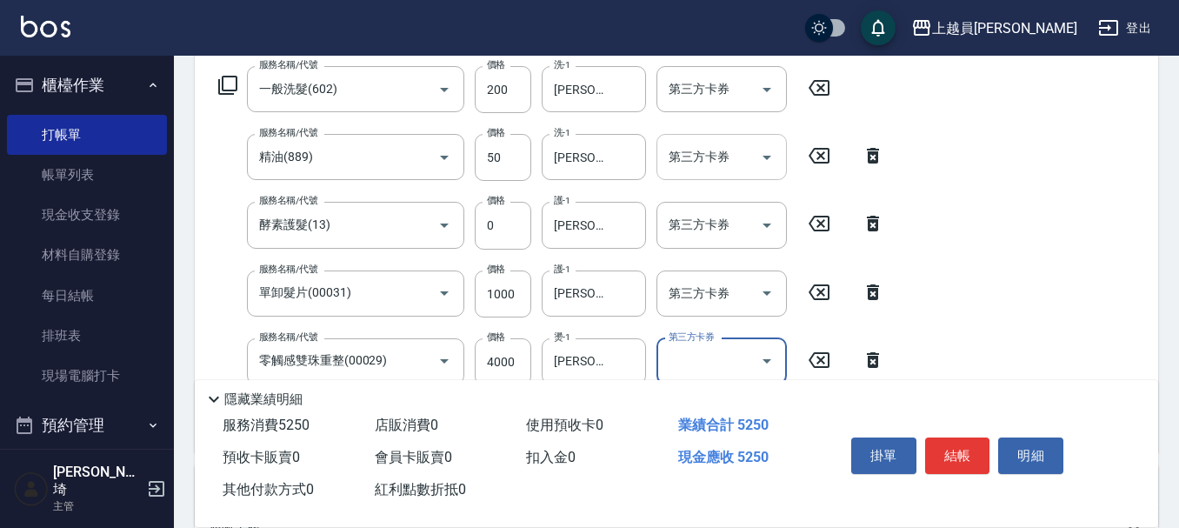
scroll to position [206, 0]
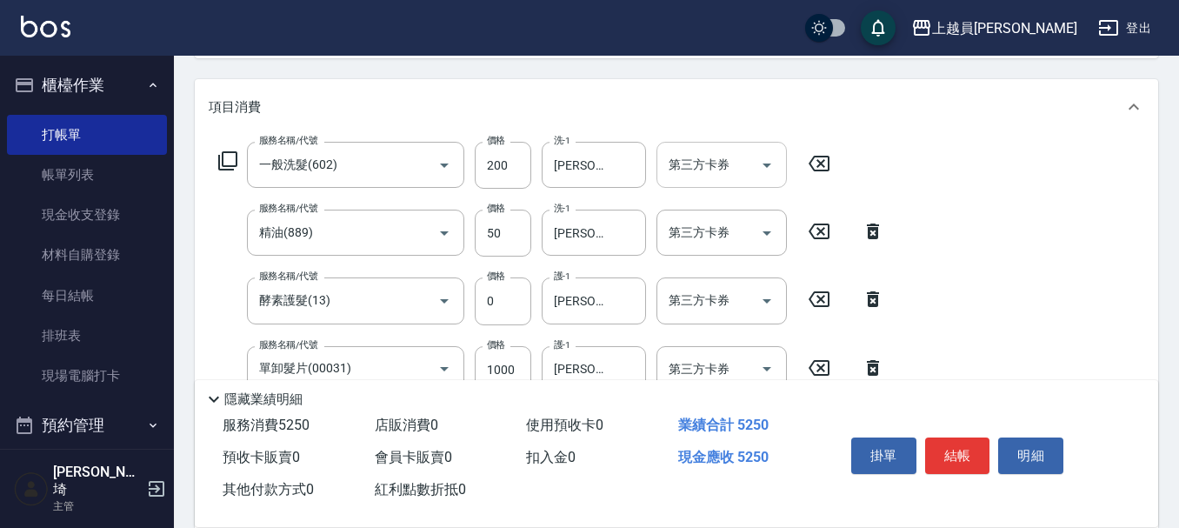
click at [769, 165] on icon "Open" at bounding box center [766, 165] width 21 height 21
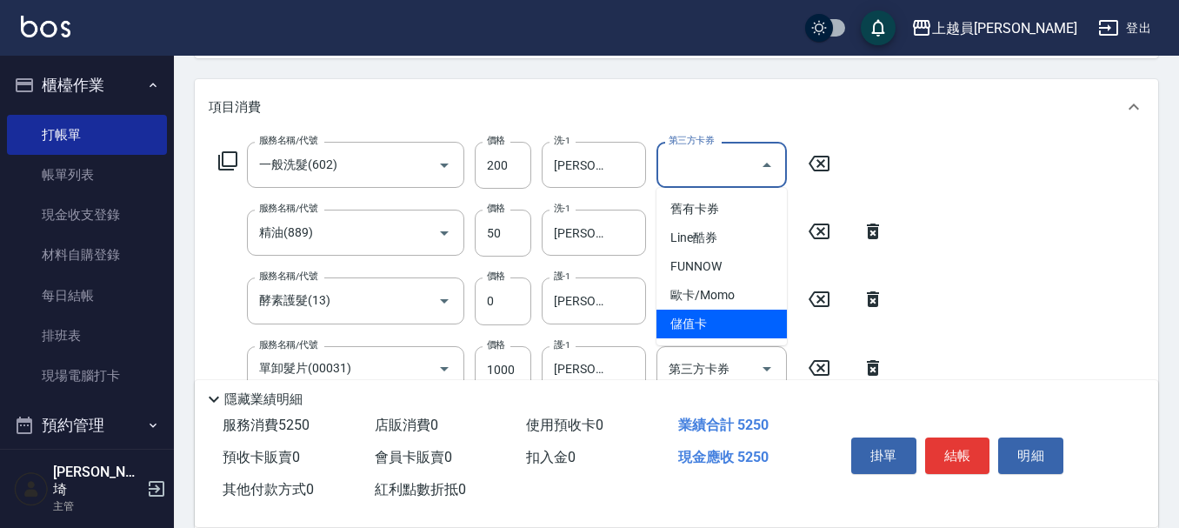
click at [730, 322] on span "儲值卡" at bounding box center [721, 323] width 130 height 29
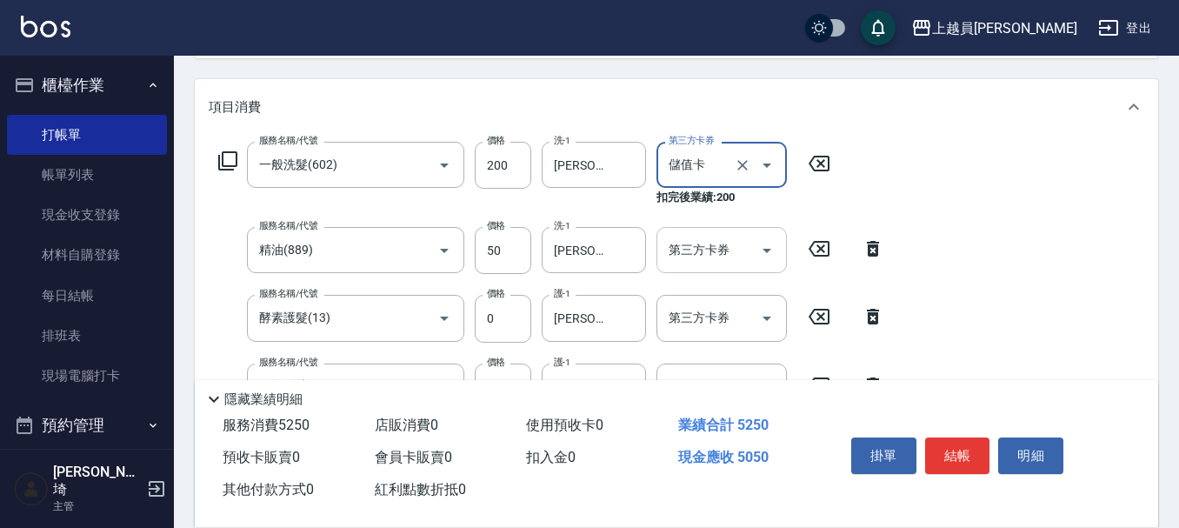
click at [720, 261] on input "第三方卡券" at bounding box center [708, 250] width 89 height 30
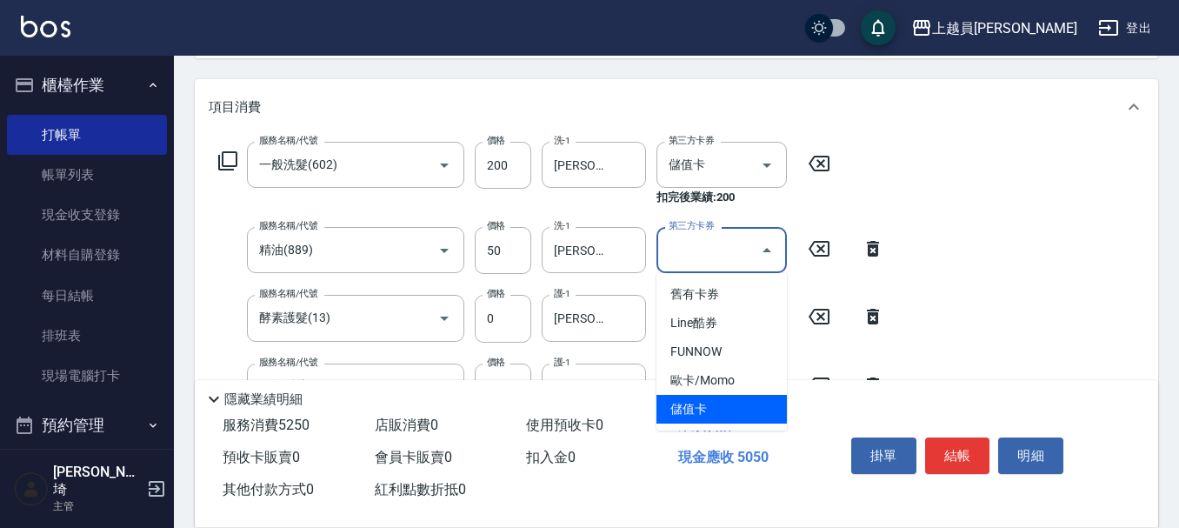
click at [734, 415] on span "儲值卡" at bounding box center [721, 409] width 130 height 29
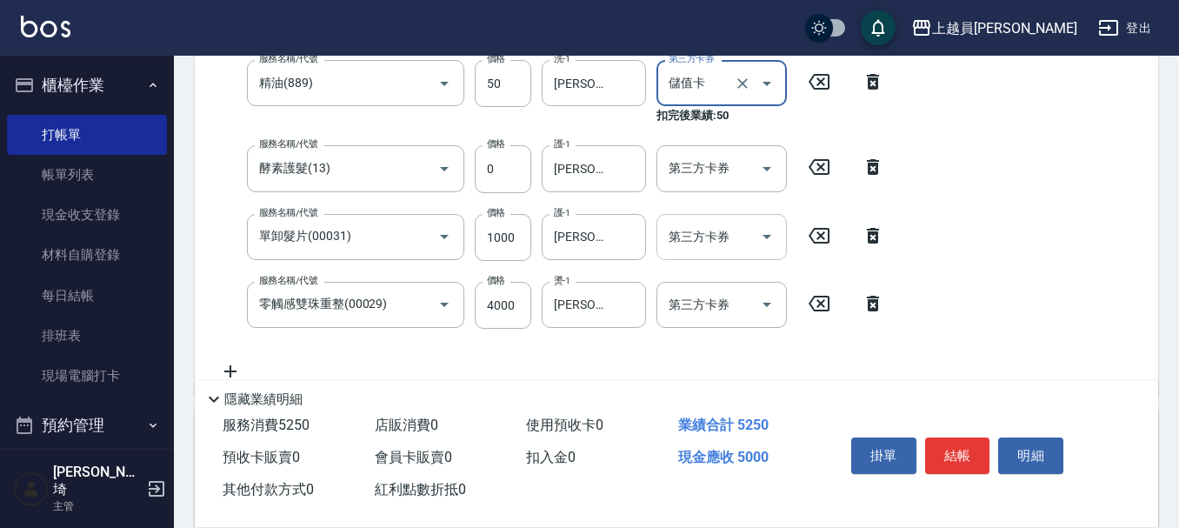
scroll to position [380, 0]
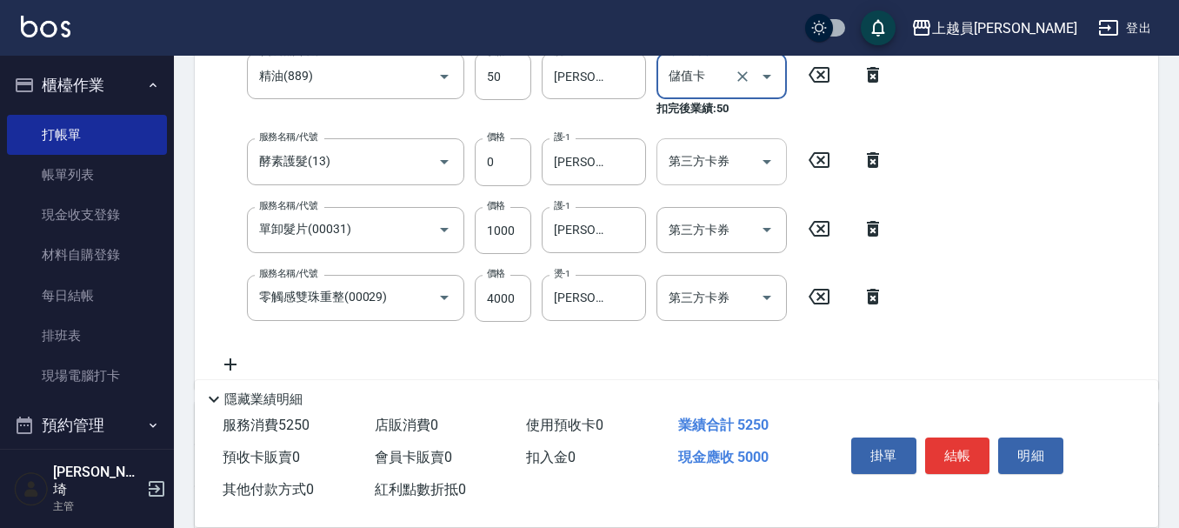
click at [710, 174] on input "第三方卡券" at bounding box center [708, 161] width 89 height 30
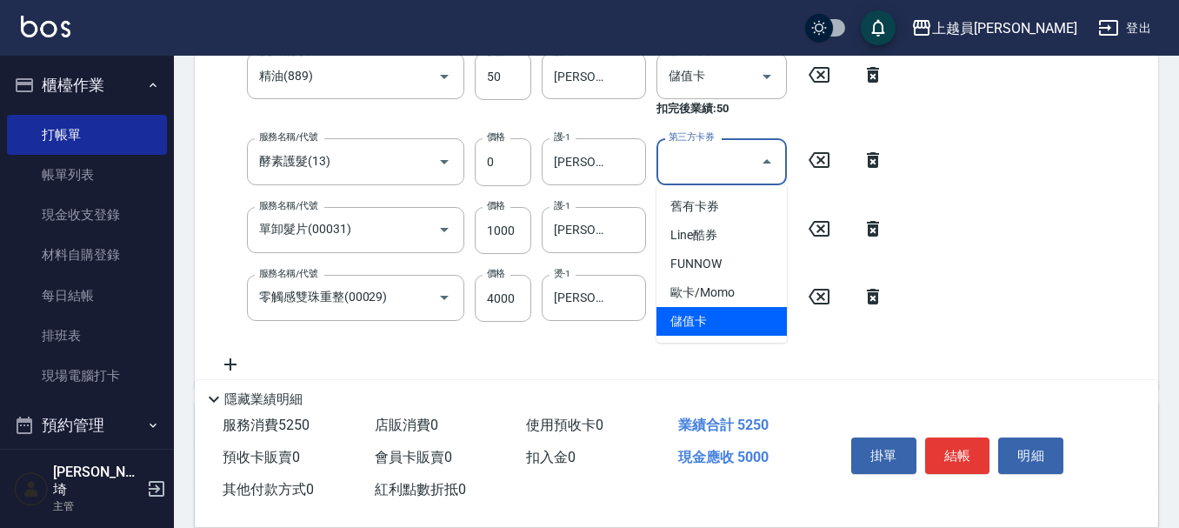
click at [663, 336] on ul "舊有卡券 Line酷券 FUNNOW 歐卡/Momo 儲值卡" at bounding box center [721, 263] width 130 height 157
click at [721, 328] on span "儲值卡" at bounding box center [721, 321] width 130 height 29
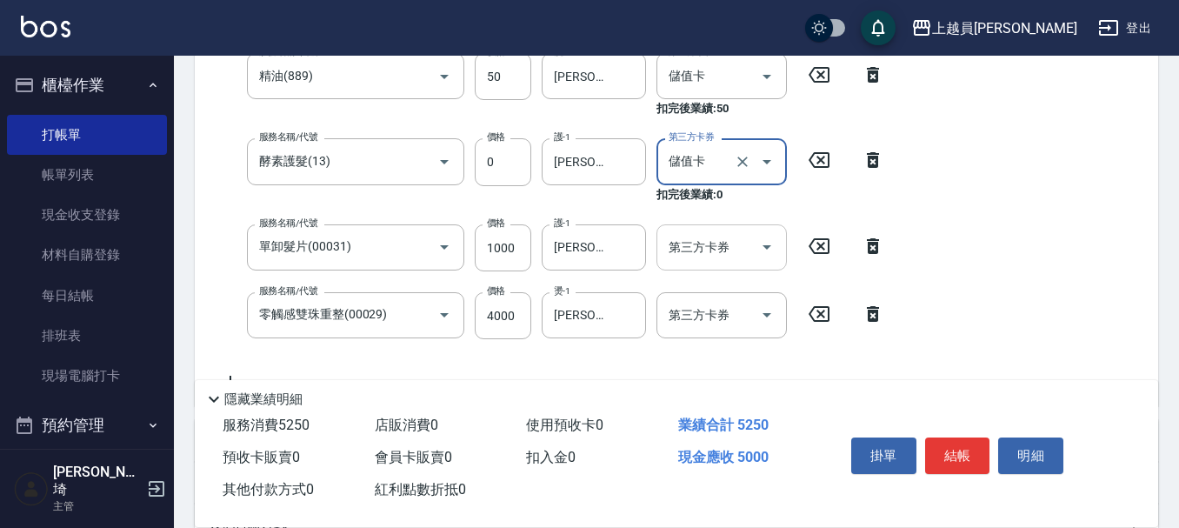
click at [711, 249] on input "第三方卡券" at bounding box center [708, 247] width 89 height 30
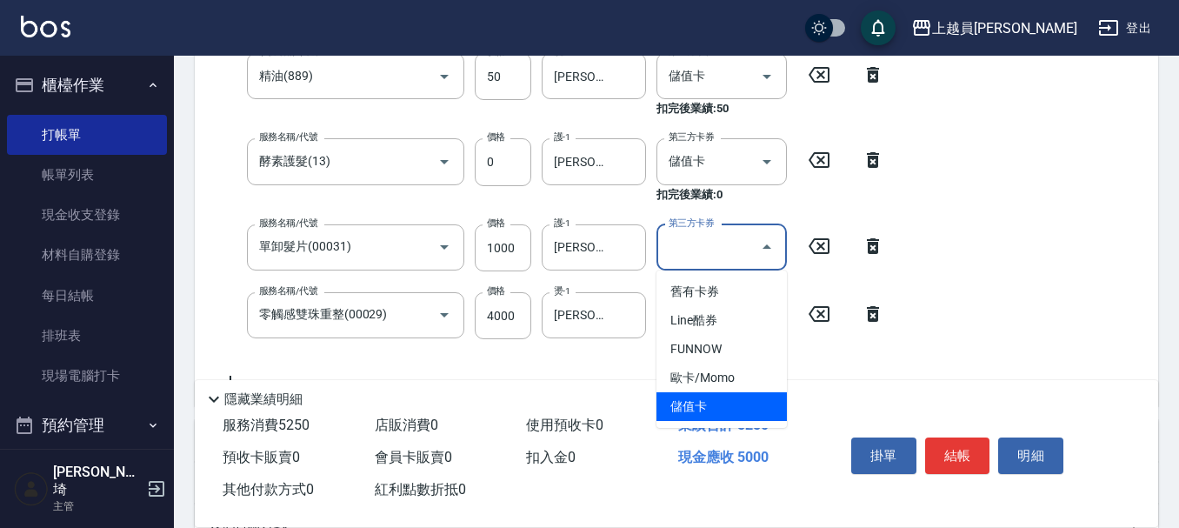
click at [696, 404] on span "儲值卡" at bounding box center [721, 406] width 130 height 29
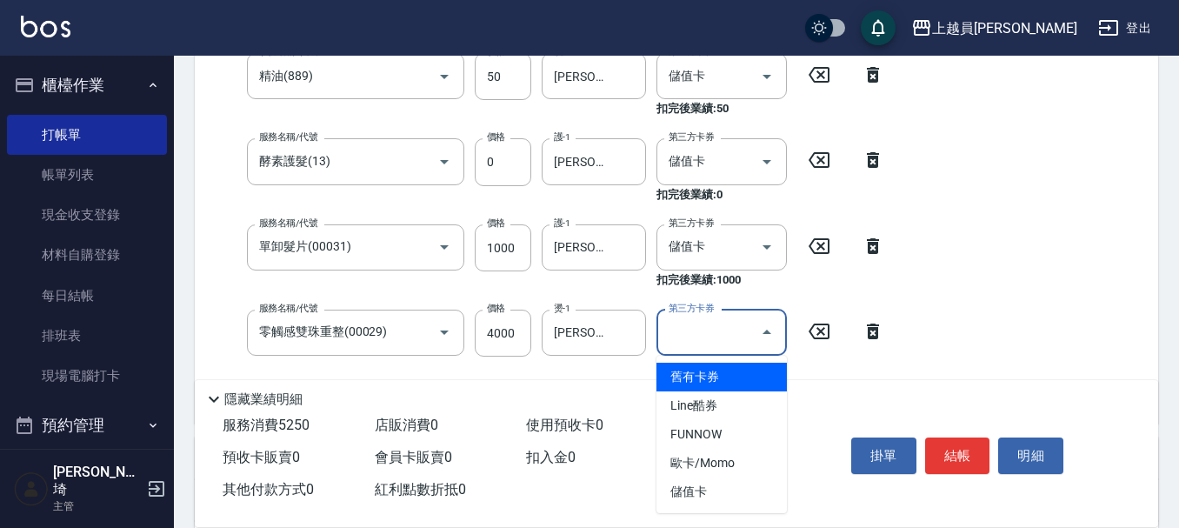
click at [720, 345] on input "第三方卡券" at bounding box center [708, 332] width 89 height 30
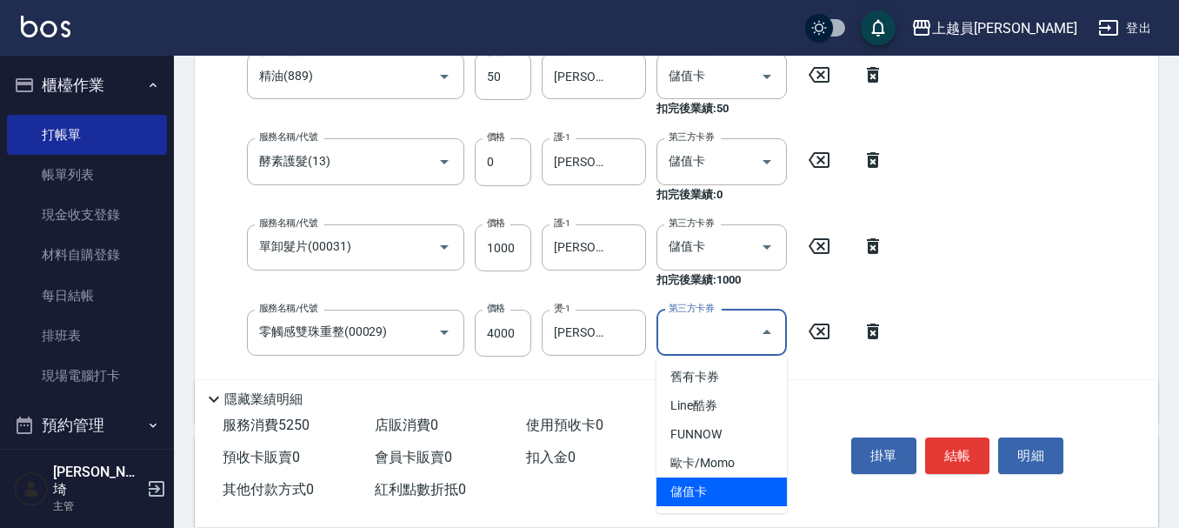
click at [723, 489] on span "儲值卡" at bounding box center [721, 491] width 130 height 29
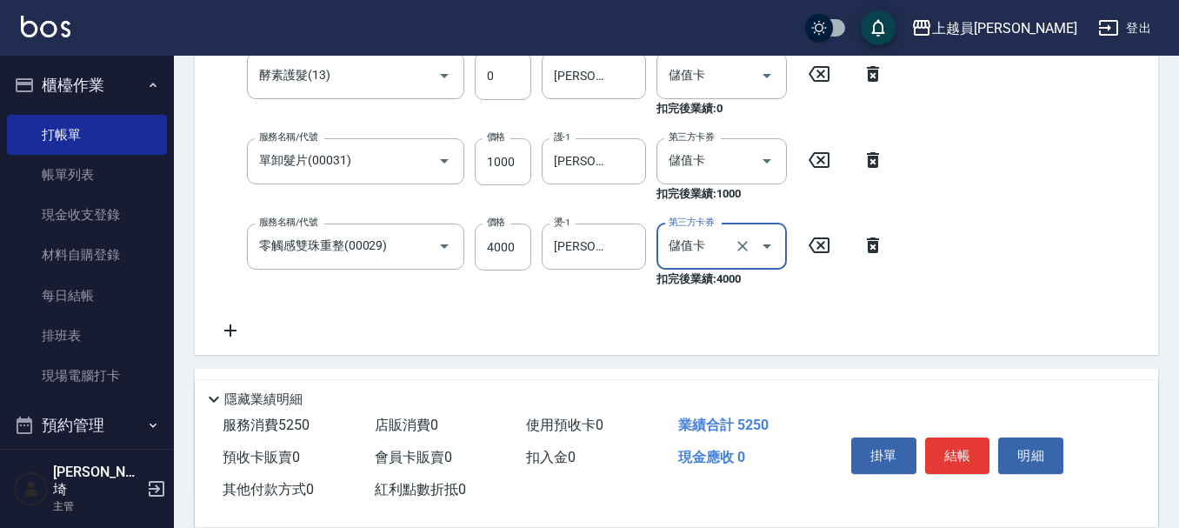
scroll to position [641, 0]
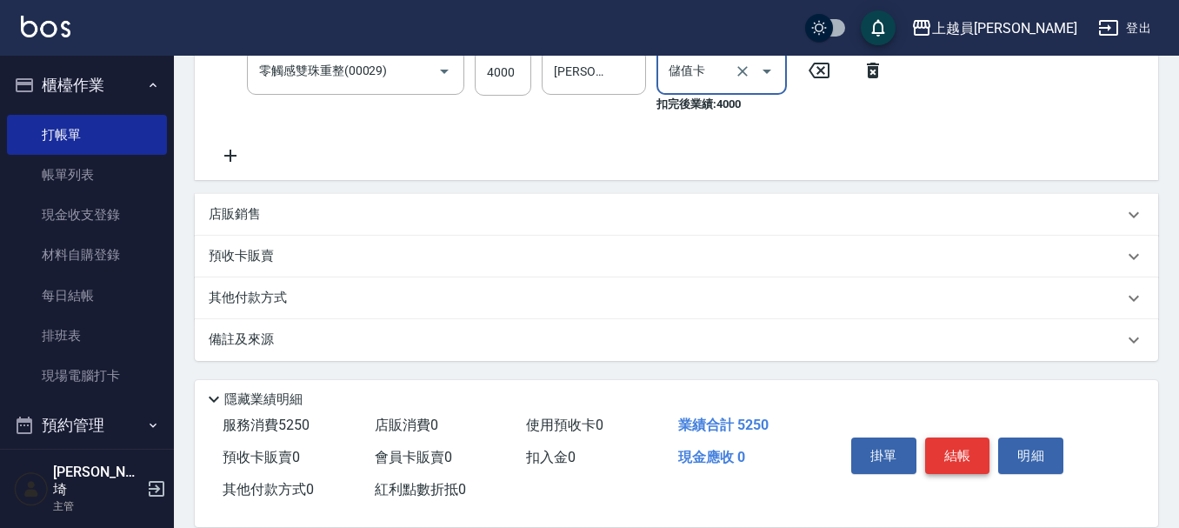
click at [967, 444] on button "結帳" at bounding box center [957, 455] width 65 height 37
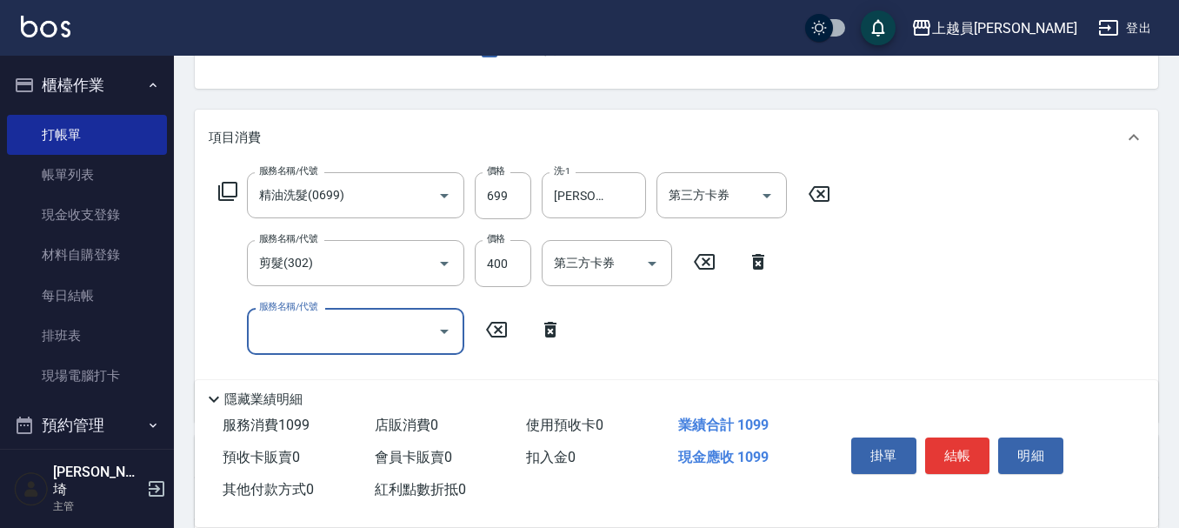
scroll to position [174, 0]
click at [661, 189] on div "第三方卡券" at bounding box center [721, 197] width 130 height 46
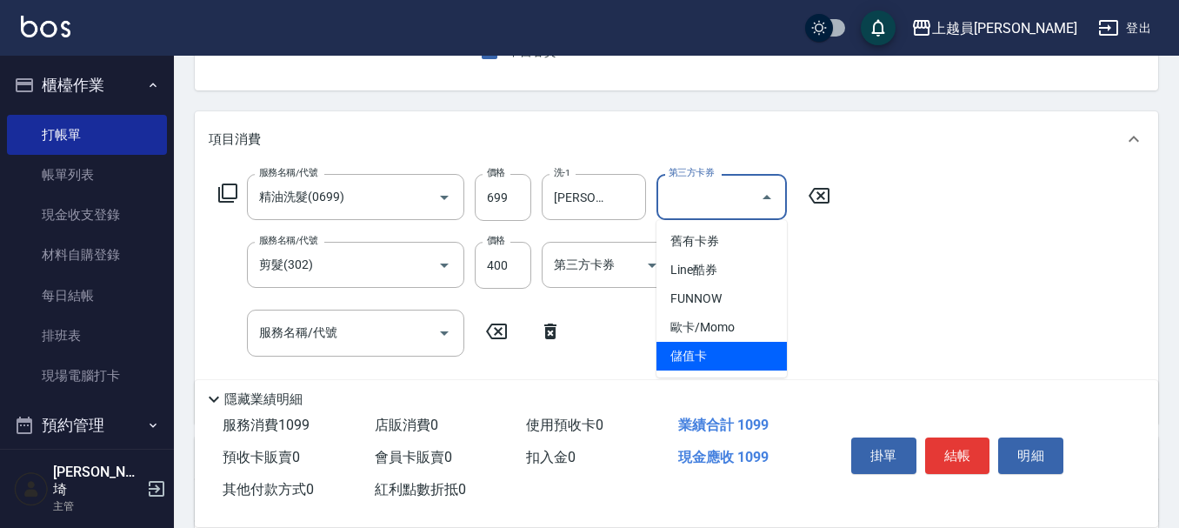
click at [712, 355] on span "儲值卡" at bounding box center [721, 356] width 130 height 29
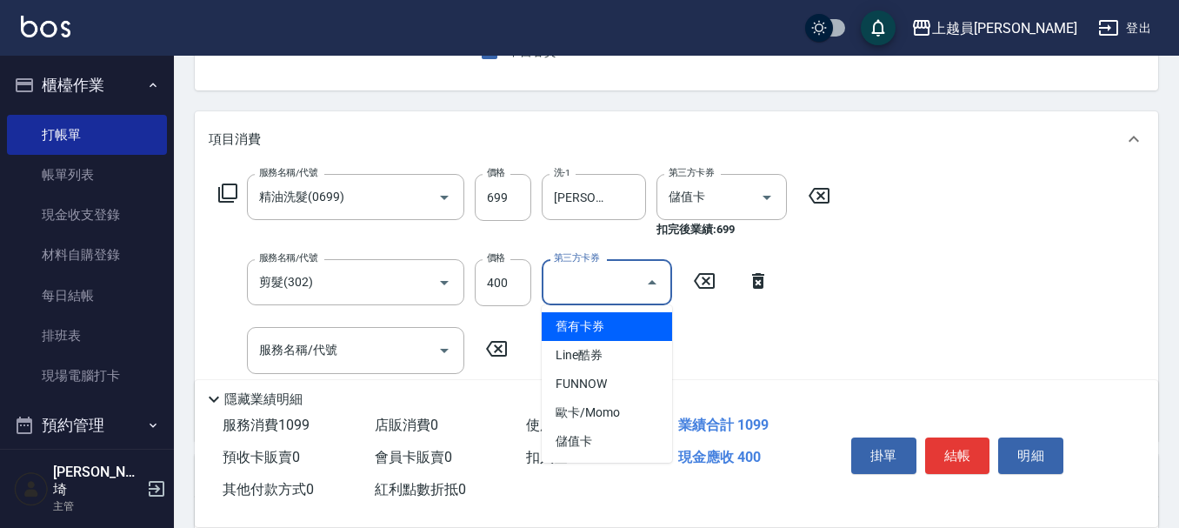
click at [610, 276] on input "第三方卡券" at bounding box center [593, 282] width 89 height 30
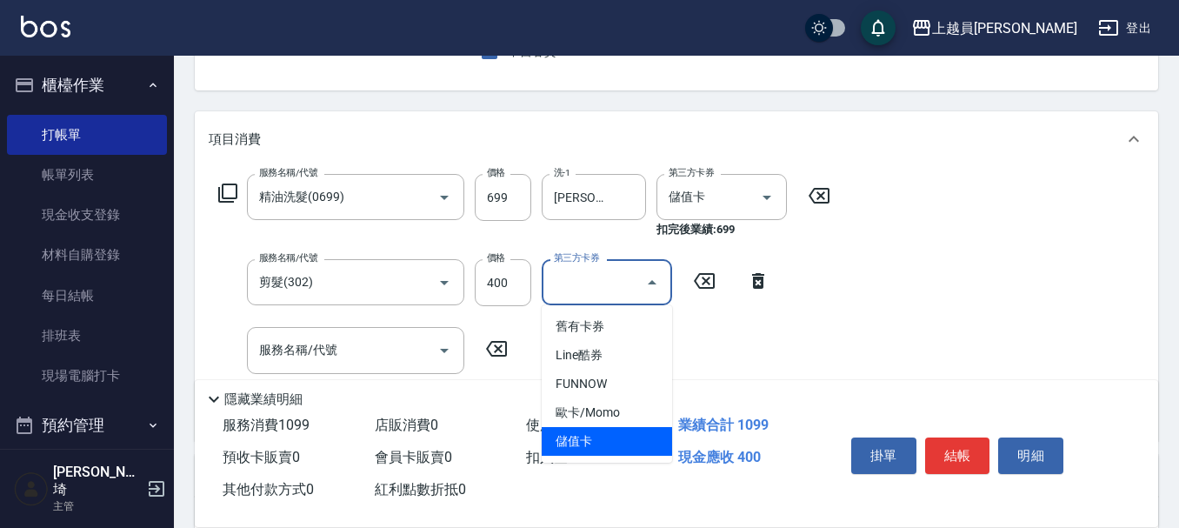
click at [602, 455] on ul "舊有卡券 Line酷券 FUNNOW 歐卡/Momo 儲值卡" at bounding box center [607, 383] width 130 height 157
click at [602, 452] on span "儲值卡" at bounding box center [607, 441] width 130 height 29
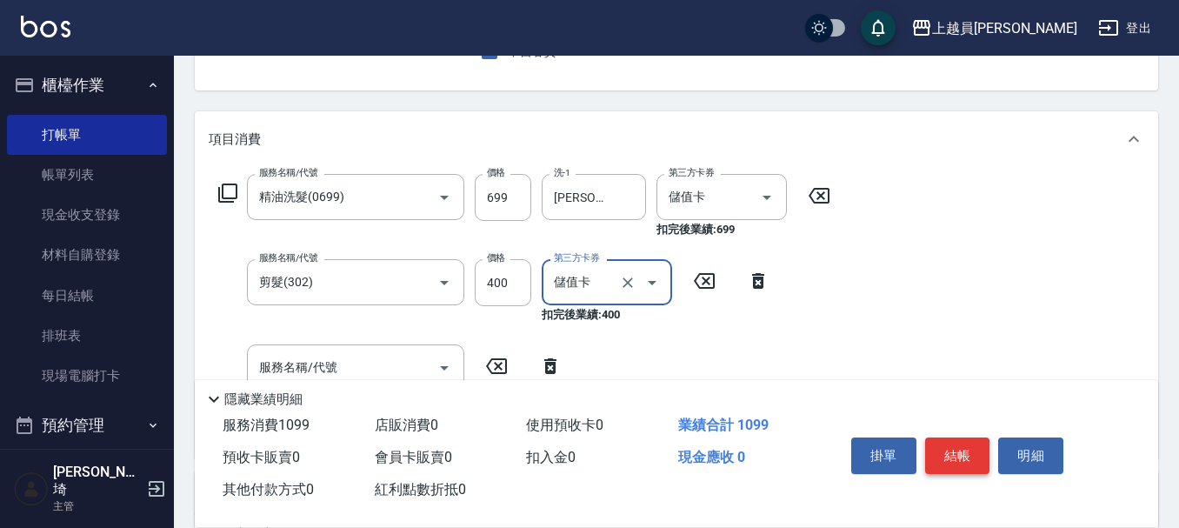
click at [941, 448] on button "結帳" at bounding box center [957, 455] width 65 height 37
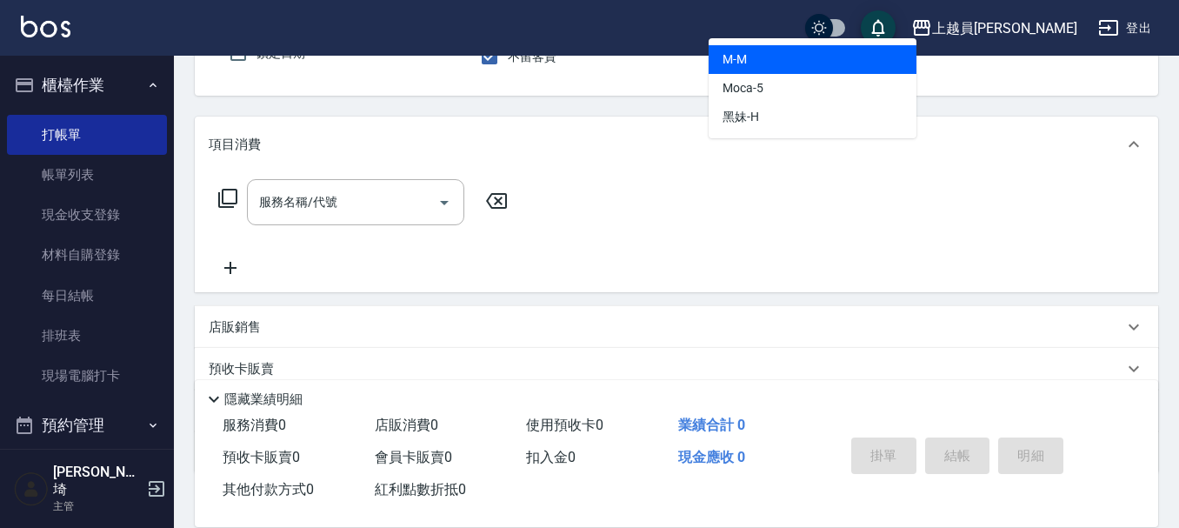
scroll to position [161, 0]
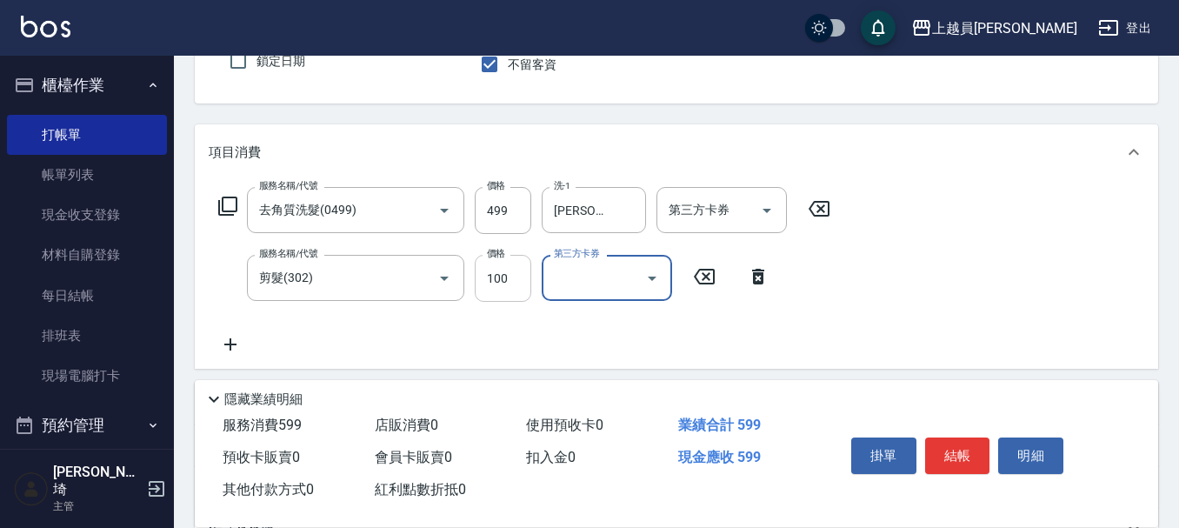
click at [510, 281] on input "100" at bounding box center [503, 278] width 57 height 47
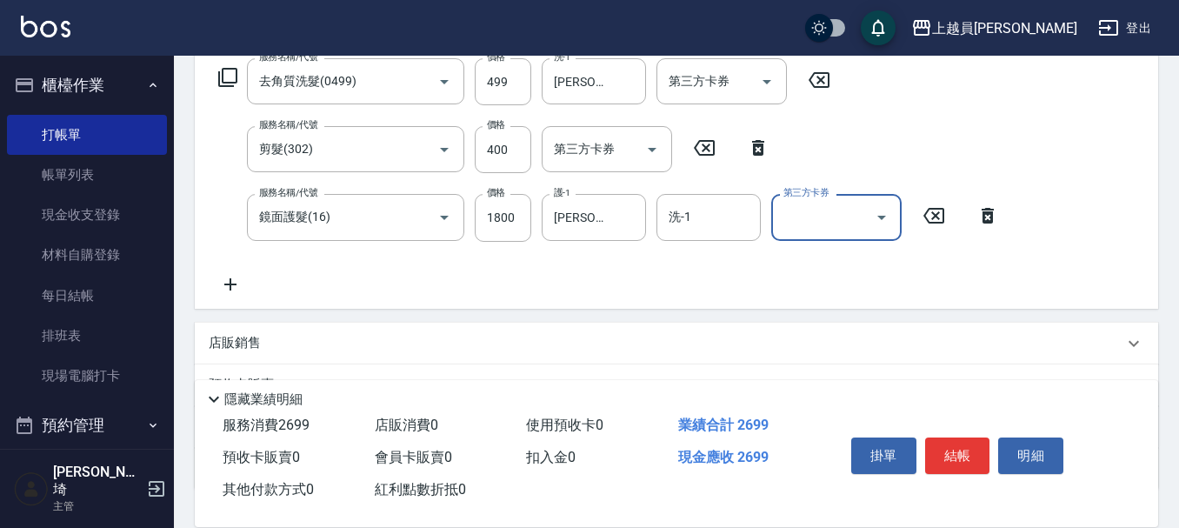
scroll to position [261, 0]
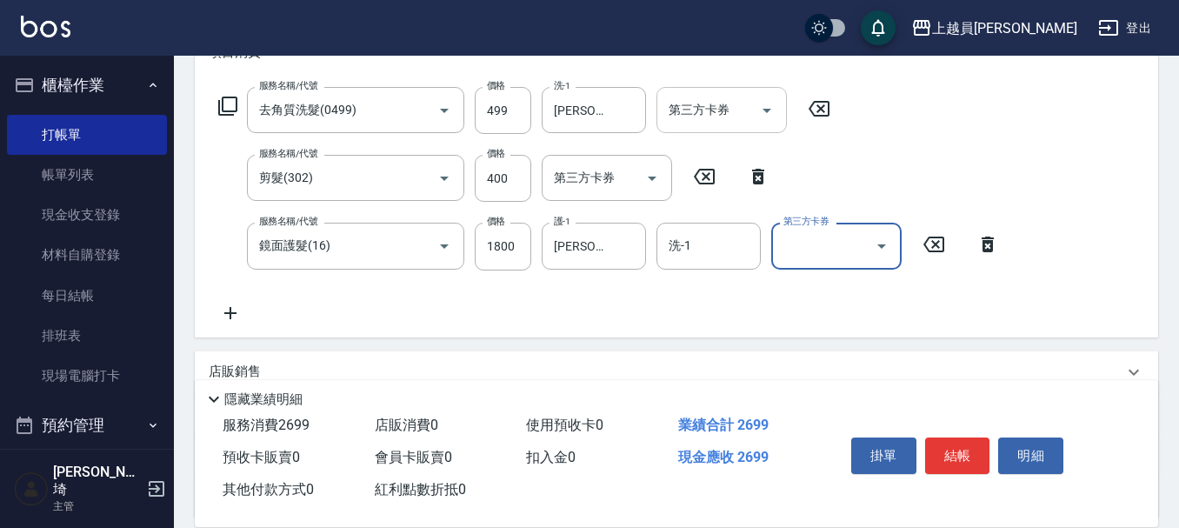
click at [715, 110] on input "第三方卡券" at bounding box center [708, 110] width 89 height 30
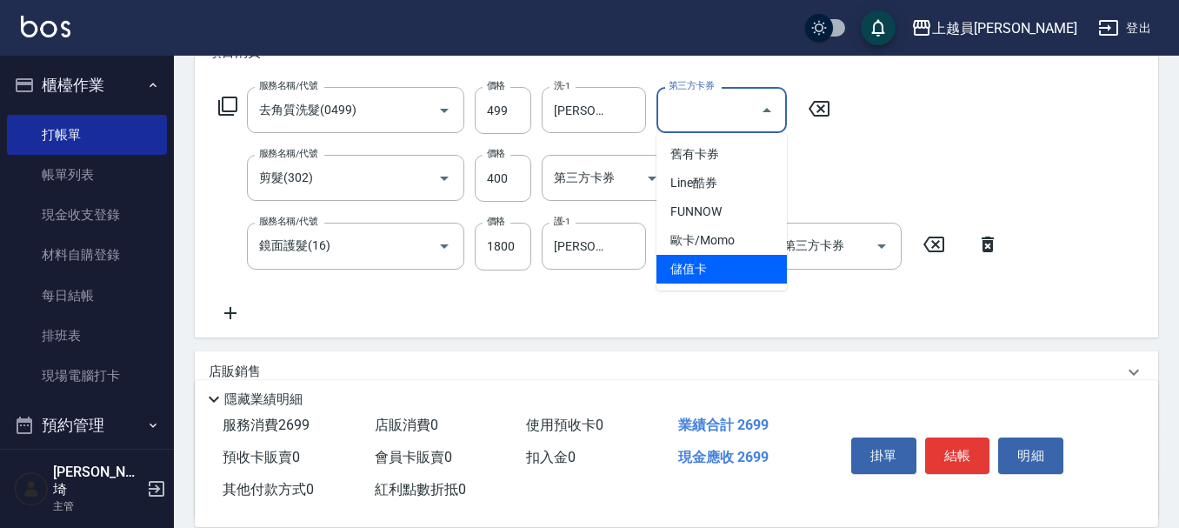
click at [723, 274] on span "儲值卡" at bounding box center [721, 269] width 130 height 29
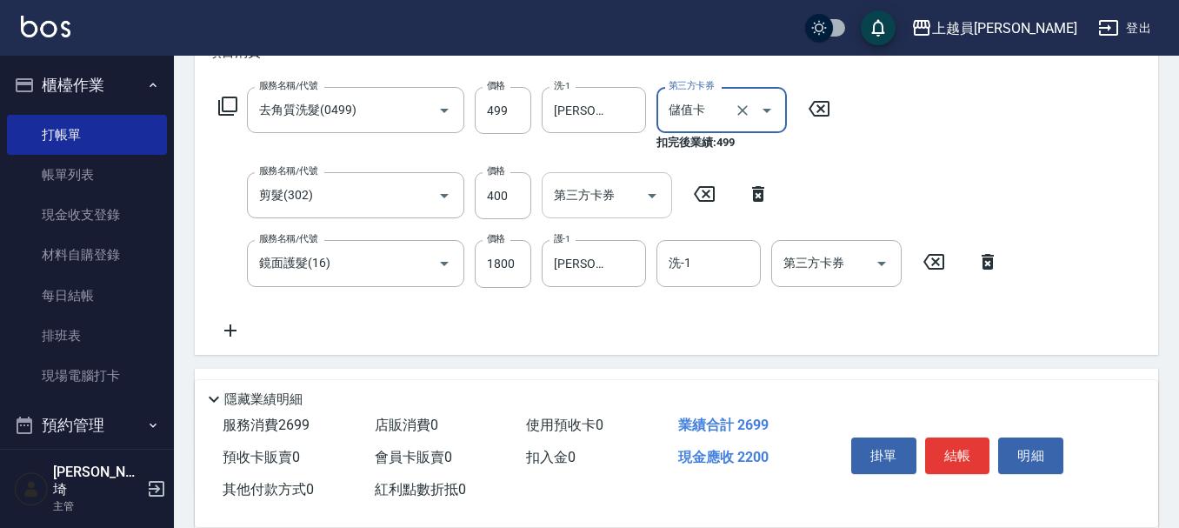
click at [585, 184] on div "第三方卡券 第三方卡券" at bounding box center [607, 195] width 130 height 46
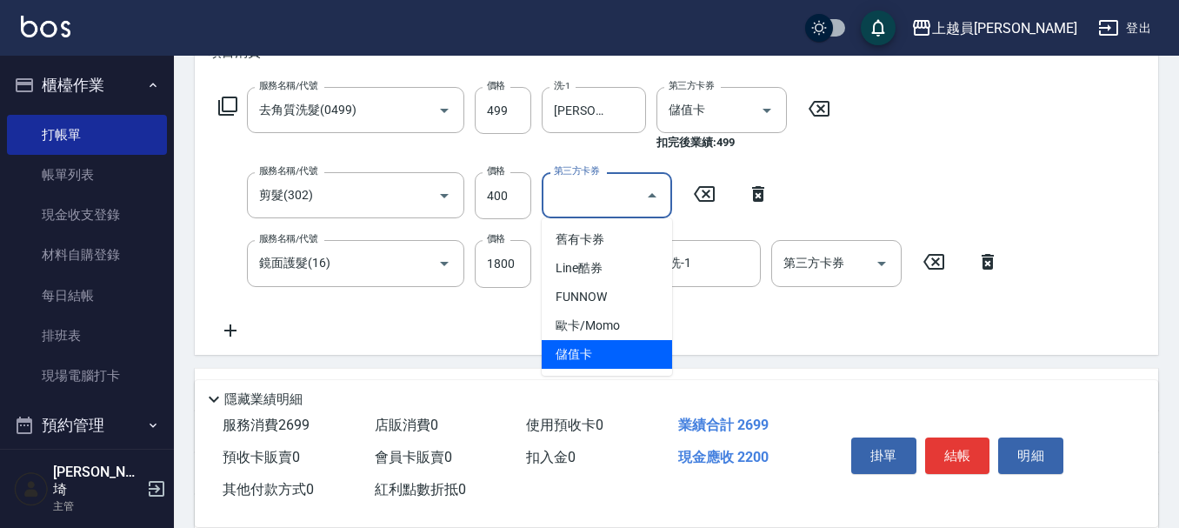
click at [582, 363] on span "儲值卡" at bounding box center [607, 354] width 130 height 29
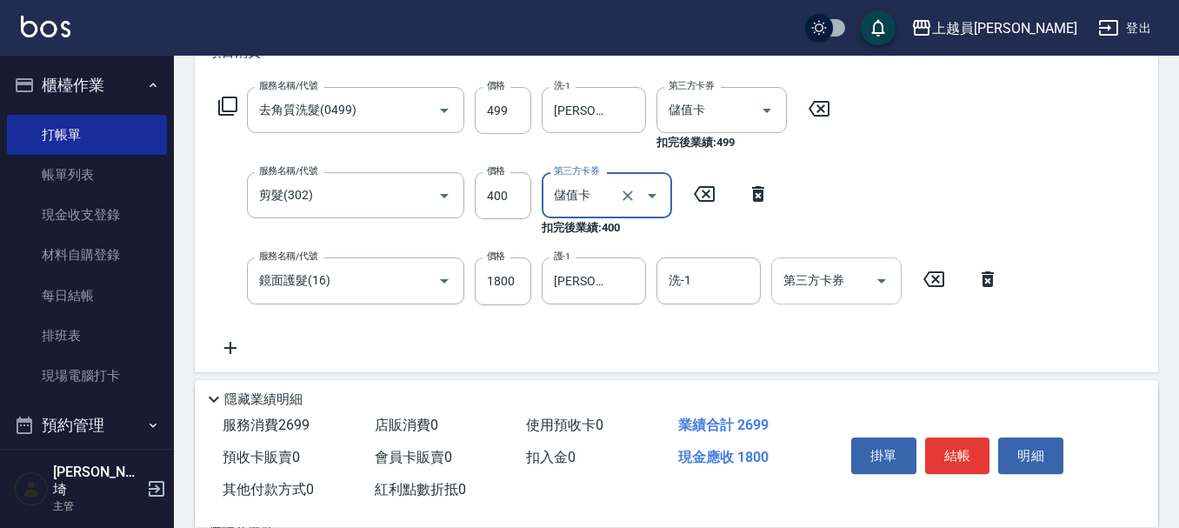
click at [799, 292] on input "第三方卡券" at bounding box center [823, 280] width 89 height 30
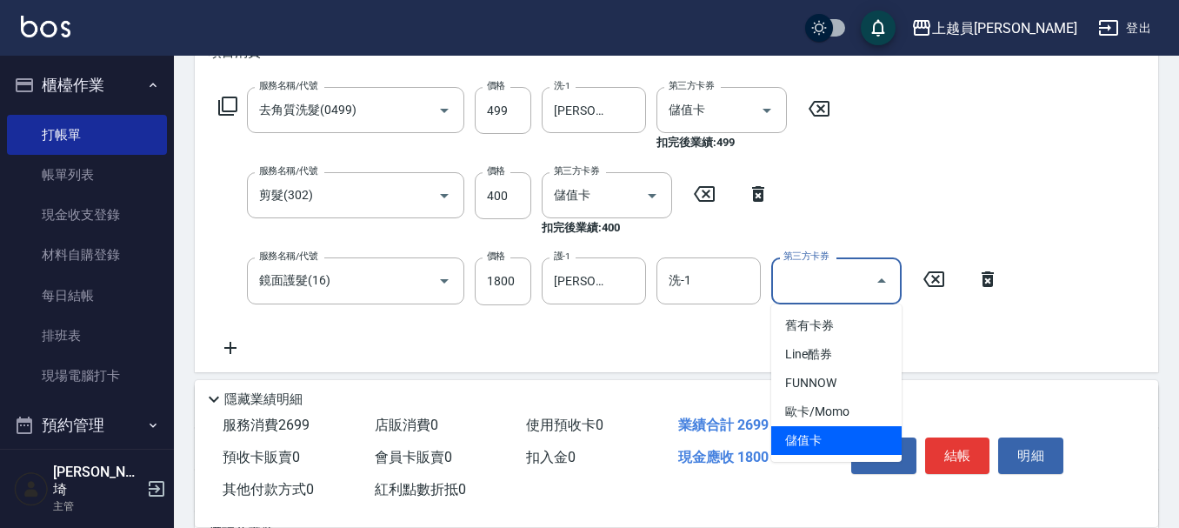
click at [794, 448] on span "儲值卡" at bounding box center [836, 440] width 130 height 29
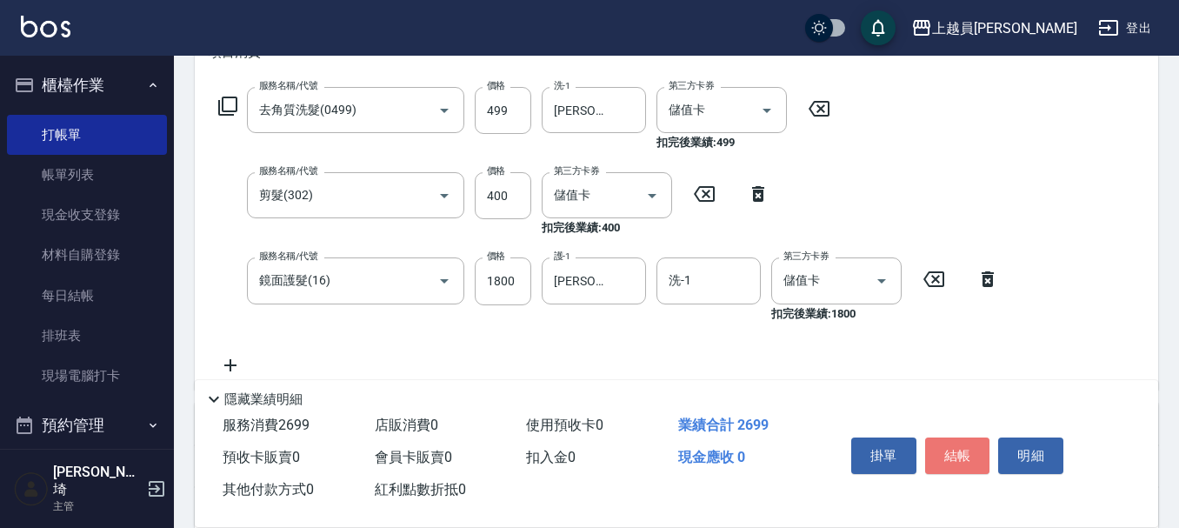
click at [982, 442] on button "結帳" at bounding box center [957, 455] width 65 height 37
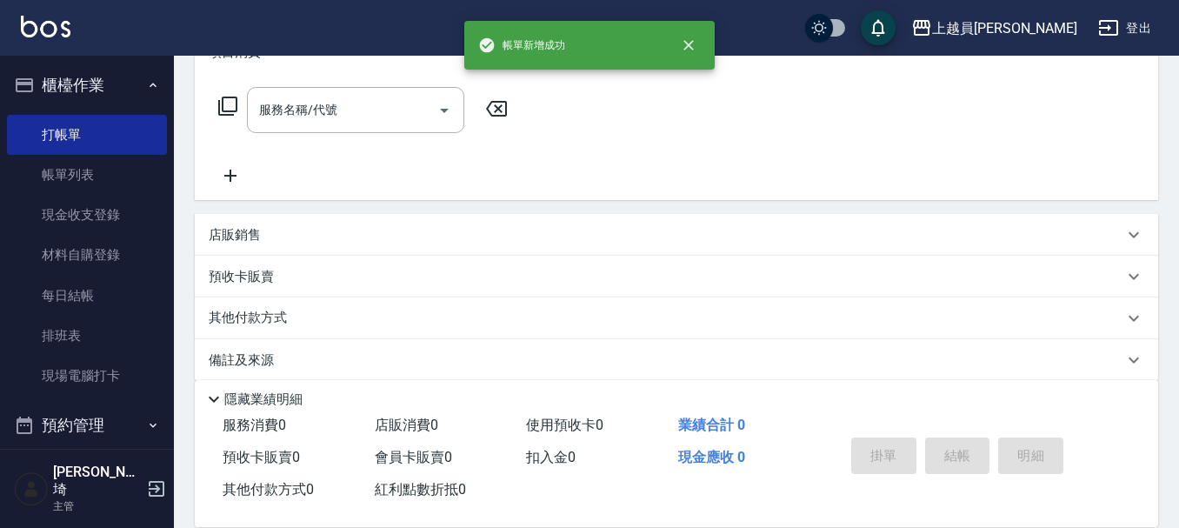
scroll to position [0, 0]
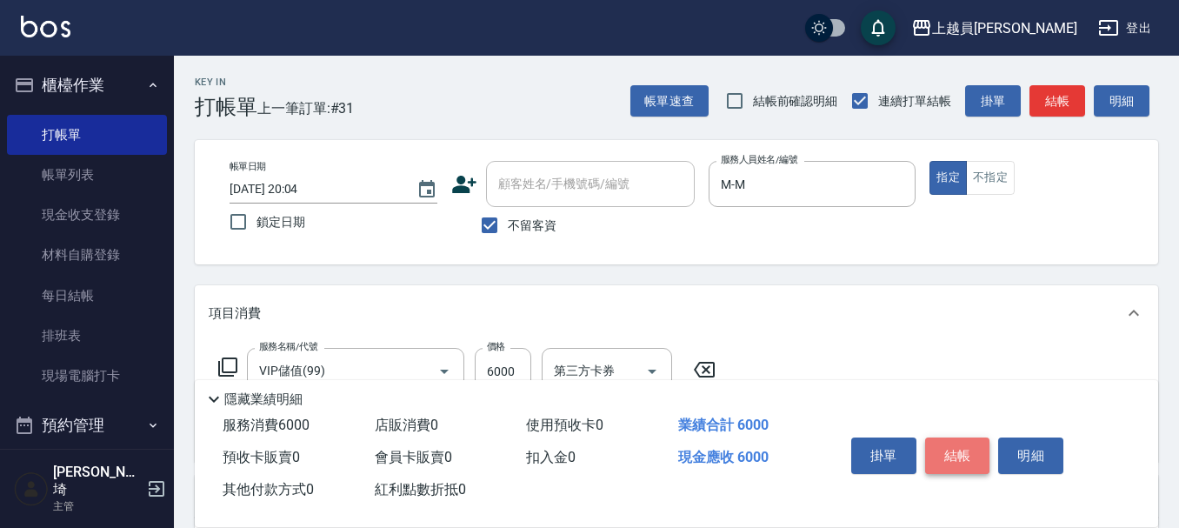
click at [954, 437] on button "結帳" at bounding box center [957, 455] width 65 height 37
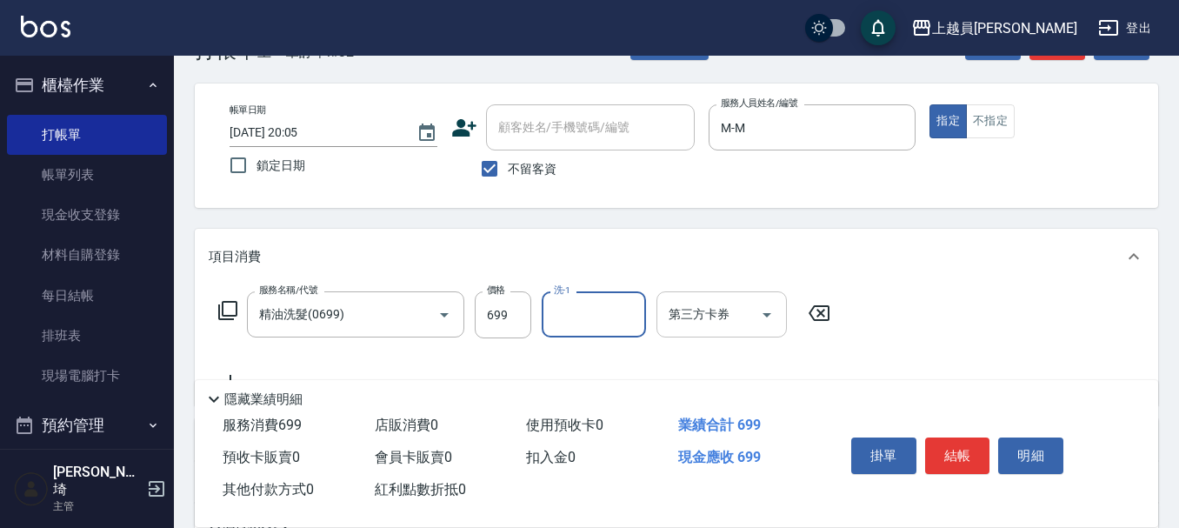
scroll to position [87, 0]
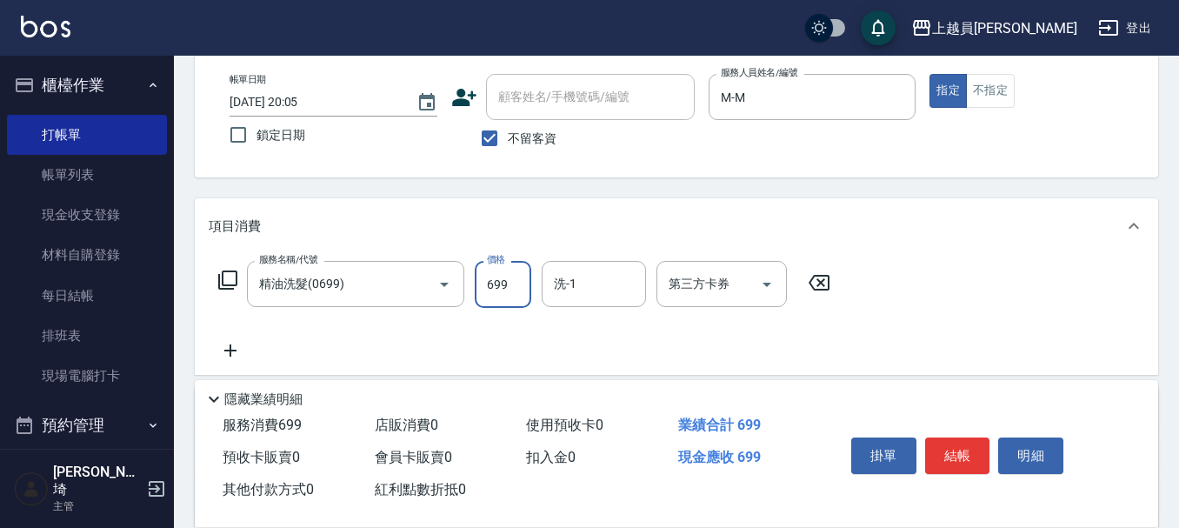
click at [505, 276] on input "699" at bounding box center [503, 284] width 57 height 47
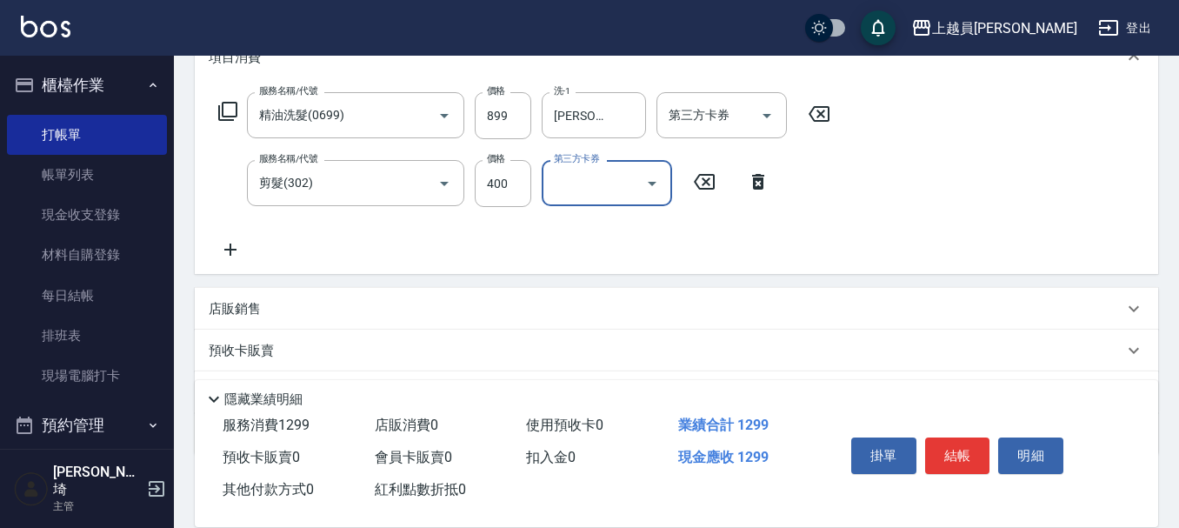
scroll to position [261, 0]
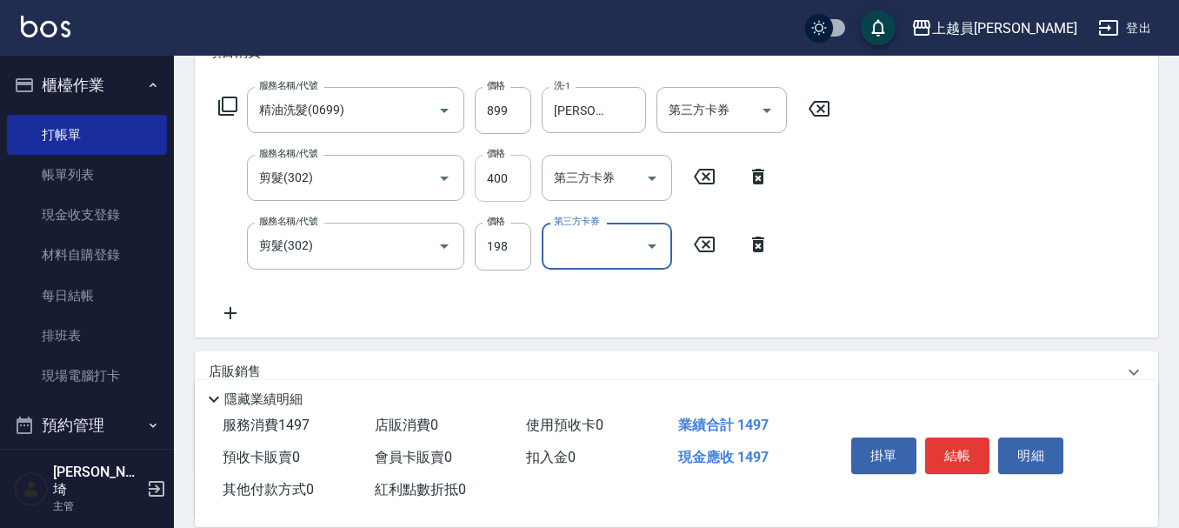
click at [515, 175] on input "400" at bounding box center [503, 178] width 57 height 47
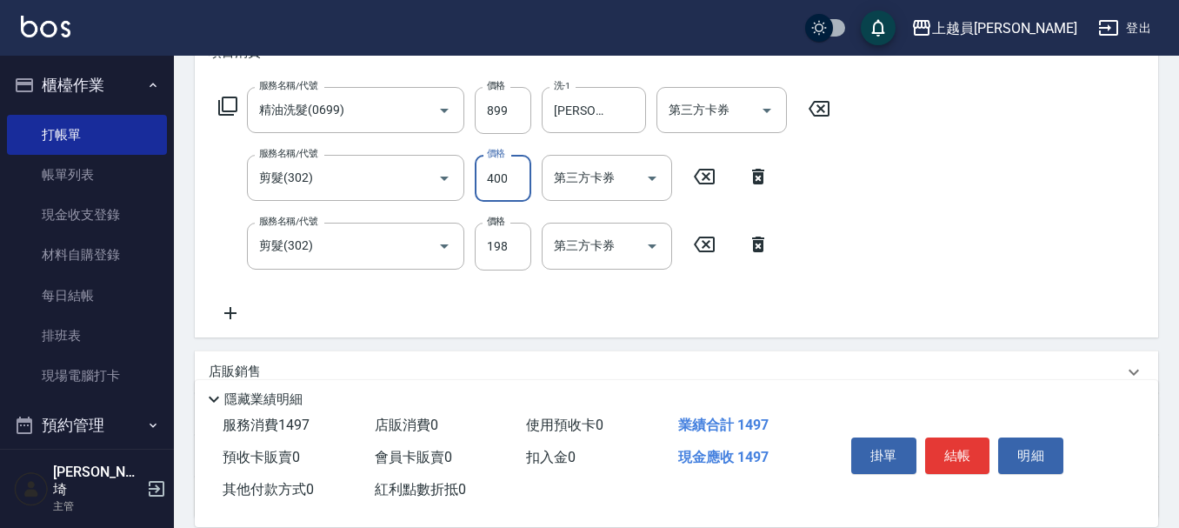
click at [515, 175] on input "400" at bounding box center [503, 178] width 57 height 47
click at [515, 177] on input "302" at bounding box center [503, 178] width 57 height 47
click at [653, 169] on icon "Open" at bounding box center [651, 178] width 21 height 21
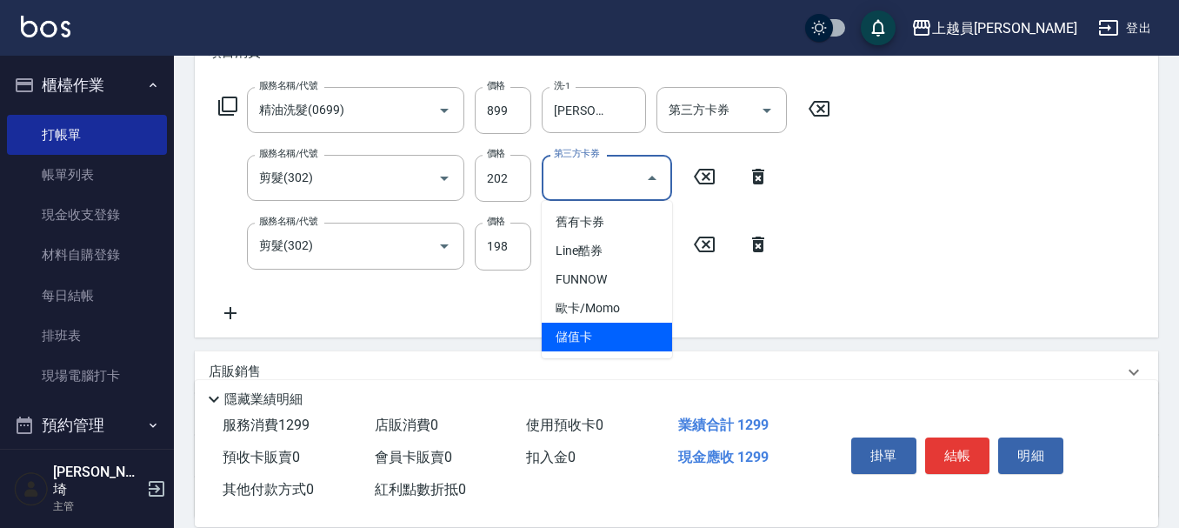
click at [633, 340] on span "儲值卡" at bounding box center [607, 336] width 130 height 29
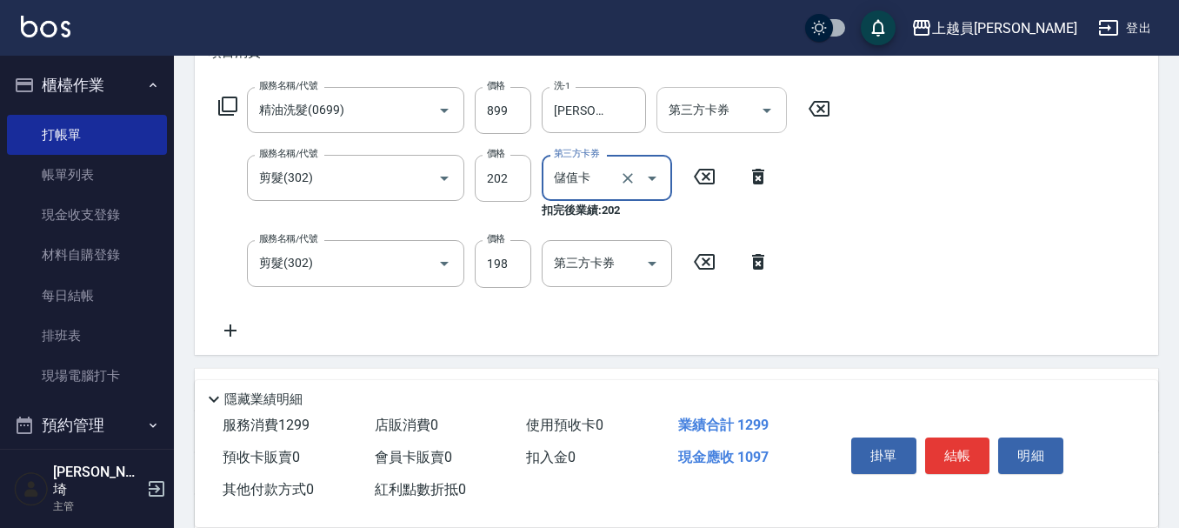
click at [727, 110] on input "第三方卡券" at bounding box center [708, 110] width 89 height 30
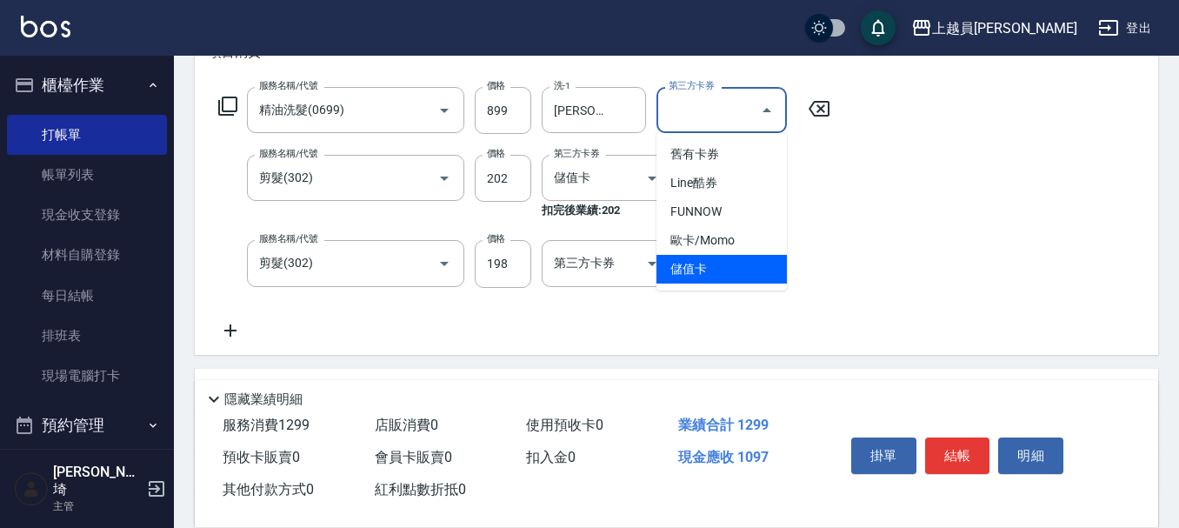
click at [729, 263] on span "儲值卡" at bounding box center [721, 269] width 130 height 29
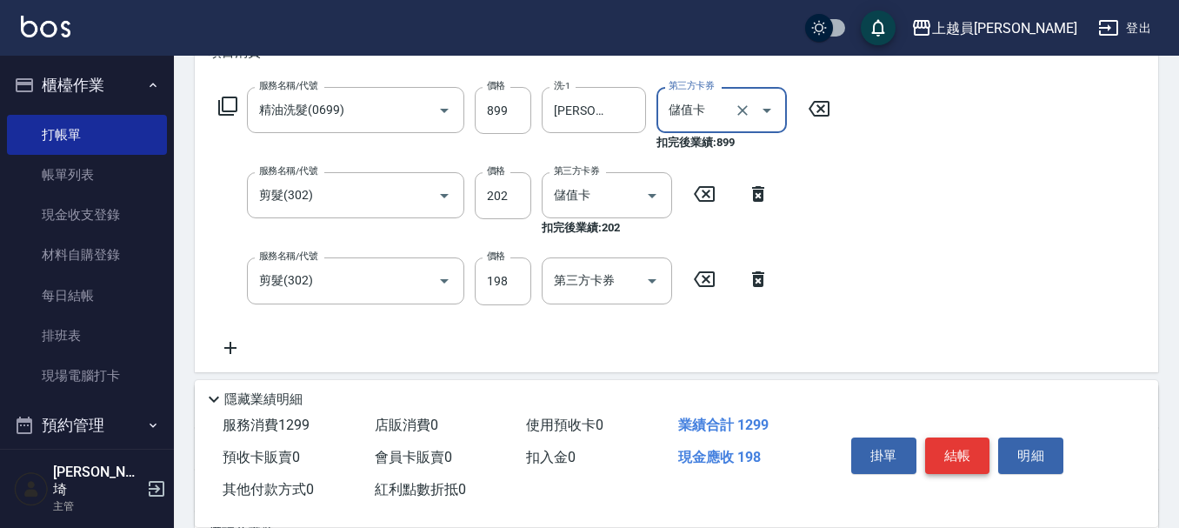
click at [947, 453] on button "結帳" at bounding box center [957, 455] width 65 height 37
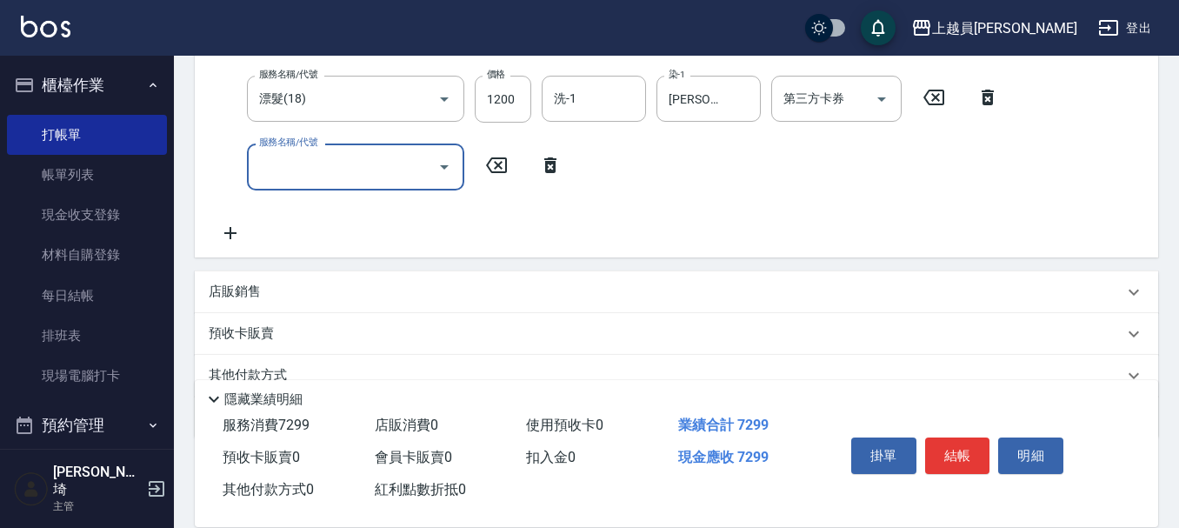
scroll to position [417, 0]
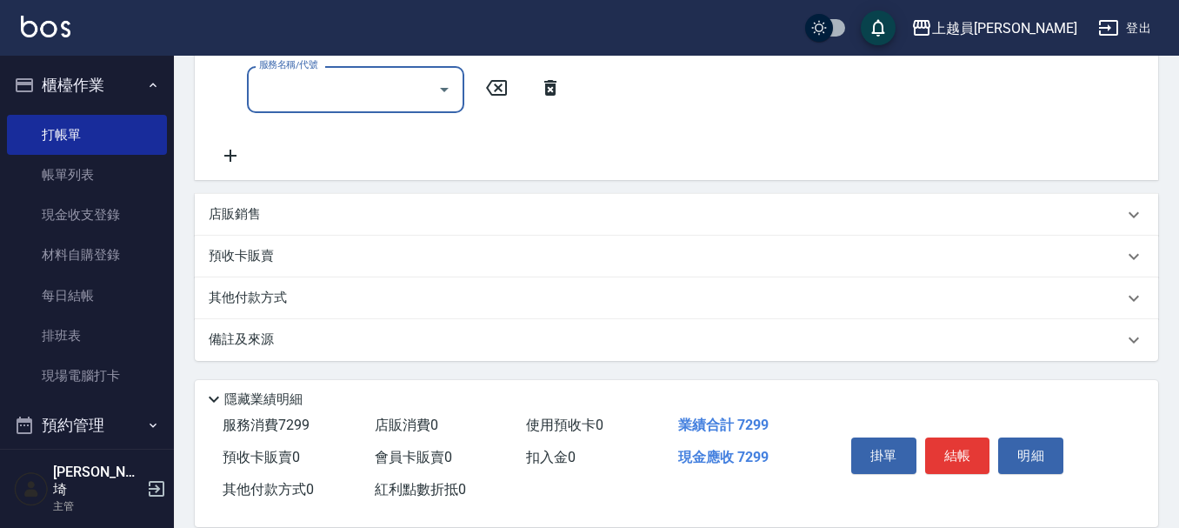
click at [232, 209] on p "店販銷售" at bounding box center [235, 214] width 52 height 18
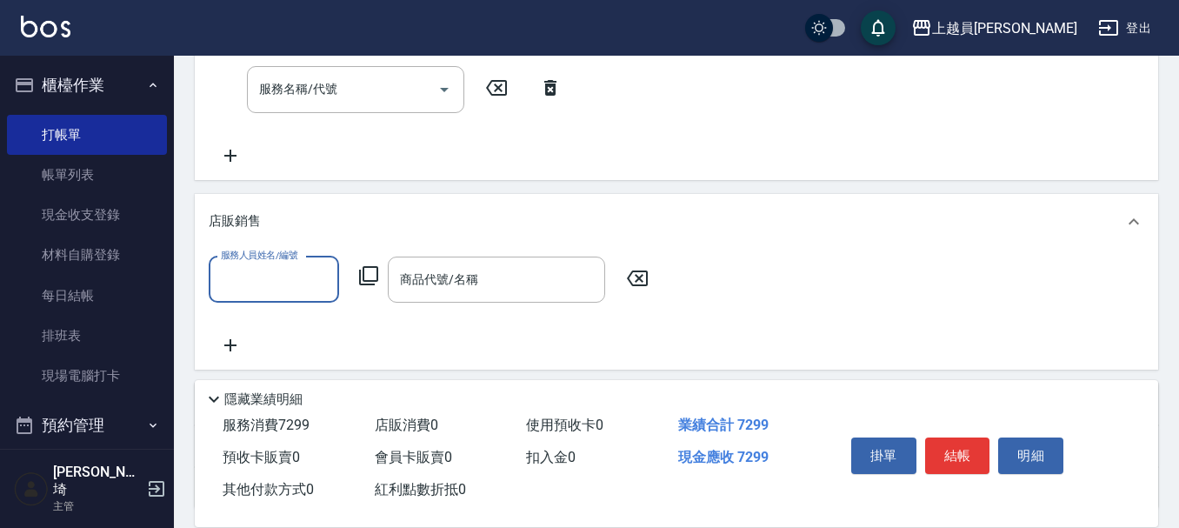
scroll to position [0, 0]
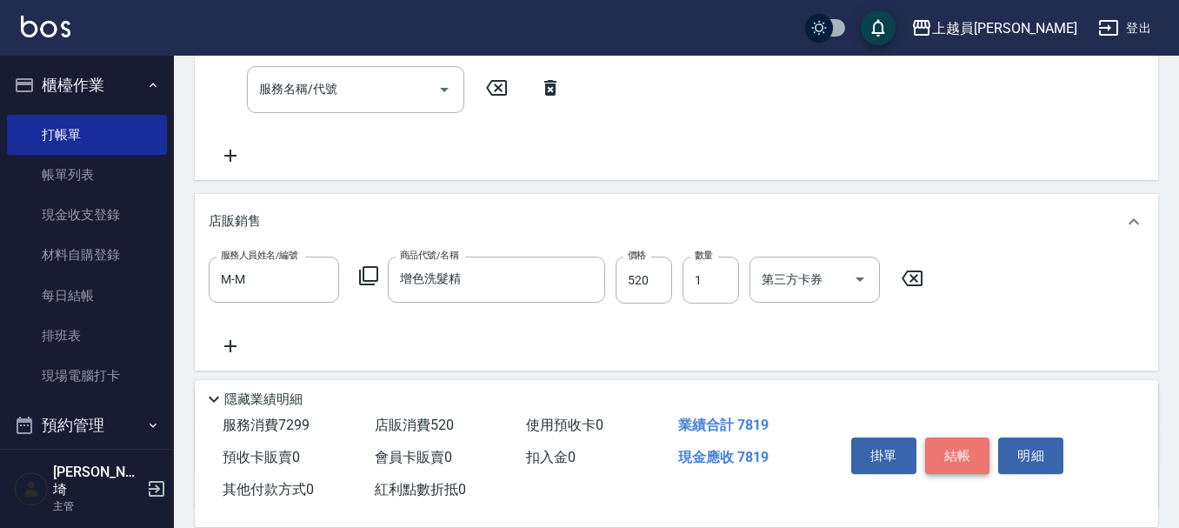
click at [976, 437] on button "結帳" at bounding box center [957, 455] width 65 height 37
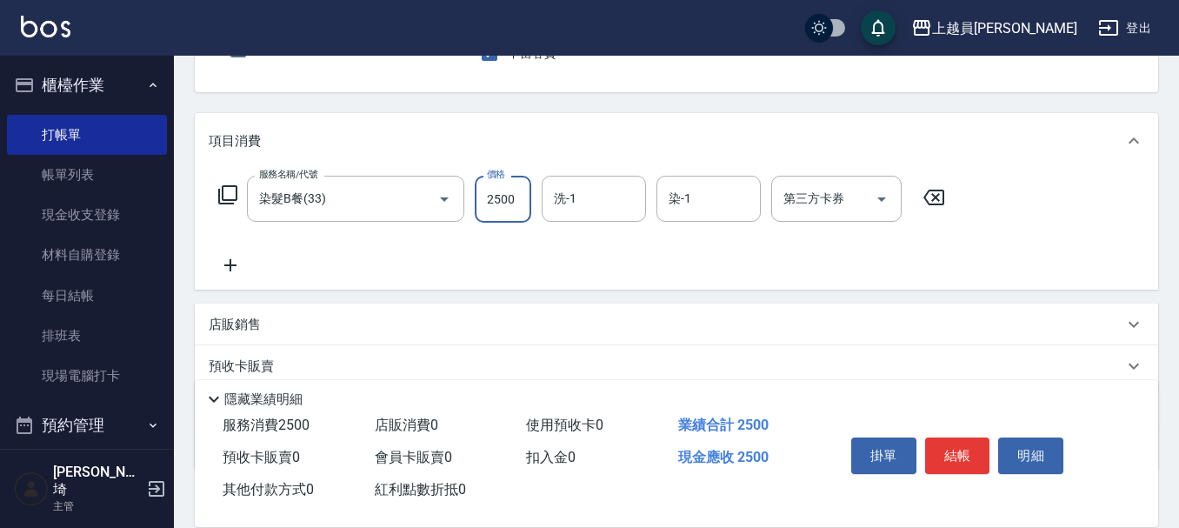
scroll to position [174, 0]
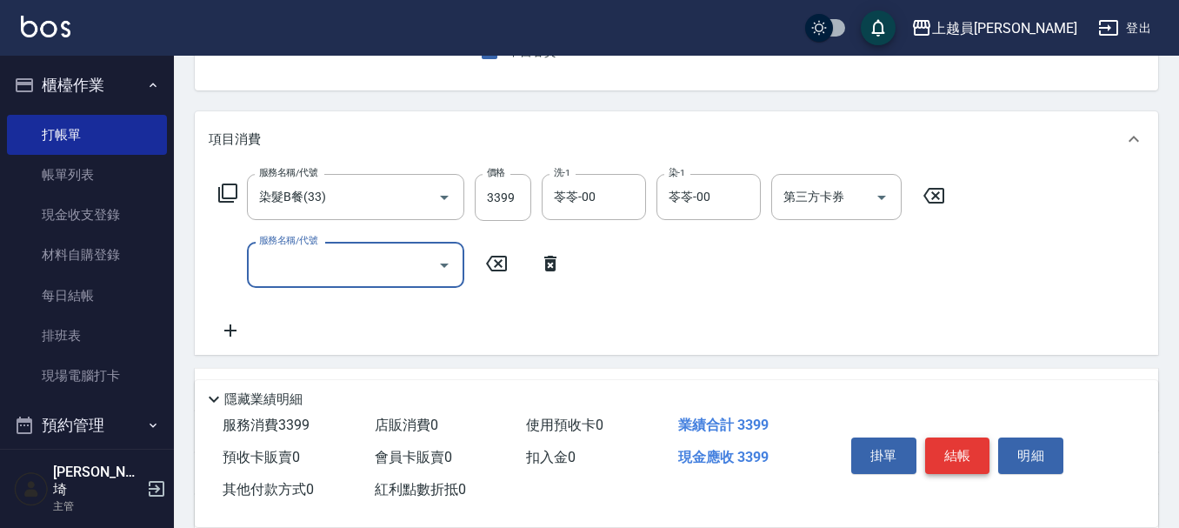
click at [976, 439] on button "結帳" at bounding box center [957, 455] width 65 height 37
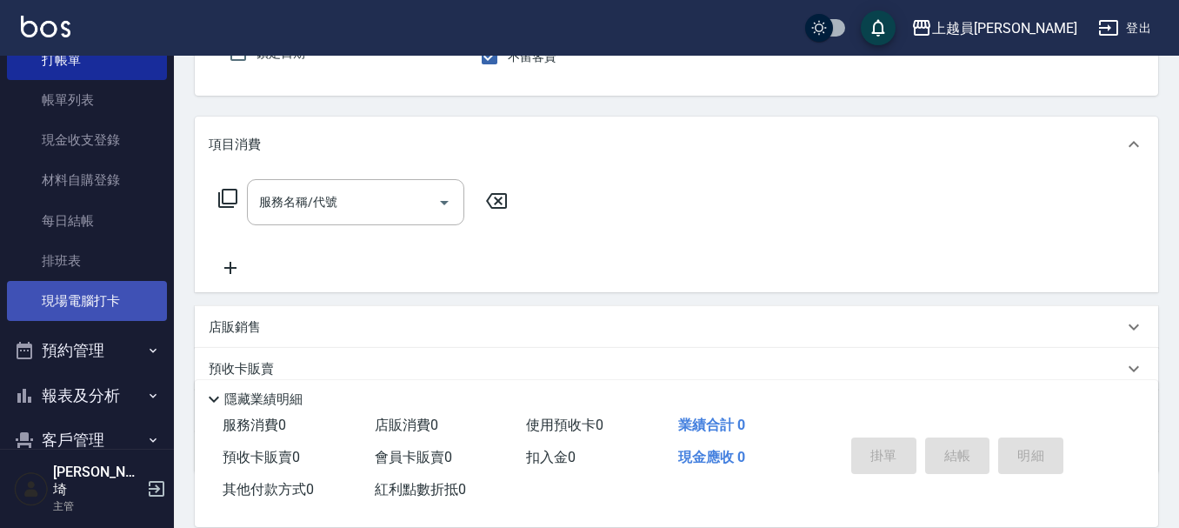
scroll to position [228, 0]
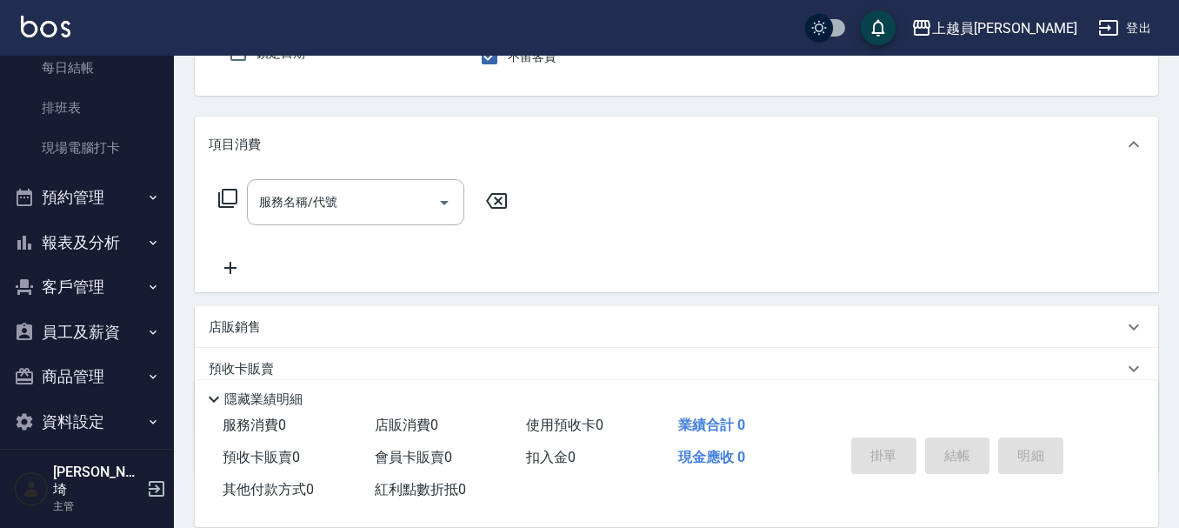
click at [70, 243] on button "報表及分析" at bounding box center [87, 242] width 160 height 45
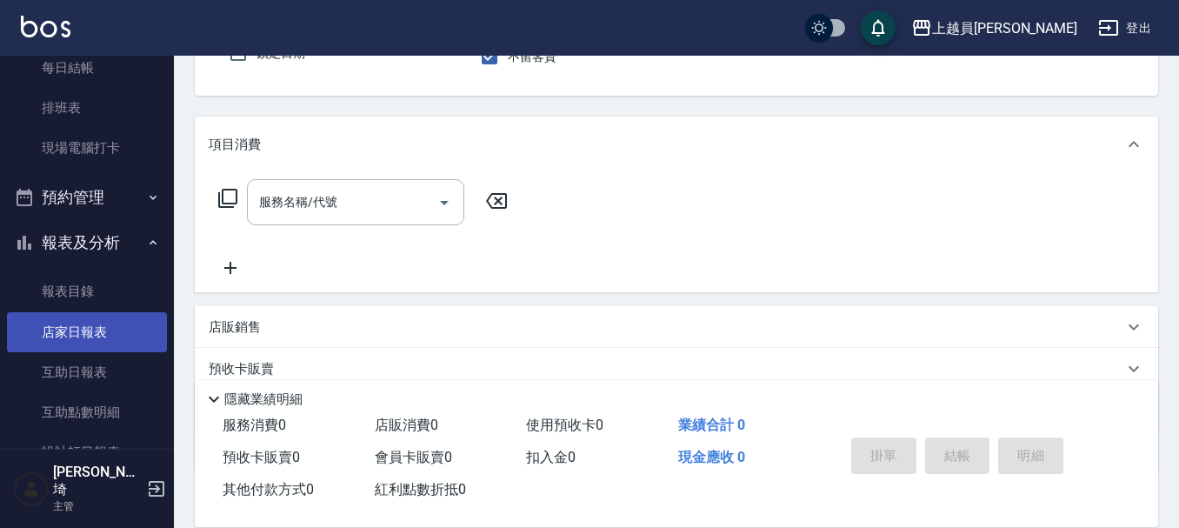
click at [96, 316] on link "店家日報表" at bounding box center [87, 332] width 160 height 40
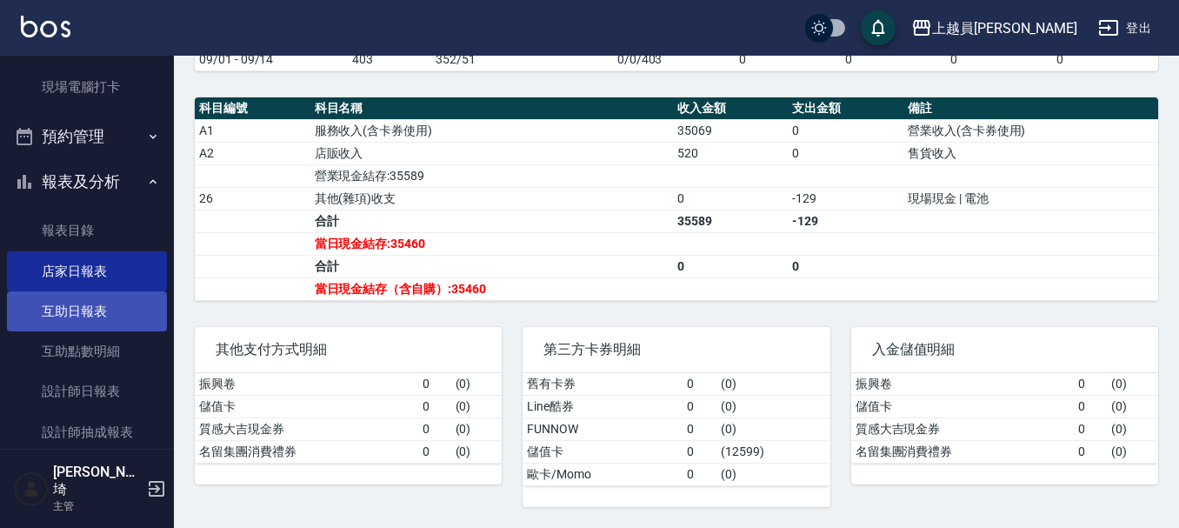
scroll to position [315, 0]
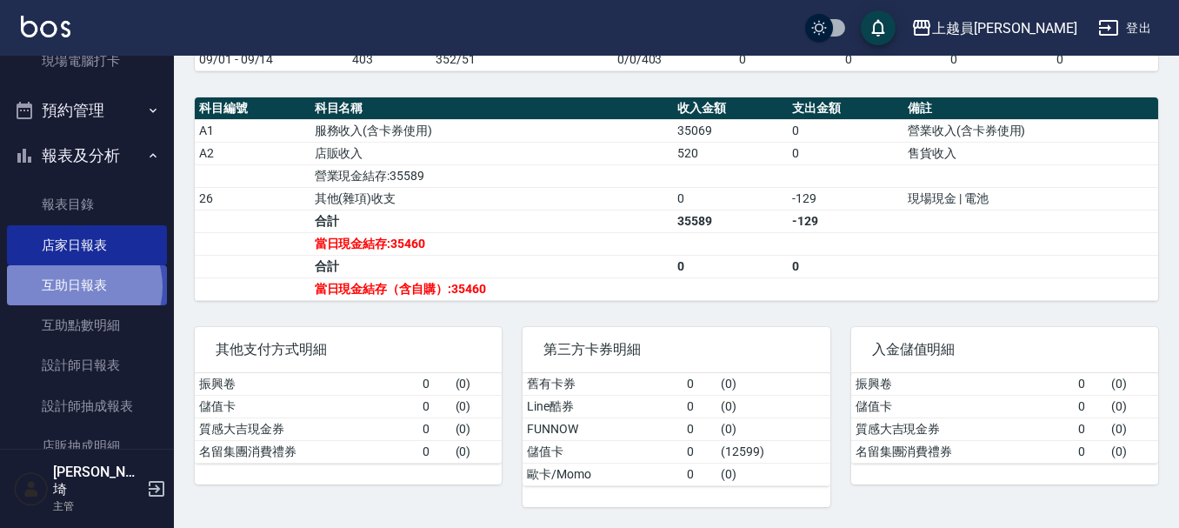
click at [78, 287] on link "互助日報表" at bounding box center [87, 285] width 160 height 40
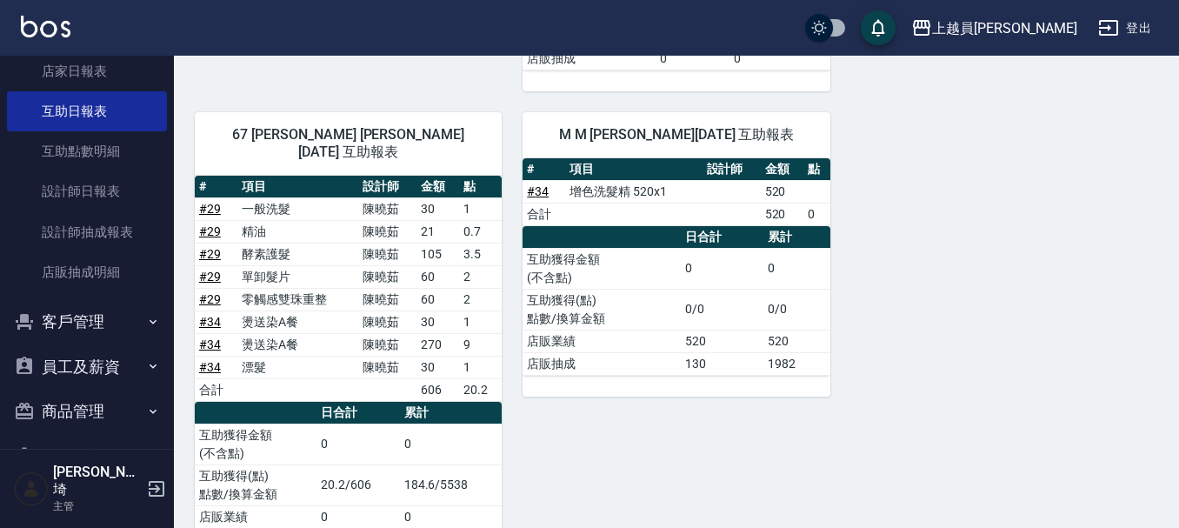
scroll to position [1254, 0]
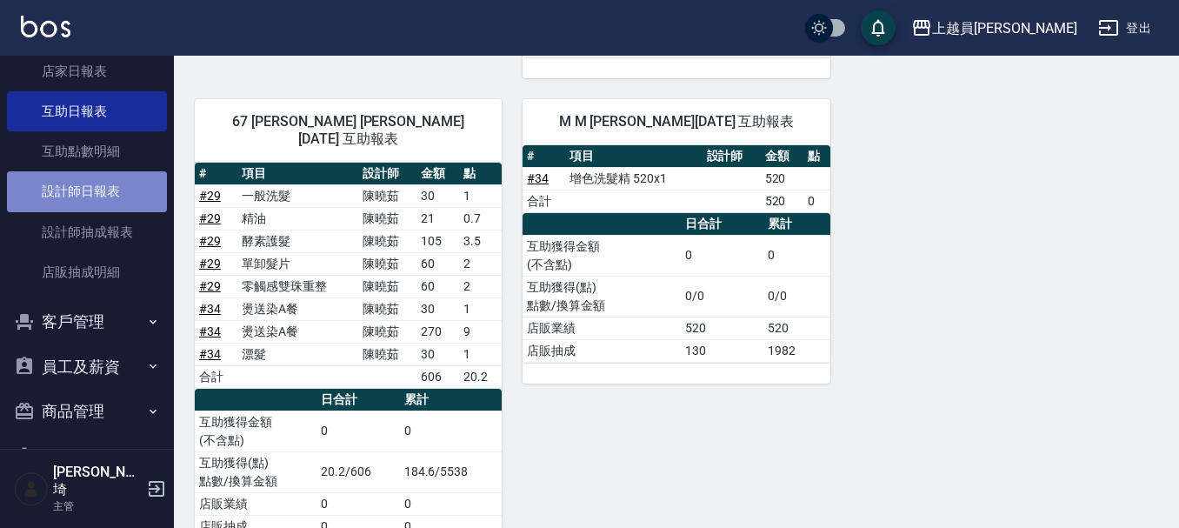
click at [106, 174] on link "設計師日報表" at bounding box center [87, 191] width 160 height 40
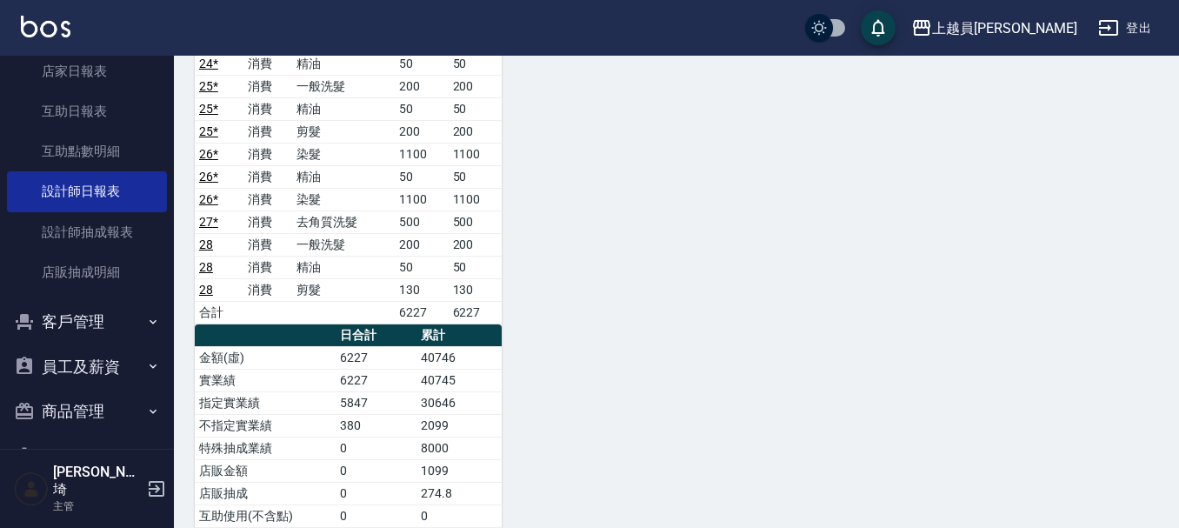
scroll to position [1999, 0]
